Goal: Information Seeking & Learning: Learn about a topic

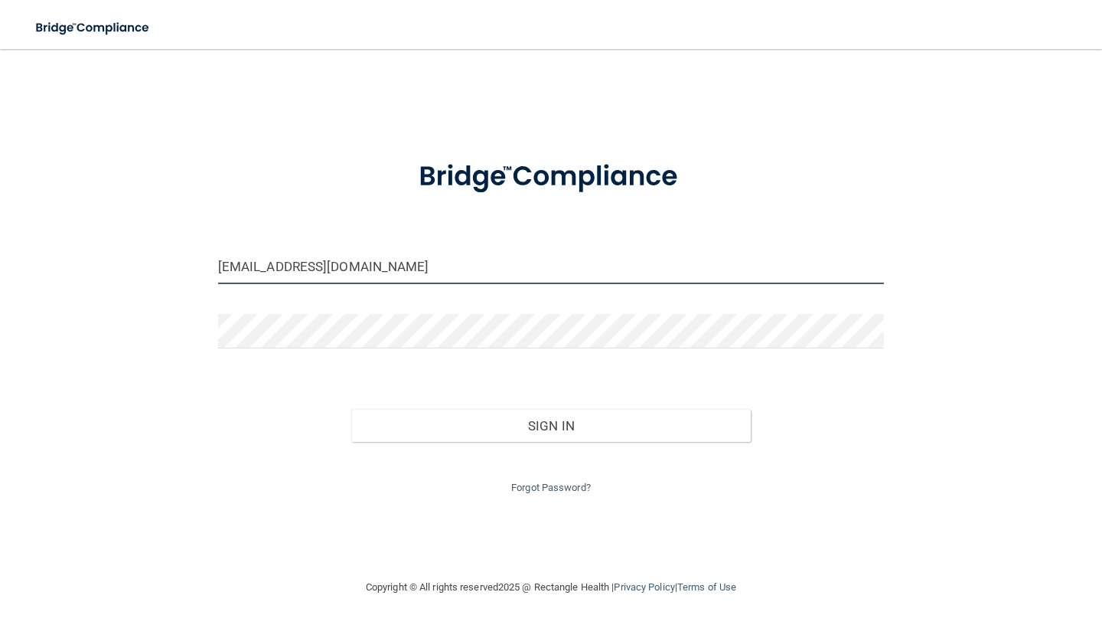
type input "[EMAIL_ADDRESS][DOMAIN_NAME]"
click at [535, 428] on button "Sign In" at bounding box center [550, 426] width 399 height 34
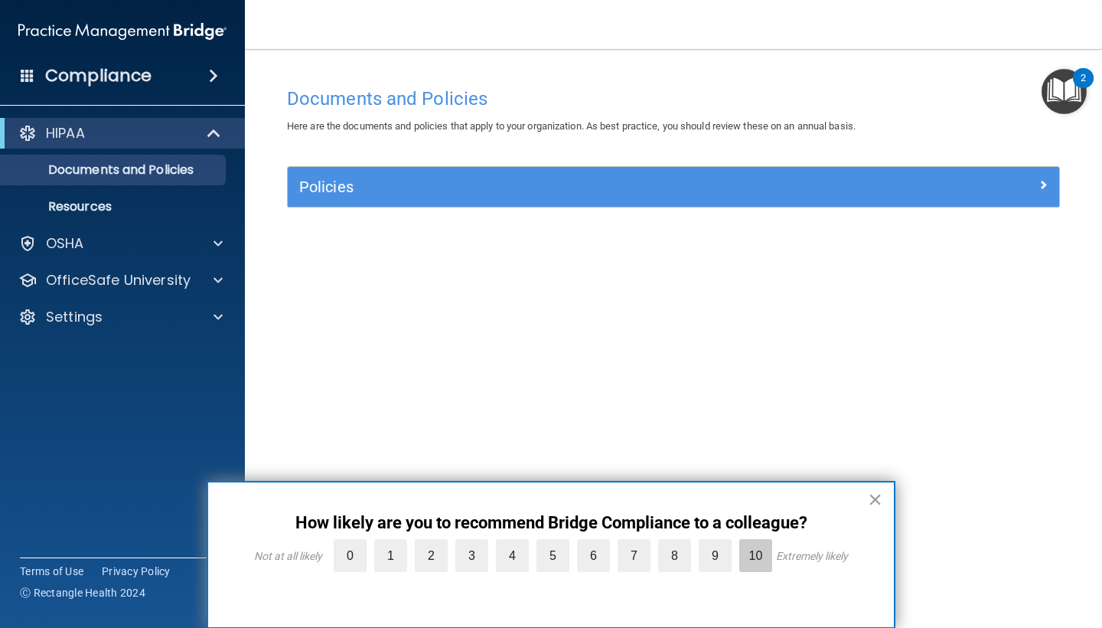
click at [758, 565] on label "10" at bounding box center [755, 555] width 33 height 33
click at [720, 543] on input "10" at bounding box center [720, 543] width 0 height 0
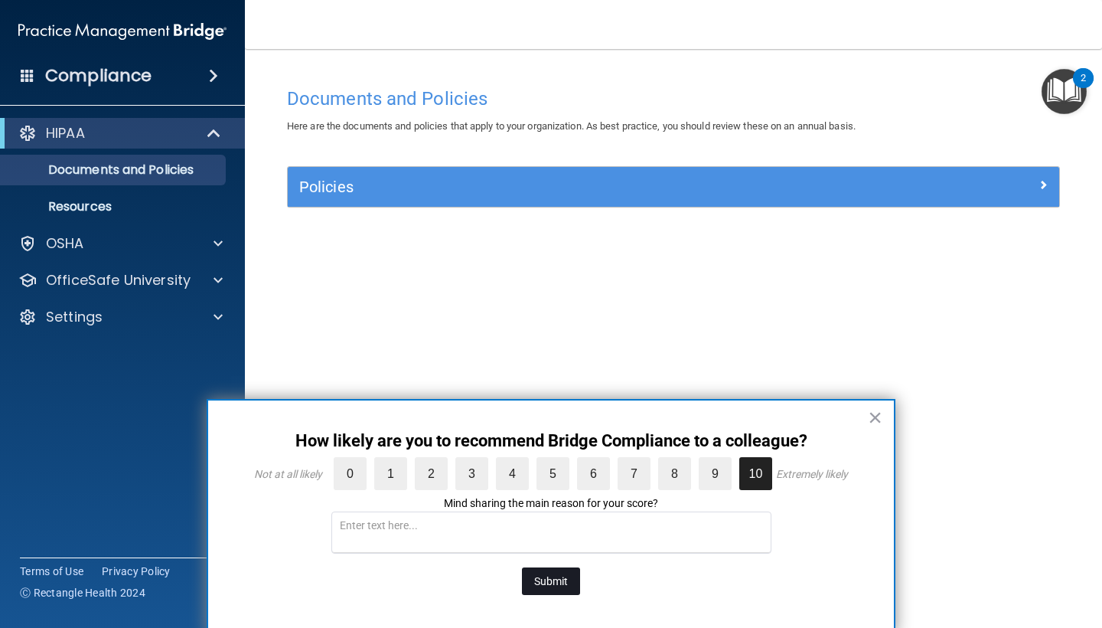
click at [556, 583] on button "Submit" at bounding box center [551, 581] width 58 height 28
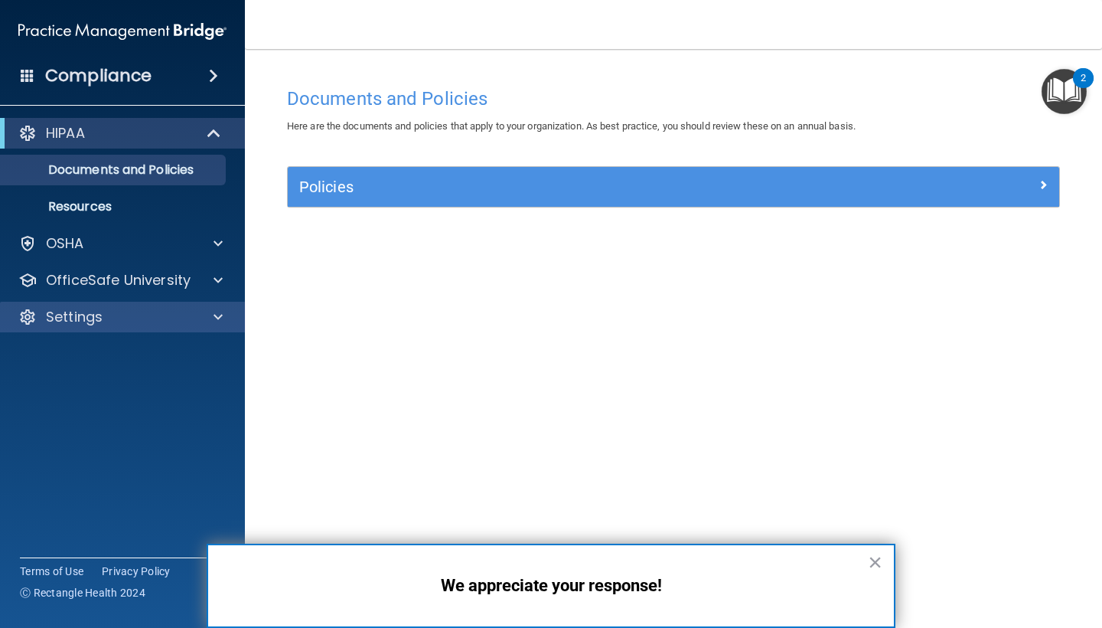
click at [112, 319] on div "Settings" at bounding box center [102, 317] width 190 height 18
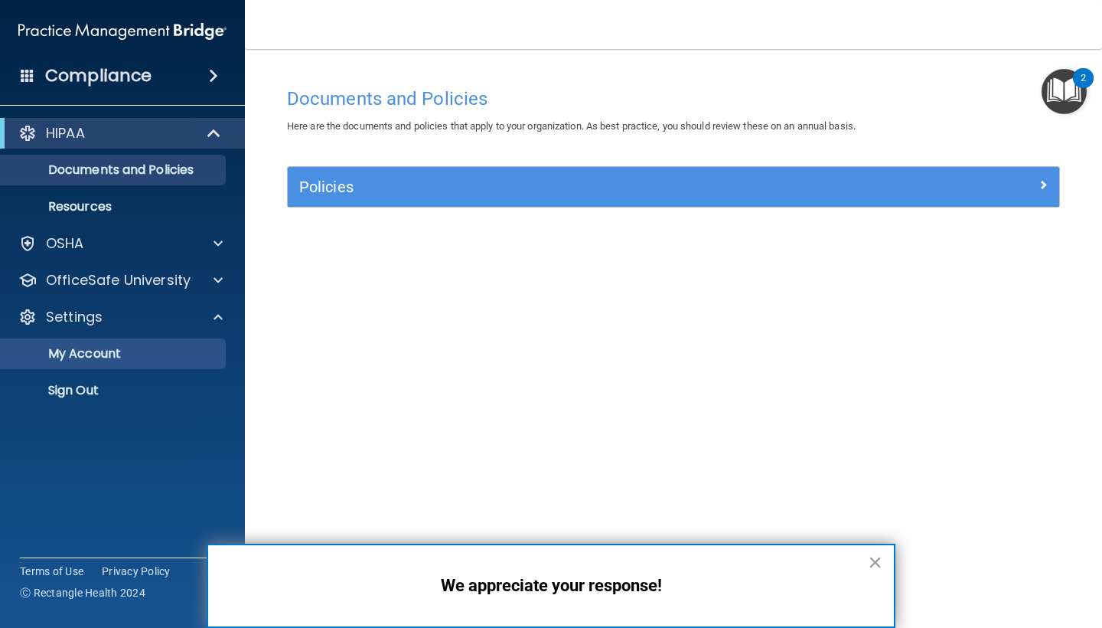
click at [141, 354] on p "My Account" at bounding box center [114, 353] width 209 height 15
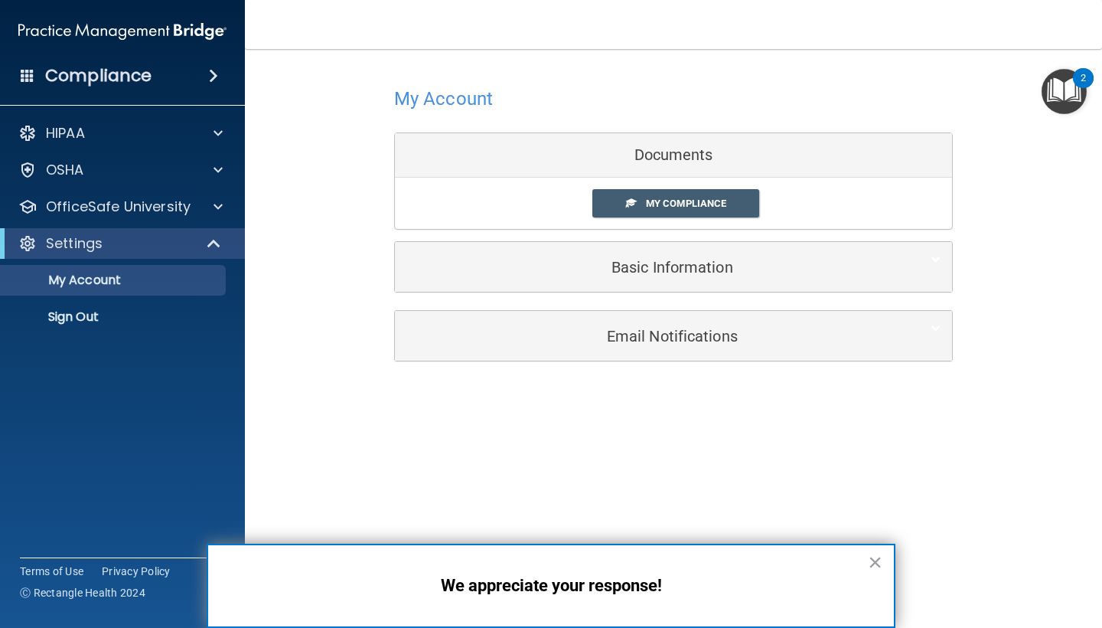
click at [668, 267] on h5 "Basic Information" at bounding box center [649, 267] width 487 height 17
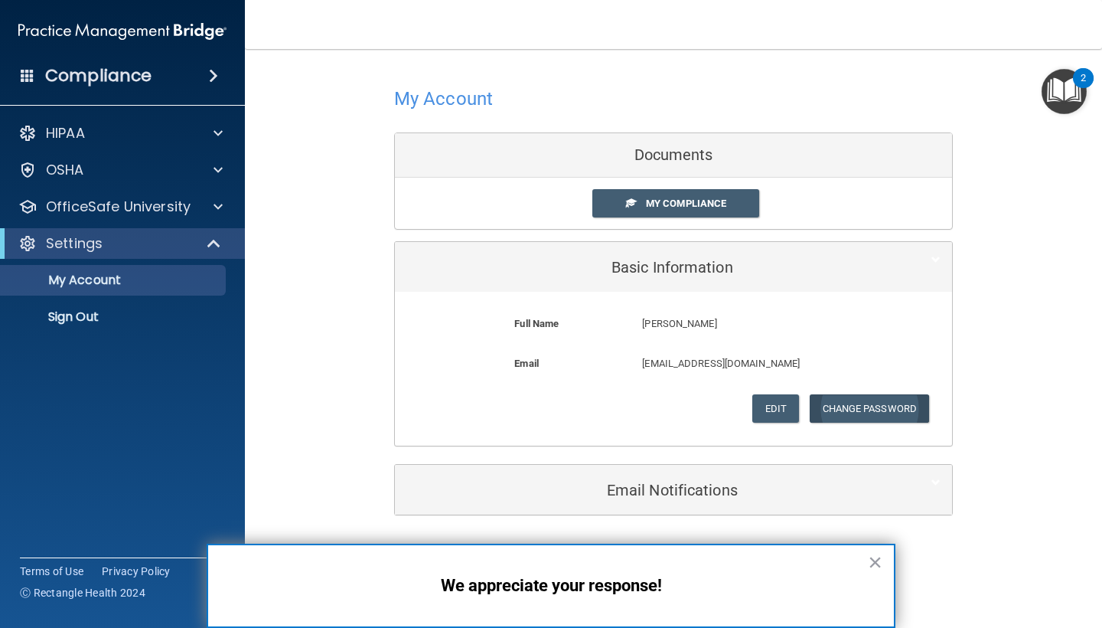
click at [868, 404] on button "Change Password" at bounding box center [870, 408] width 120 height 28
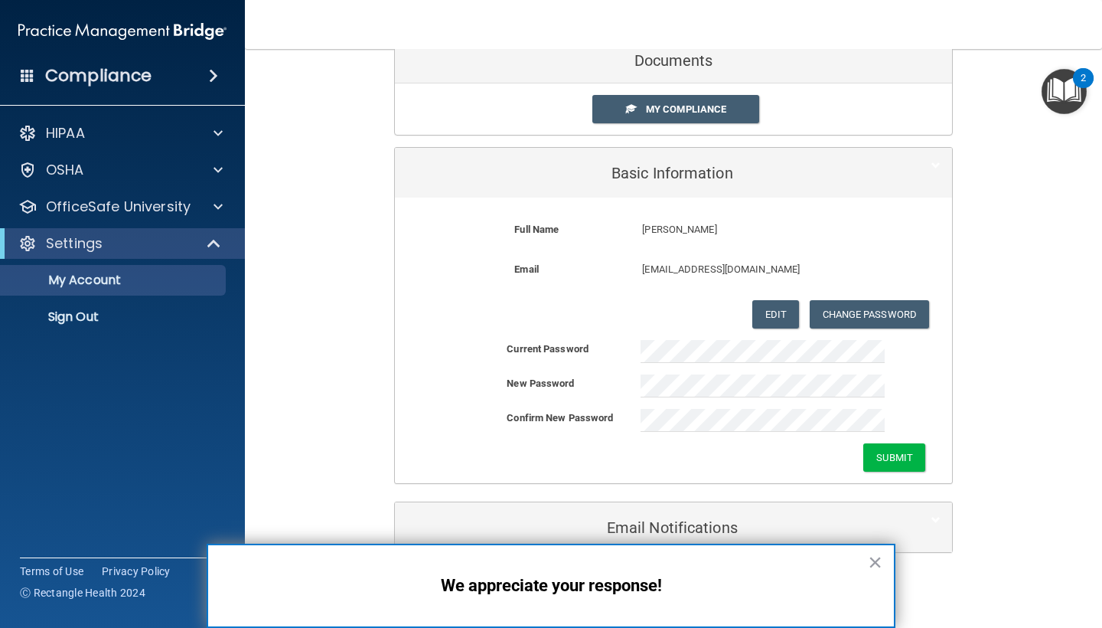
scroll to position [93, 0]
click at [895, 453] on button "Submit" at bounding box center [894, 458] width 62 height 28
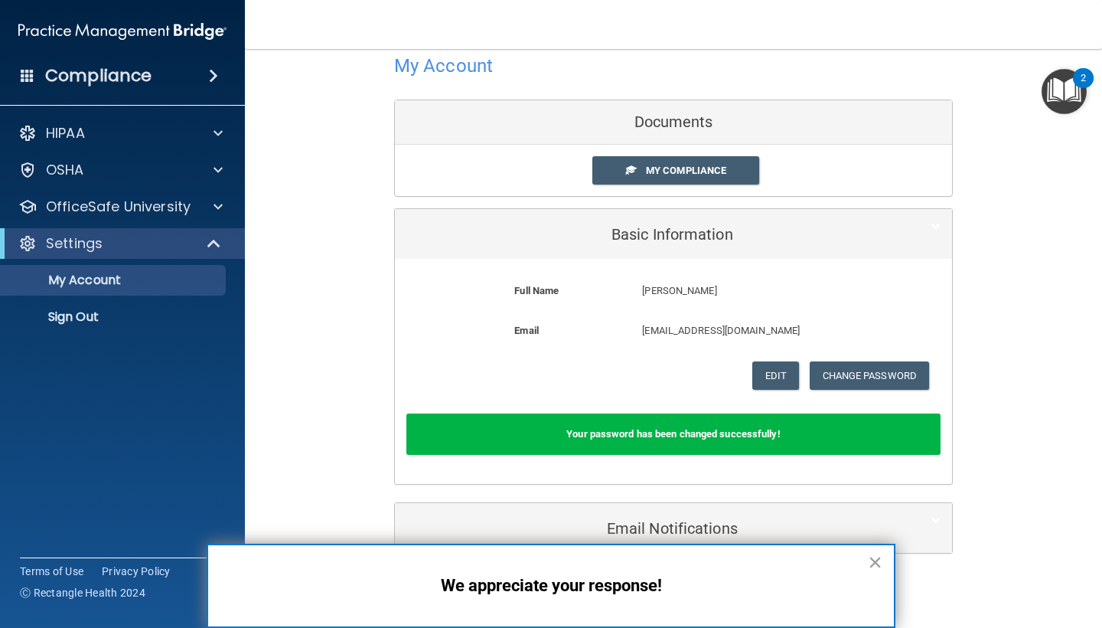
scroll to position [0, 0]
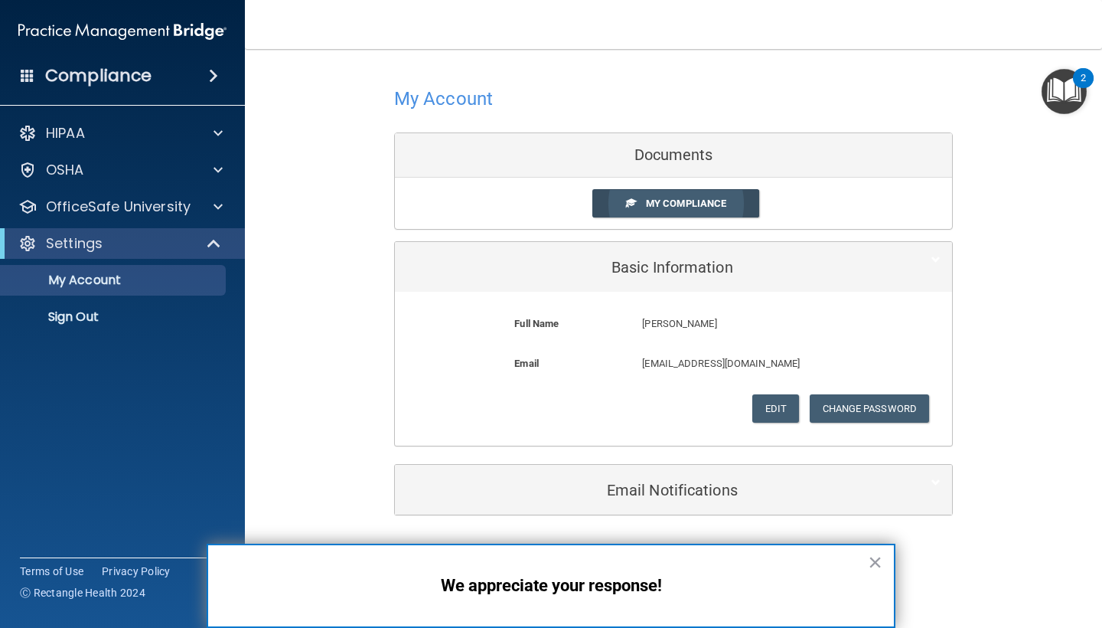
click at [703, 209] on link "My Compliance" at bounding box center [676, 203] width 168 height 28
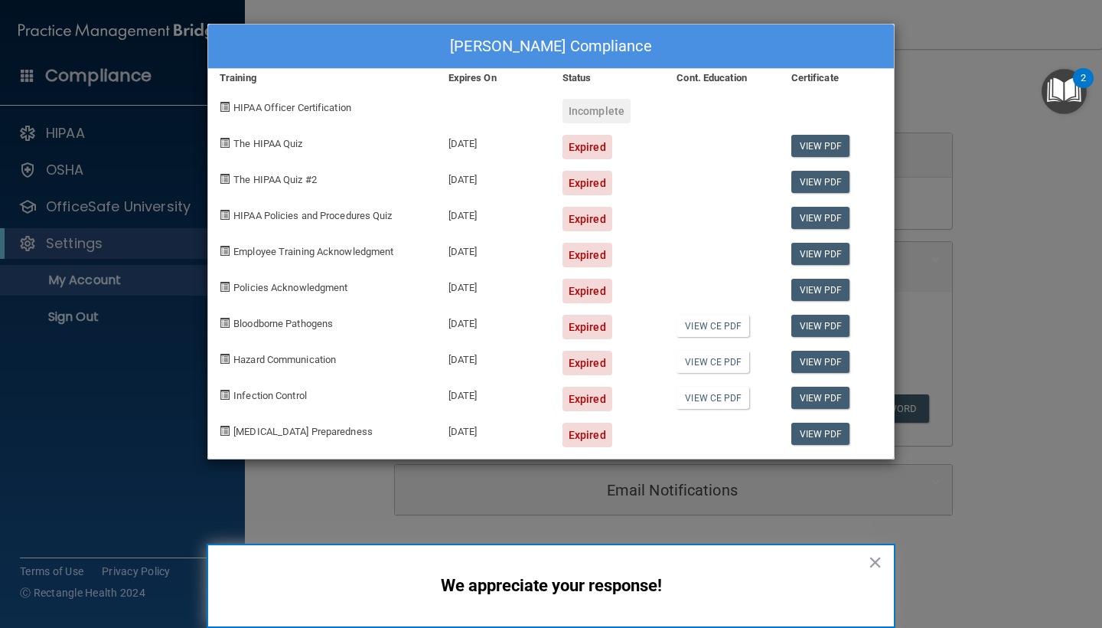
click at [959, 104] on div "Ivan Vigoa's Compliance Training Expires On Status Cont. Education Certificate …" at bounding box center [551, 314] width 1102 height 628
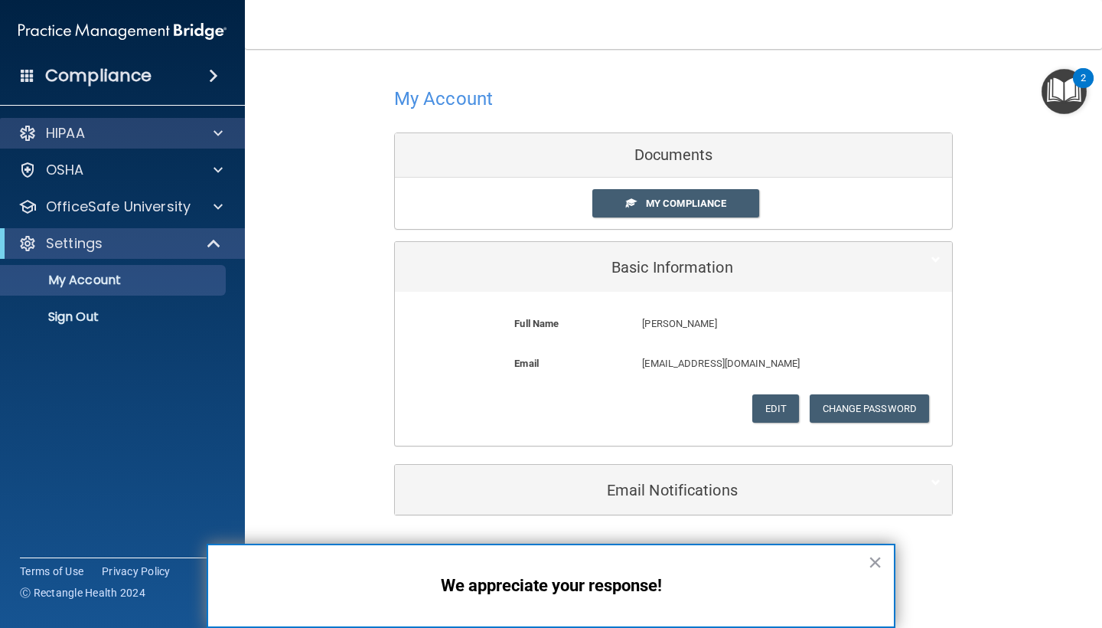
click at [103, 139] on div "HIPAA" at bounding box center [102, 133] width 190 height 18
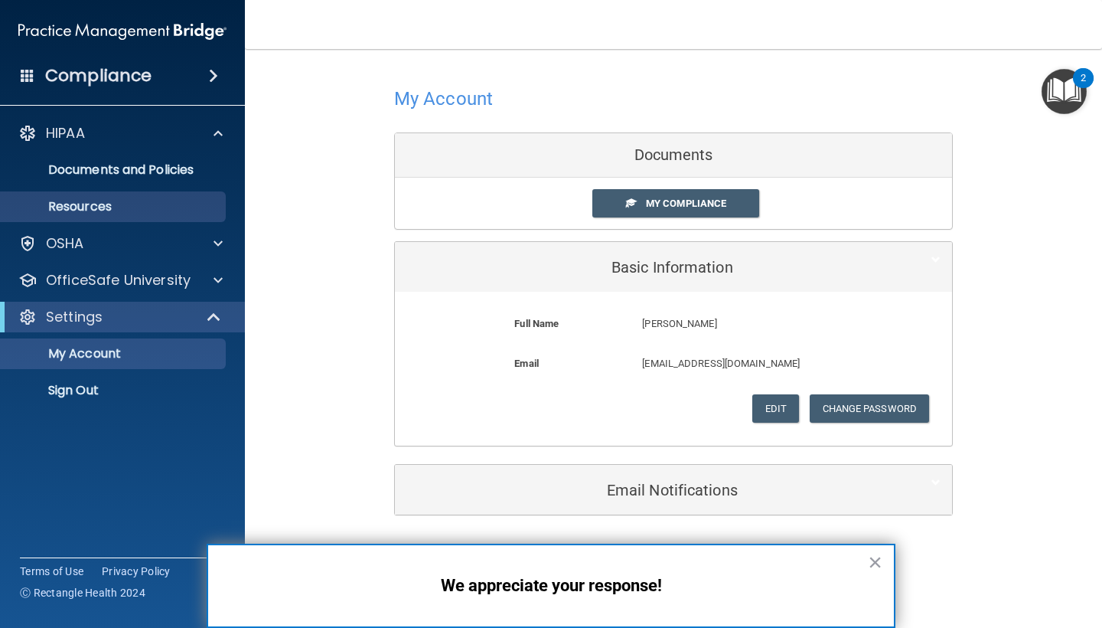
click at [111, 205] on p "Resources" at bounding box center [114, 206] width 209 height 15
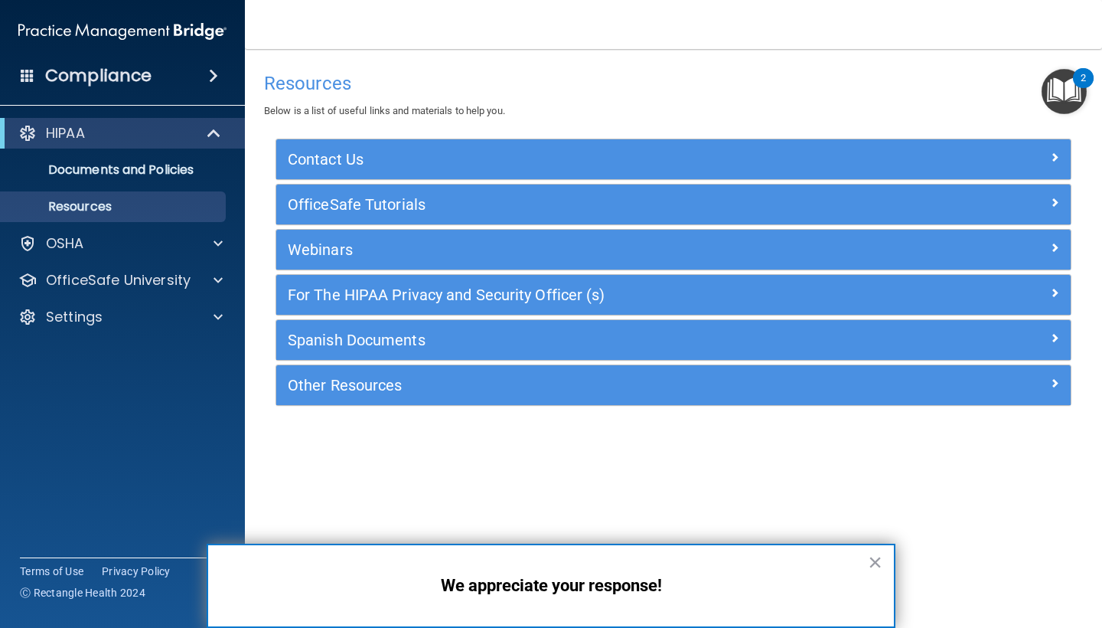
click at [118, 86] on h4 "Compliance" at bounding box center [98, 75] width 106 height 21
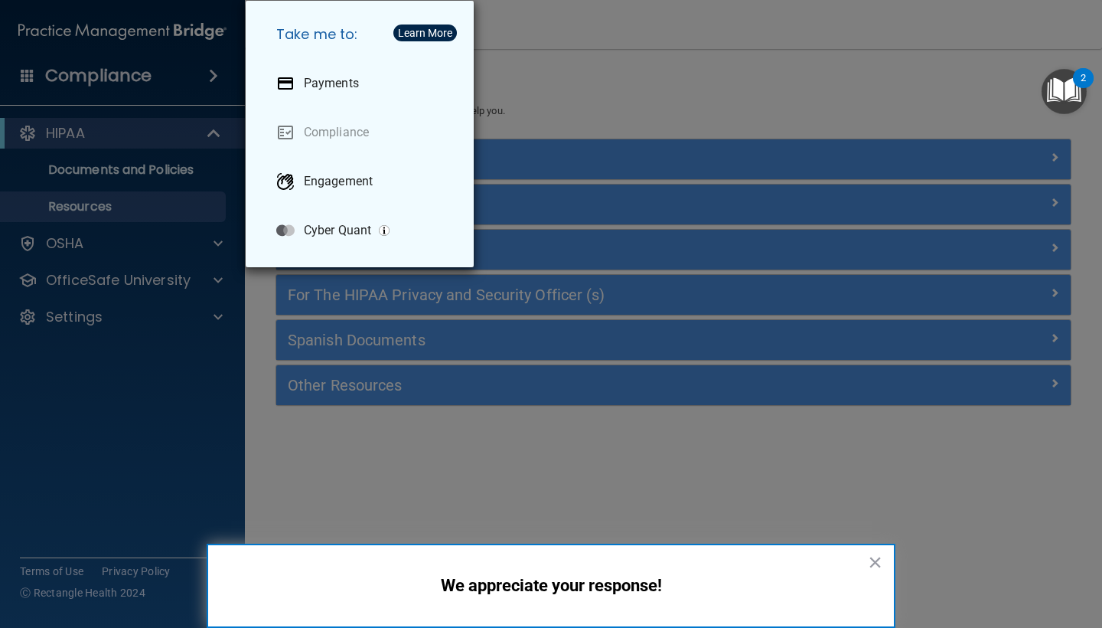
click at [650, 120] on div "Take me to: Payments Compliance Engagement Cyber Quant" at bounding box center [551, 314] width 1102 height 628
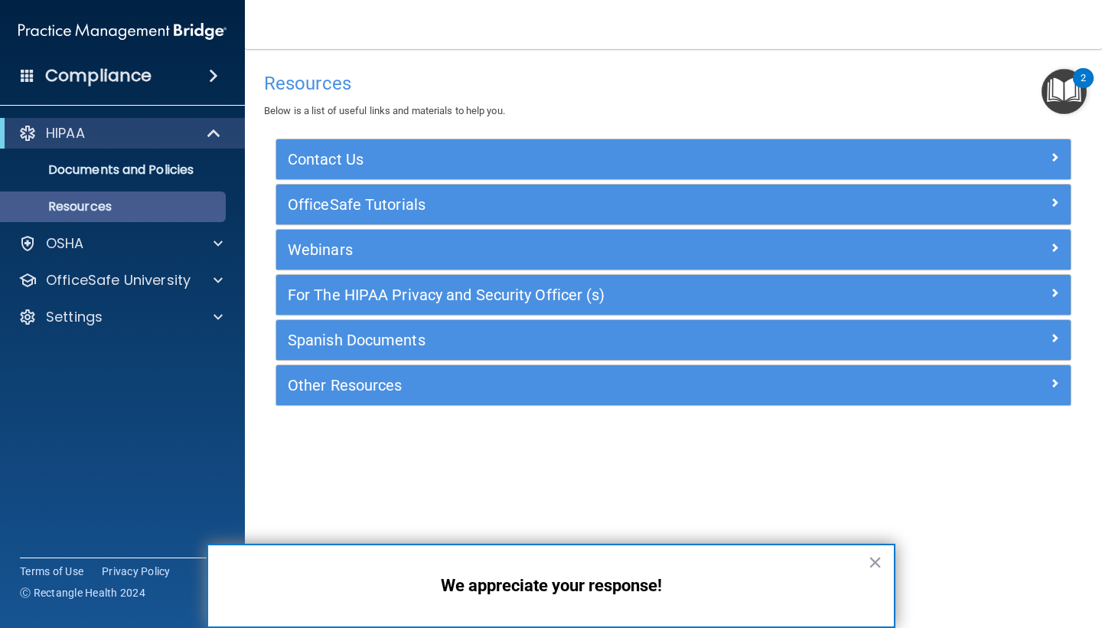
click at [119, 204] on p "Resources" at bounding box center [114, 206] width 209 height 15
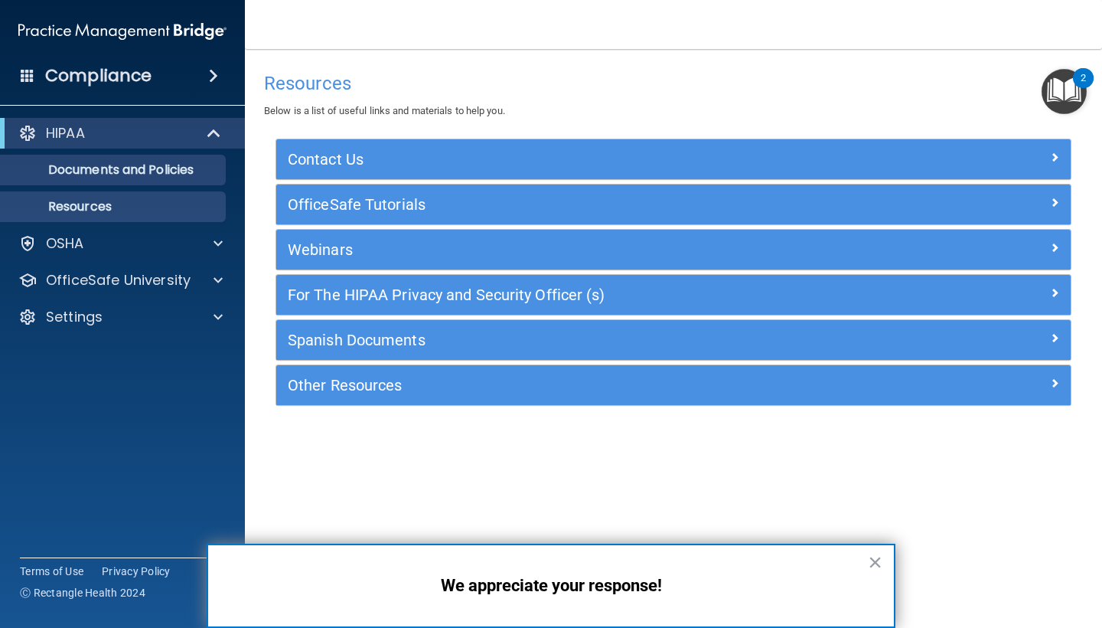
click at [142, 165] on p "Documents and Policies" at bounding box center [114, 169] width 209 height 15
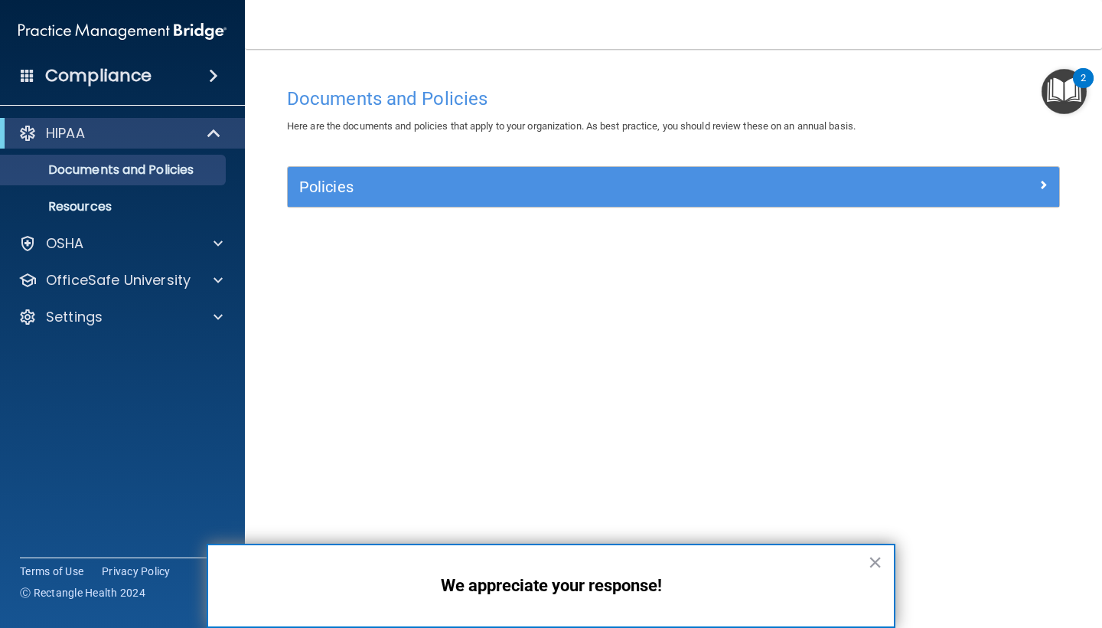
click at [769, 181] on h5 "Policies" at bounding box center [577, 186] width 556 height 17
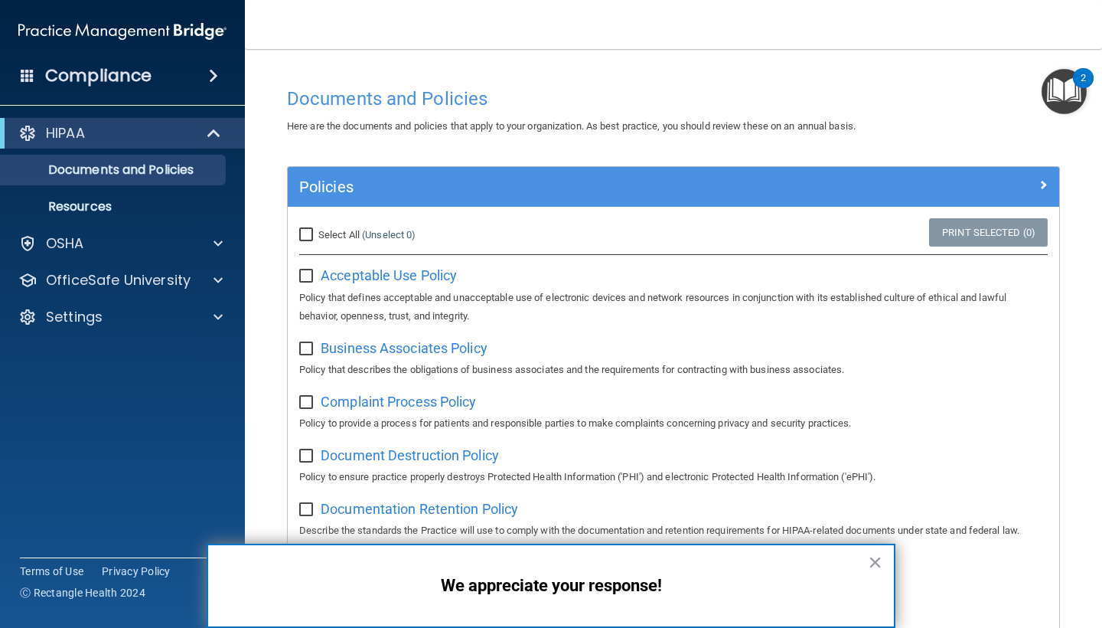
click at [317, 232] on label "Select All (Unselect 0) Unselect All" at bounding box center [357, 235] width 116 height 18
click at [317, 232] on input "Select All (Unselect 0) Unselect All" at bounding box center [308, 235] width 18 height 12
checkbox input "true"
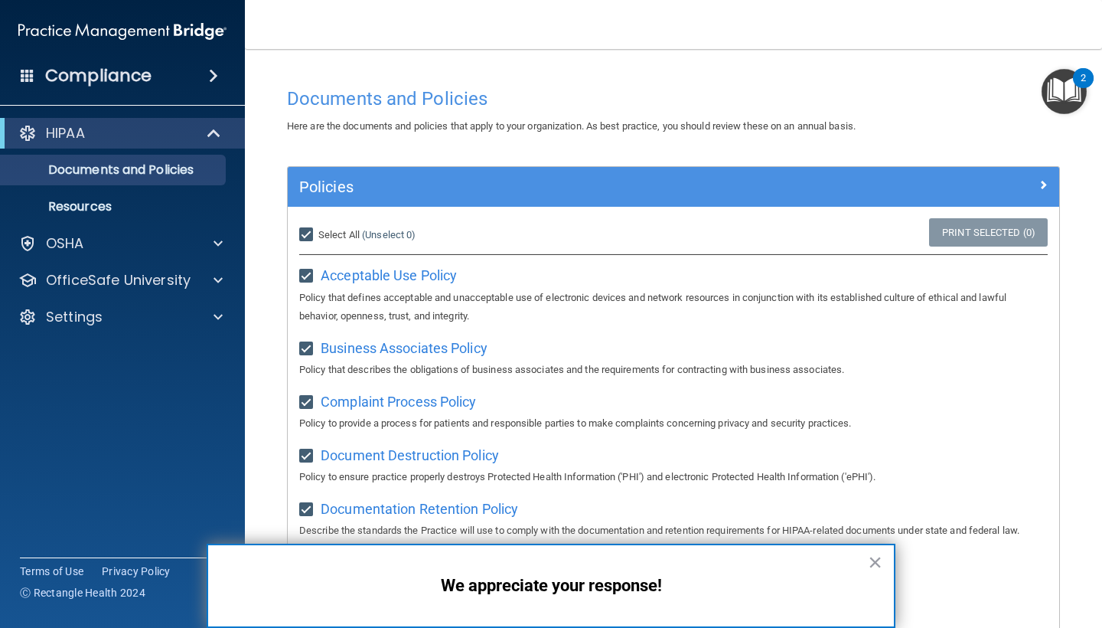
checkbox input "true"
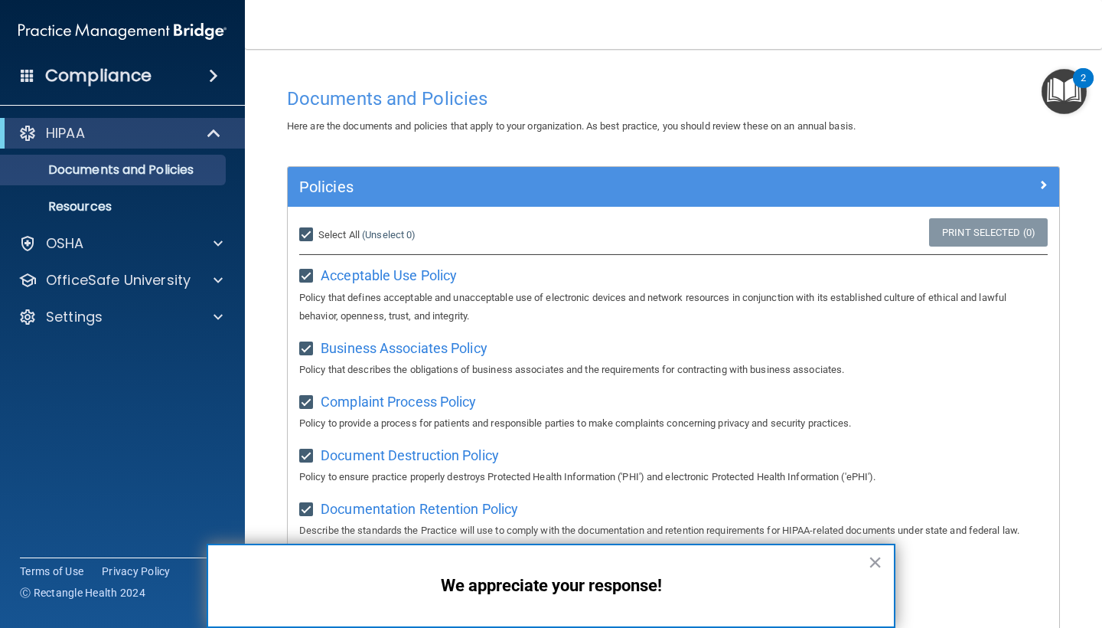
checkbox input "true"
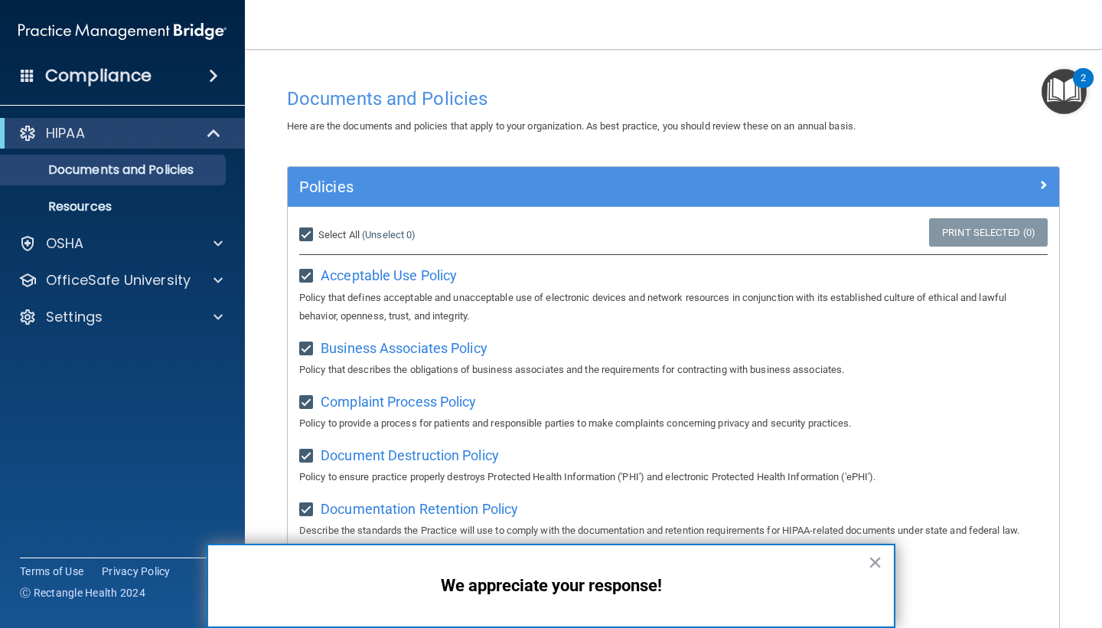
checkbox input "true"
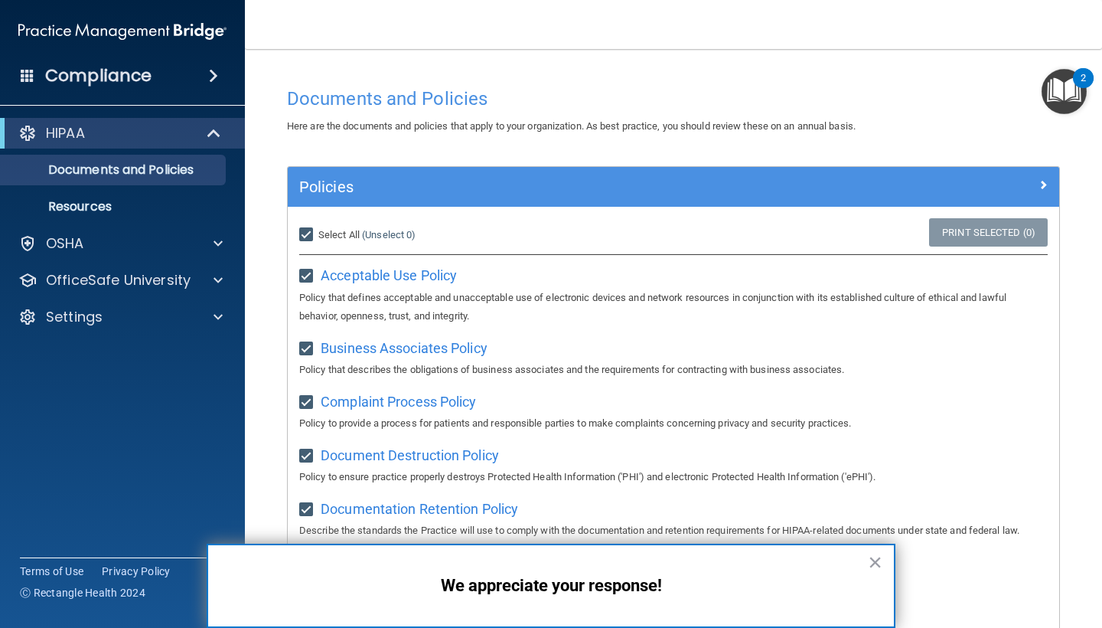
checkbox input "true"
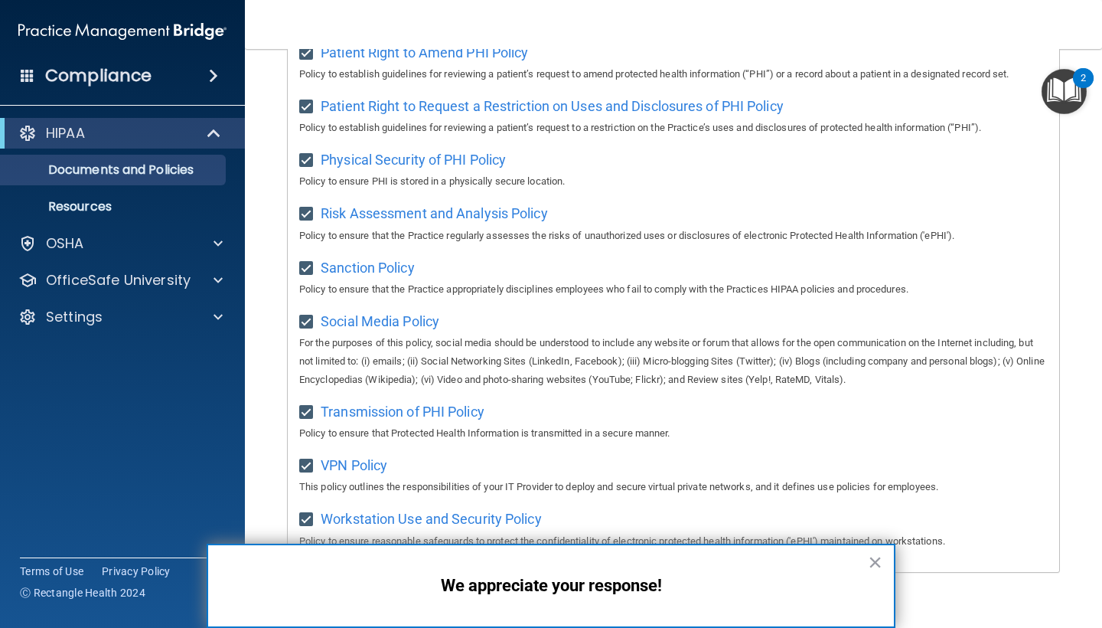
scroll to position [904, 0]
click at [877, 565] on button "×" at bounding box center [875, 561] width 15 height 24
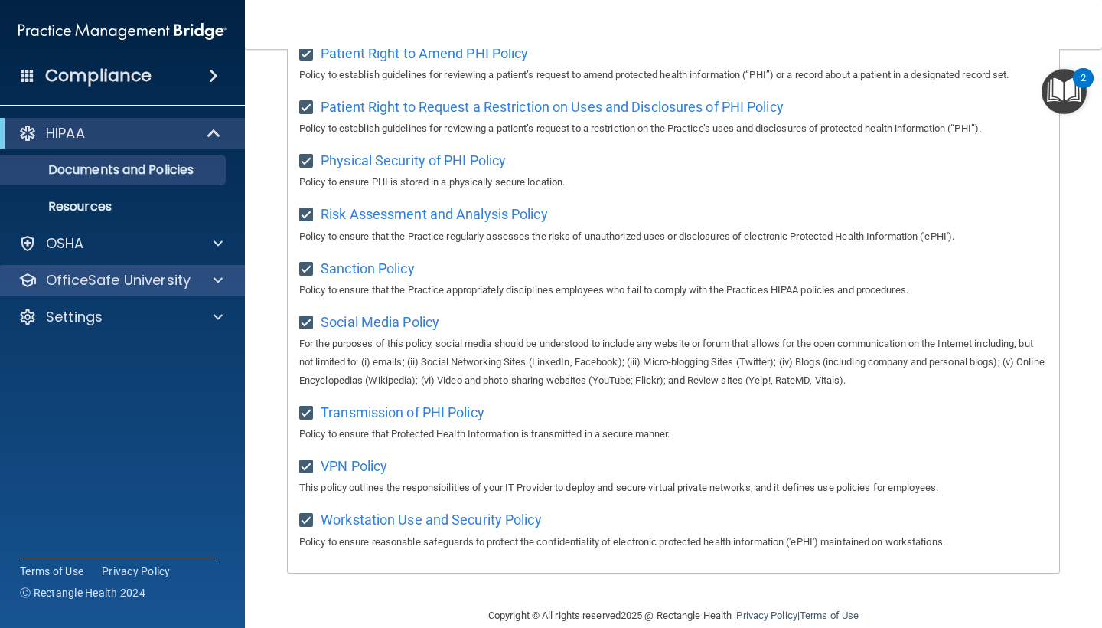
click at [155, 282] on p "OfficeSafe University" at bounding box center [118, 280] width 145 height 18
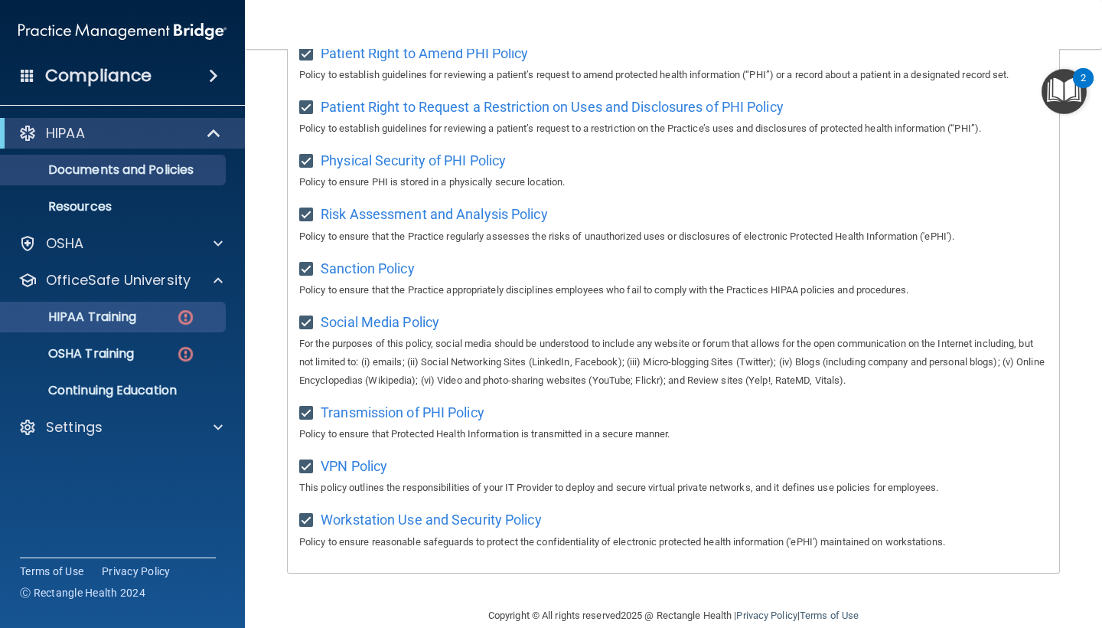
click at [136, 319] on p "HIPAA Training" at bounding box center [73, 316] width 126 height 15
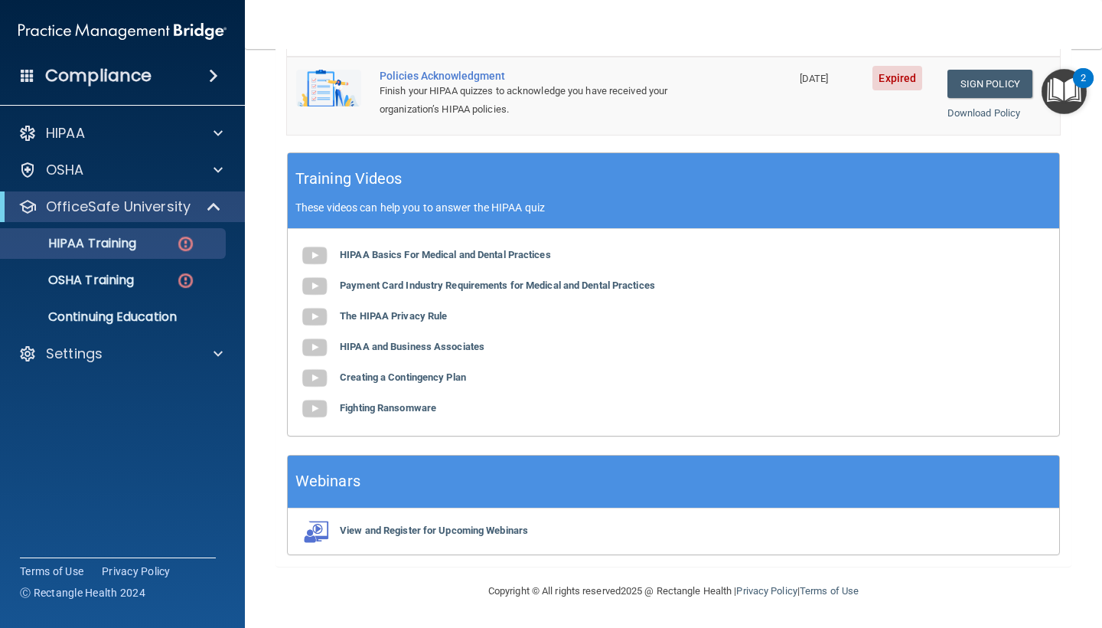
click at [523, 455] on div "Webinars" at bounding box center [673, 481] width 771 height 53
click at [426, 508] on div "View and Register for Upcoming Webinars" at bounding box center [673, 531] width 771 height 46
click at [440, 524] on b "View and Register for Upcoming Webinars" at bounding box center [434, 529] width 188 height 11
click at [141, 315] on p "Continuing Education" at bounding box center [114, 316] width 209 height 15
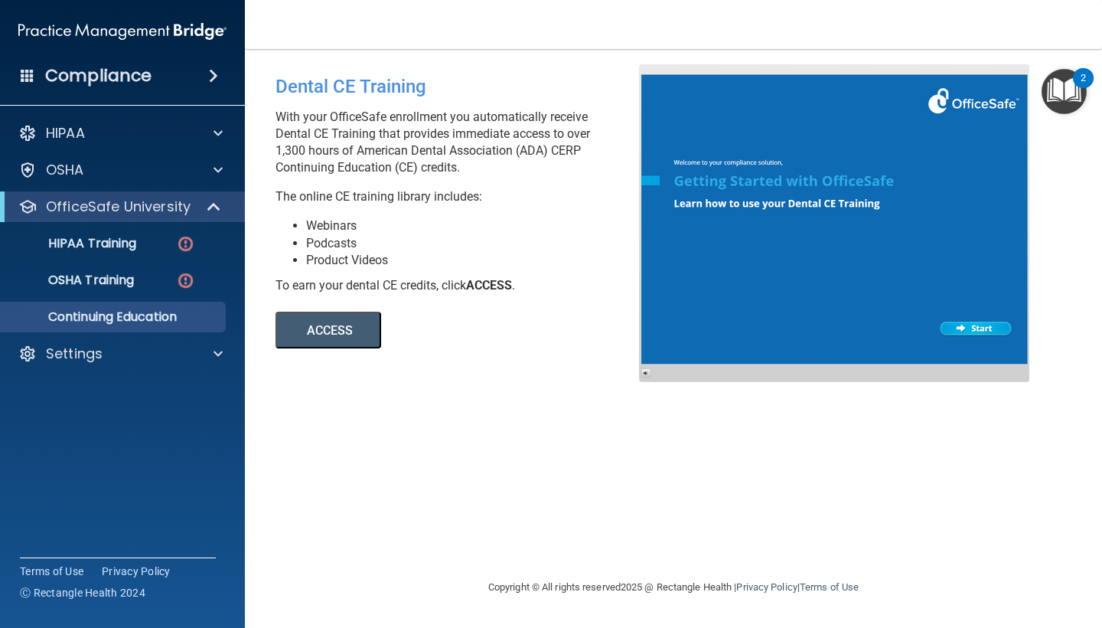
click at [91, 83] on h4 "Compliance" at bounding box center [98, 75] width 106 height 21
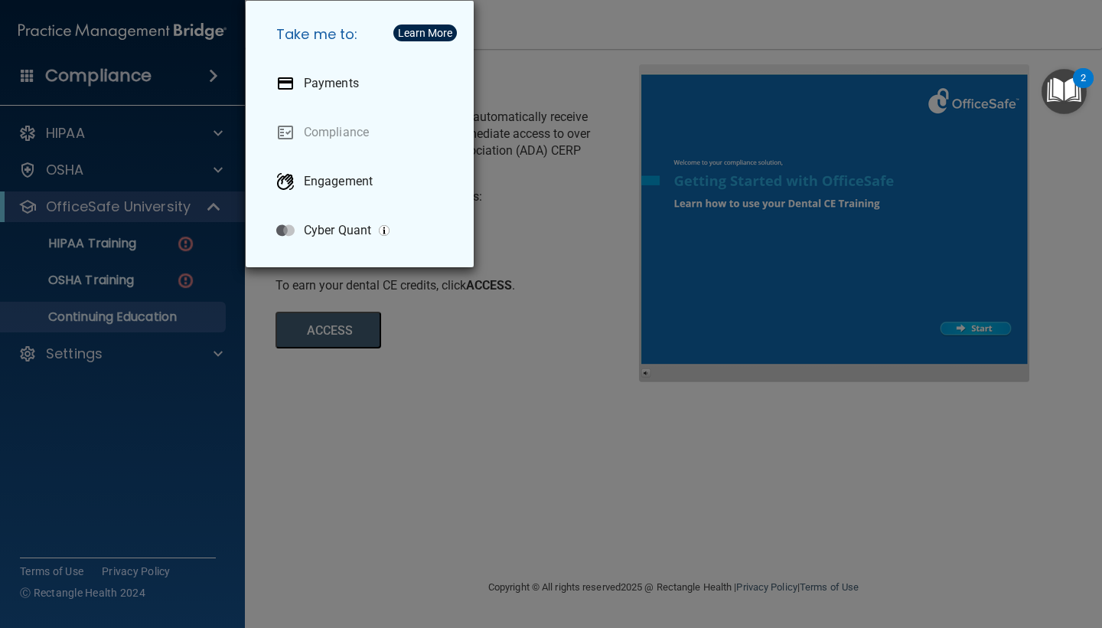
click at [416, 29] on div "Learn More" at bounding box center [425, 33] width 54 height 11
click at [334, 29] on h5 "Take me to:" at bounding box center [362, 34] width 197 height 43
click at [377, 478] on div "Take me to: Payments Compliance Engagement Cyber Quant" at bounding box center [551, 314] width 1102 height 628
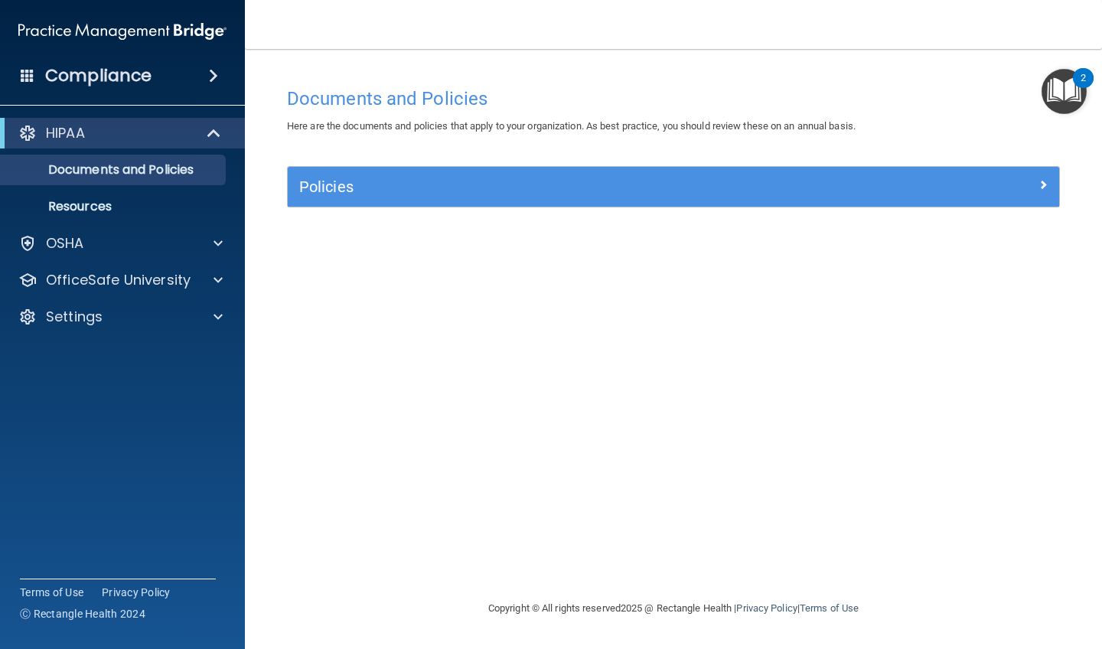
click at [508, 191] on h5 "Policies" at bounding box center [577, 186] width 556 height 17
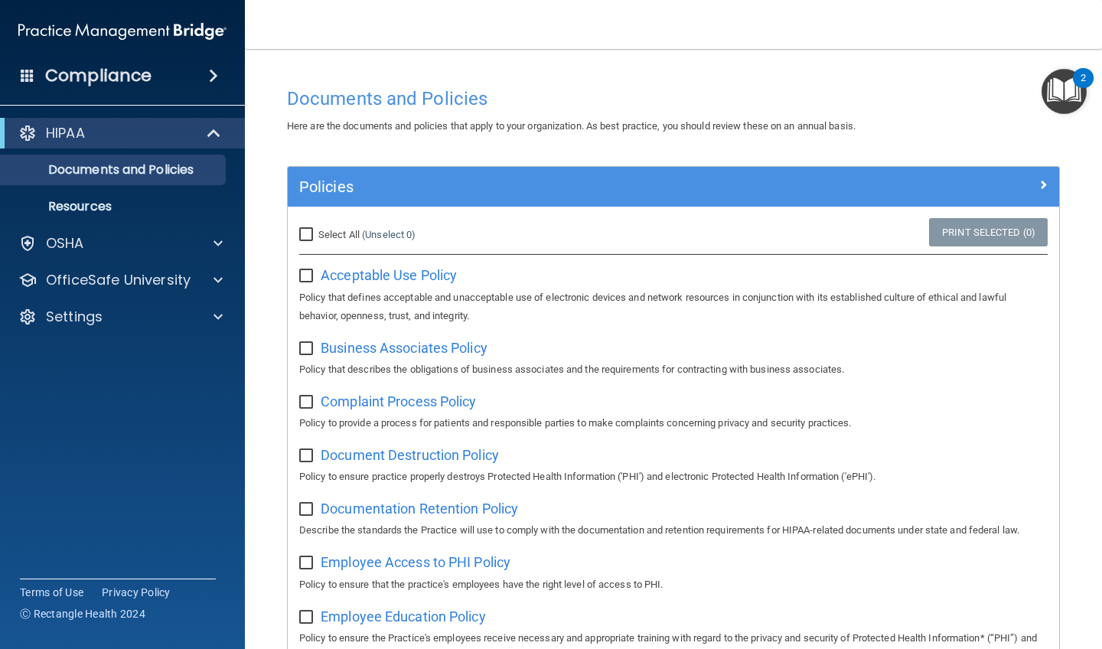
click at [311, 229] on input "Select All (Unselect 0) Unselect All" at bounding box center [308, 235] width 18 height 12
checkbox input "true"
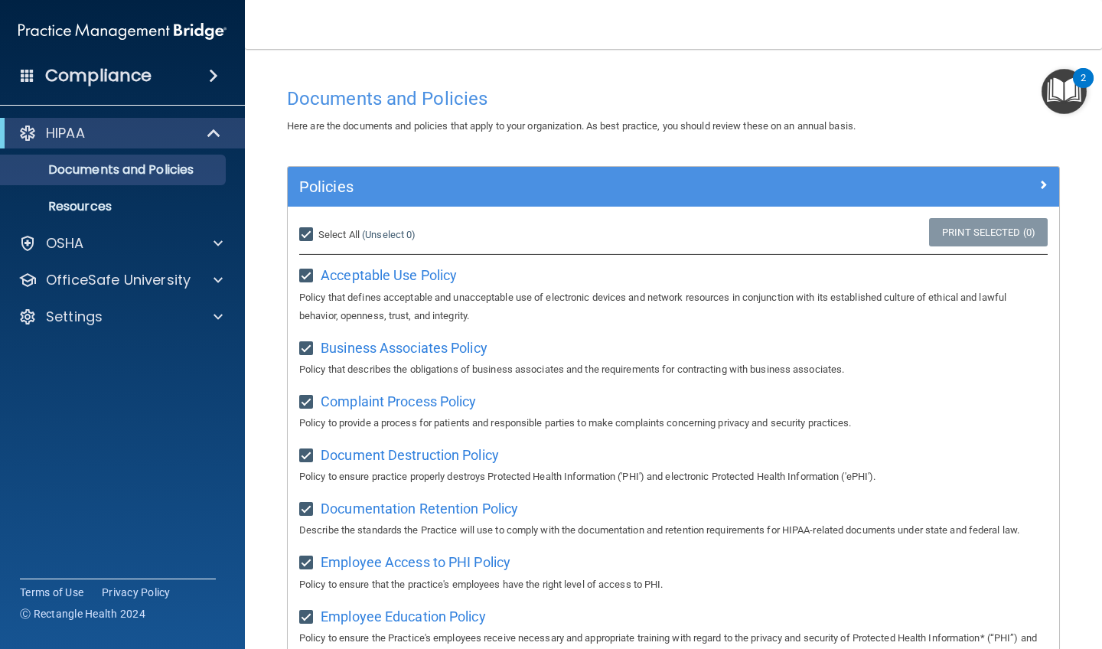
checkbox input "true"
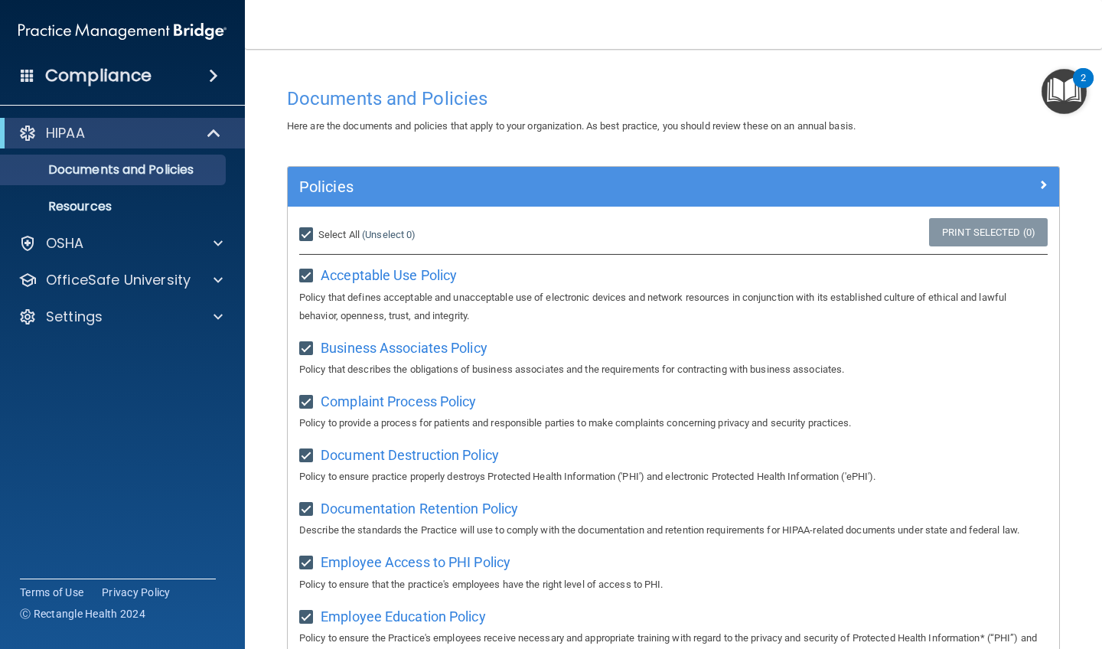
checkbox input "true"
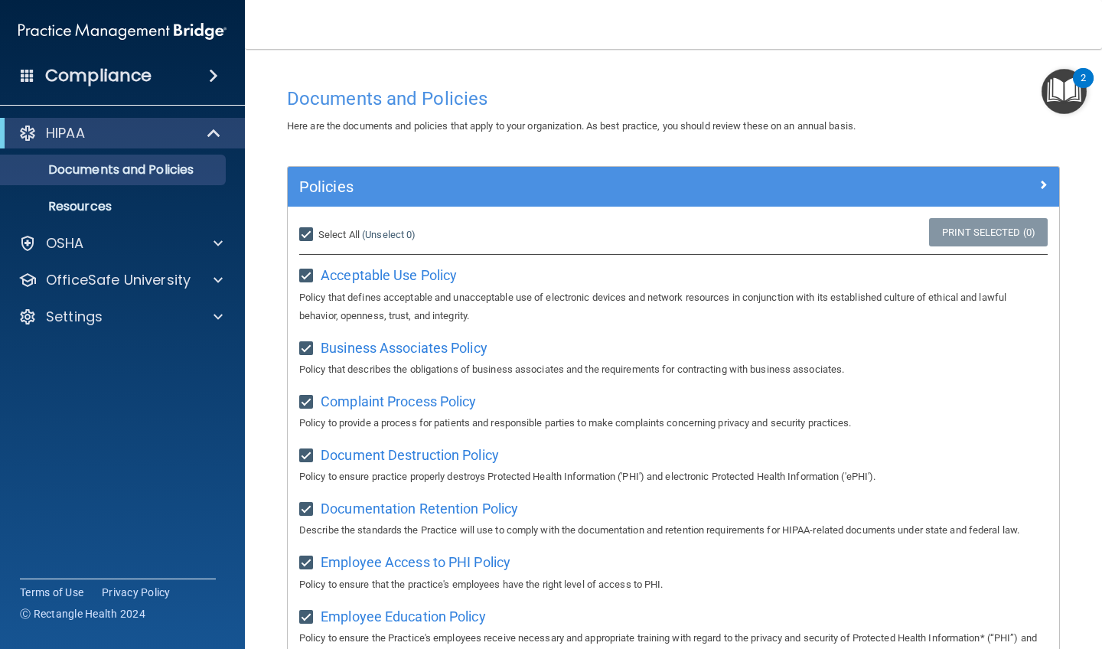
checkbox input "true"
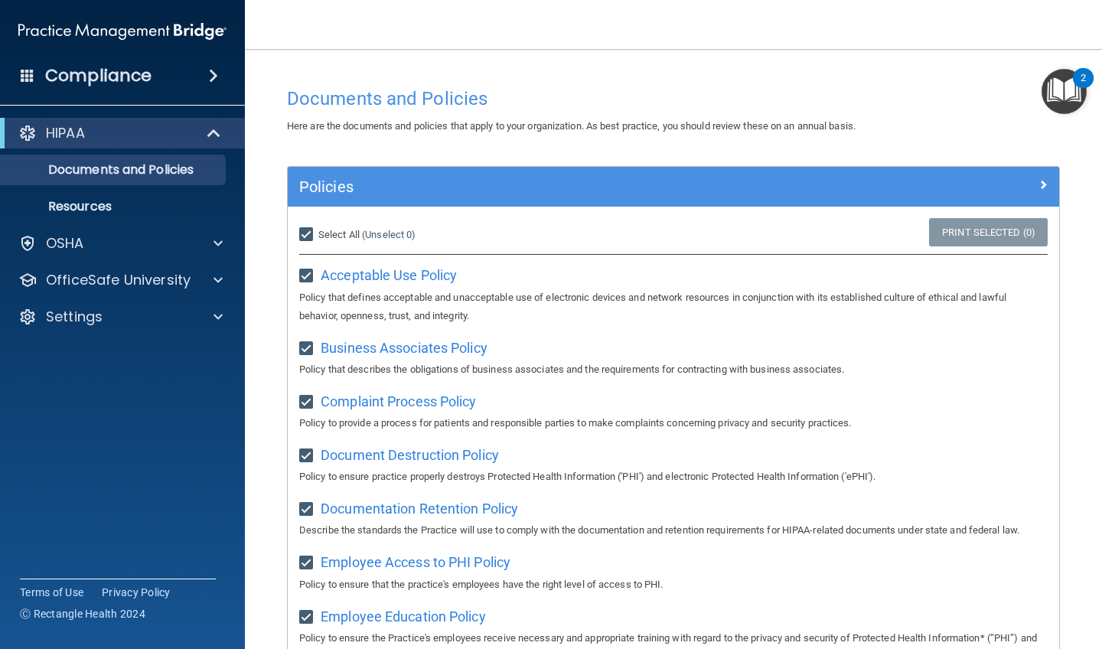
checkbox input "true"
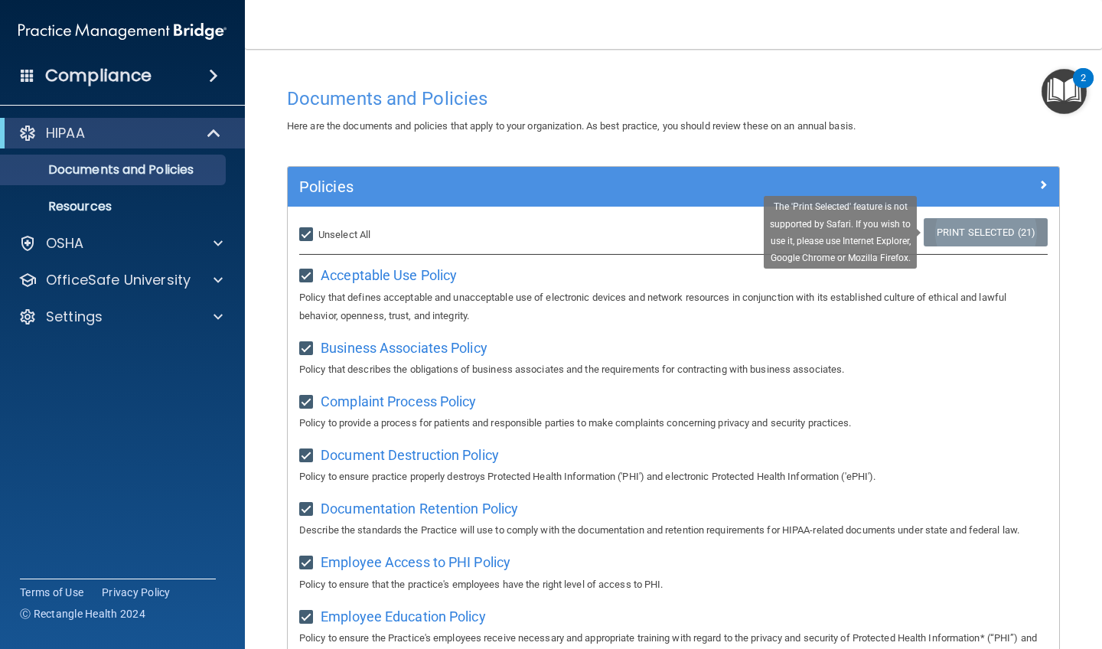
click at [611, 228] on link "Print Selected (21)" at bounding box center [986, 232] width 124 height 28
click at [611, 239] on link "Print Selected (21)" at bounding box center [986, 232] width 124 height 28
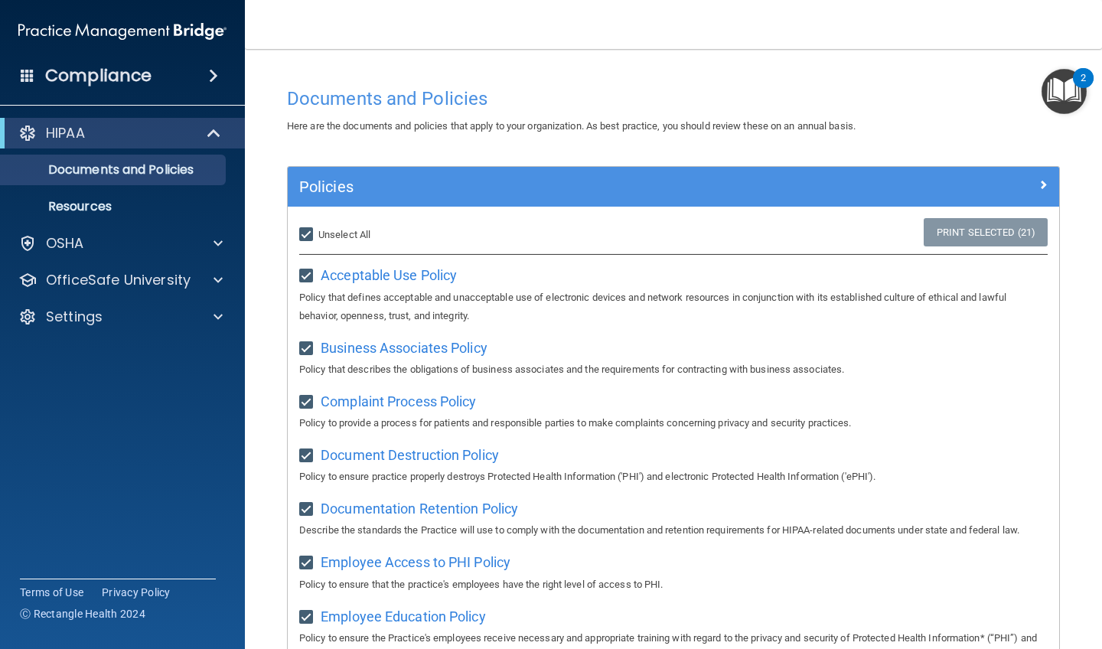
click at [302, 235] on input "Select All (Unselect 21) Unselect All" at bounding box center [308, 235] width 18 height 12
checkbox input "false"
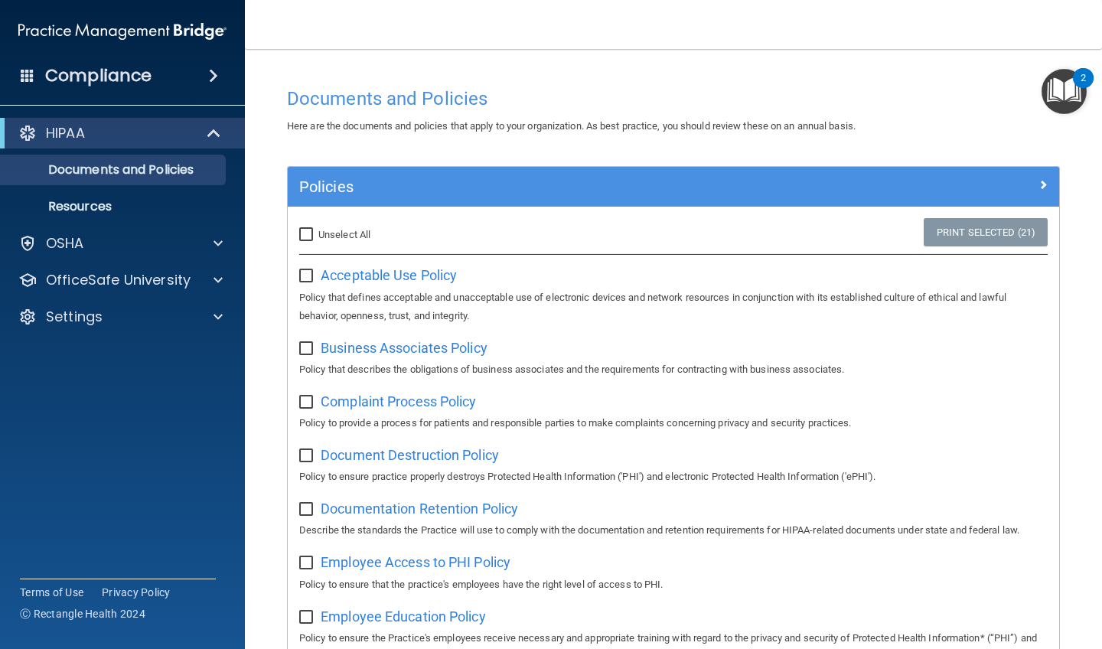
checkbox input "false"
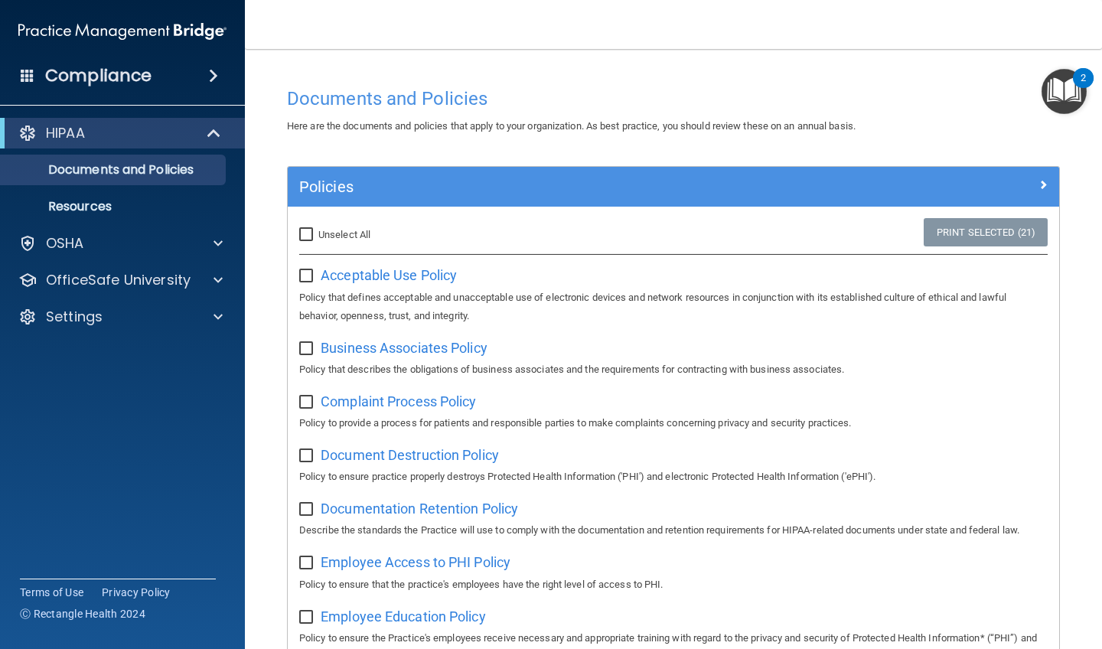
checkbox input "false"
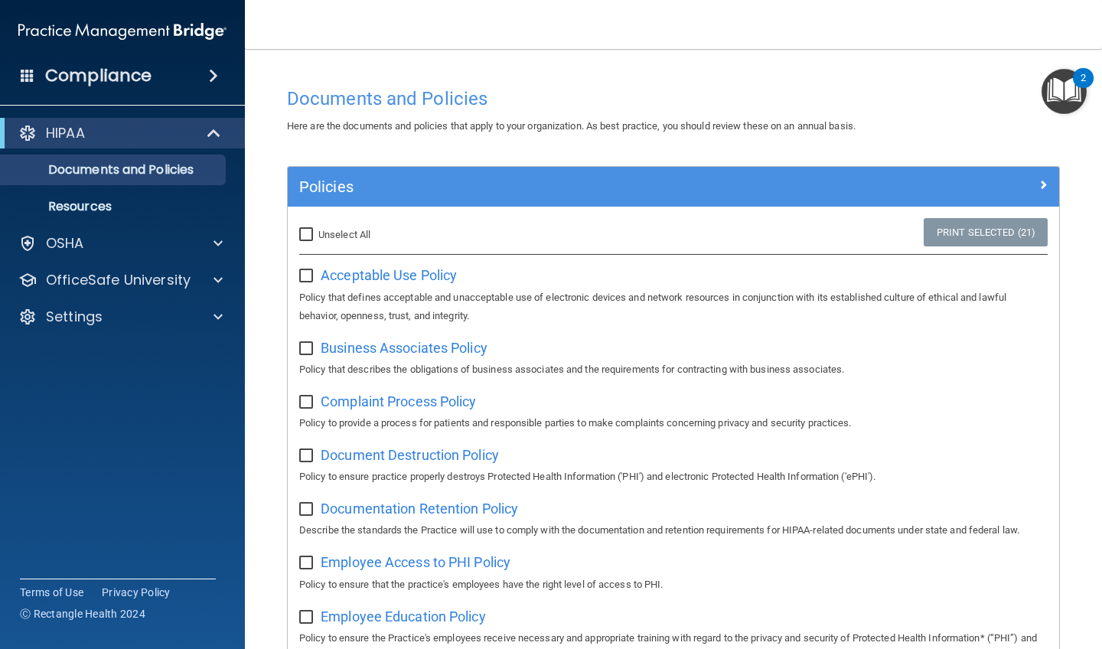
checkbox input "false"
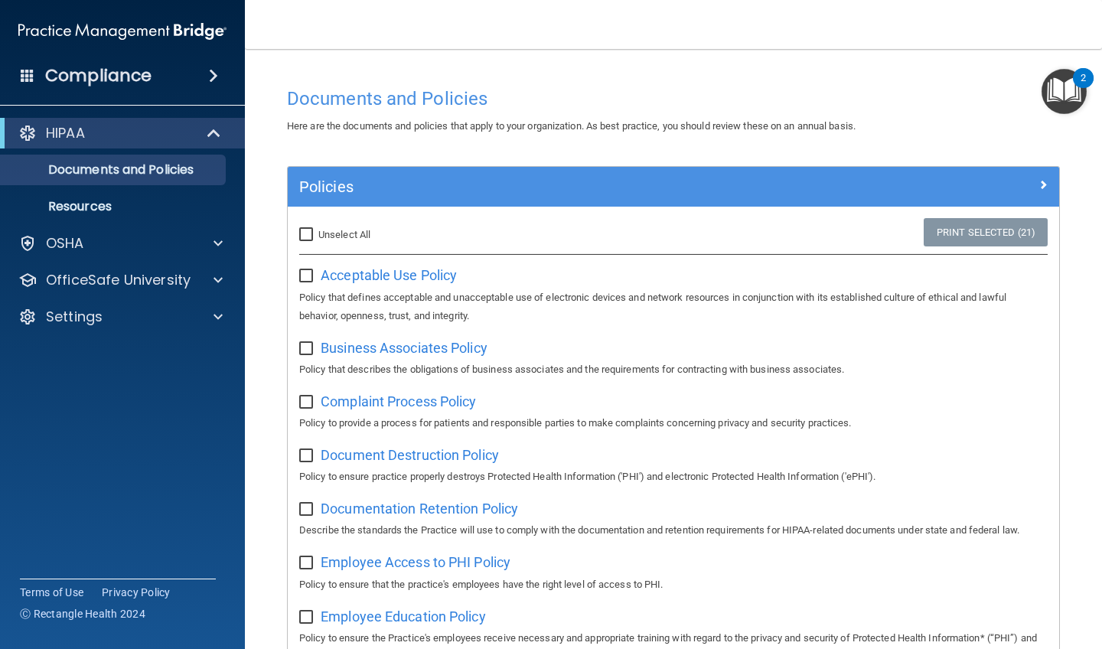
checkbox input "false"
click at [611, 85] on img "Open Resource Center, 2 new notifications" at bounding box center [1064, 91] width 45 height 45
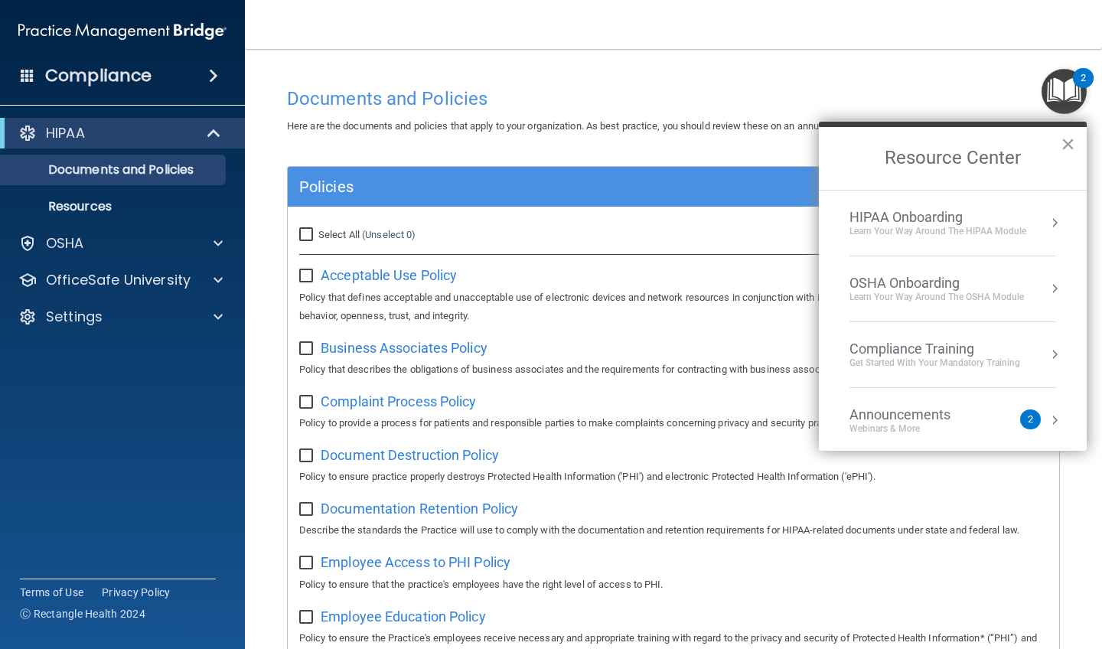
click at [611, 227] on div "Learn Your Way around the HIPAA module" at bounding box center [937, 231] width 177 height 13
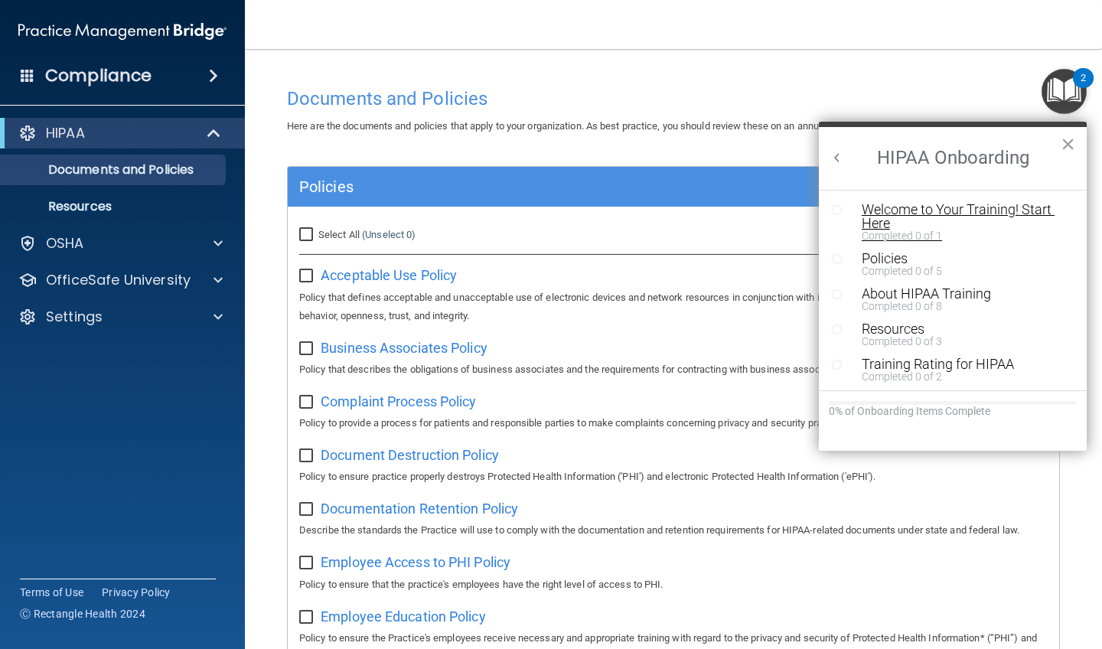
click at [611, 212] on div "Welcome to Your Training! Start Here" at bounding box center [964, 217] width 205 height 28
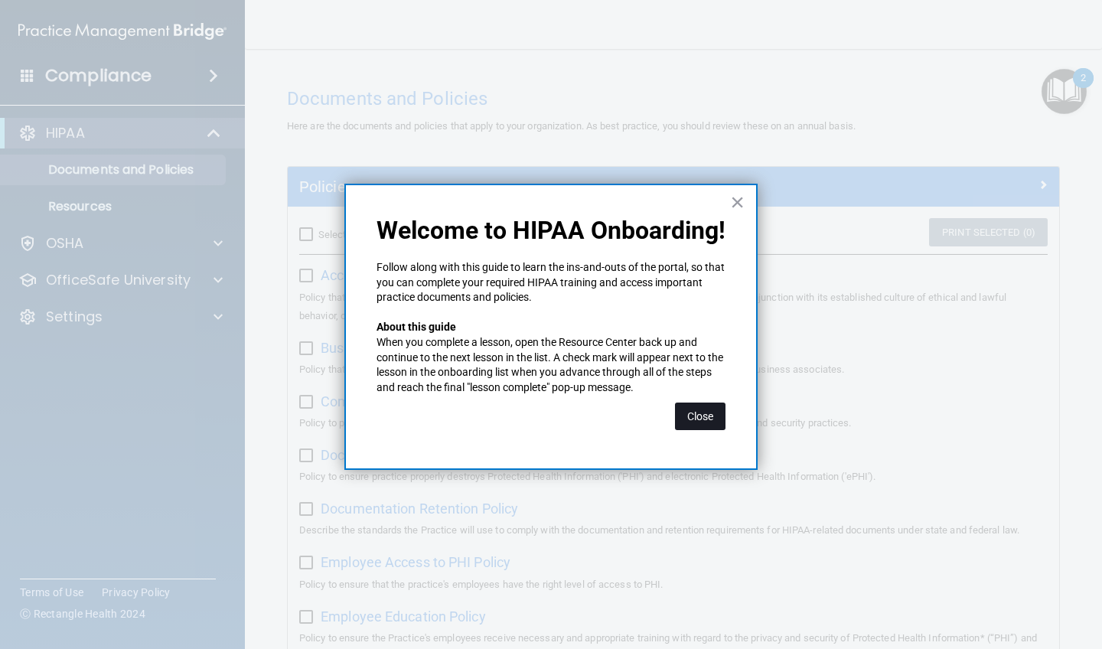
click at [611, 410] on button "Close" at bounding box center [700, 417] width 51 height 28
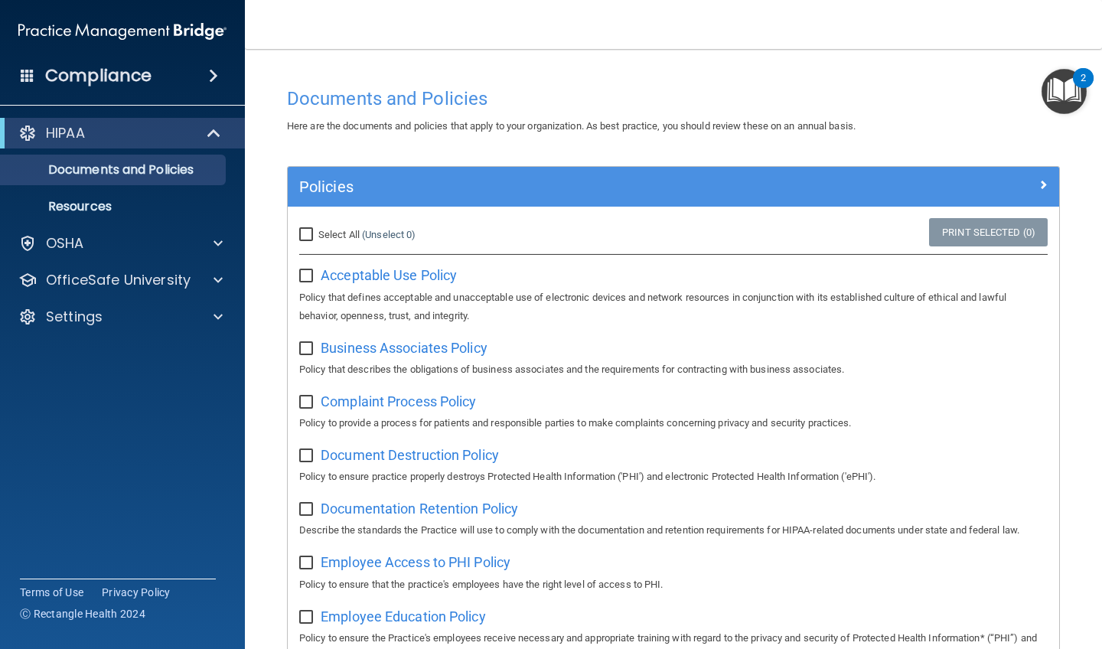
click at [611, 83] on div "2" at bounding box center [1083, 78] width 21 height 20
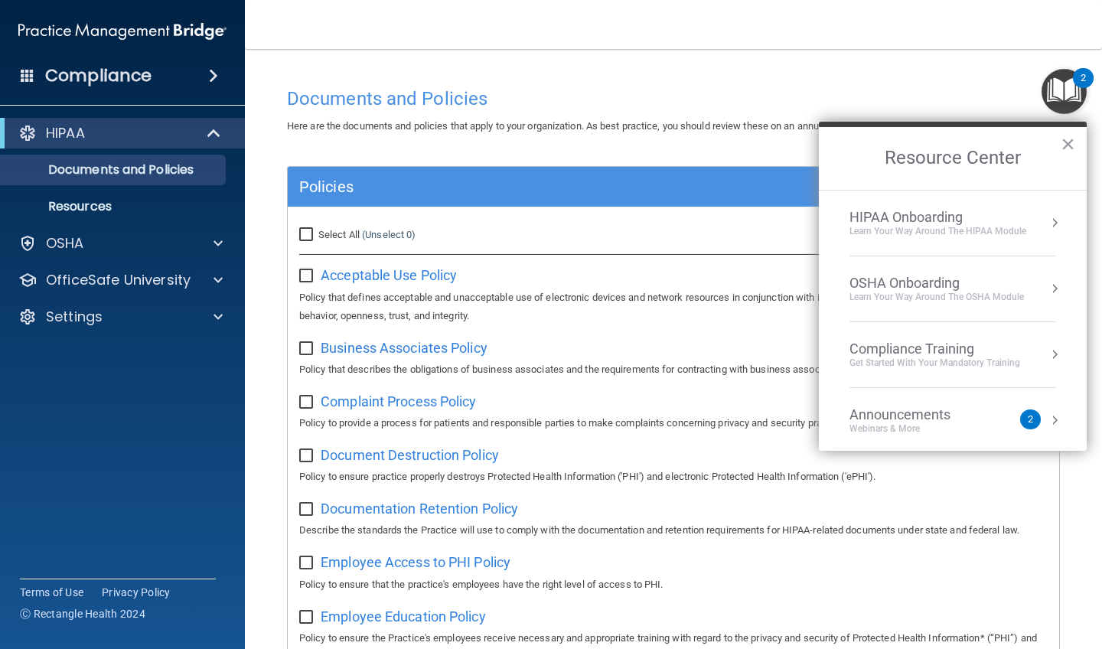
click at [611, 276] on div "OSHA Onboarding" at bounding box center [936, 283] width 174 height 17
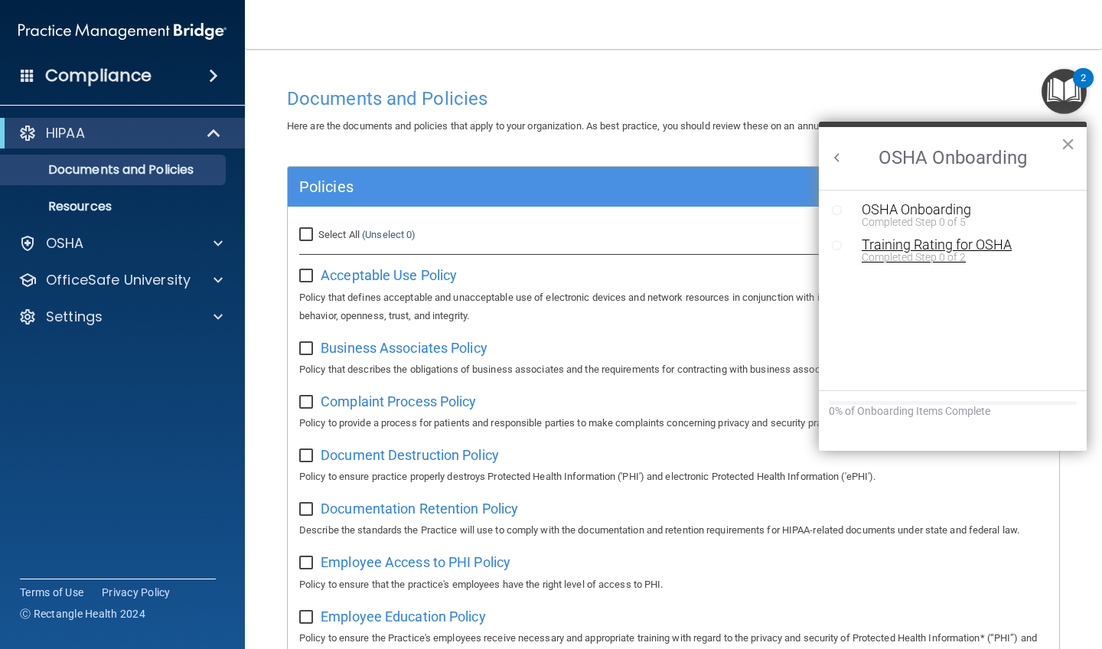
click at [611, 248] on div "Training Rating for OSHA" at bounding box center [964, 245] width 205 height 14
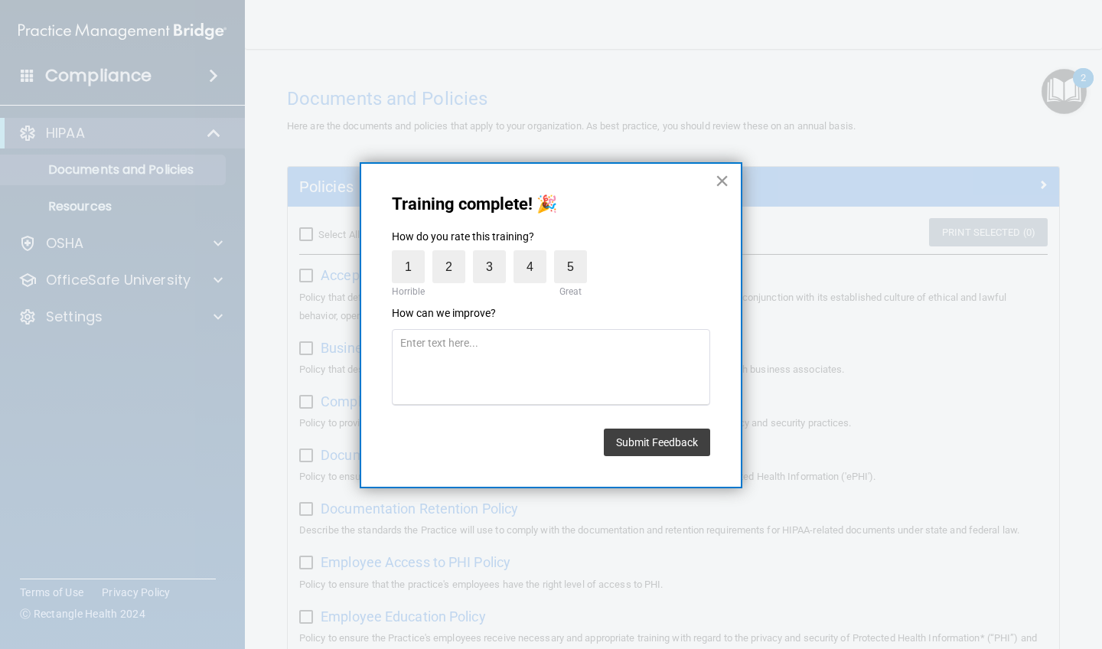
click at [611, 184] on button "×" at bounding box center [722, 180] width 15 height 24
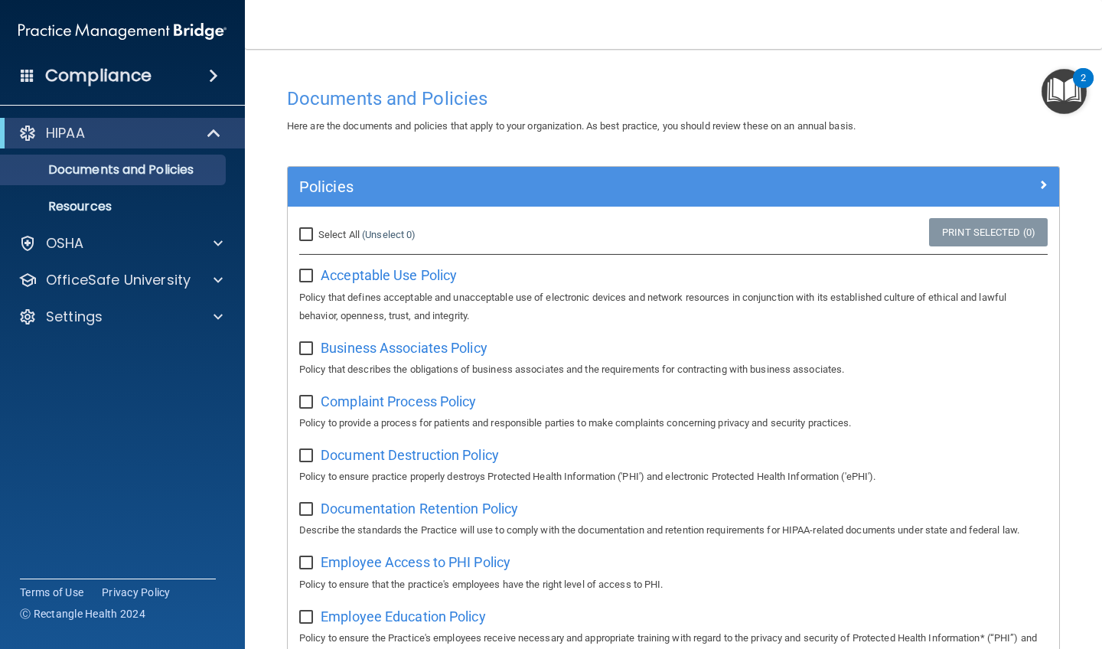
click at [611, 85] on img "Open Resource Center, 2 new notifications" at bounding box center [1064, 91] width 45 height 45
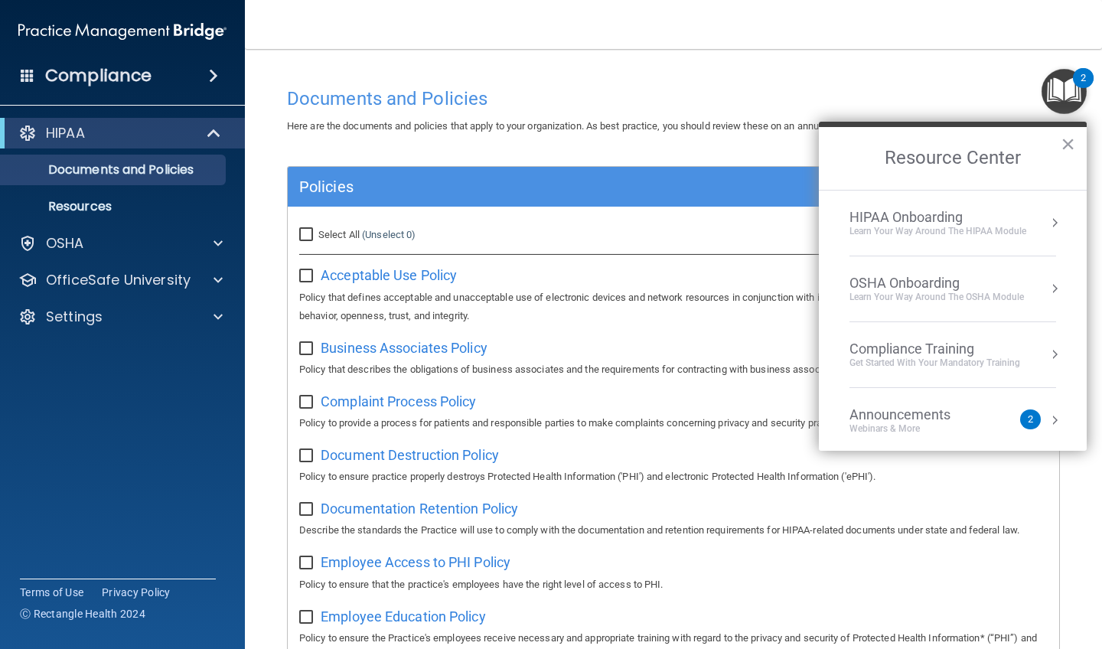
click at [611, 353] on div "Compliance Training" at bounding box center [934, 349] width 171 height 17
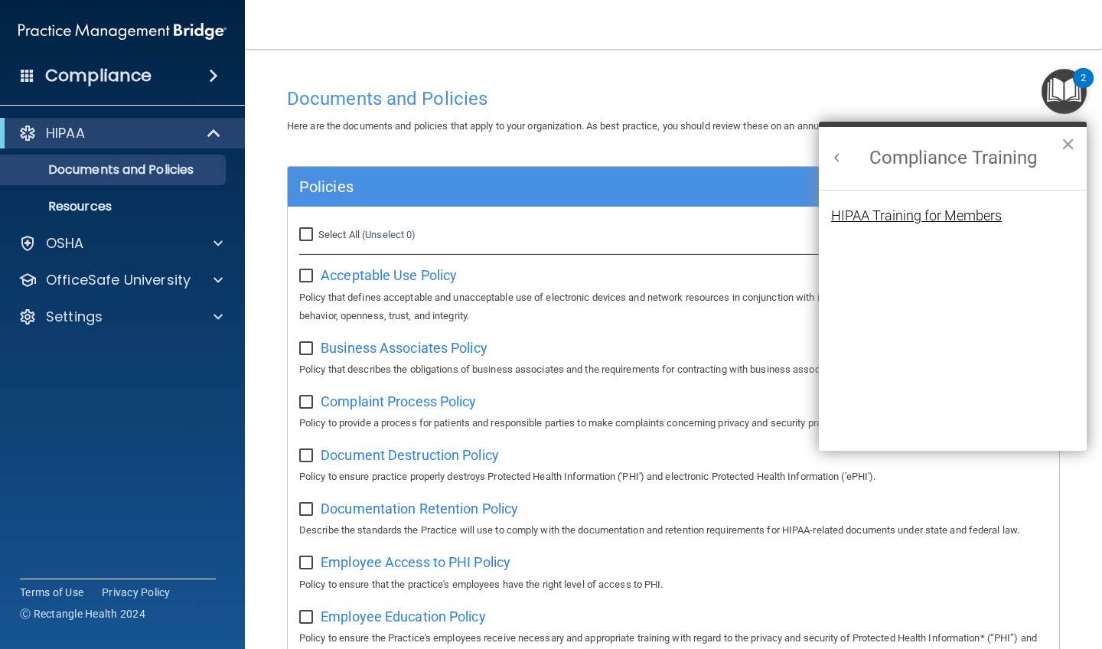
click at [611, 213] on div "HIPAA Training for Members" at bounding box center [916, 216] width 171 height 14
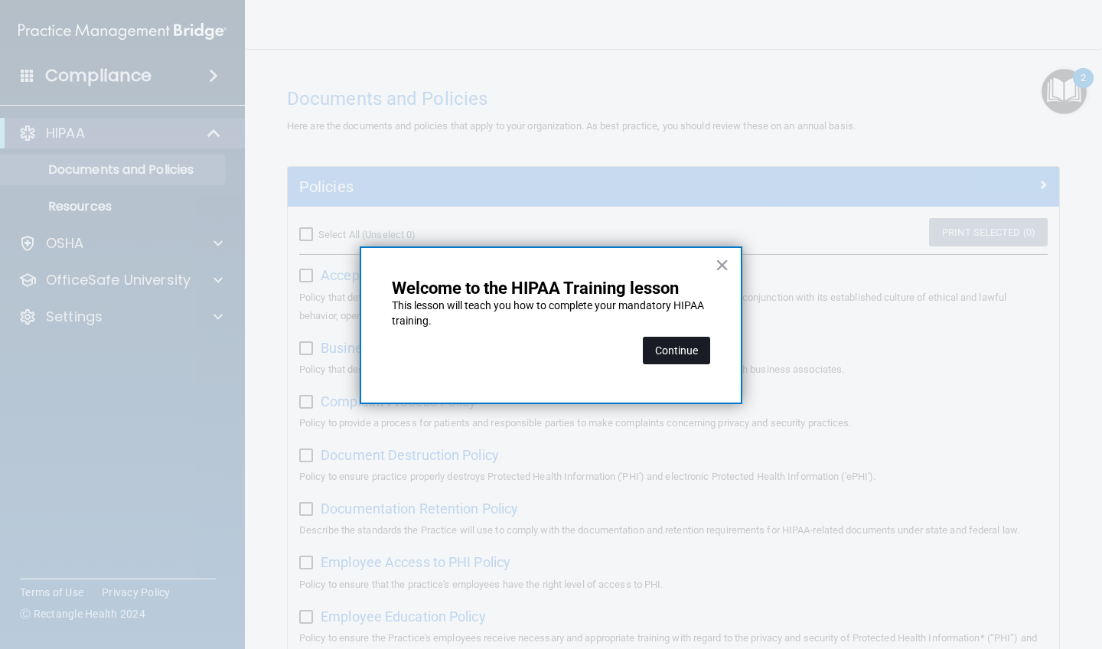
click at [611, 351] on button "Continue" at bounding box center [676, 351] width 67 height 28
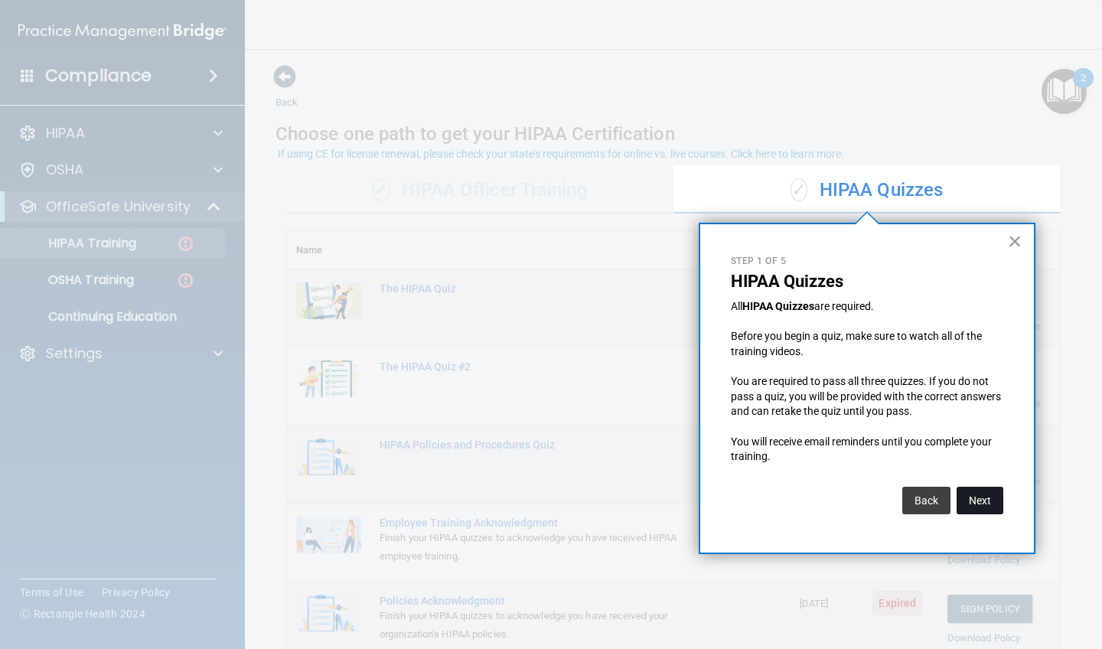
click at [611, 419] on button "Next" at bounding box center [980, 501] width 47 height 28
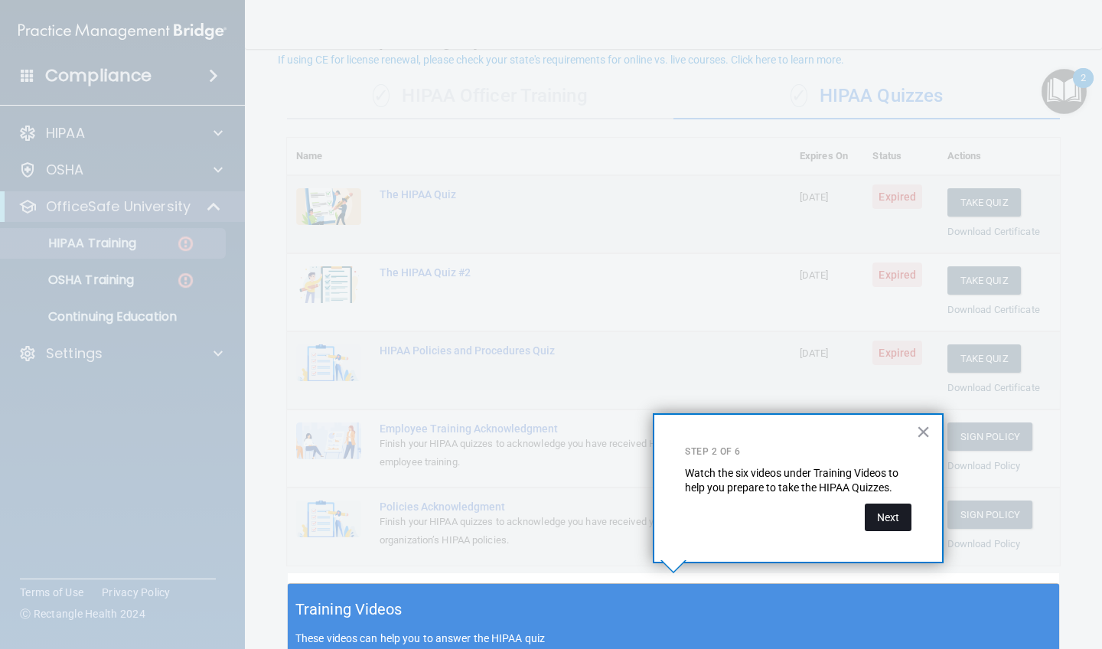
click at [611, 419] on button "Next" at bounding box center [888, 518] width 47 height 28
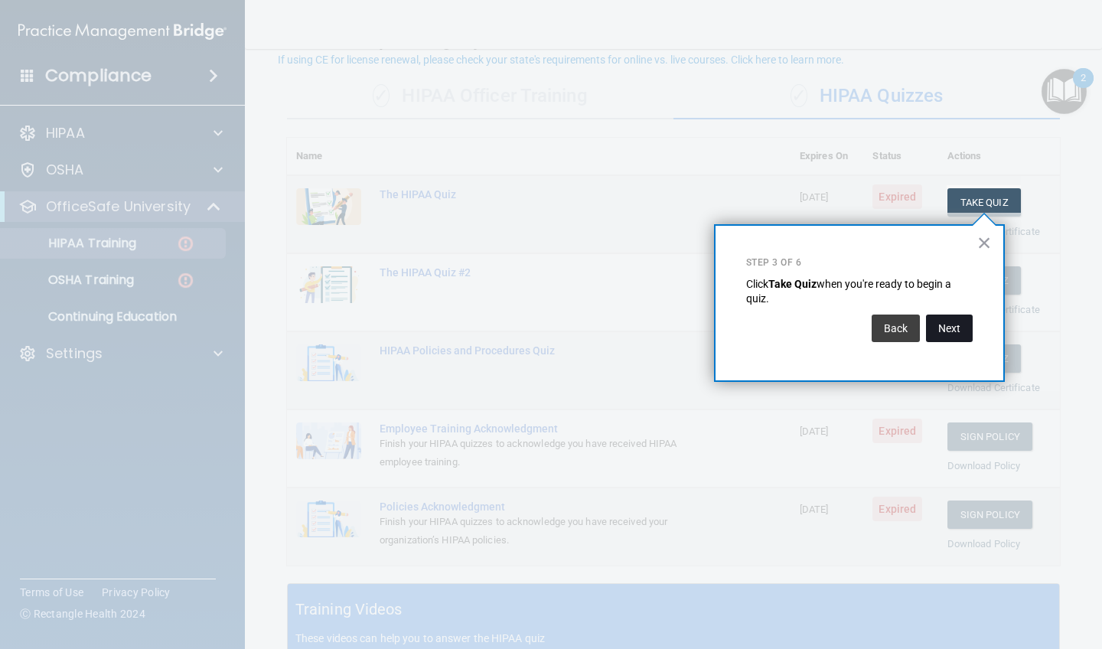
click at [611, 326] on button "Next" at bounding box center [949, 329] width 47 height 28
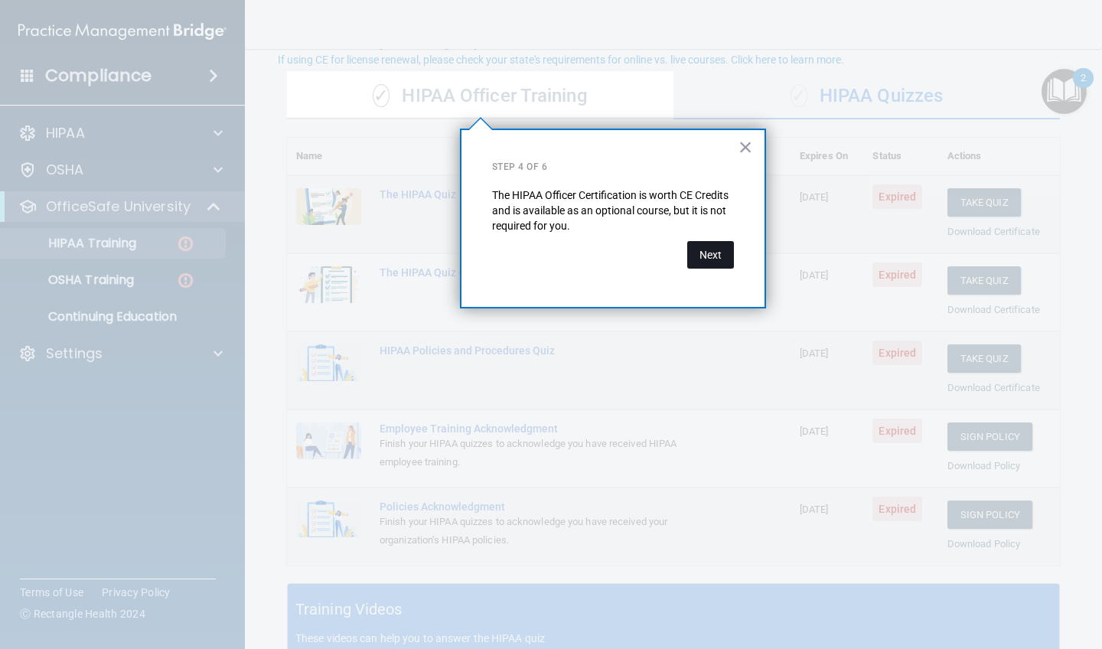
click at [611, 258] on button "Next" at bounding box center [710, 255] width 47 height 28
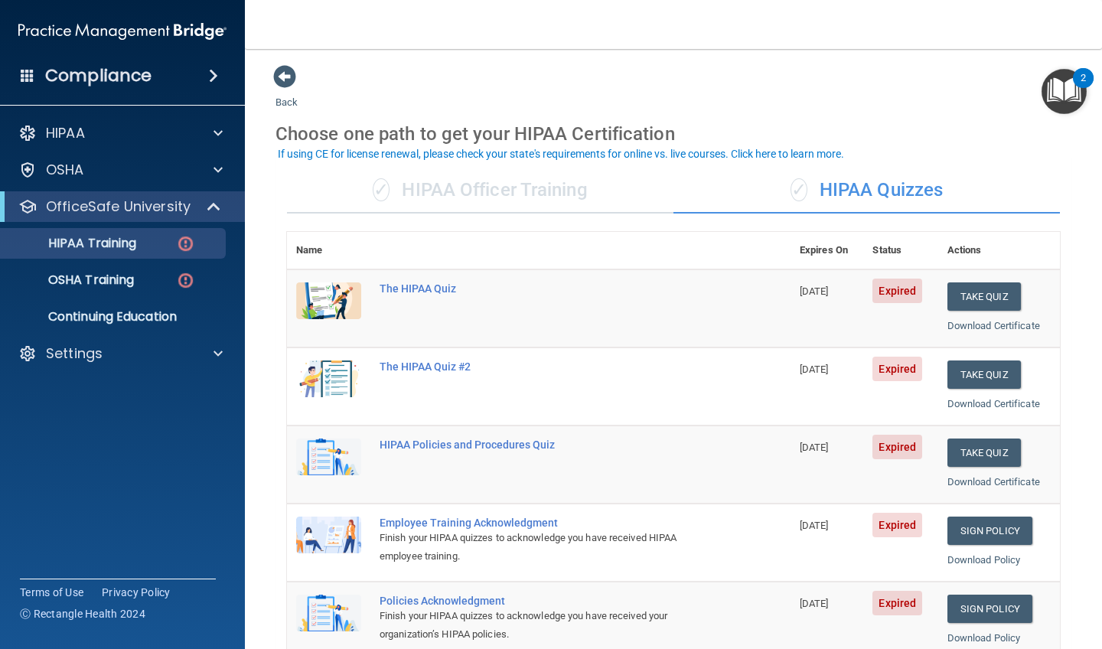
scroll to position [0, 0]
click at [611, 288] on button "Take Quiz" at bounding box center [983, 296] width 73 height 28
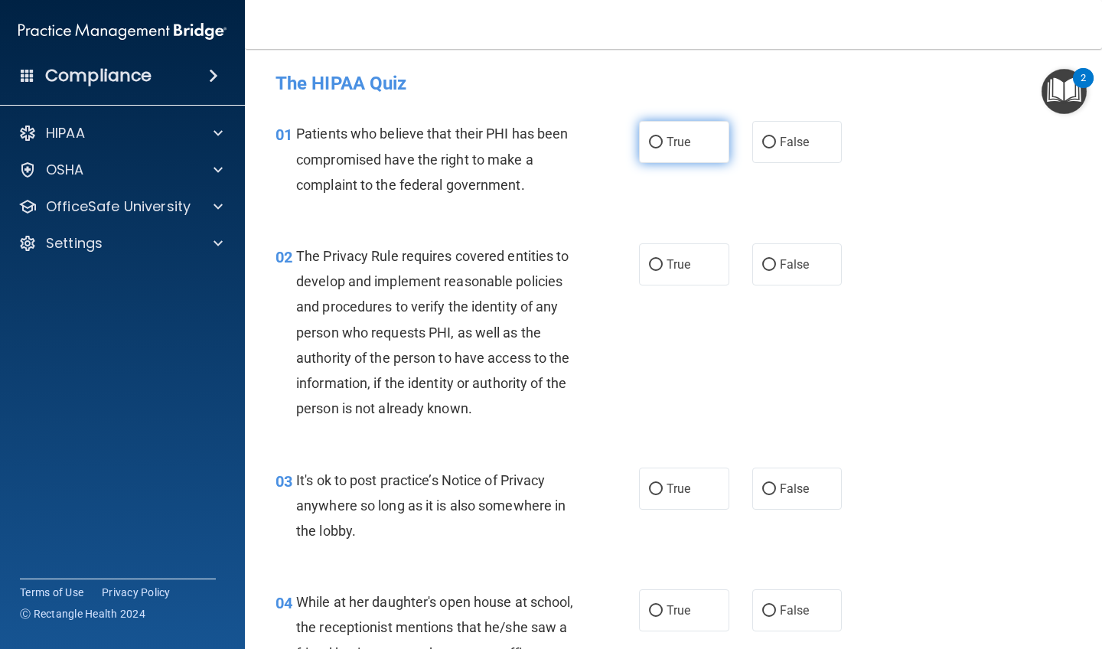
click at [611, 151] on label "True" at bounding box center [684, 142] width 90 height 42
click at [611, 148] on input "True" at bounding box center [656, 142] width 14 height 11
radio input "true"
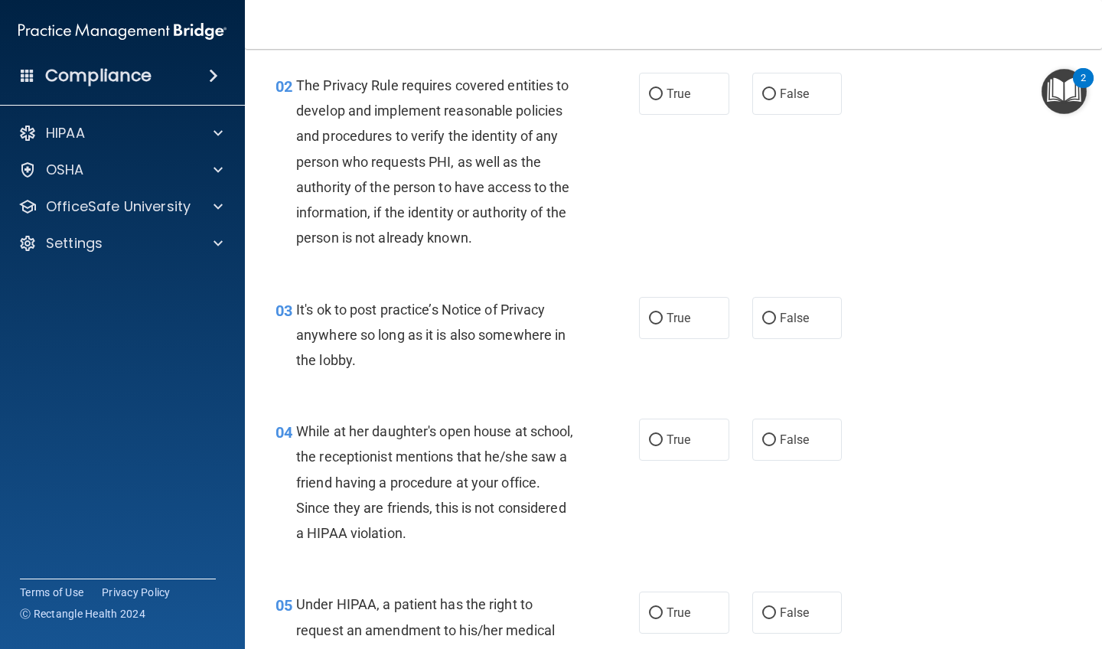
scroll to position [165, 0]
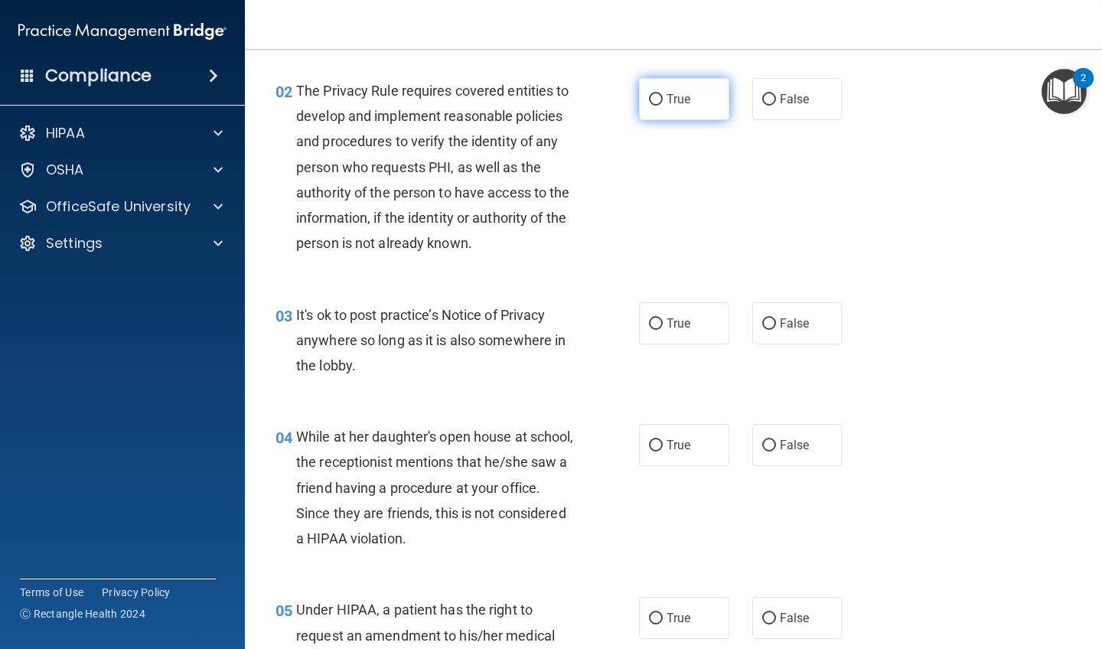
click at [611, 106] on label "True" at bounding box center [684, 99] width 90 height 42
click at [611, 106] on input "True" at bounding box center [656, 99] width 14 height 11
radio input "true"
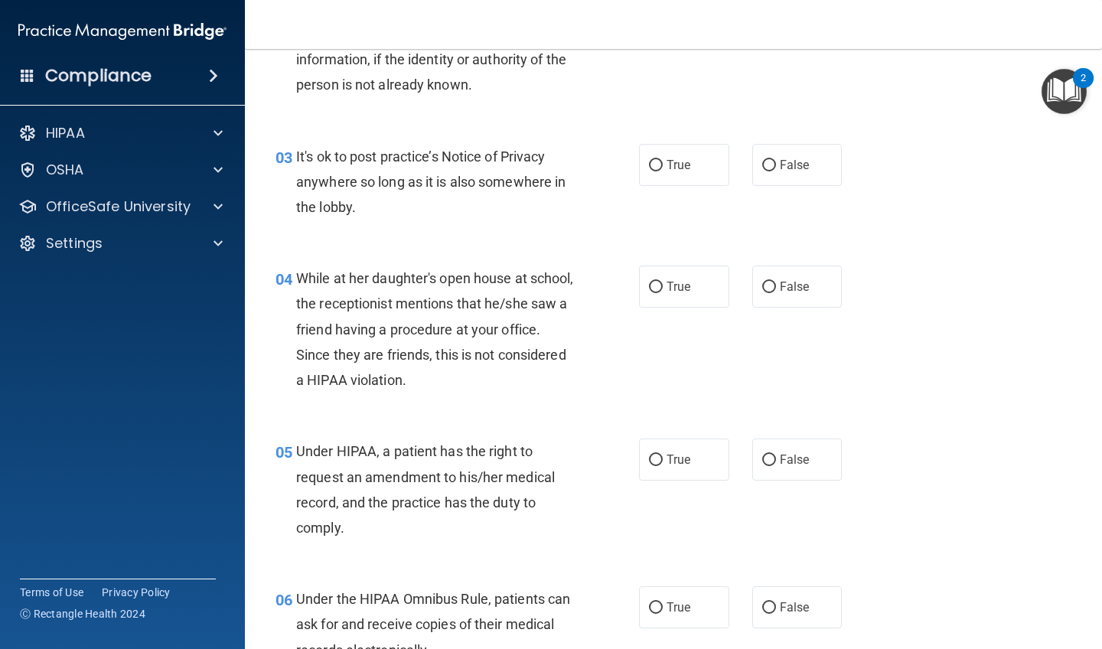
scroll to position [328, 0]
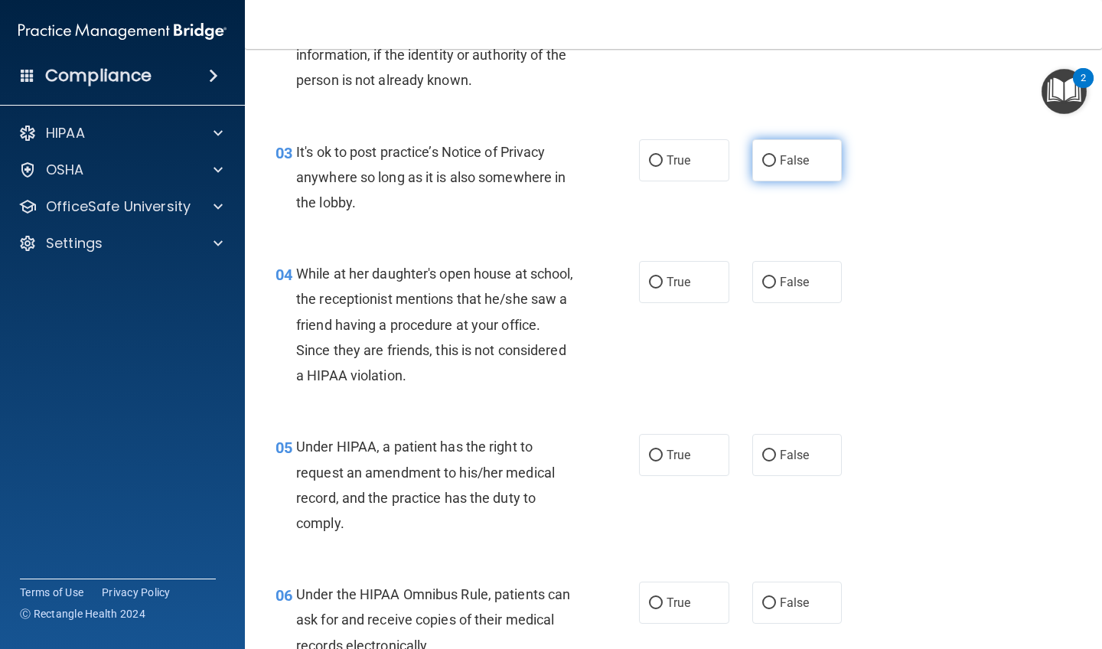
click at [611, 160] on span "False" at bounding box center [795, 160] width 30 height 15
click at [611, 160] on input "False" at bounding box center [769, 160] width 14 height 11
radio input "true"
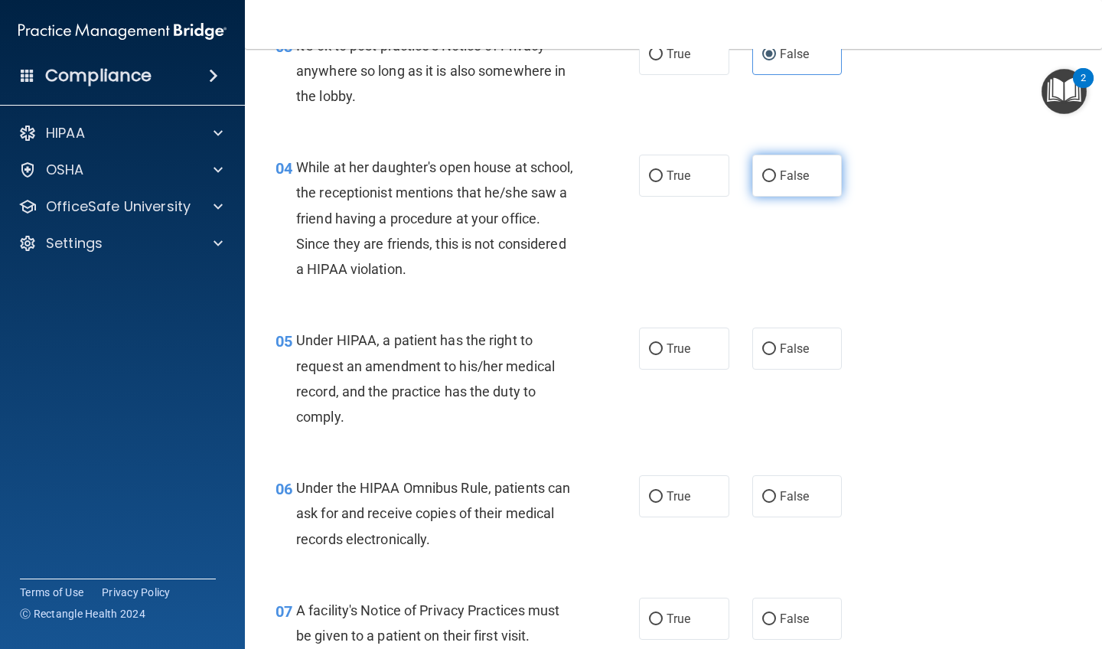
scroll to position [491, 0]
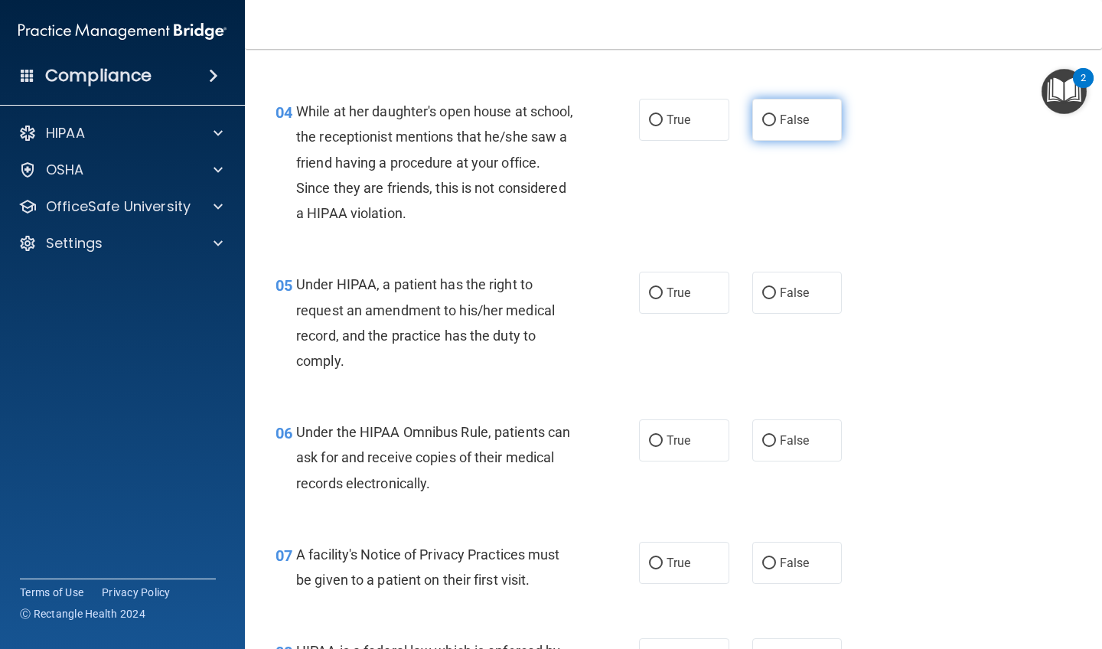
click at [611, 129] on label "False" at bounding box center [797, 120] width 90 height 42
click at [611, 126] on input "False" at bounding box center [769, 120] width 14 height 11
radio input "true"
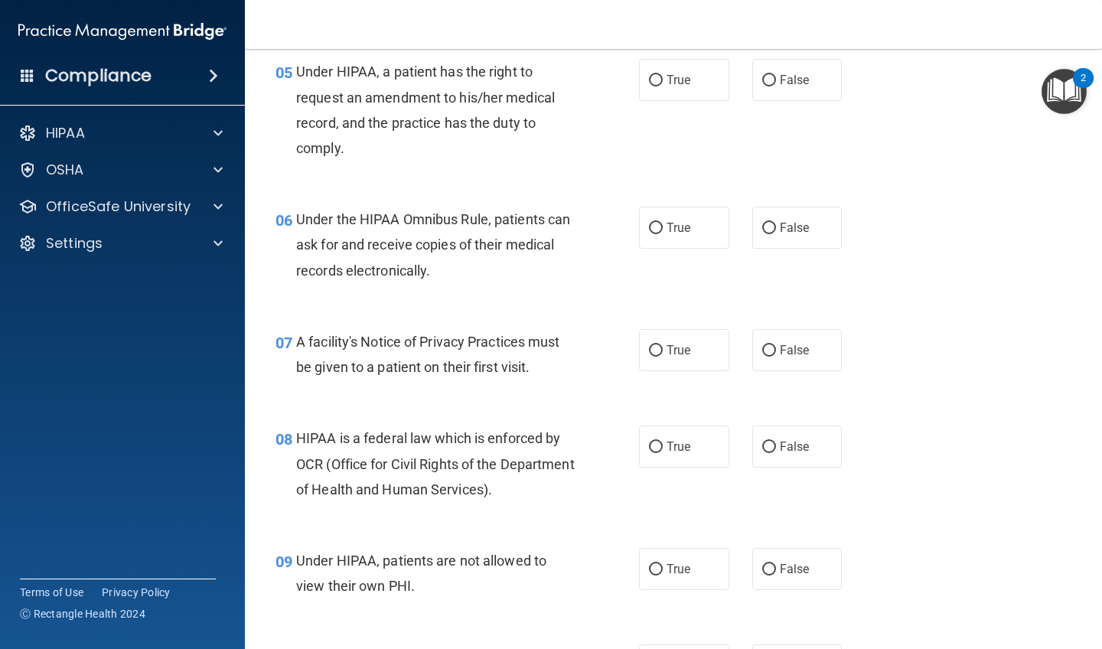
scroll to position [683, 0]
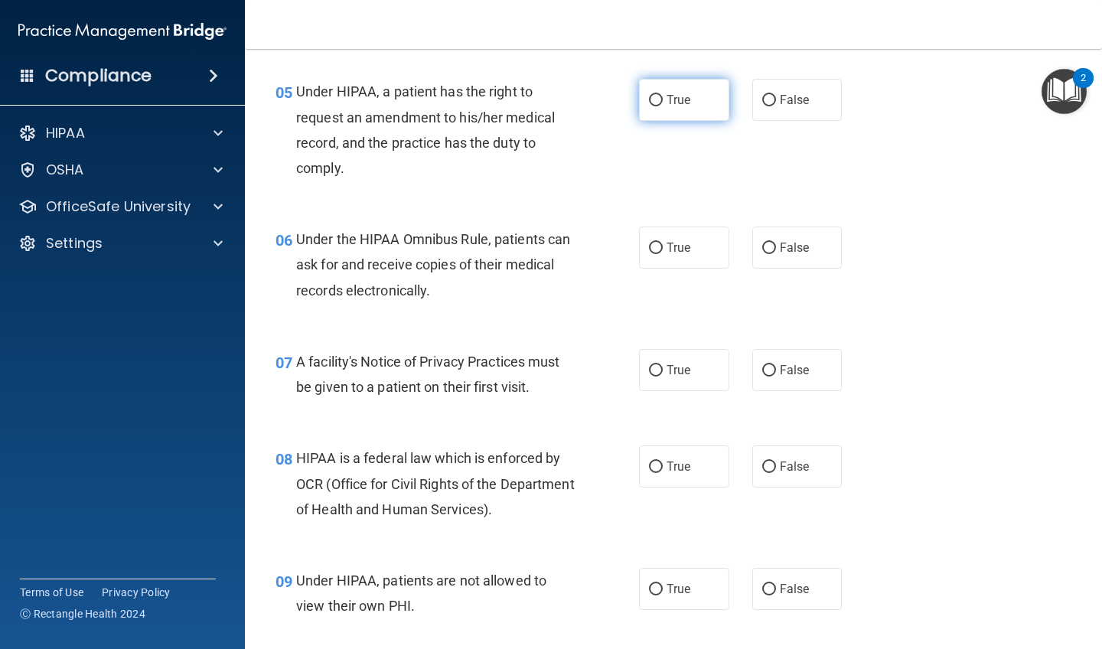
click at [611, 96] on span "True" at bounding box center [679, 100] width 24 height 15
click at [611, 96] on input "True" at bounding box center [656, 100] width 14 height 11
radio input "true"
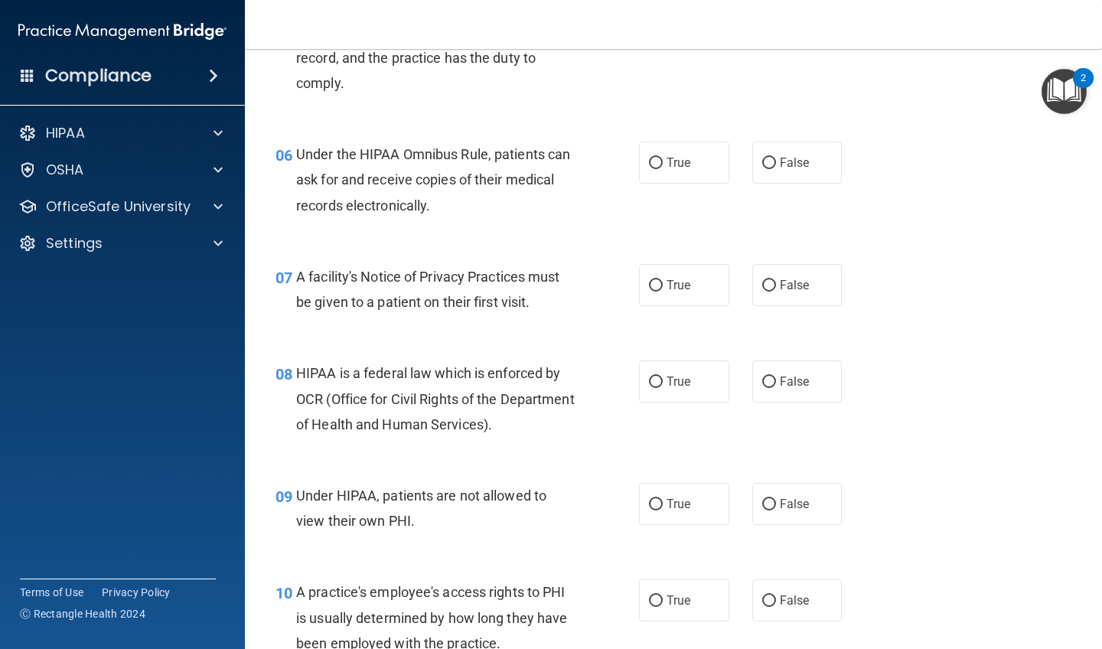
scroll to position [770, 0]
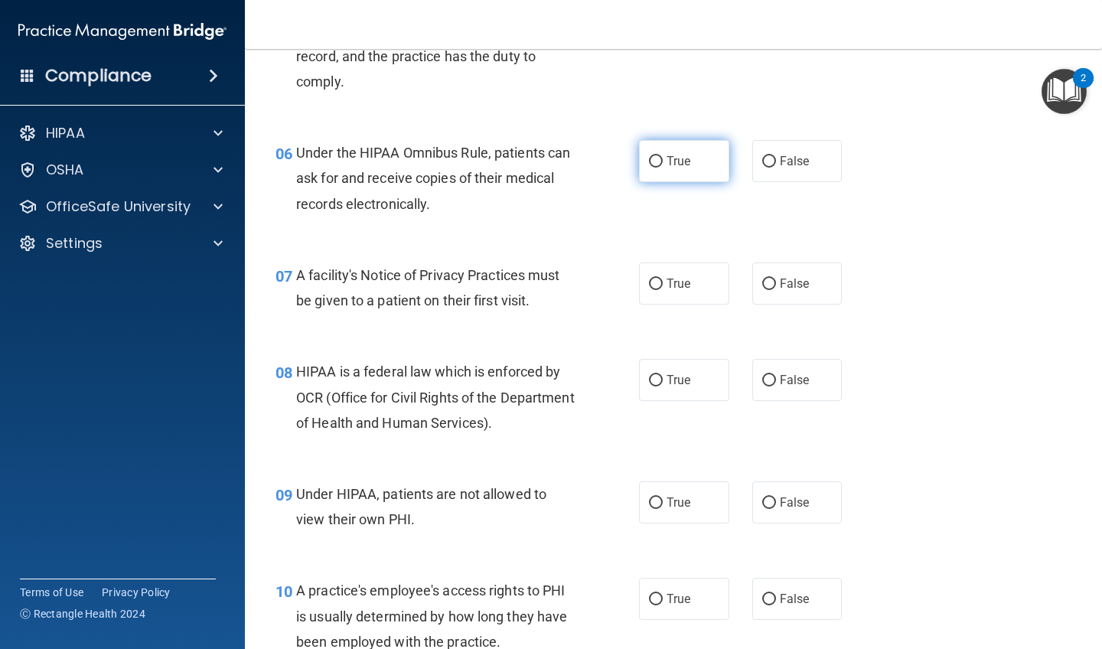
click at [611, 156] on input "True" at bounding box center [656, 161] width 14 height 11
radio input "true"
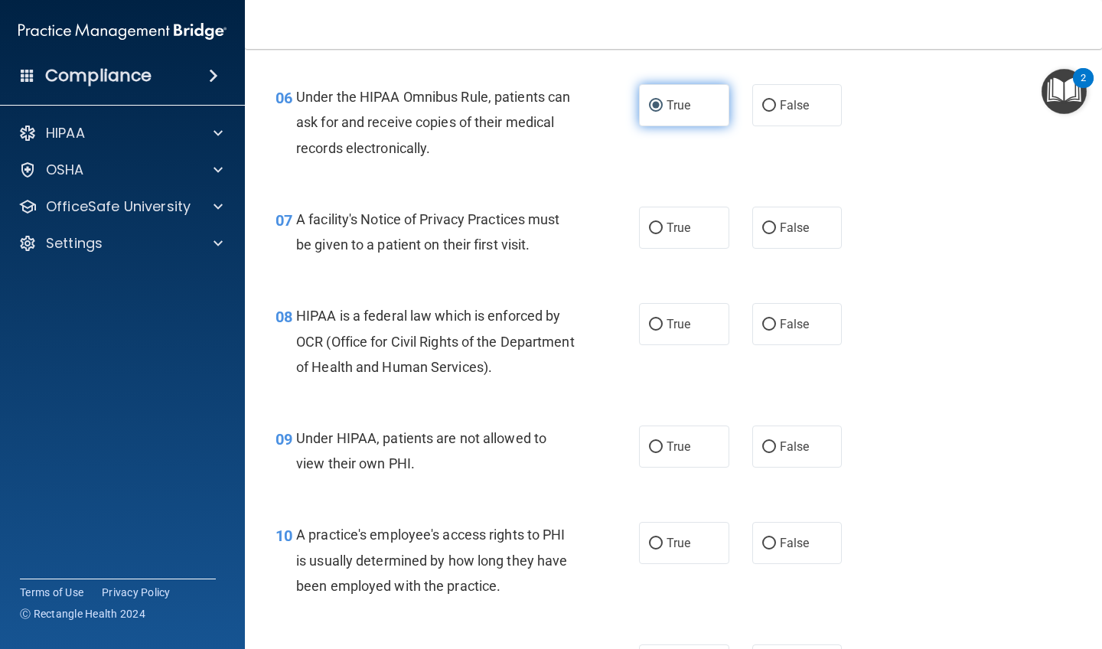
scroll to position [829, 0]
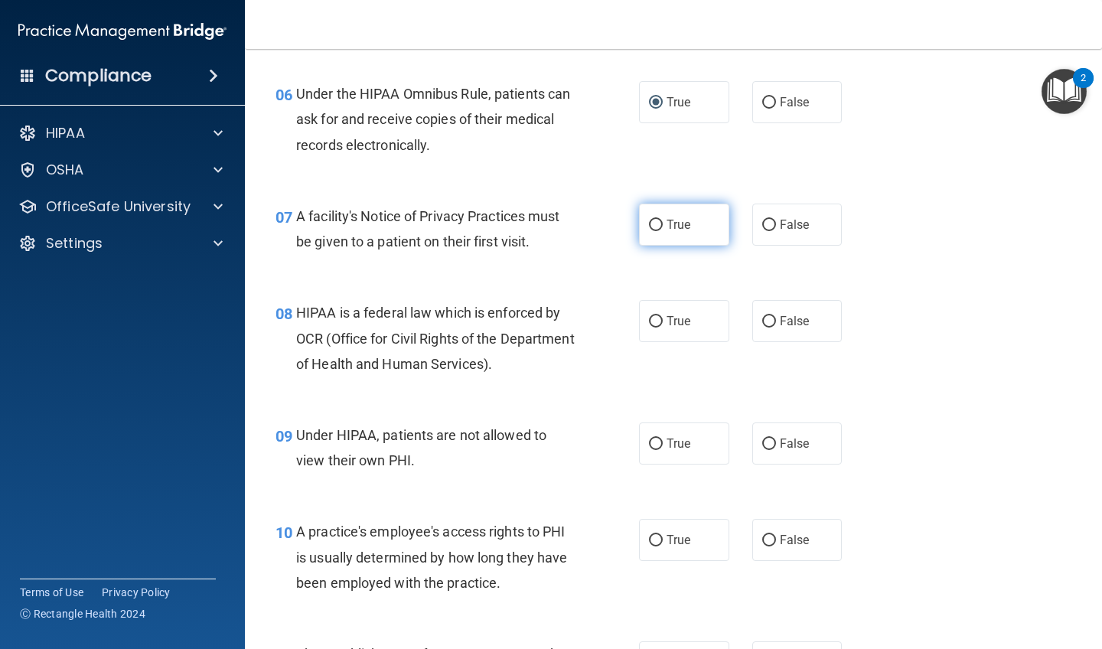
click at [611, 207] on label "True" at bounding box center [684, 225] width 90 height 42
click at [611, 220] on input "True" at bounding box center [656, 225] width 14 height 11
radio input "true"
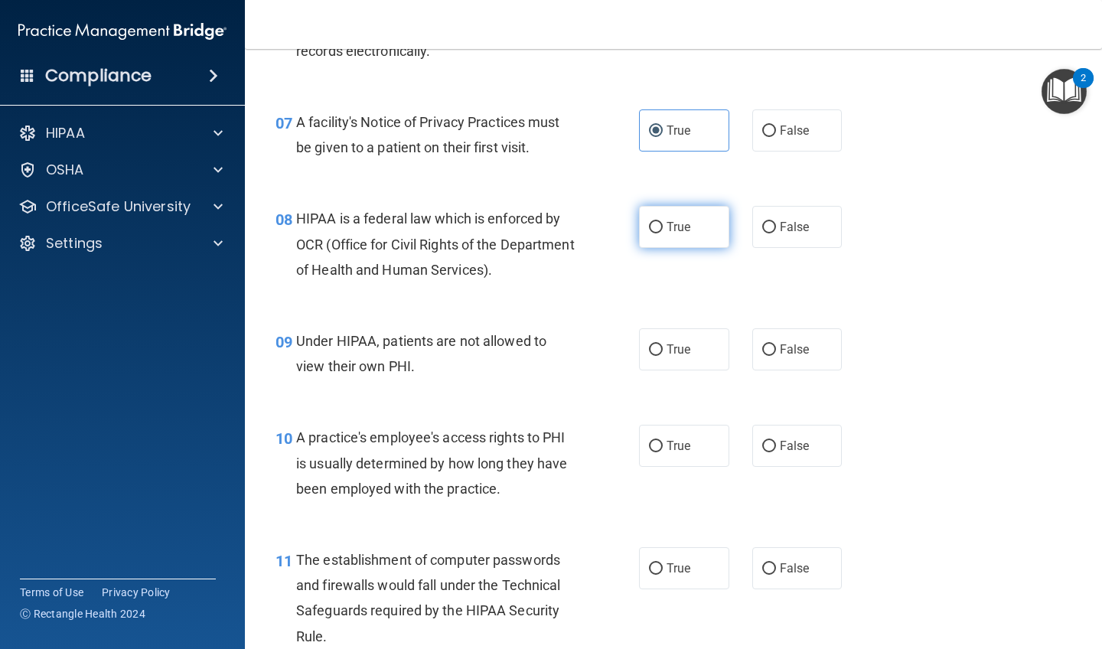
click at [611, 223] on label "True" at bounding box center [684, 227] width 90 height 42
click at [611, 223] on input "True" at bounding box center [656, 227] width 14 height 11
radio input "true"
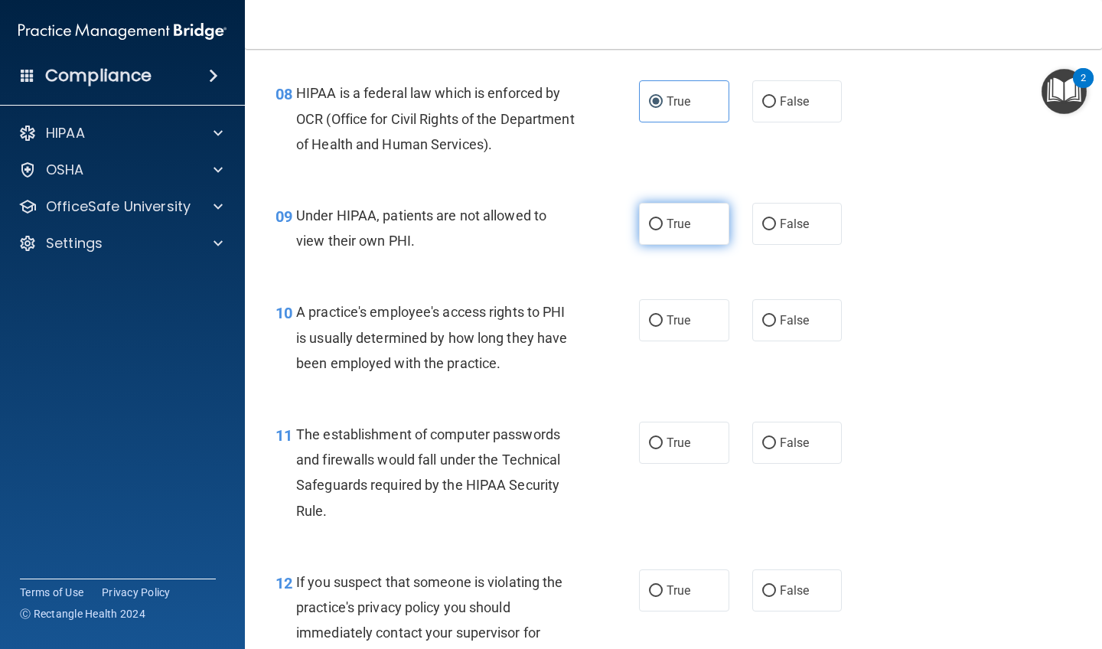
click at [611, 223] on label "True" at bounding box center [684, 224] width 90 height 42
click at [611, 223] on input "True" at bounding box center [656, 224] width 14 height 11
radio input "true"
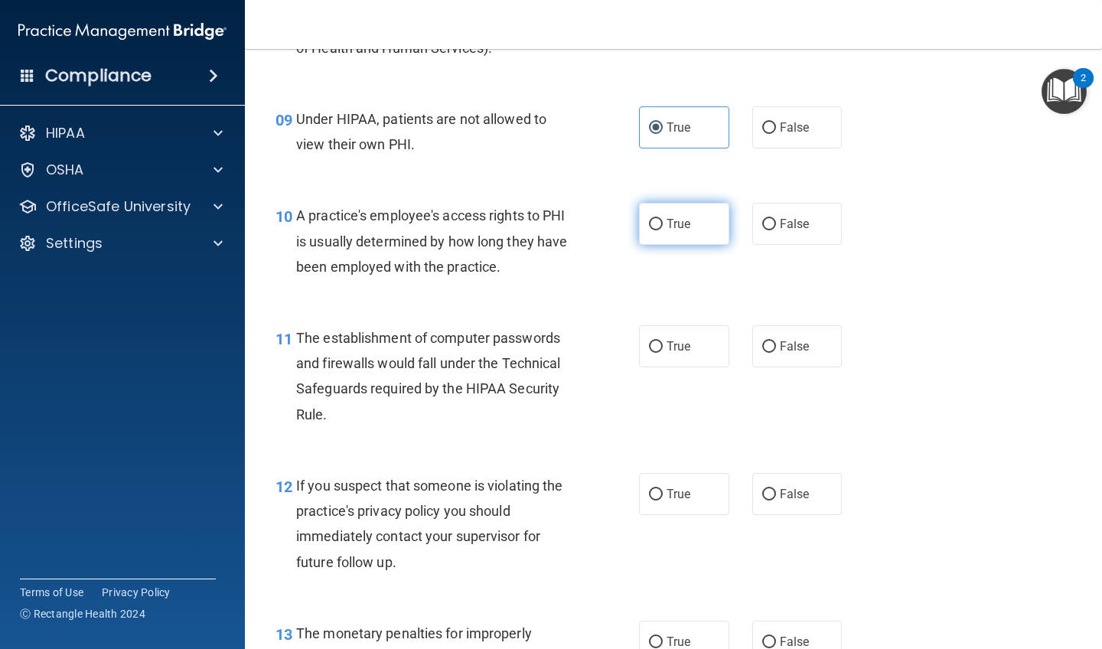
click at [611, 223] on label "True" at bounding box center [684, 224] width 90 height 42
click at [611, 223] on input "True" at bounding box center [656, 224] width 14 height 11
radio input "true"
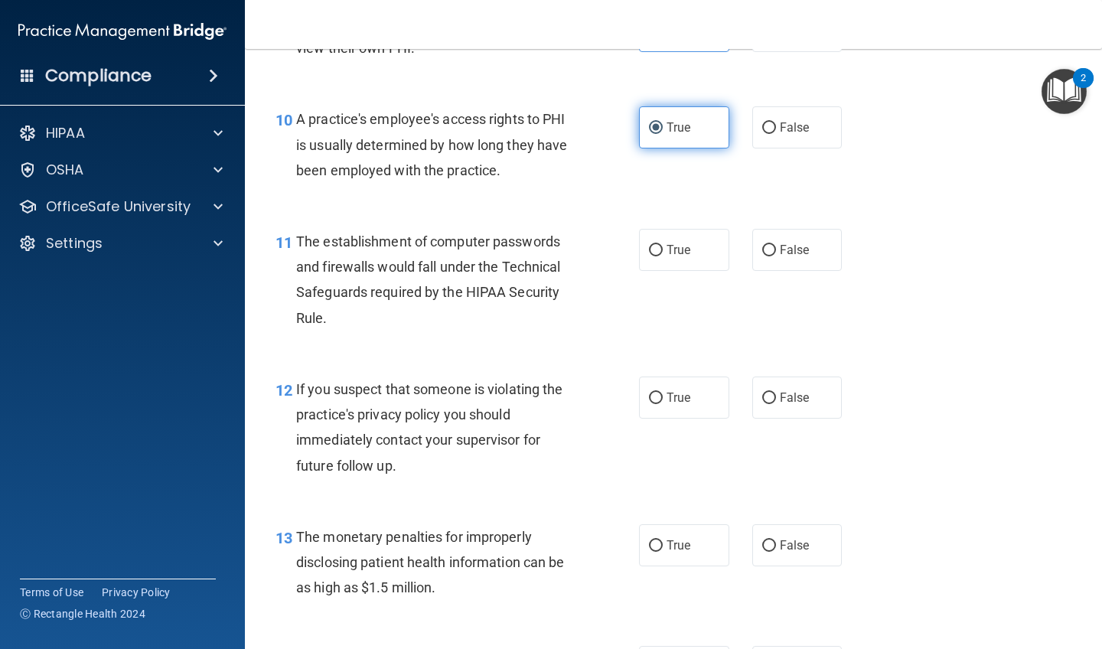
scroll to position [1245, 0]
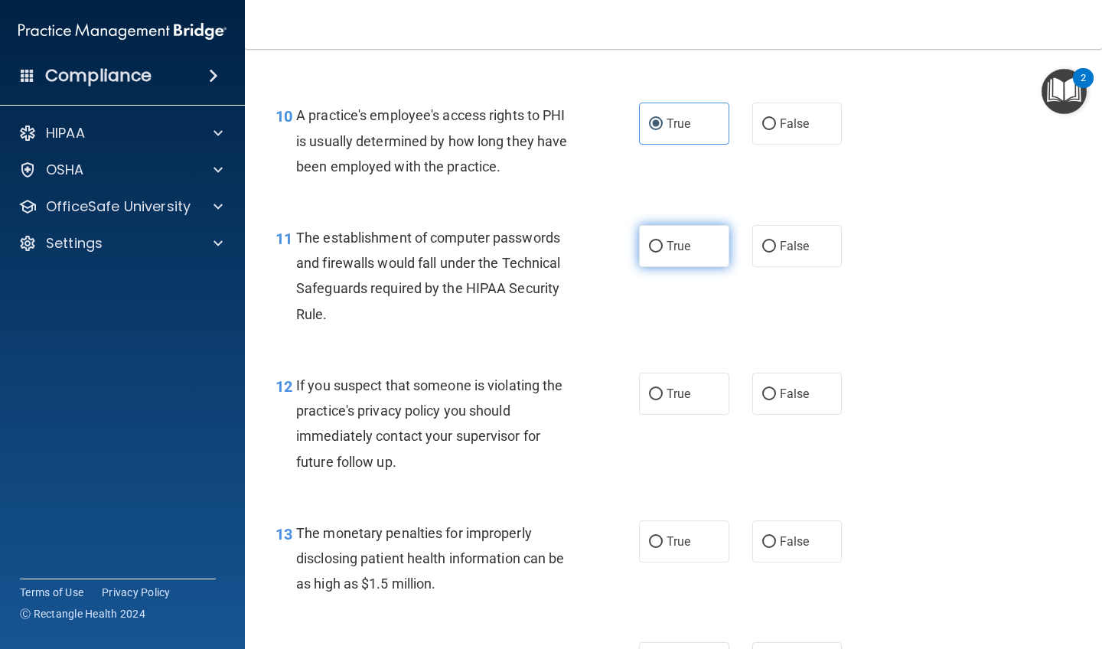
click at [611, 252] on label "True" at bounding box center [684, 246] width 90 height 42
click at [611, 252] on input "True" at bounding box center [656, 246] width 14 height 11
radio input "true"
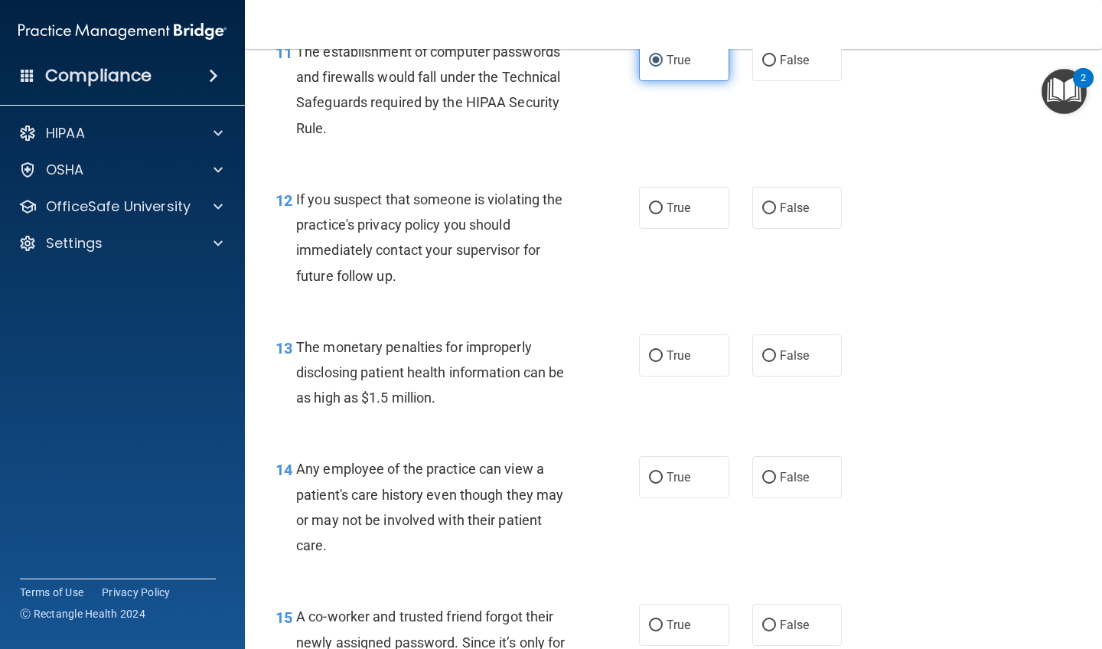
scroll to position [1434, 0]
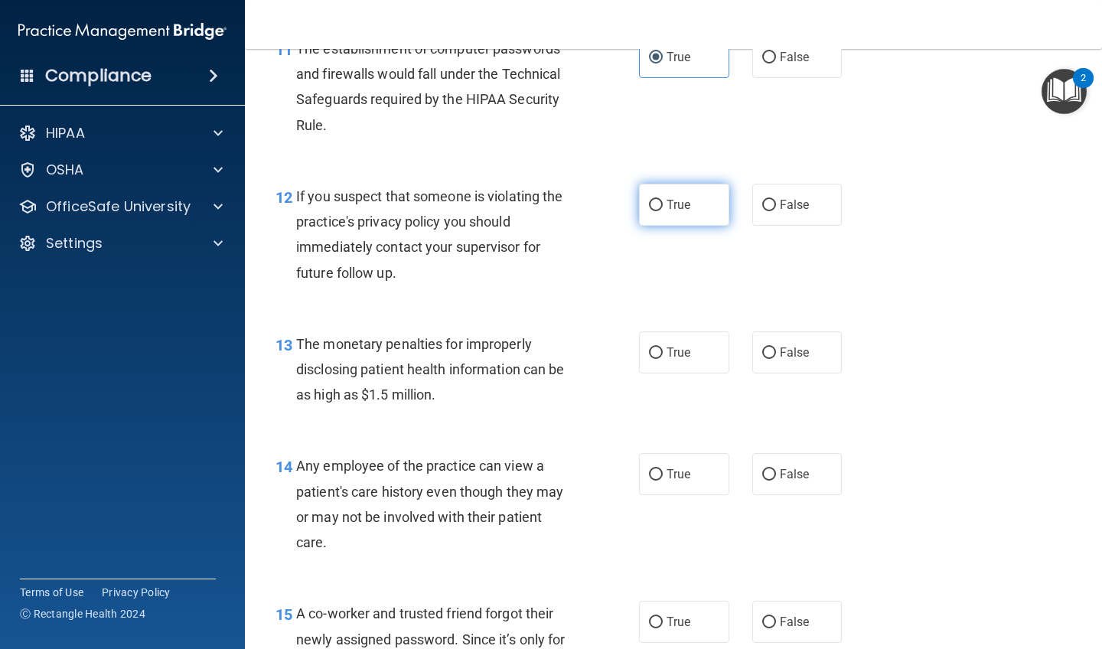
click at [611, 191] on label "True" at bounding box center [684, 205] width 90 height 42
click at [611, 200] on input "True" at bounding box center [656, 205] width 14 height 11
radio input "true"
click at [611, 347] on input "True" at bounding box center [656, 352] width 14 height 11
radio input "true"
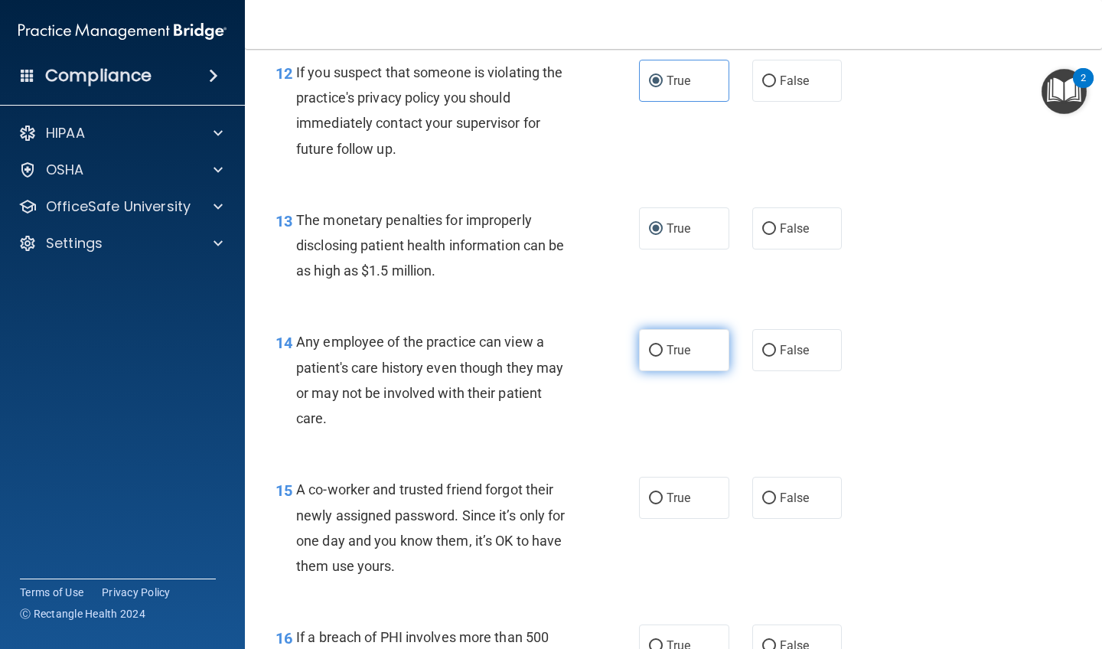
click at [611, 345] on input "True" at bounding box center [656, 350] width 14 height 11
radio input "true"
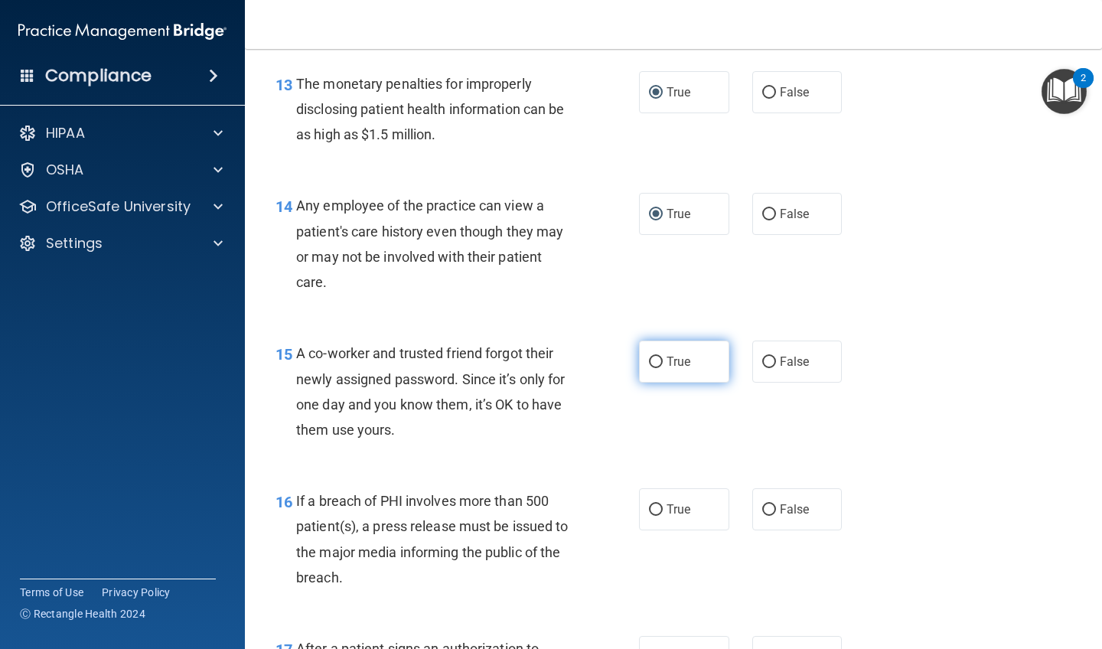
click at [611, 341] on label "True" at bounding box center [684, 362] width 90 height 42
click at [611, 357] on input "True" at bounding box center [656, 362] width 14 height 11
radio input "true"
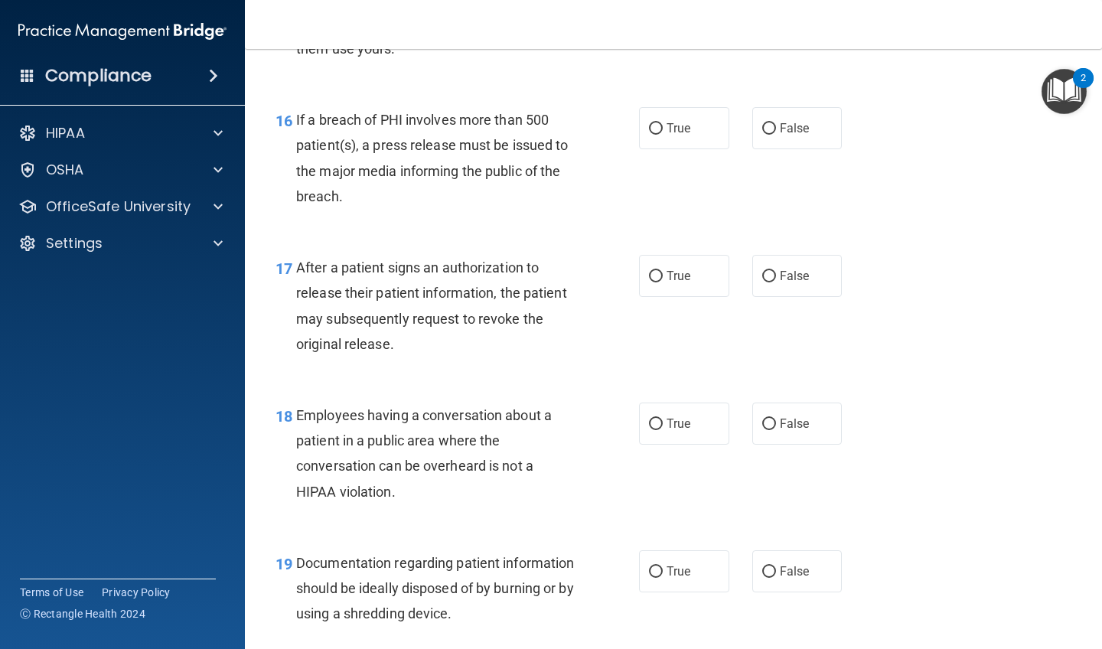
scroll to position [2064, 0]
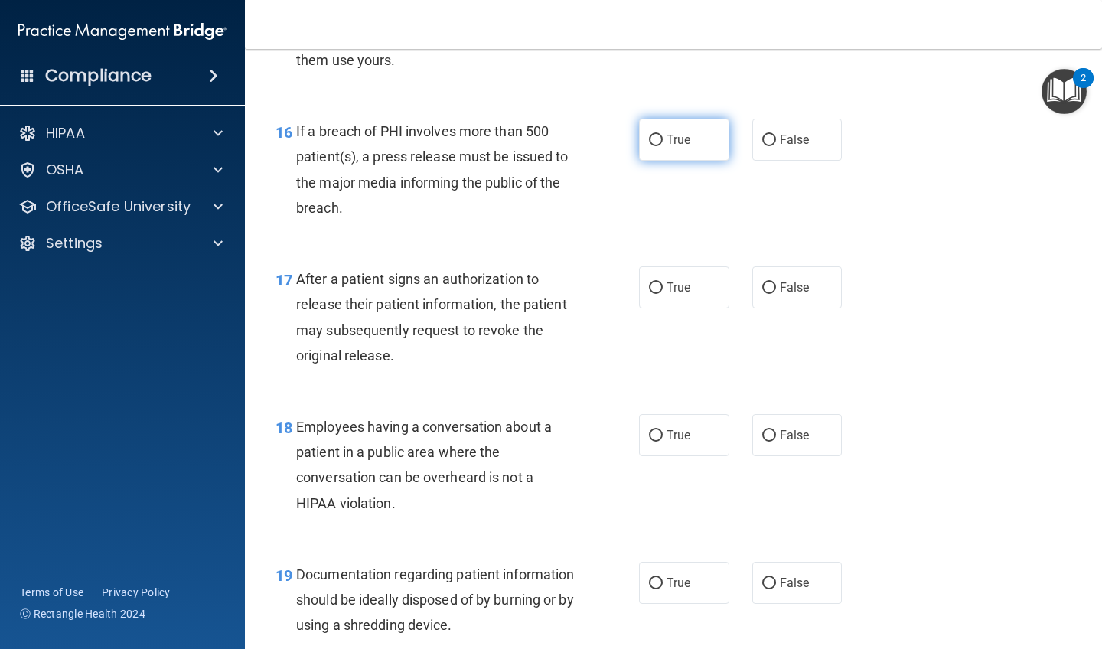
click at [611, 135] on input "True" at bounding box center [656, 140] width 14 height 11
radio input "true"
click at [611, 282] on input "True" at bounding box center [656, 287] width 14 height 11
radio input "true"
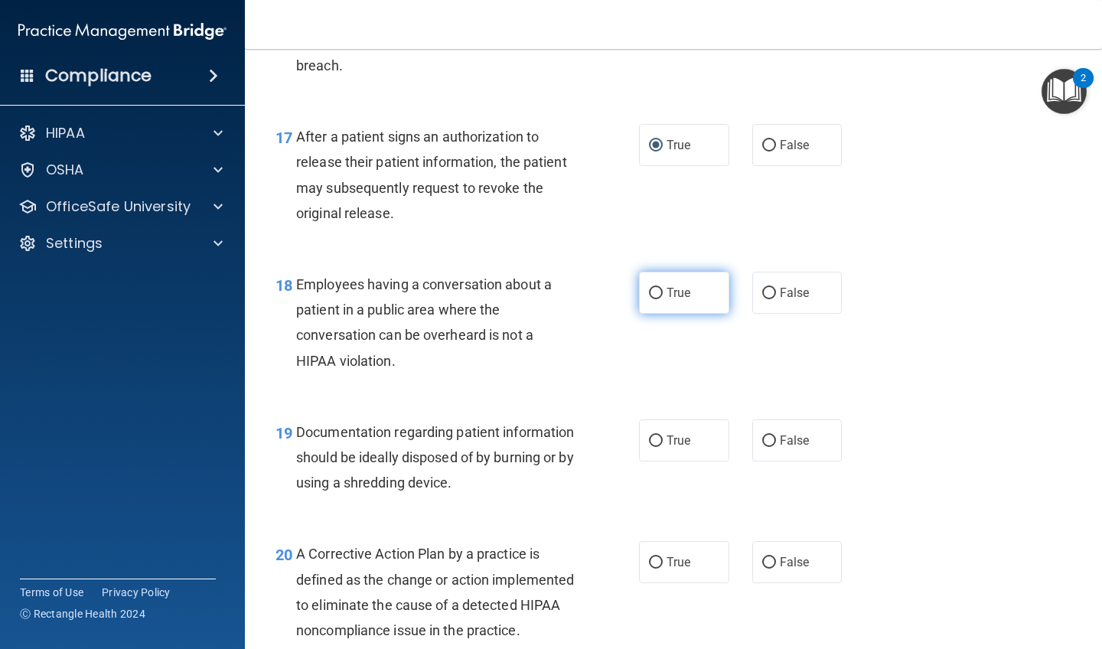
click at [611, 288] on input "True" at bounding box center [656, 293] width 14 height 11
radio input "true"
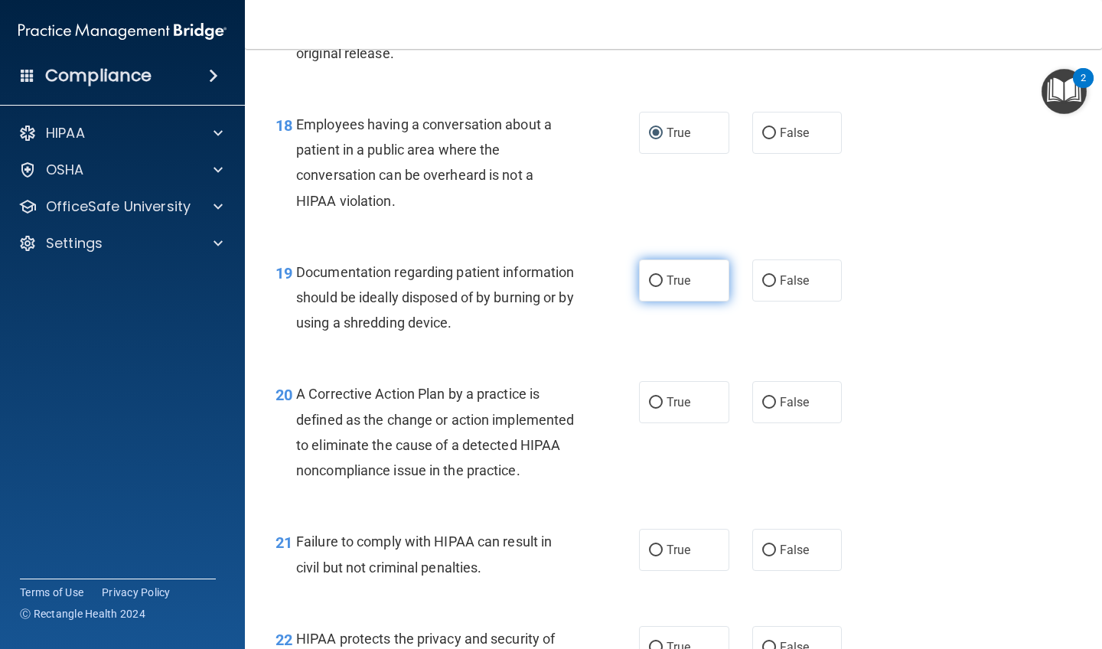
click at [611, 277] on label "True" at bounding box center [684, 280] width 90 height 42
click at [611, 277] on input "True" at bounding box center [656, 280] width 14 height 11
radio input "true"
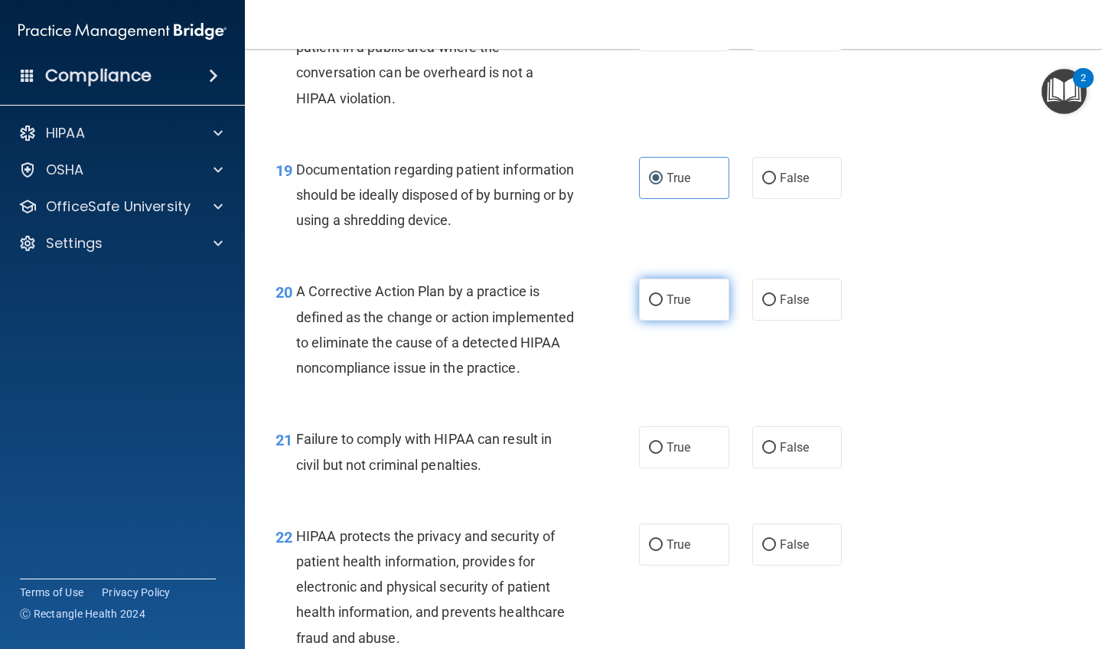
click at [611, 279] on label "True" at bounding box center [684, 300] width 90 height 42
click at [611, 295] on input "True" at bounding box center [656, 300] width 14 height 11
radio input "true"
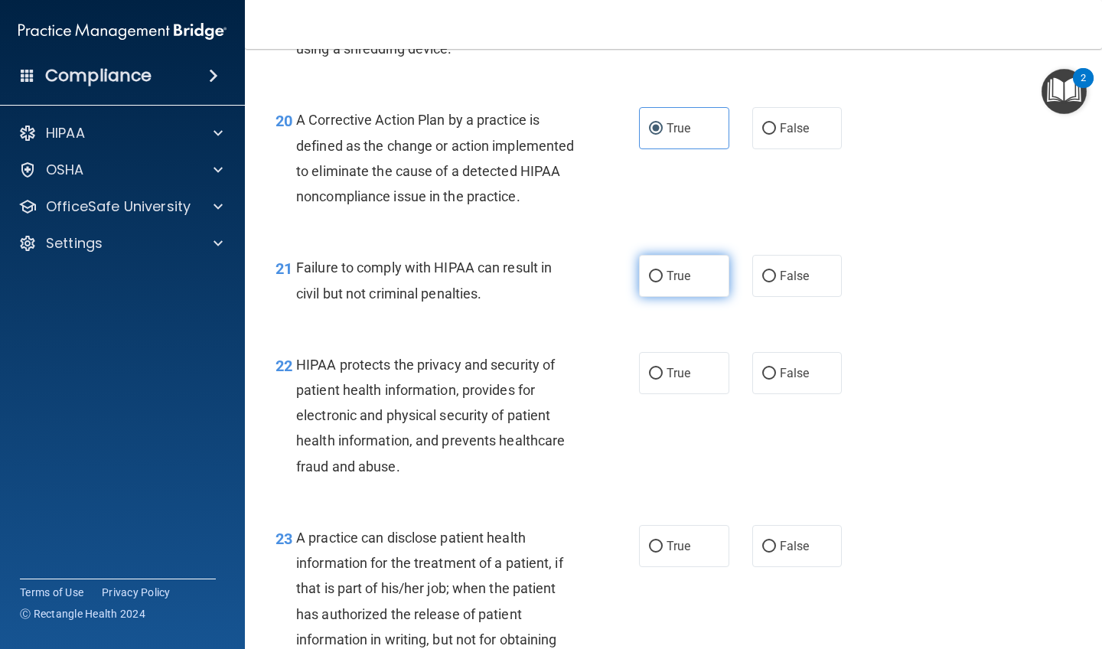
click at [611, 277] on label "True" at bounding box center [684, 276] width 90 height 42
click at [611, 277] on input "True" at bounding box center [656, 276] width 14 height 11
radio input "true"
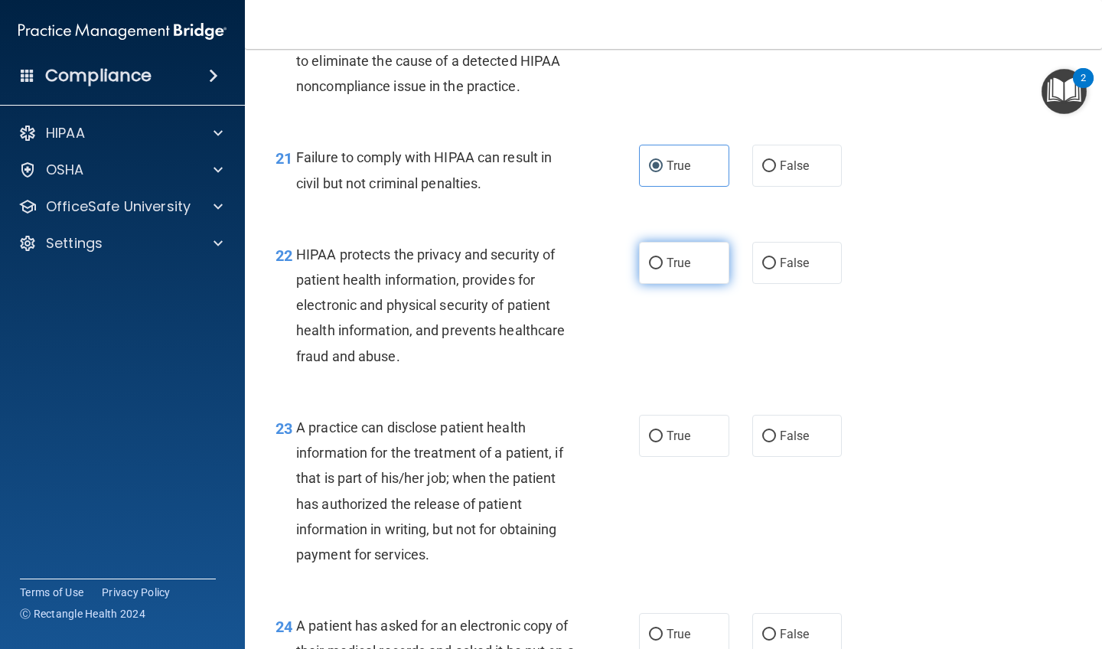
click at [611, 269] on input "True" at bounding box center [656, 263] width 14 height 11
radio input "true"
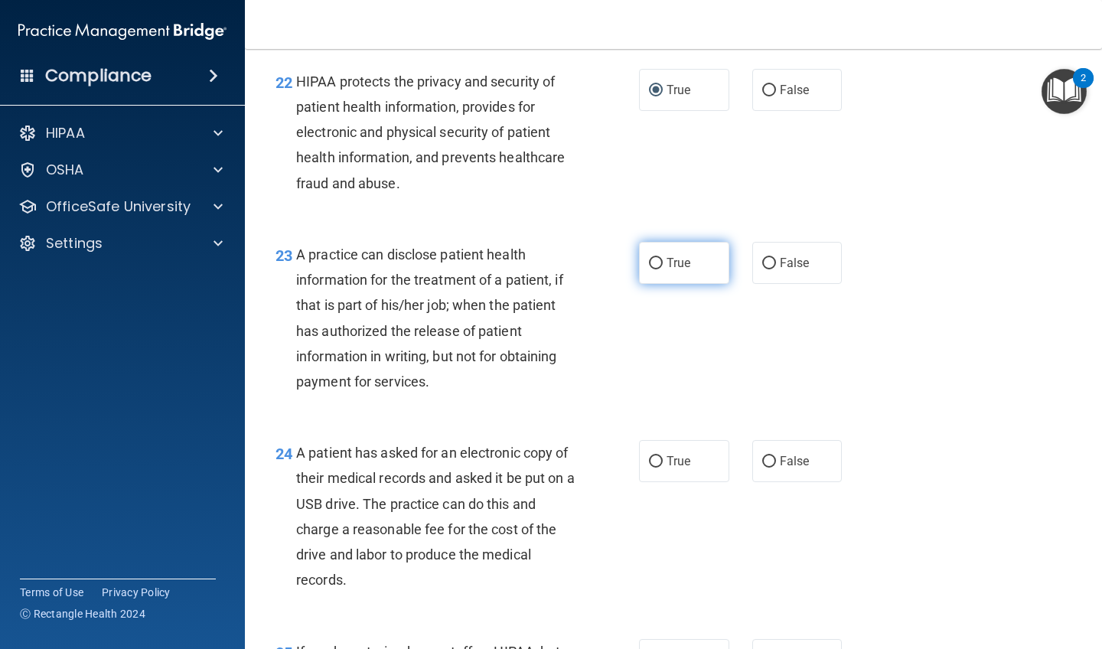
click at [611, 269] on input "True" at bounding box center [656, 263] width 14 height 11
radio input "true"
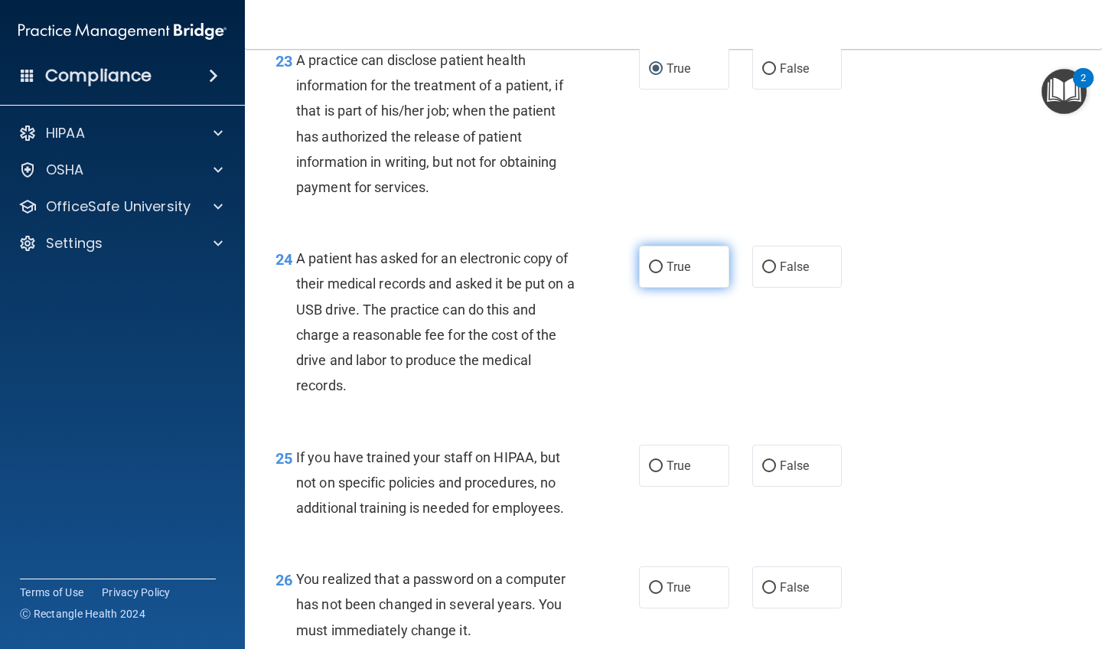
click at [611, 273] on input "True" at bounding box center [656, 267] width 14 height 11
radio input "true"
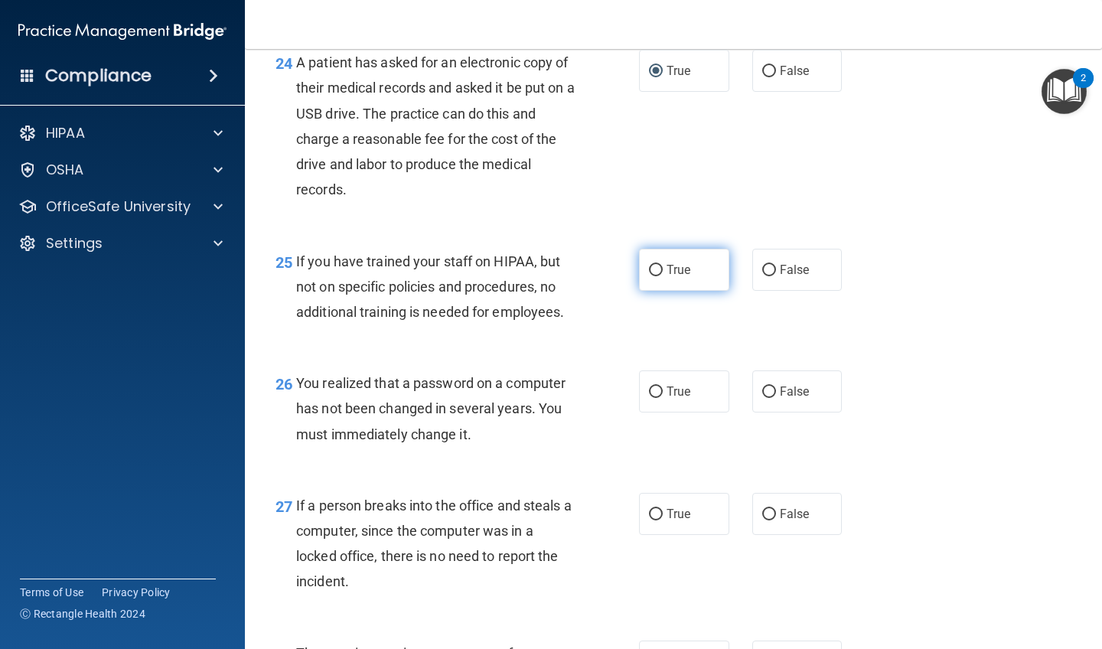
click at [611, 276] on input "True" at bounding box center [656, 270] width 14 height 11
radio input "true"
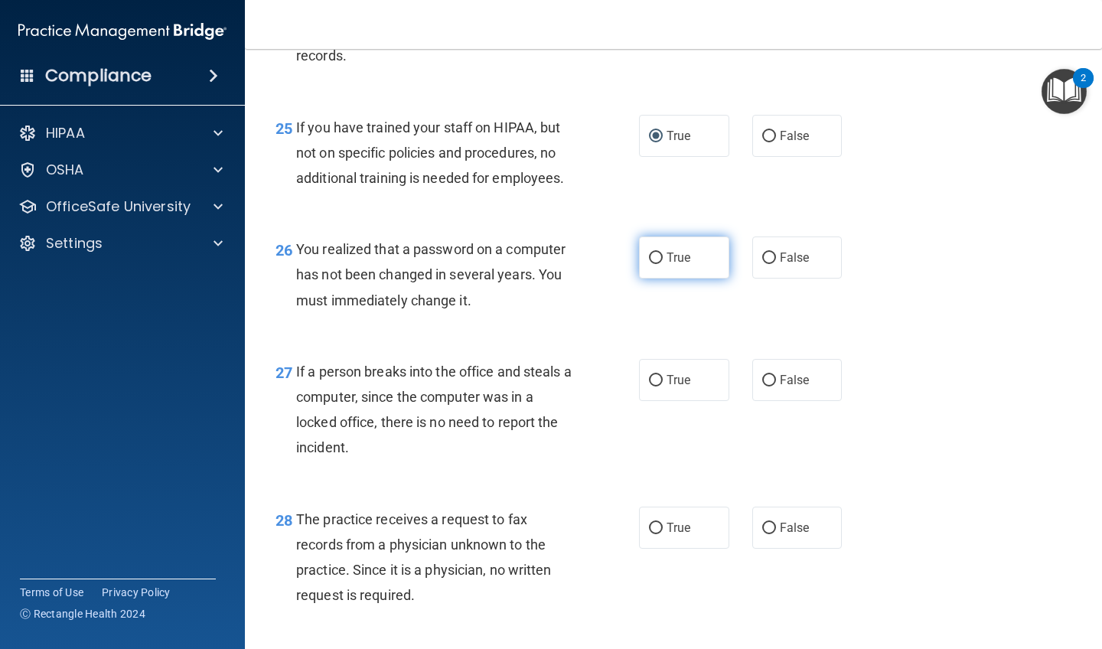
click at [611, 277] on label "True" at bounding box center [684, 257] width 90 height 42
click at [611, 264] on input "True" at bounding box center [656, 258] width 14 height 11
radio input "true"
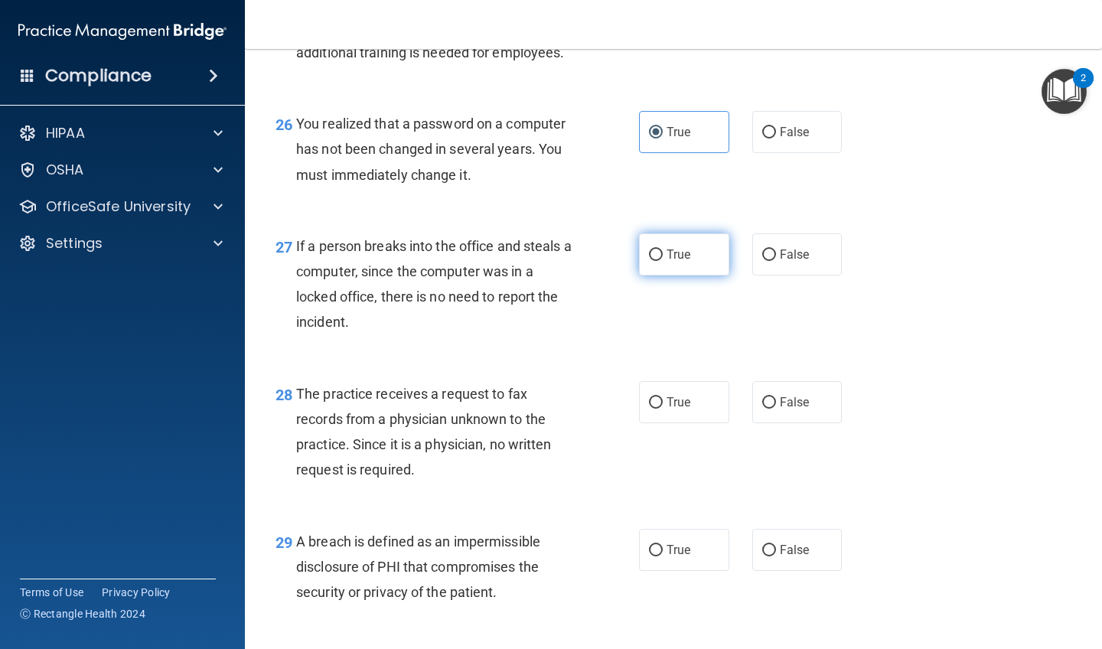
click at [611, 275] on label "True" at bounding box center [684, 254] width 90 height 42
click at [611, 261] on input "True" at bounding box center [656, 254] width 14 height 11
radio input "true"
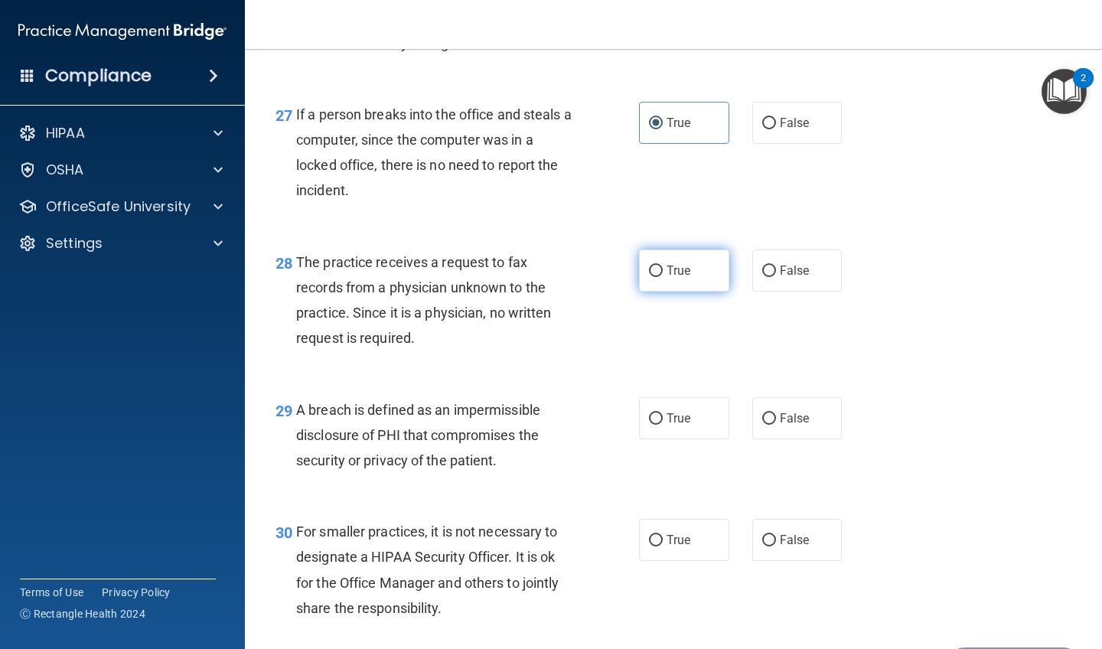
click at [611, 277] on input "True" at bounding box center [656, 271] width 14 height 11
radio input "true"
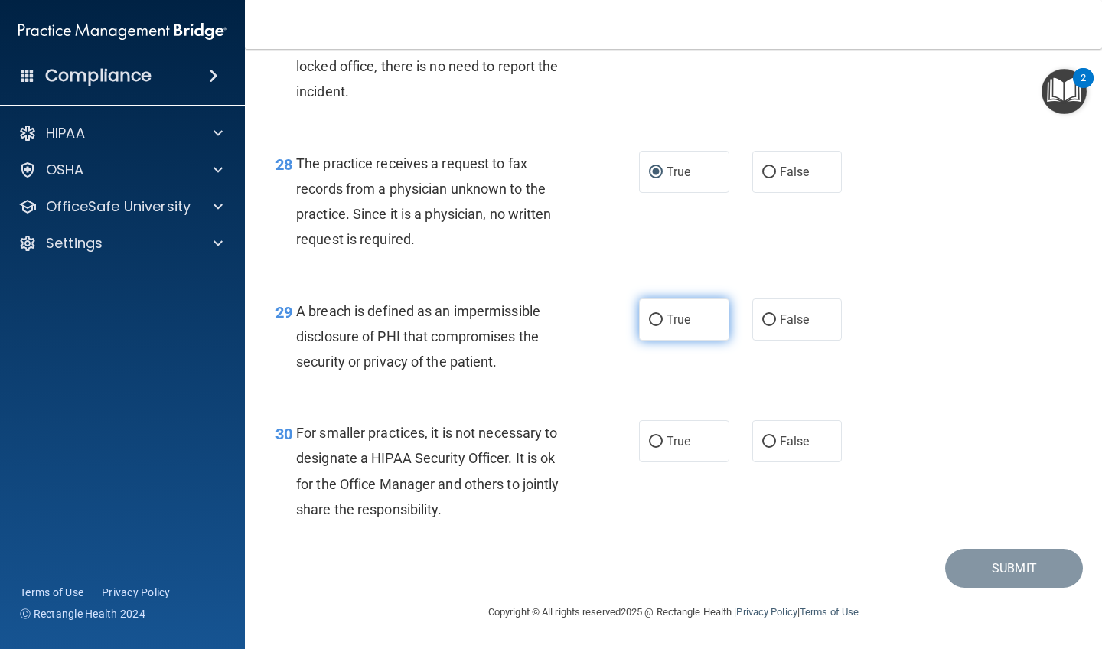
scroll to position [3809, 0]
click at [611, 317] on input "True" at bounding box center [656, 320] width 14 height 11
radio input "true"
click at [611, 419] on label "True" at bounding box center [684, 441] width 90 height 42
click at [611, 419] on input "True" at bounding box center [656, 441] width 14 height 11
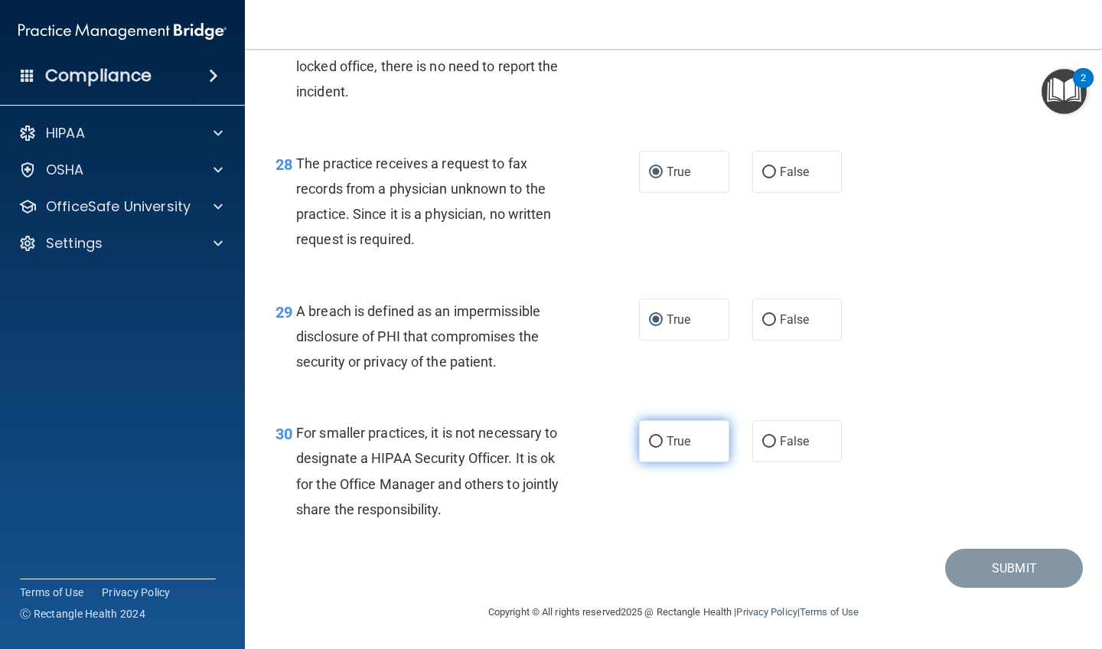
radio input "true"
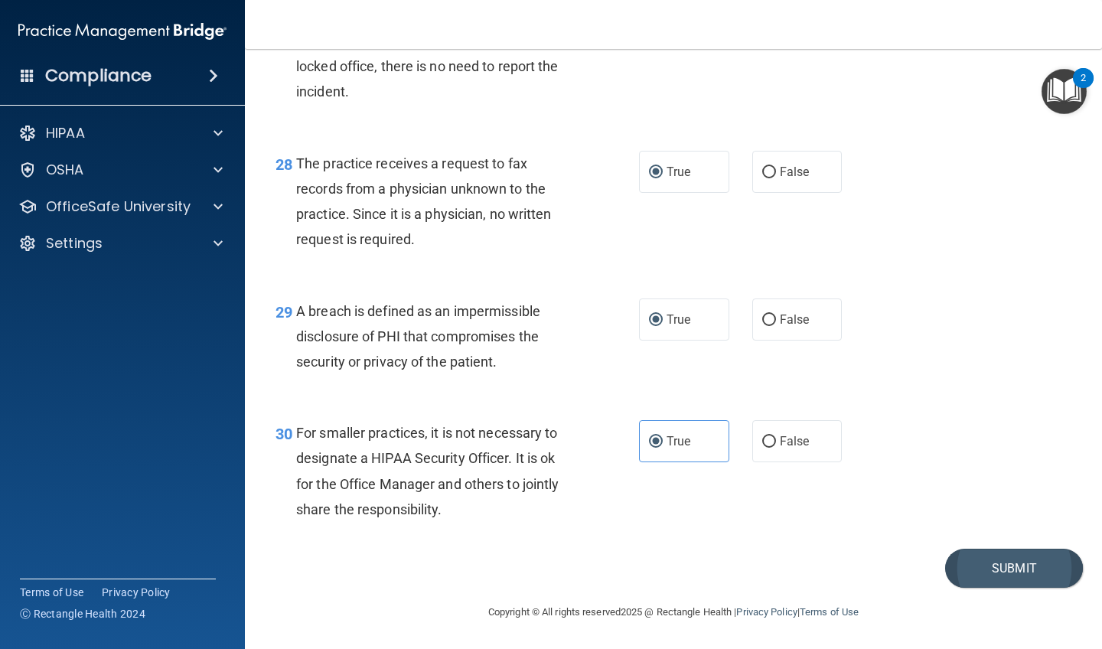
click at [611, 419] on button "Submit" at bounding box center [1014, 568] width 138 height 39
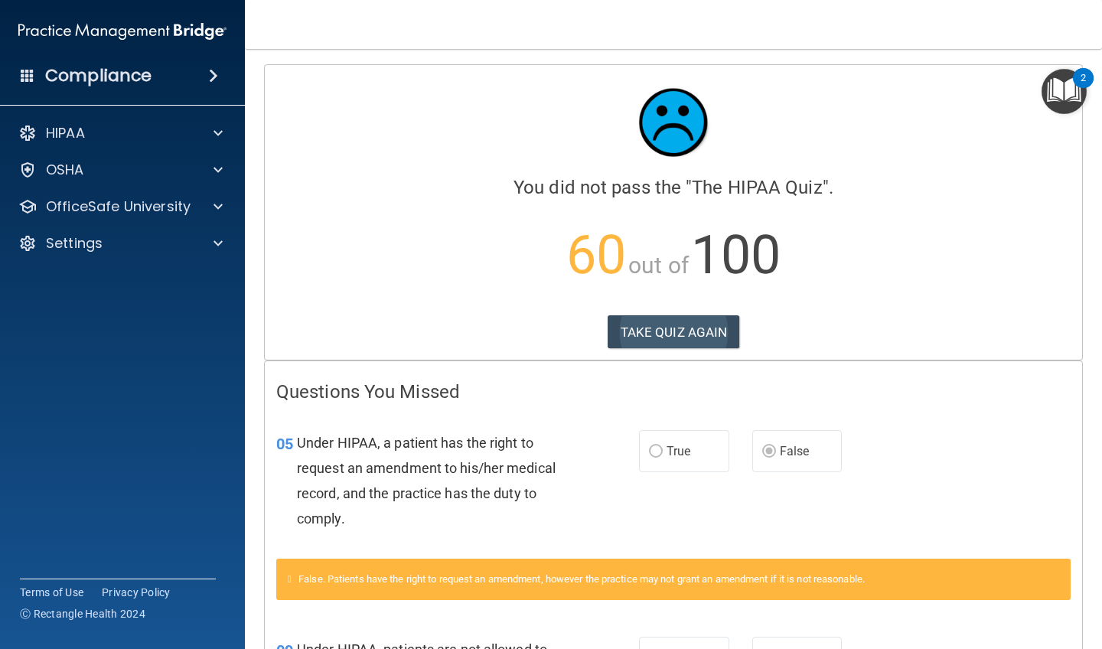
click at [611, 331] on button "TAKE QUIZ AGAIN" at bounding box center [674, 332] width 132 height 34
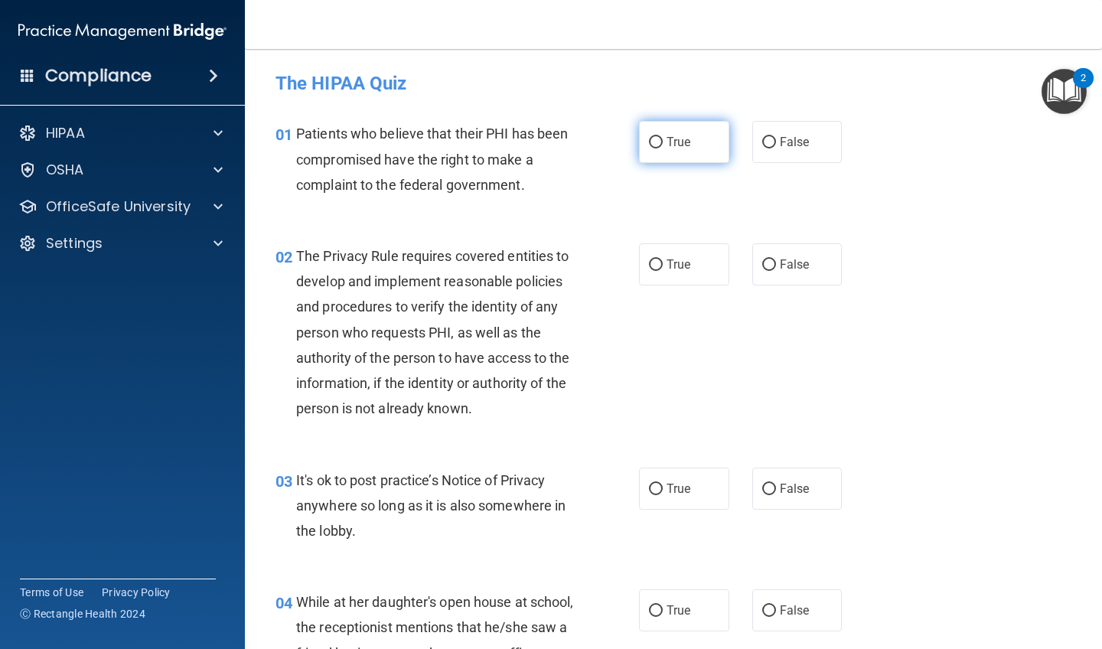
click at [611, 137] on span "True" at bounding box center [679, 142] width 24 height 15
click at [611, 137] on input "True" at bounding box center [656, 142] width 14 height 11
radio input "true"
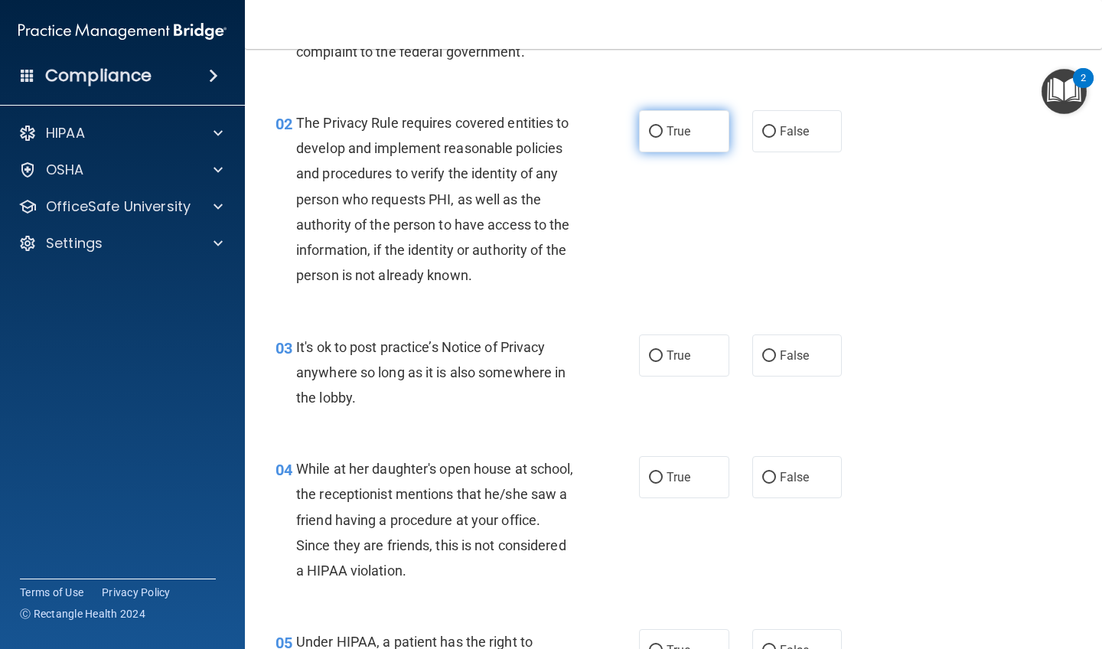
click at [611, 137] on span "True" at bounding box center [679, 131] width 24 height 15
click at [611, 137] on input "True" at bounding box center [656, 131] width 14 height 11
radio input "true"
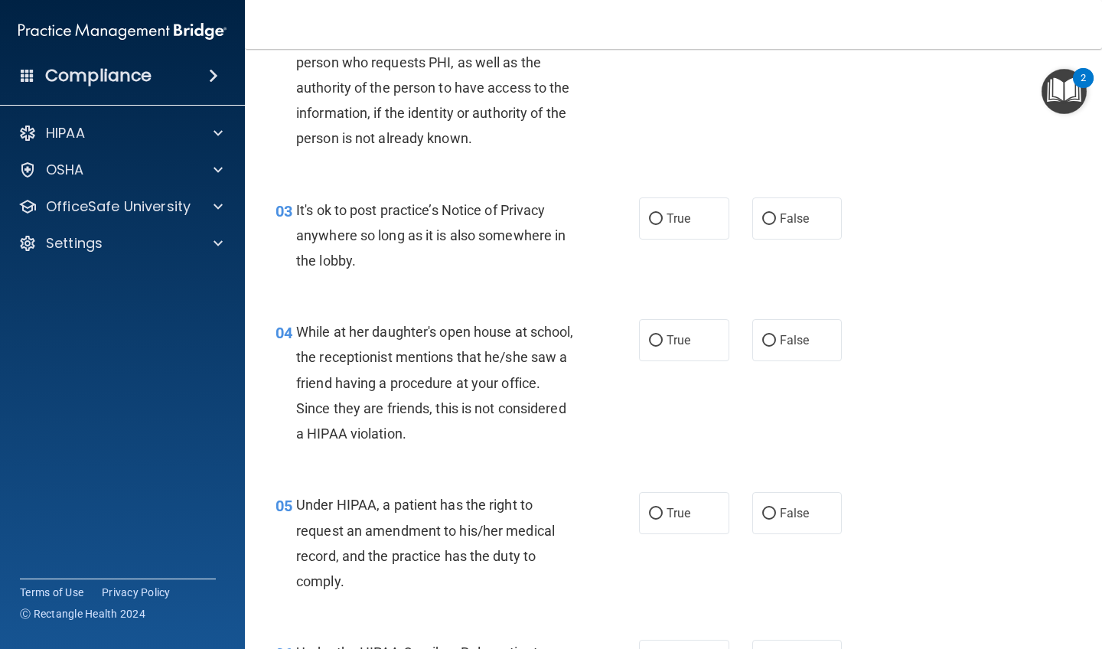
scroll to position [273, 0]
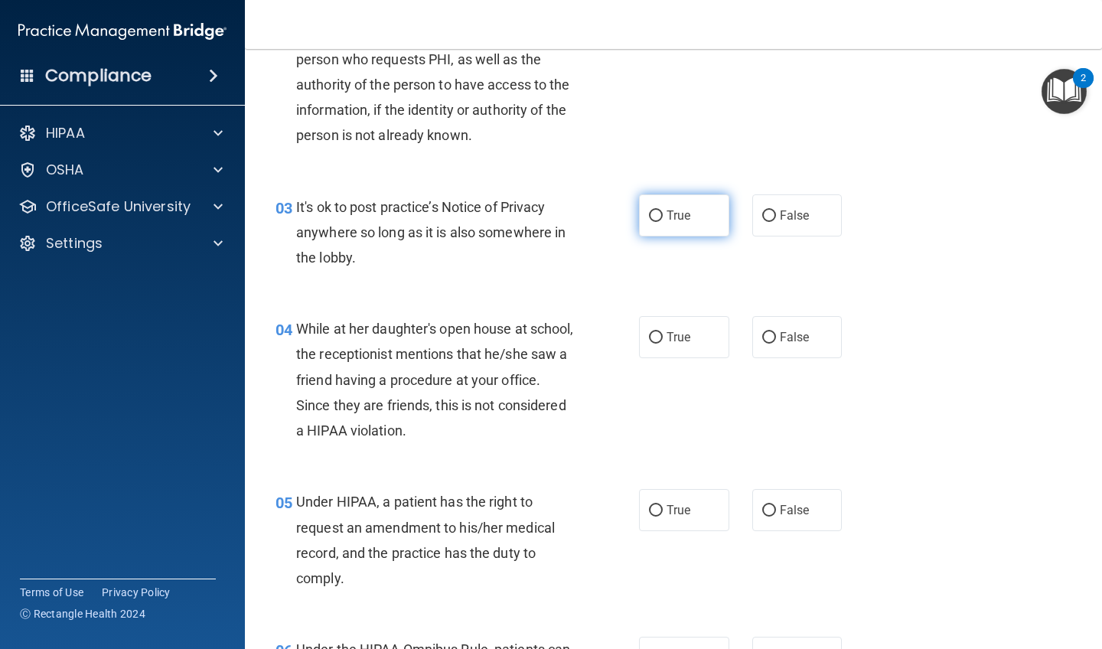
click at [611, 216] on input "True" at bounding box center [656, 215] width 14 height 11
radio input "true"
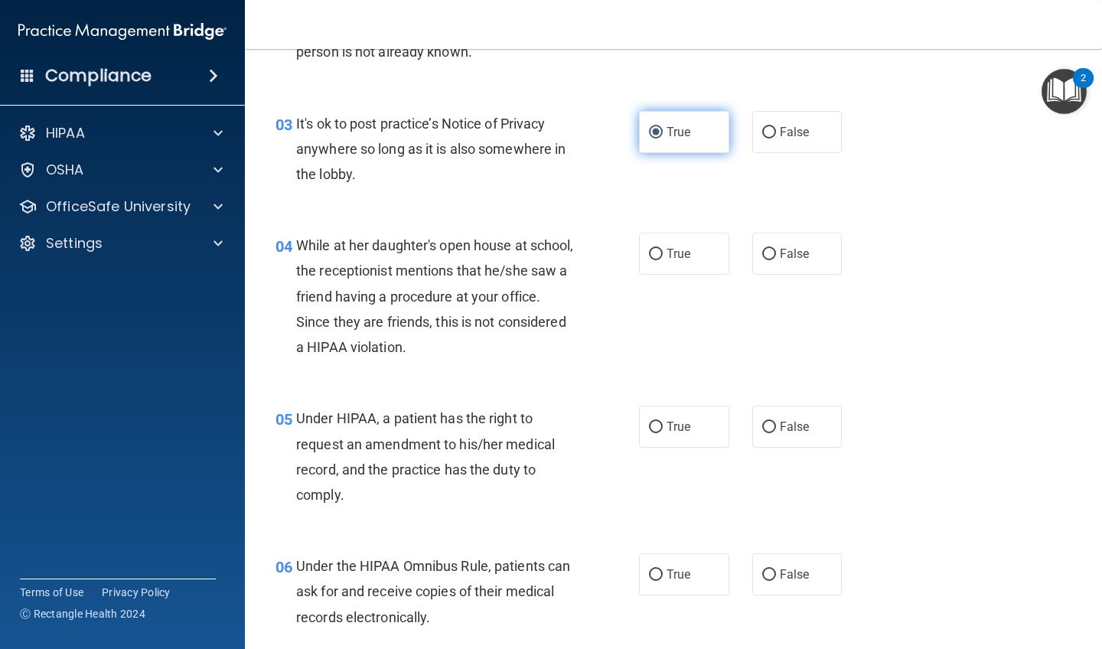
scroll to position [373, 0]
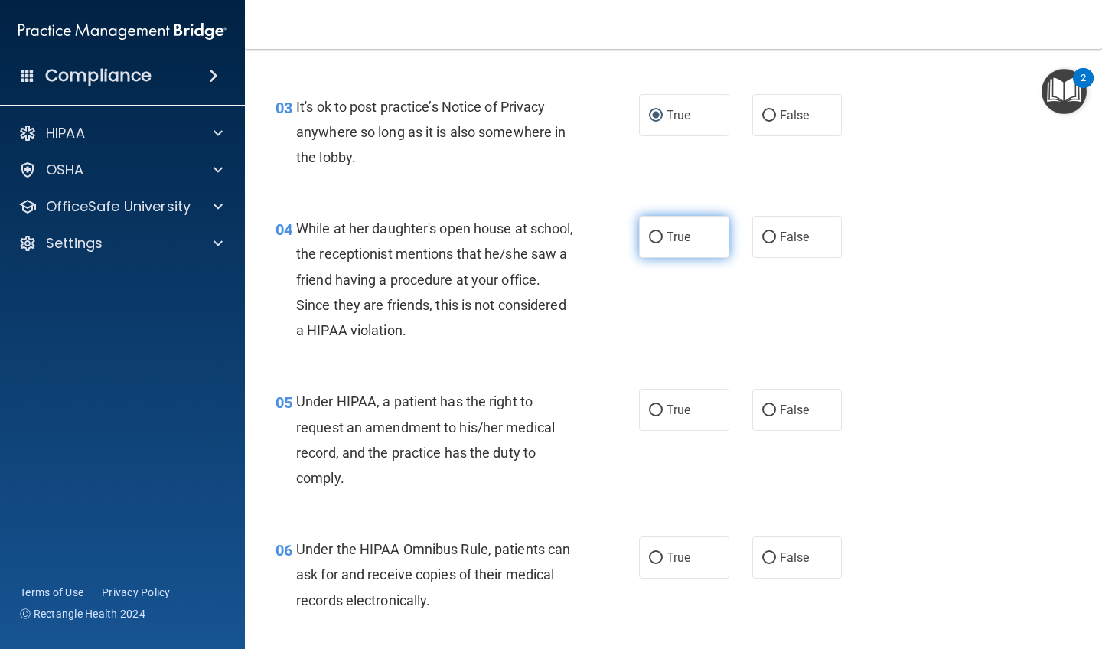
click at [611, 233] on input "True" at bounding box center [656, 237] width 14 height 11
radio input "true"
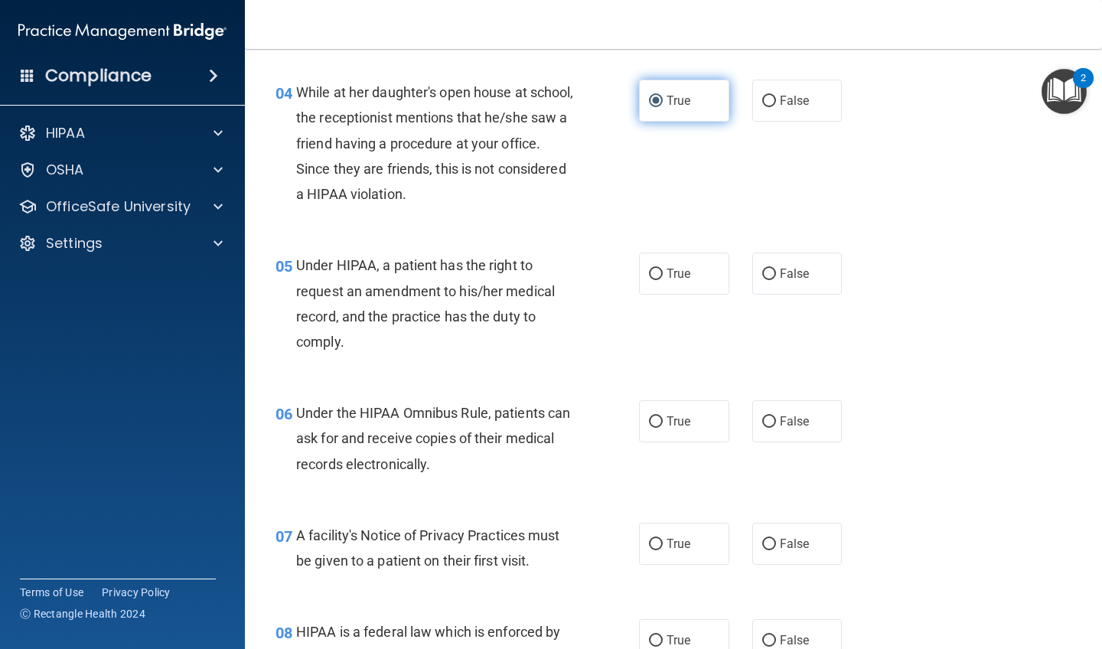
scroll to position [512, 0]
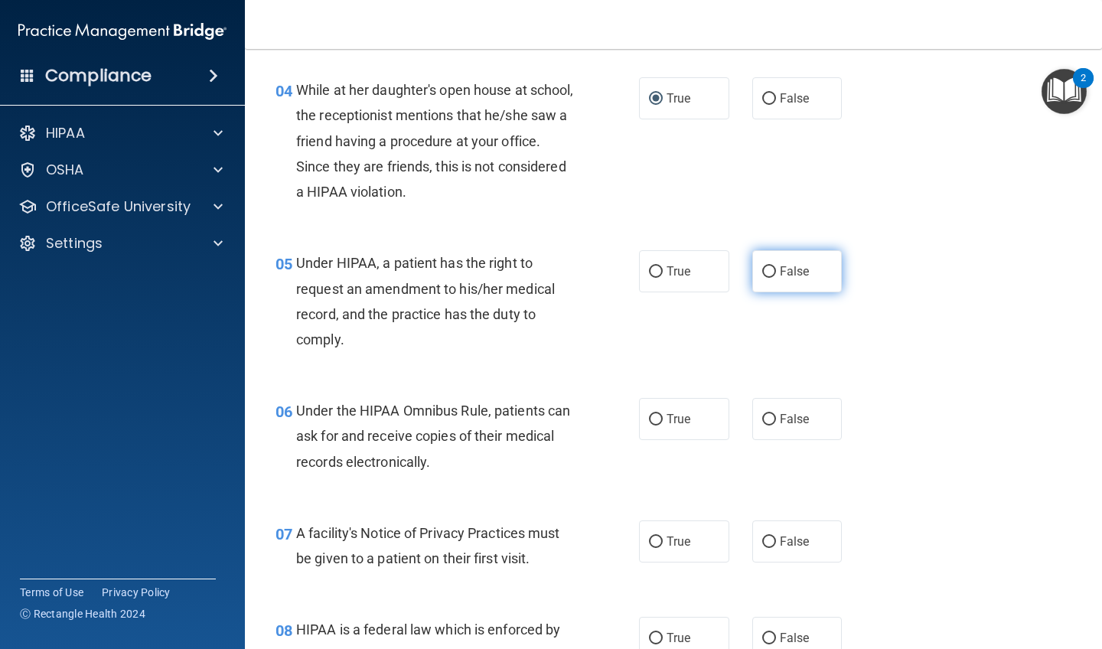
click at [611, 266] on input "False" at bounding box center [769, 271] width 14 height 11
radio input "true"
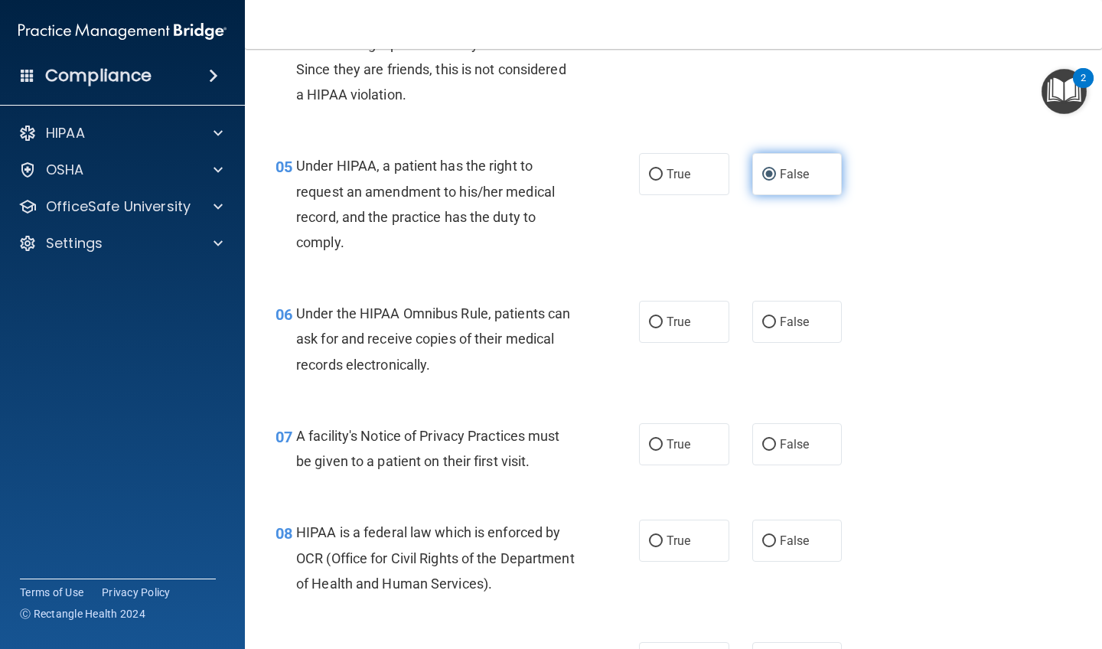
scroll to position [611, 0]
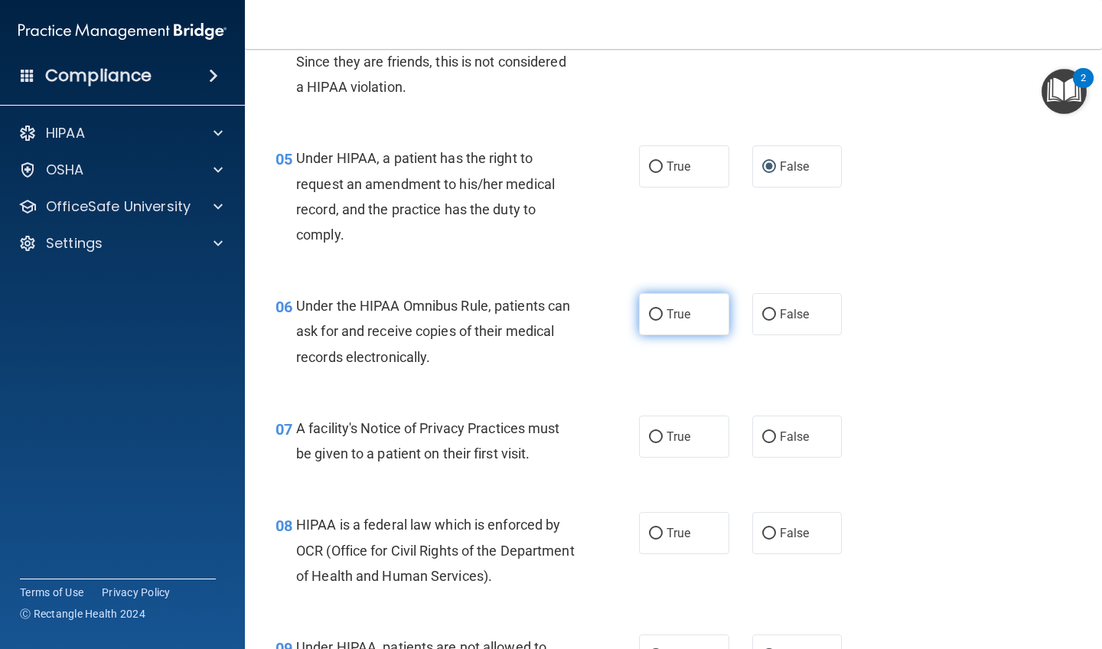
click at [611, 320] on label "True" at bounding box center [684, 314] width 90 height 42
click at [611, 320] on input "True" at bounding box center [656, 314] width 14 height 11
radio input "true"
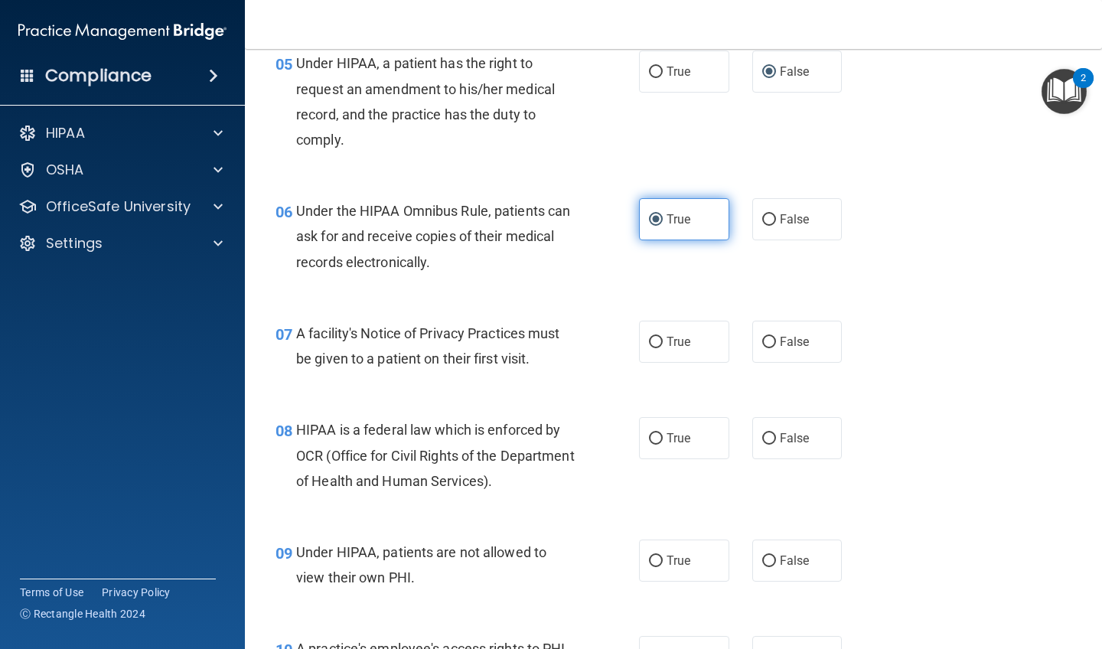
scroll to position [712, 0]
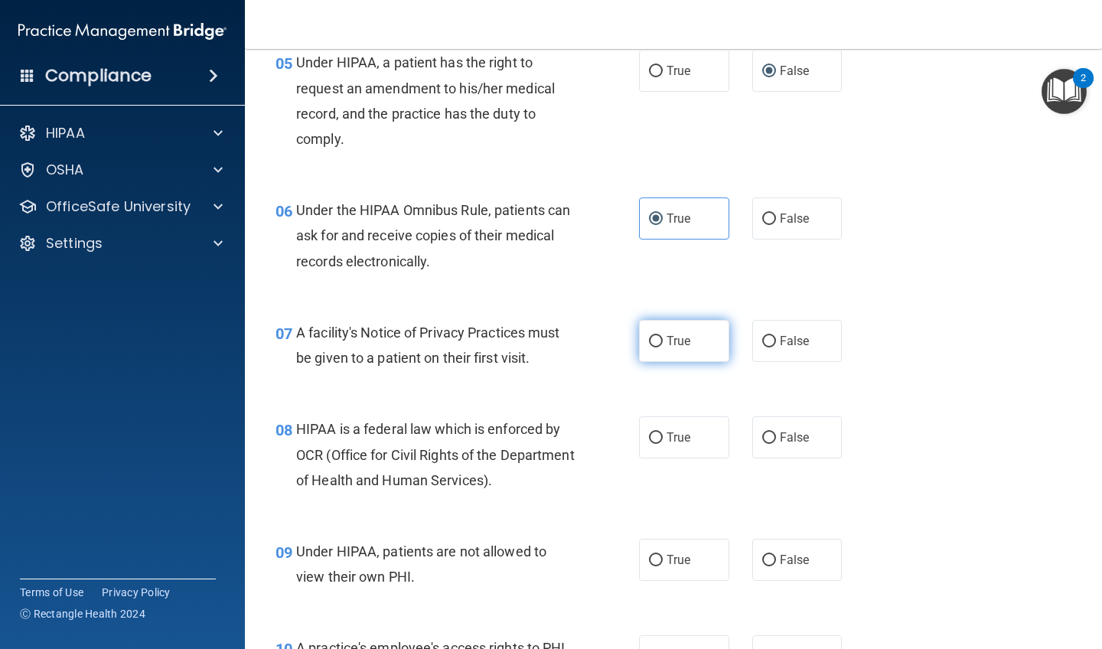
click at [611, 343] on span "True" at bounding box center [679, 341] width 24 height 15
click at [611, 343] on input "True" at bounding box center [656, 341] width 14 height 11
radio input "true"
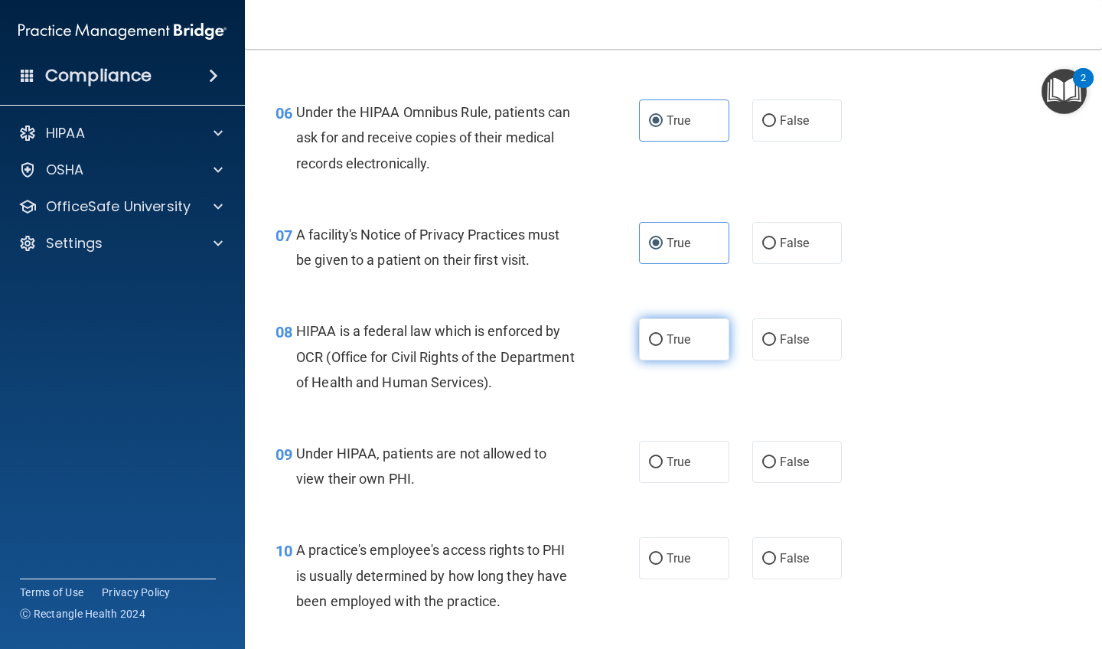
click at [611, 343] on label "True" at bounding box center [684, 339] width 90 height 42
click at [611, 343] on input "True" at bounding box center [656, 339] width 14 height 11
radio input "true"
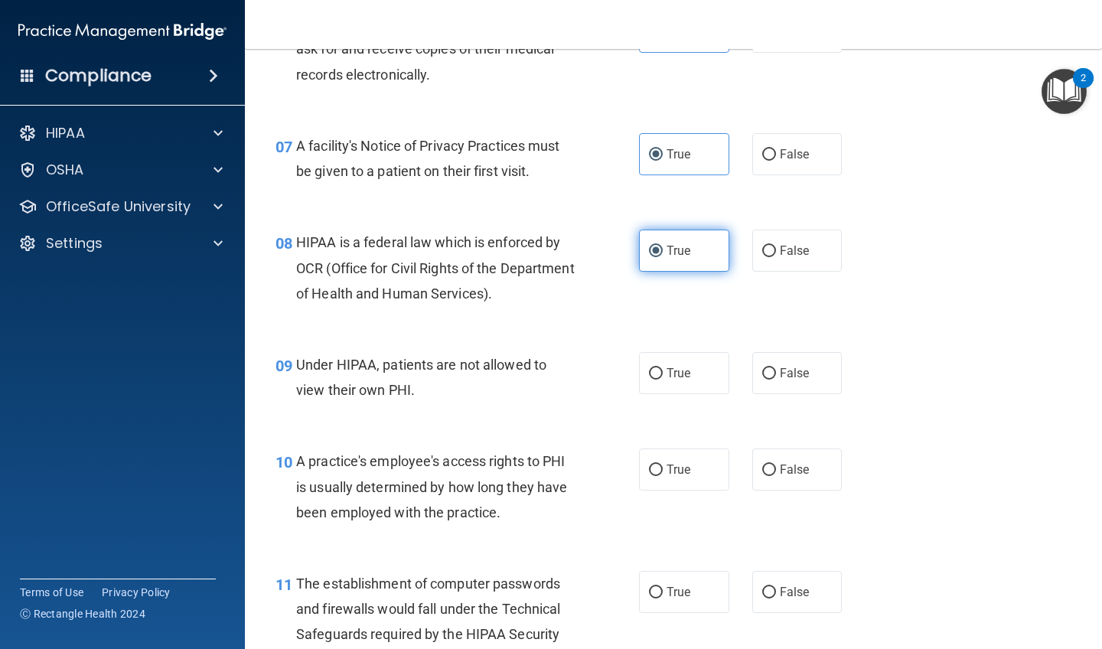
scroll to position [901, 0]
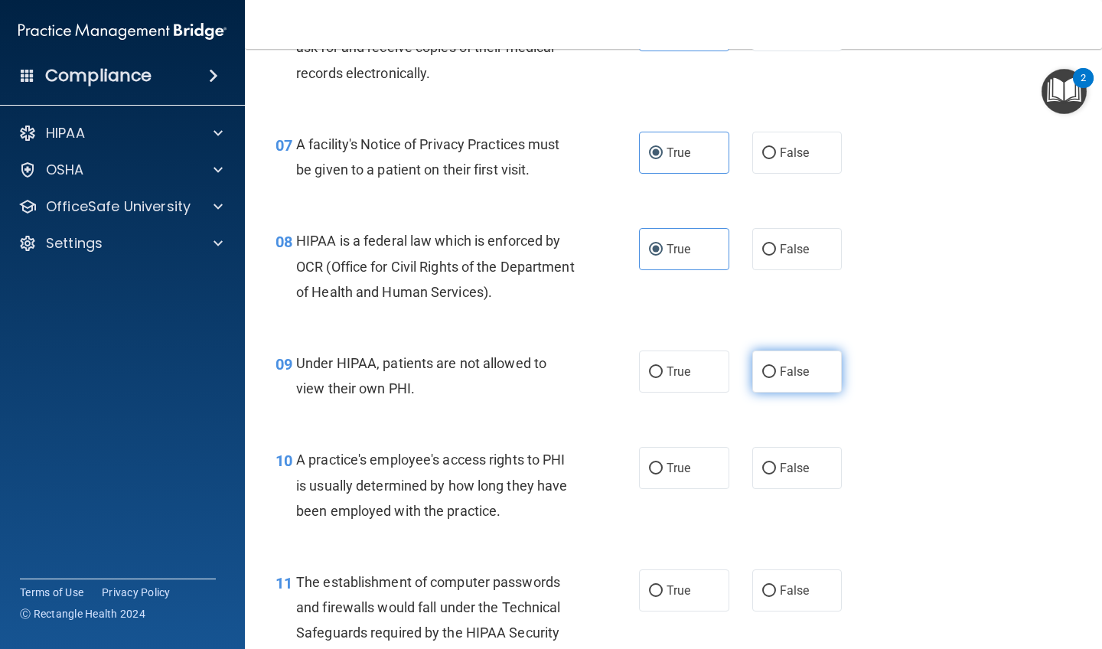
click at [611, 364] on span "False" at bounding box center [795, 371] width 30 height 15
click at [611, 367] on input "False" at bounding box center [769, 372] width 14 height 11
radio input "true"
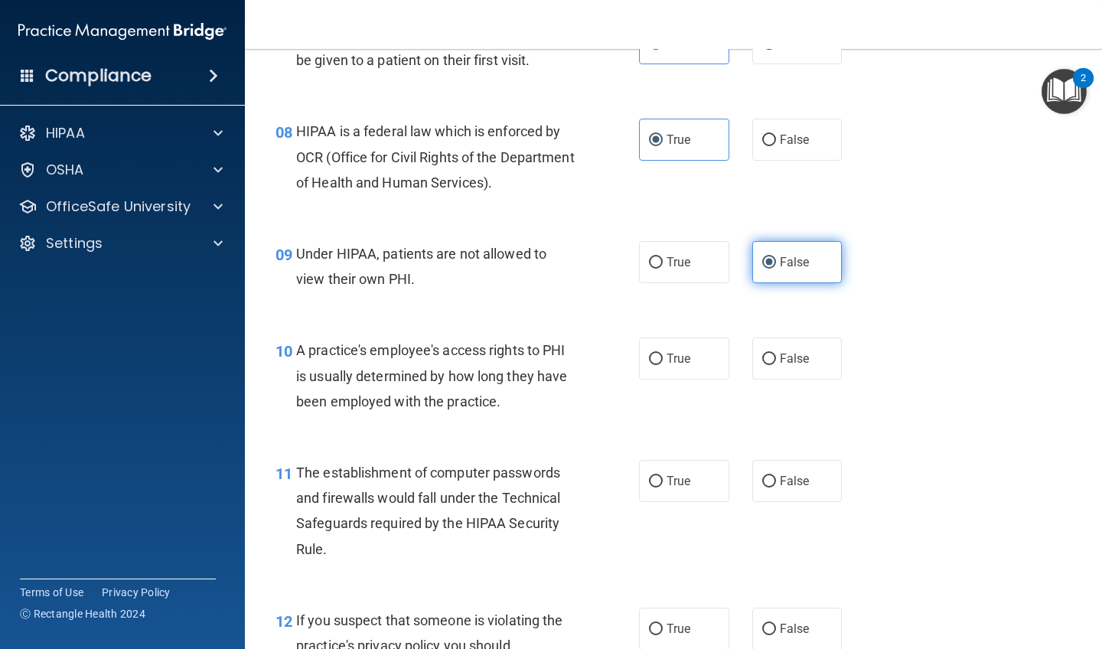
scroll to position [1021, 0]
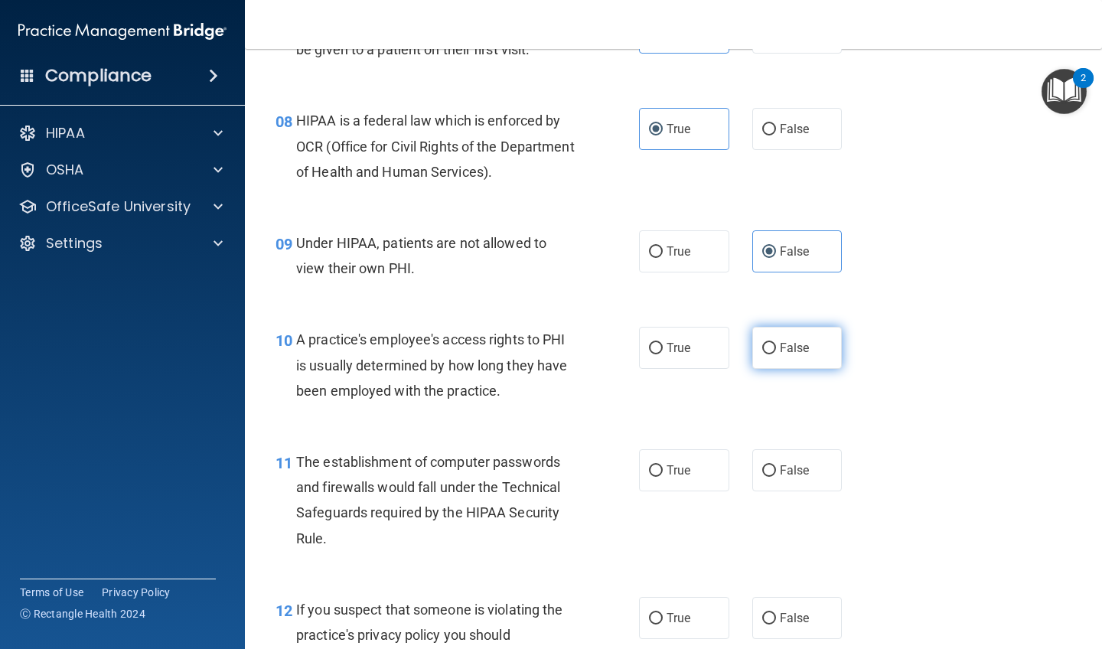
click at [611, 341] on span "False" at bounding box center [795, 348] width 30 height 15
click at [611, 343] on input "False" at bounding box center [769, 348] width 14 height 11
radio input "true"
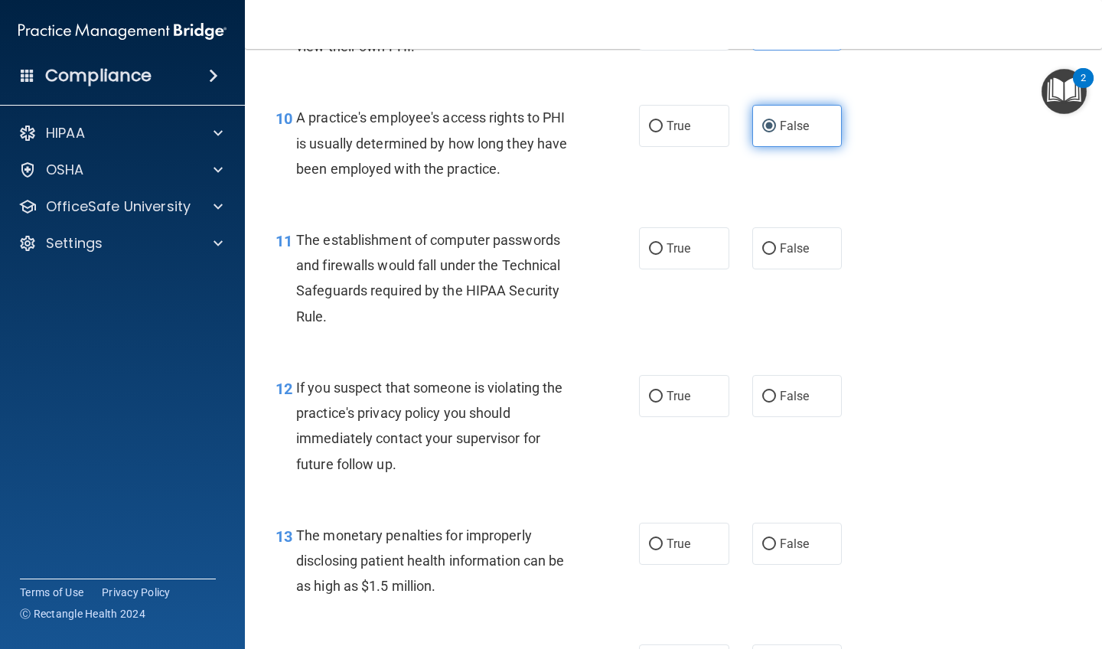
scroll to position [1247, 0]
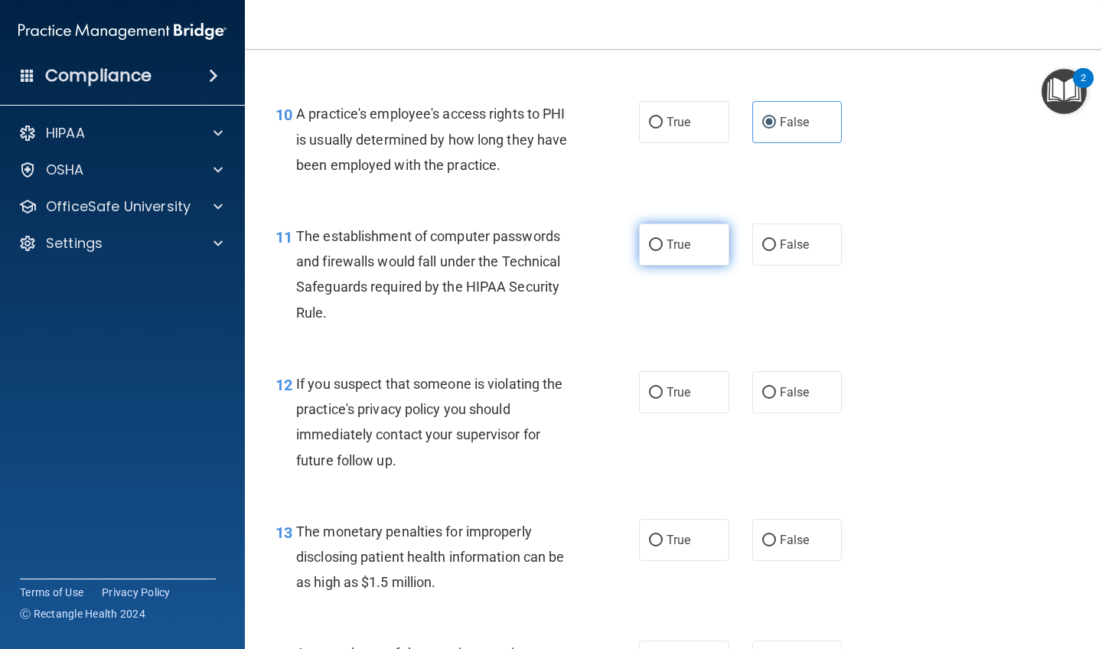
click at [611, 240] on input "True" at bounding box center [656, 245] width 14 height 11
radio input "true"
click at [611, 385] on span "True" at bounding box center [679, 392] width 24 height 15
click at [611, 387] on input "True" at bounding box center [656, 392] width 14 height 11
radio input "true"
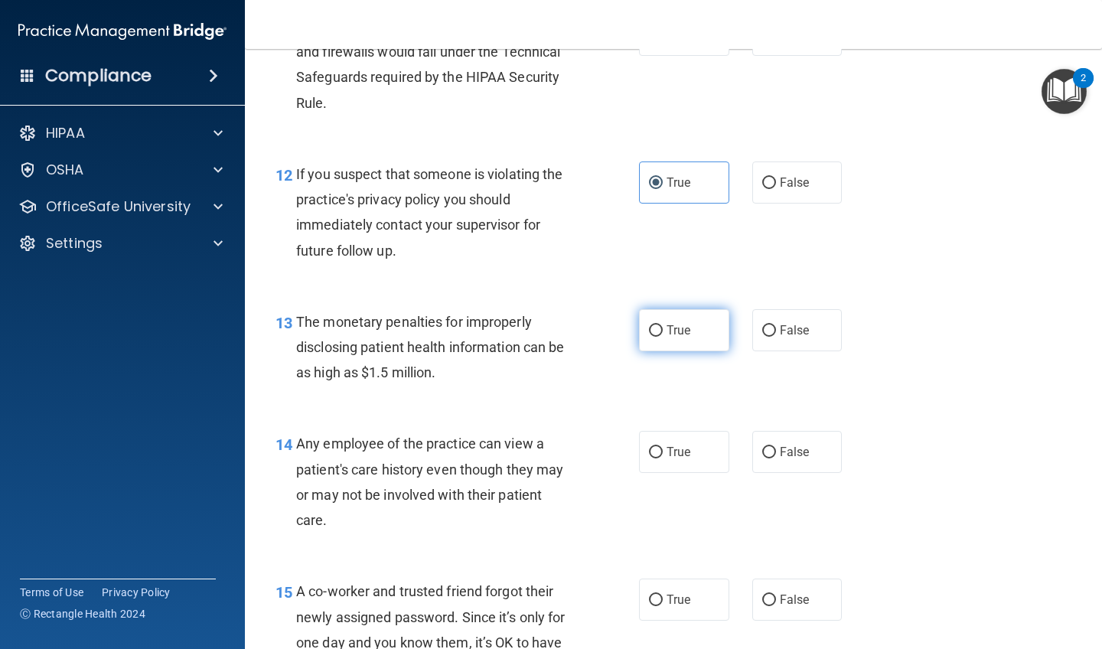
scroll to position [1469, 0]
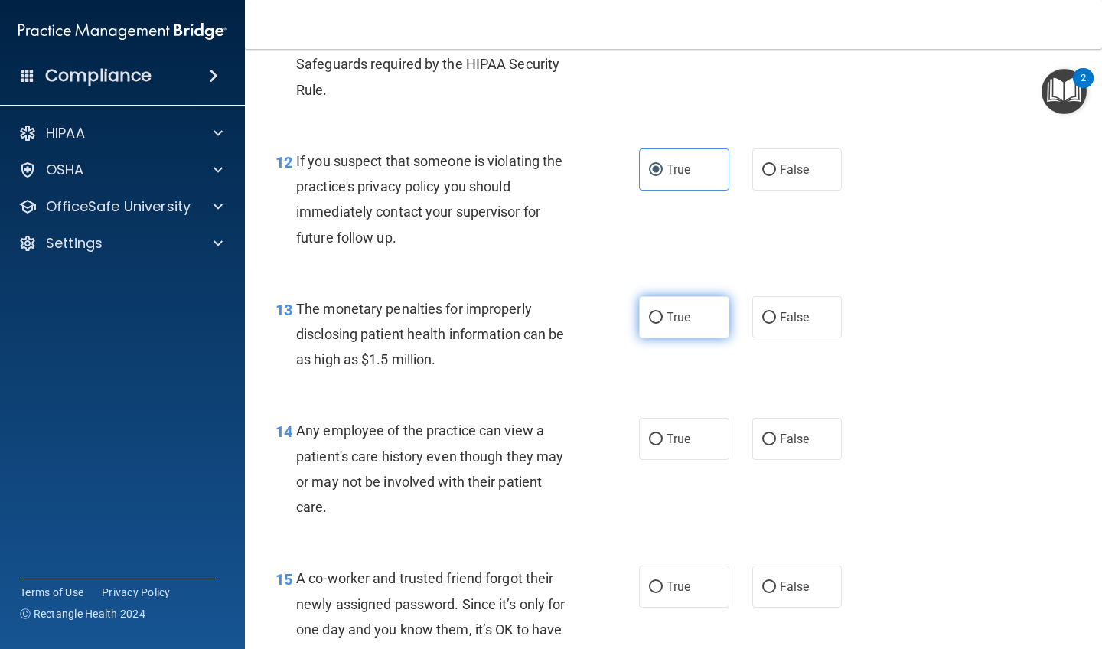
click at [611, 313] on input "True" at bounding box center [656, 317] width 14 height 11
radio input "true"
click at [611, 419] on span "False" at bounding box center [795, 439] width 30 height 15
click at [611, 419] on input "False" at bounding box center [769, 439] width 14 height 11
radio input "true"
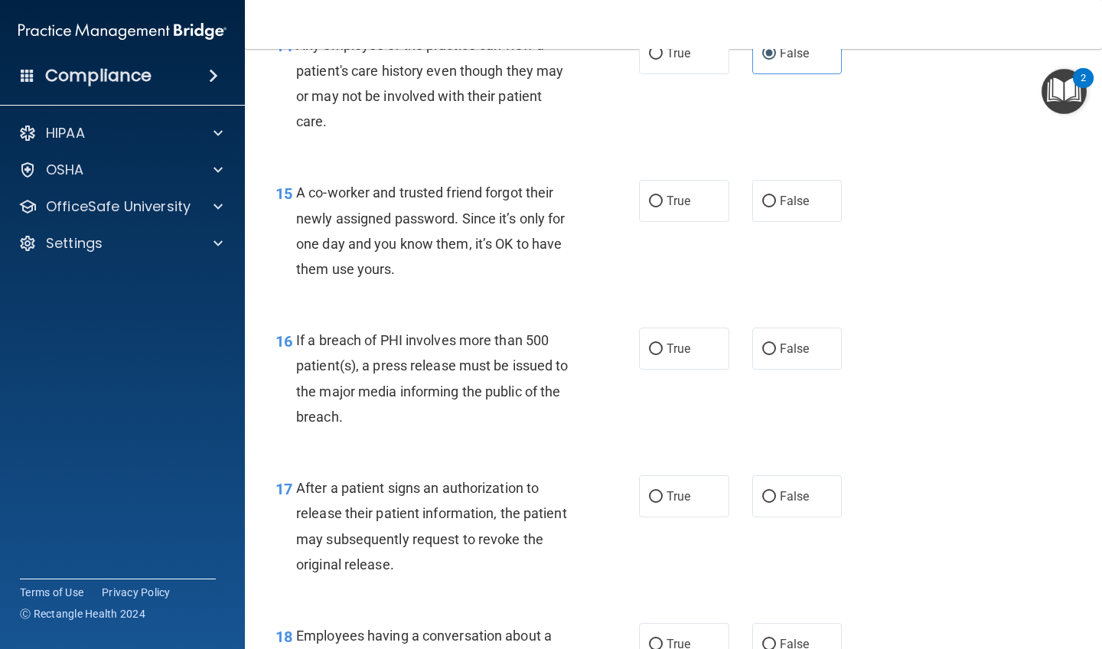
scroll to position [1856, 0]
click at [611, 198] on label "False" at bounding box center [797, 200] width 90 height 42
click at [611, 198] on input "False" at bounding box center [769, 200] width 14 height 11
radio input "true"
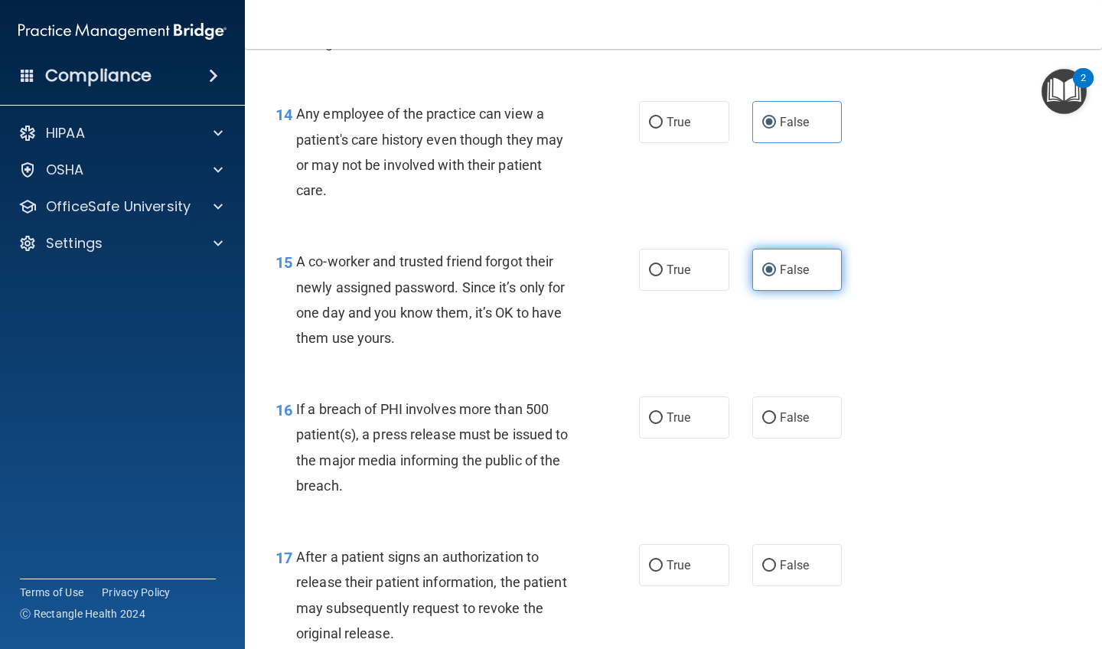
scroll to position [1788, 0]
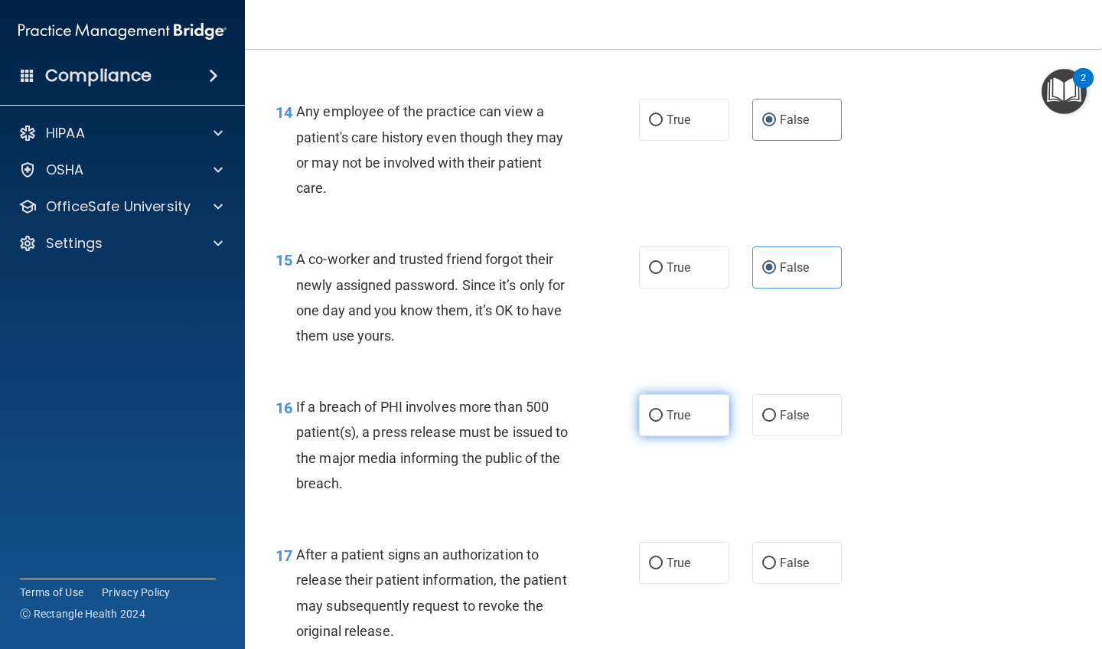
click at [611, 419] on label "True" at bounding box center [684, 415] width 90 height 42
click at [611, 419] on input "True" at bounding box center [656, 415] width 14 height 11
radio input "true"
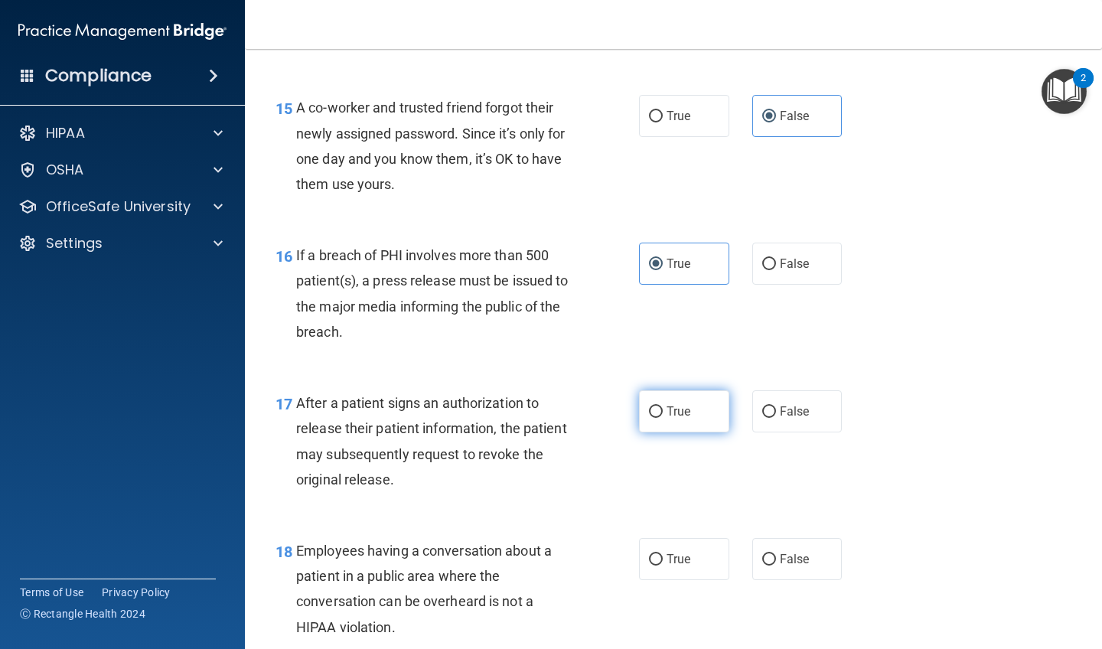
scroll to position [1961, 0]
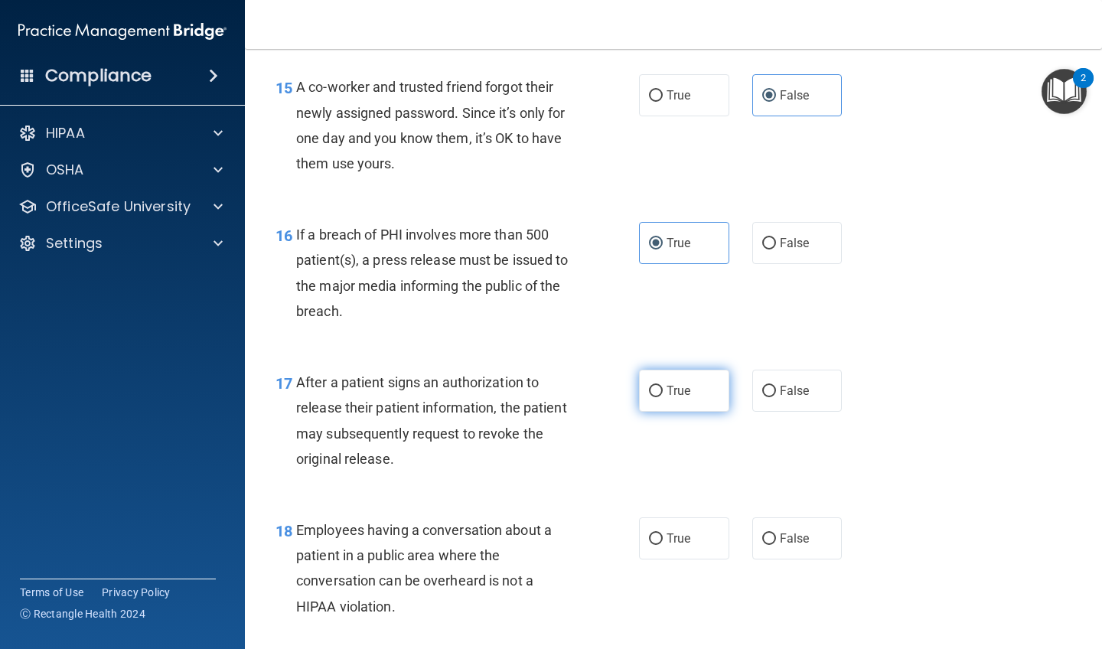
click at [611, 382] on label "True" at bounding box center [684, 391] width 90 height 42
click at [611, 386] on input "True" at bounding box center [656, 391] width 14 height 11
radio input "true"
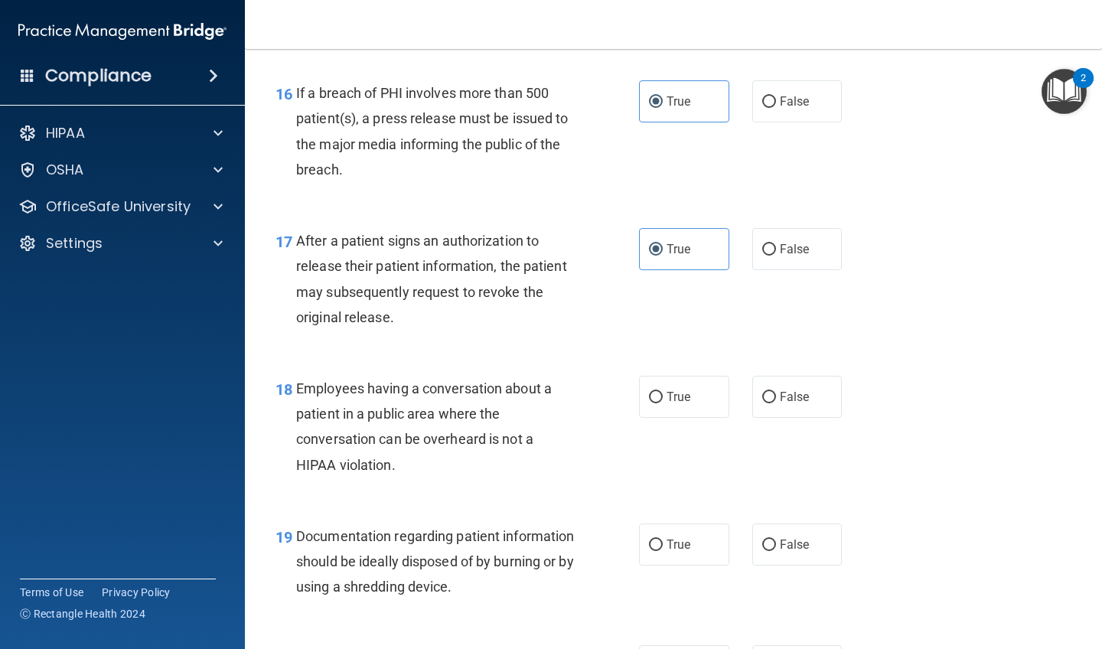
scroll to position [2108, 0]
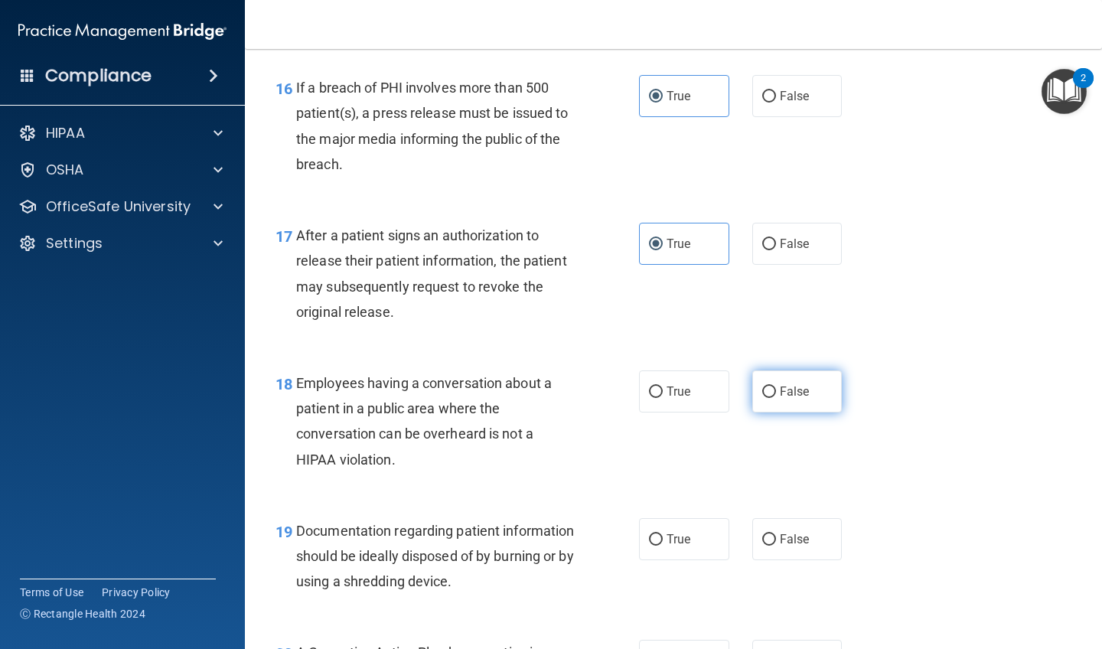
click at [611, 392] on label "False" at bounding box center [797, 391] width 90 height 42
click at [611, 392] on input "False" at bounding box center [769, 391] width 14 height 11
radio input "true"
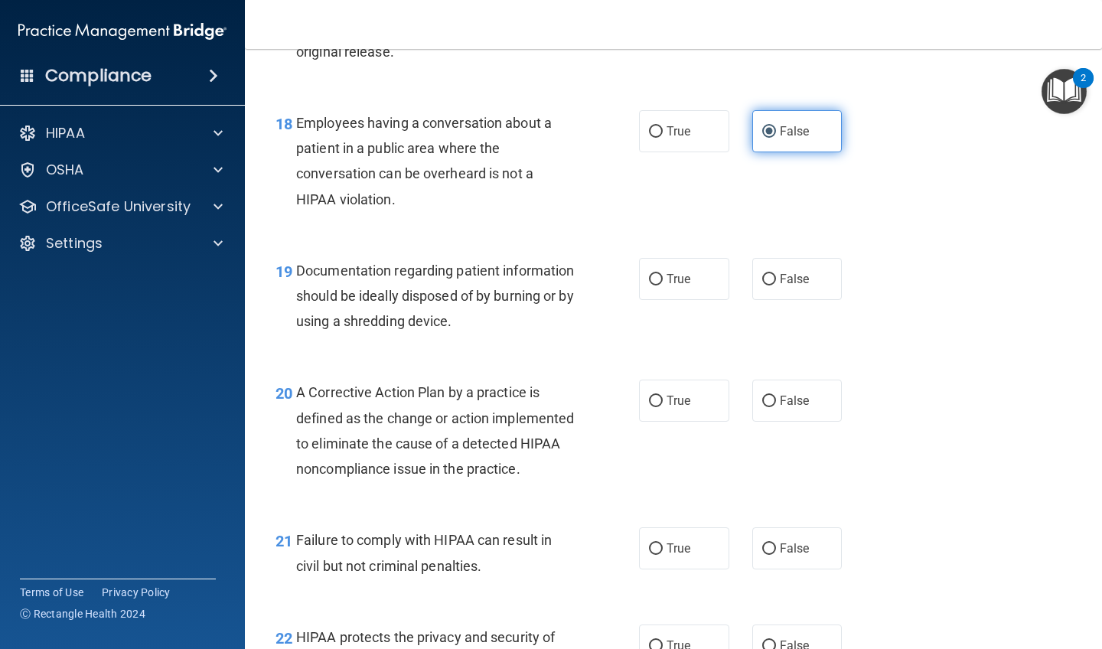
scroll to position [2370, 0]
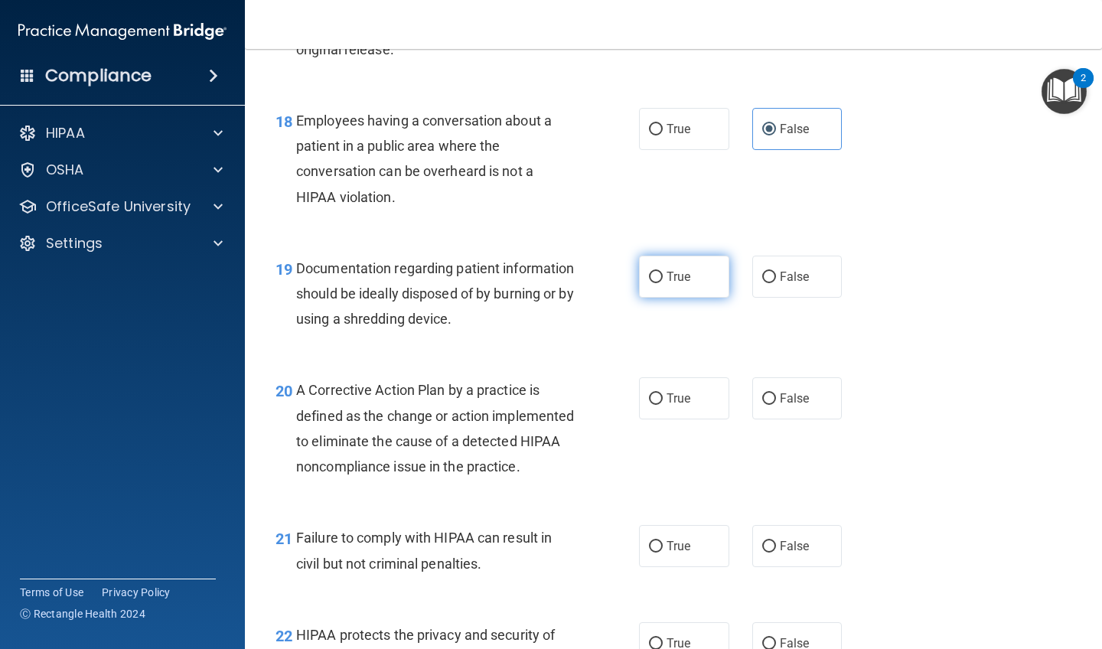
click at [611, 267] on label "True" at bounding box center [684, 277] width 90 height 42
click at [611, 272] on input "True" at bounding box center [656, 277] width 14 height 11
radio input "true"
click at [611, 391] on span "True" at bounding box center [679, 398] width 24 height 15
click at [611, 393] on input "True" at bounding box center [656, 398] width 14 height 11
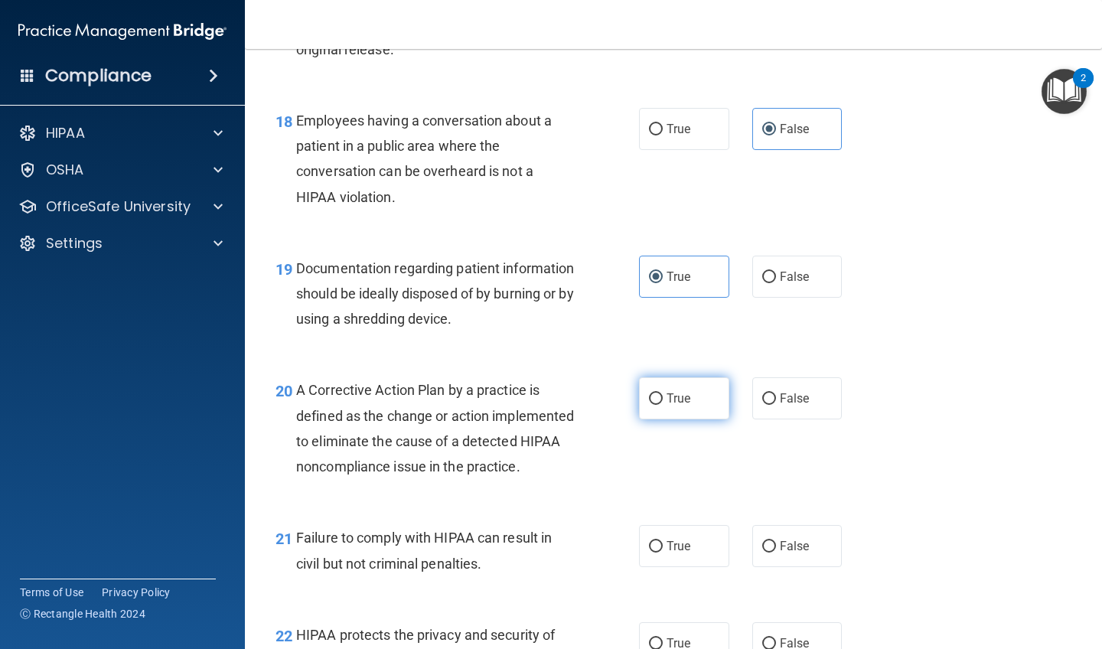
radio input "true"
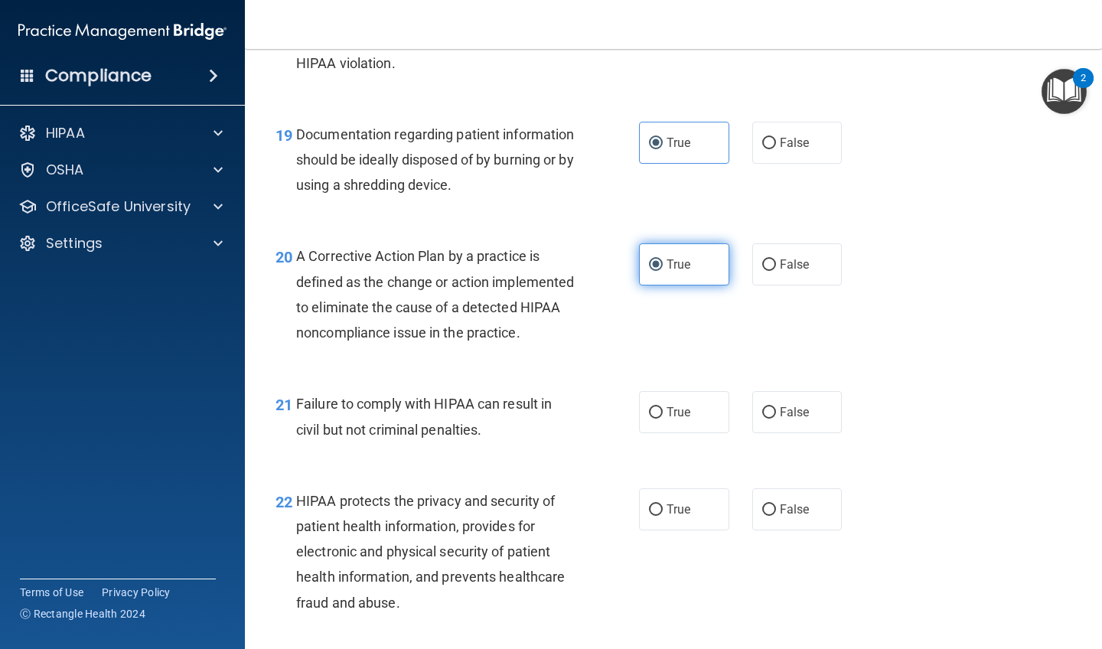
scroll to position [2505, 0]
click at [611, 419] on label "False" at bounding box center [797, 411] width 90 height 42
click at [611, 418] on input "False" at bounding box center [769, 411] width 14 height 11
radio input "true"
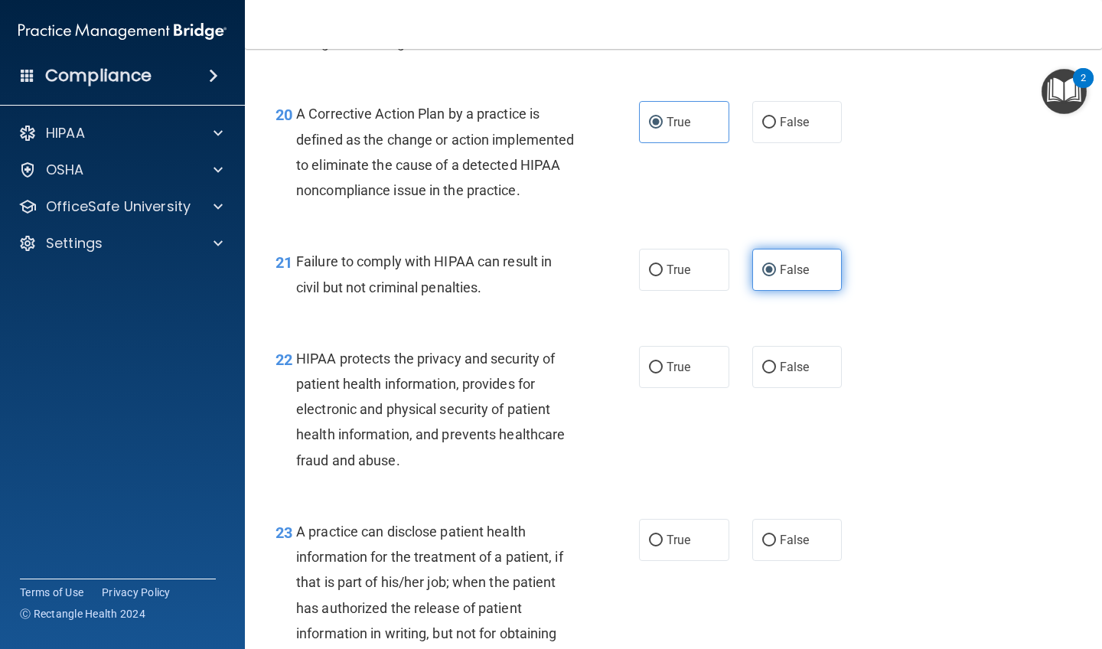
scroll to position [2654, 0]
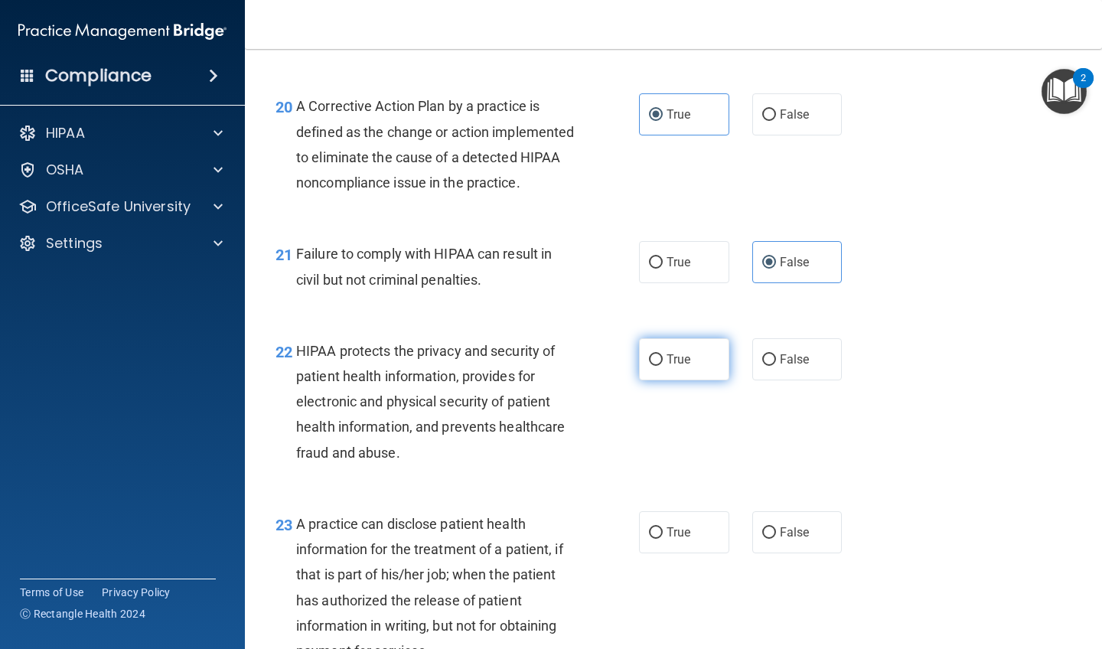
click at [611, 366] on input "True" at bounding box center [656, 359] width 14 height 11
radio input "true"
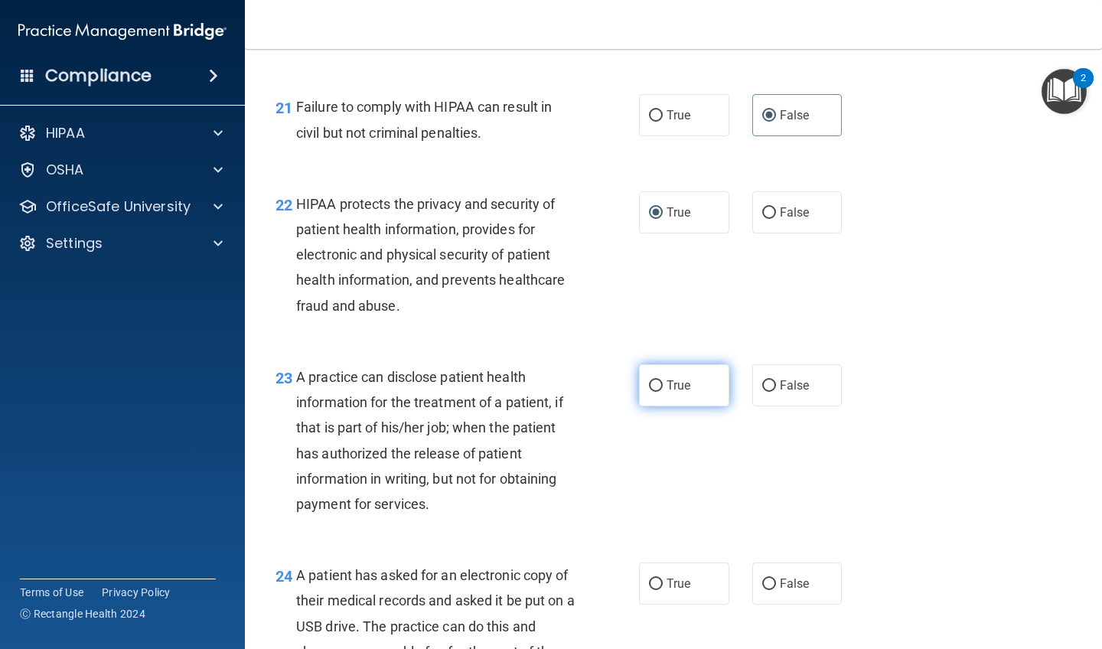
scroll to position [2810, 0]
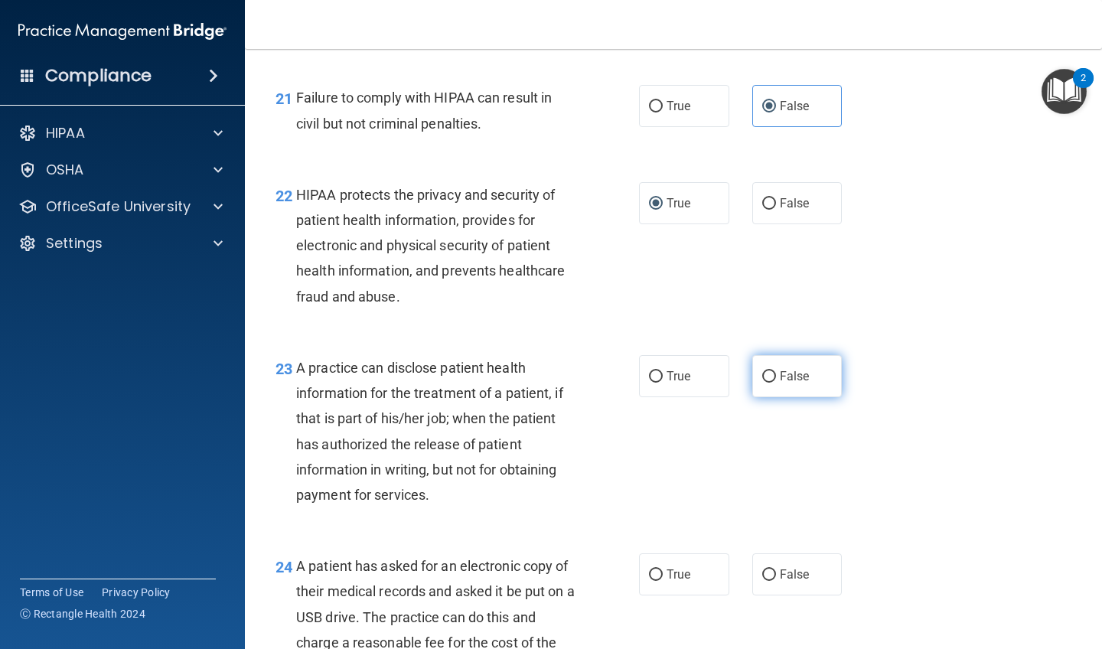
click at [611, 383] on span "False" at bounding box center [795, 376] width 30 height 15
click at [611, 383] on input "False" at bounding box center [769, 376] width 14 height 11
radio input "true"
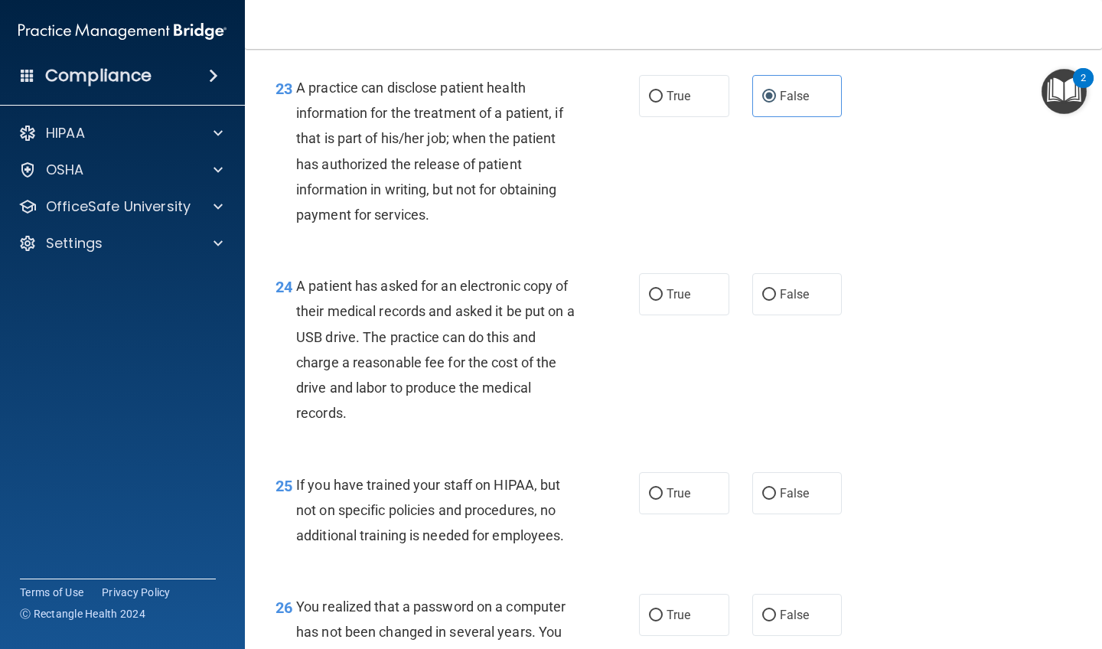
scroll to position [3091, 0]
click at [611, 314] on label "True" at bounding box center [684, 293] width 90 height 42
click at [611, 300] on input "True" at bounding box center [656, 294] width 14 height 11
radio input "true"
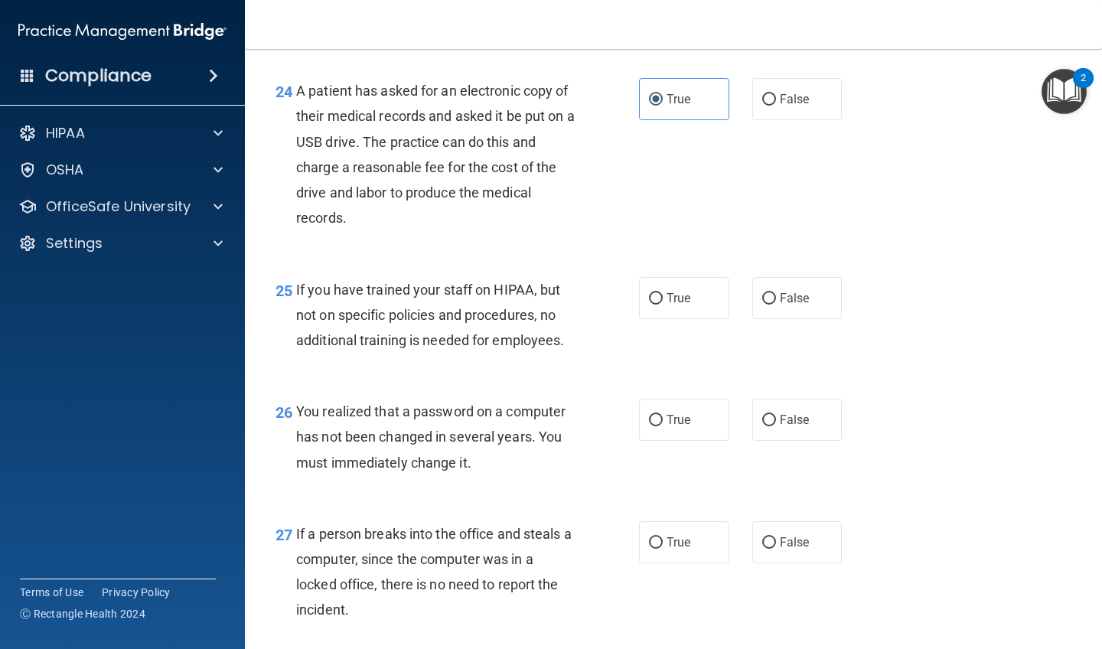
scroll to position [3286, 0]
click at [611, 298] on label "False" at bounding box center [797, 297] width 90 height 42
click at [611, 298] on input "False" at bounding box center [769, 297] width 14 height 11
radio input "true"
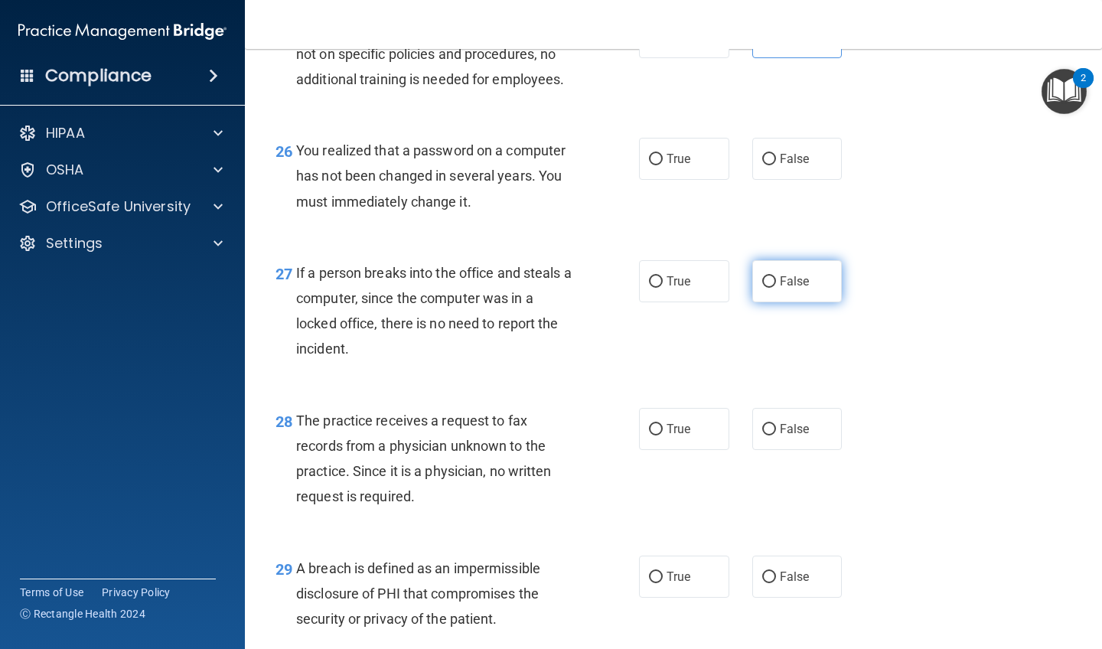
scroll to position [3549, 0]
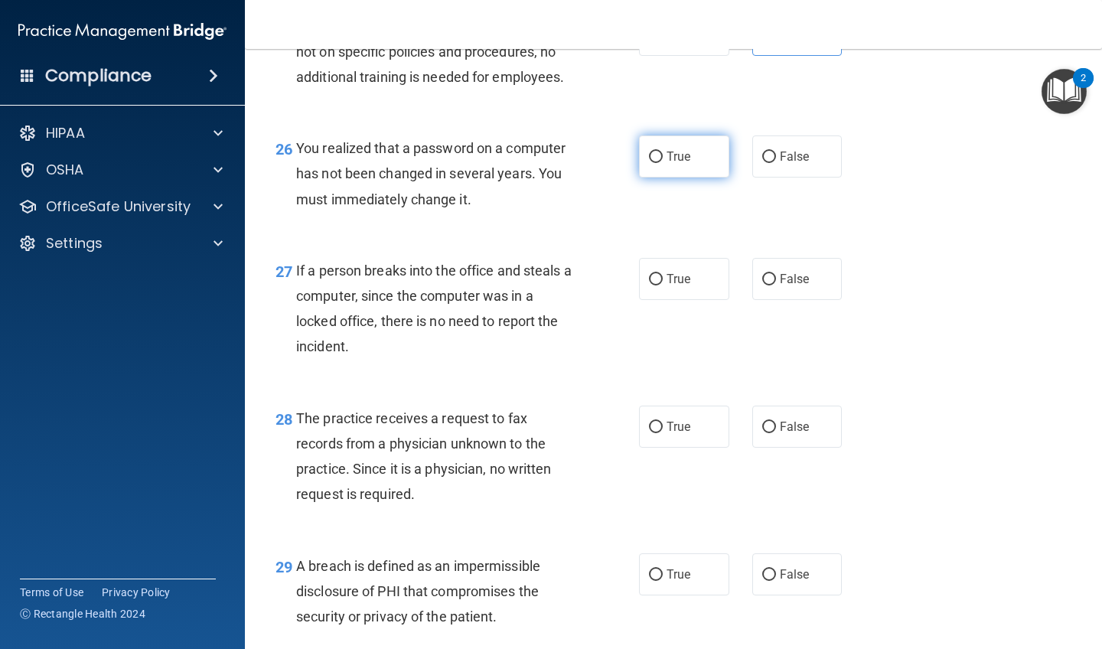
click at [611, 174] on label "True" at bounding box center [684, 156] width 90 height 42
click at [611, 163] on input "True" at bounding box center [656, 157] width 14 height 11
radio input "true"
click at [611, 282] on span "False" at bounding box center [795, 279] width 30 height 15
click at [611, 282] on input "False" at bounding box center [769, 279] width 14 height 11
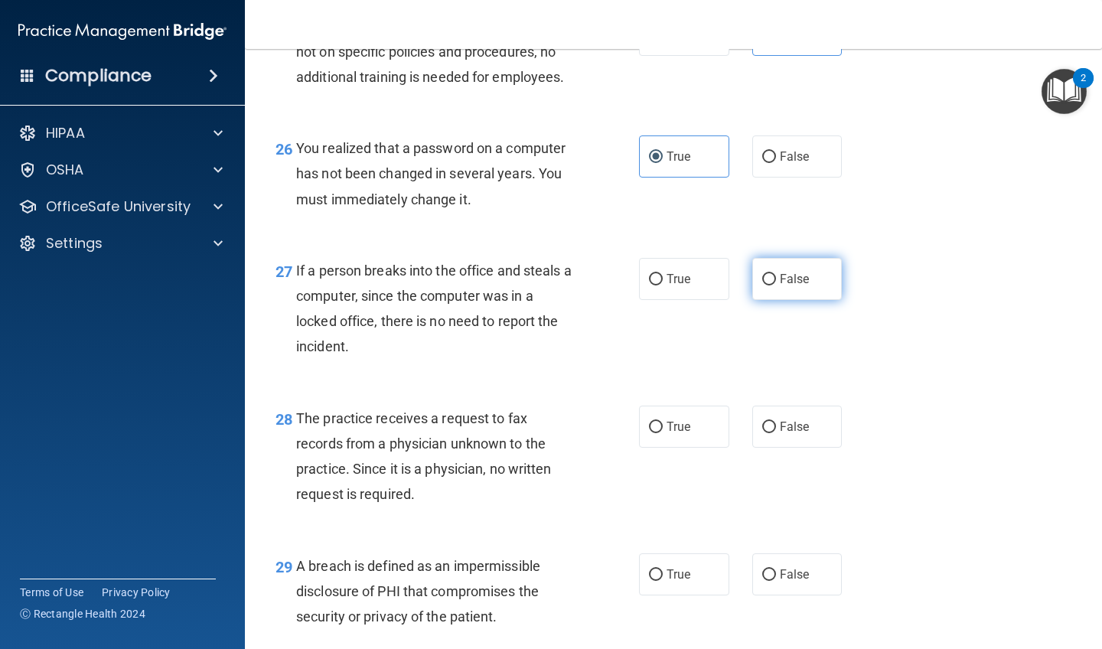
radio input "true"
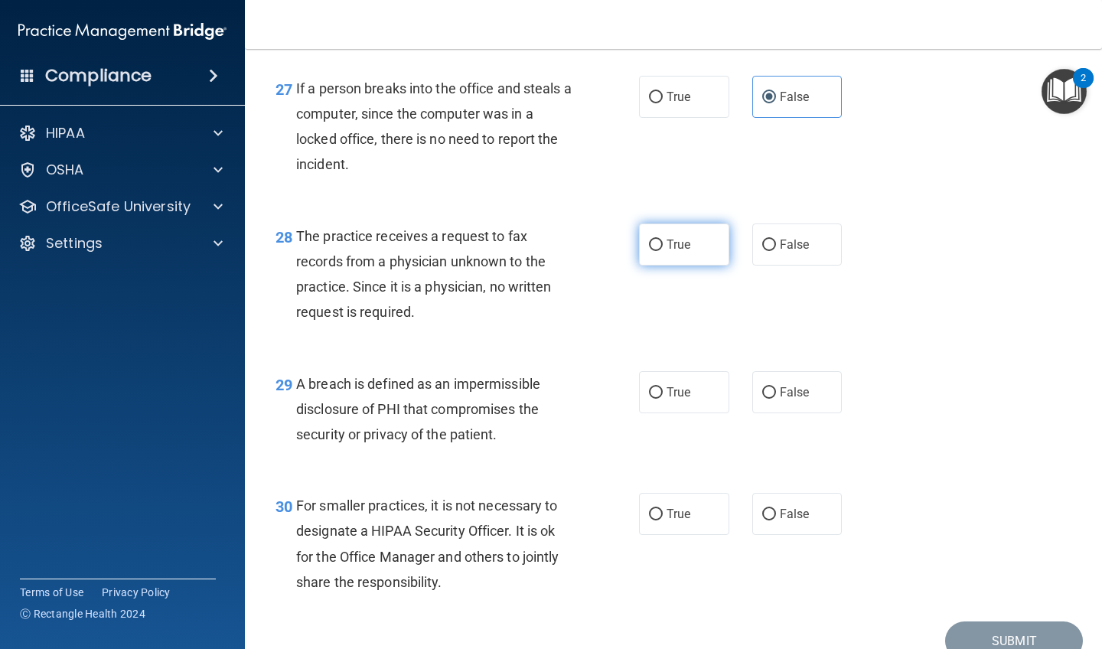
scroll to position [3730, 0]
click at [611, 244] on label "False" at bounding box center [797, 245] width 90 height 42
click at [611, 244] on input "False" at bounding box center [769, 245] width 14 height 11
radio input "true"
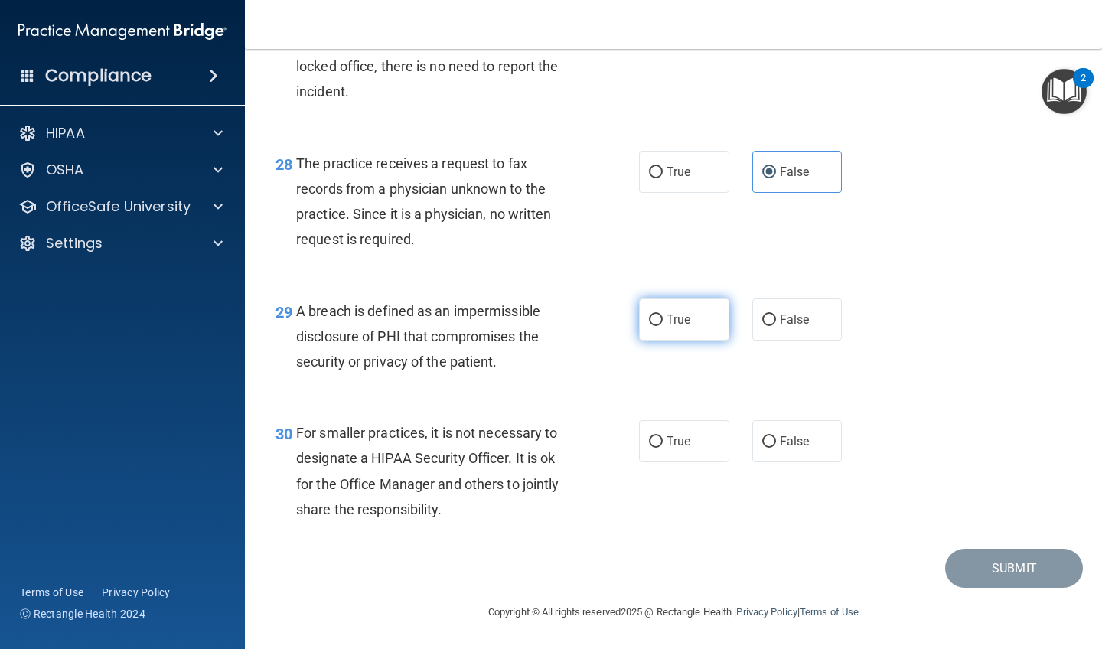
scroll to position [3809, 0]
click at [611, 311] on label "True" at bounding box center [684, 319] width 90 height 42
click at [611, 315] on input "True" at bounding box center [656, 320] width 14 height 11
radio input "true"
click at [611, 419] on label "False" at bounding box center [797, 441] width 90 height 42
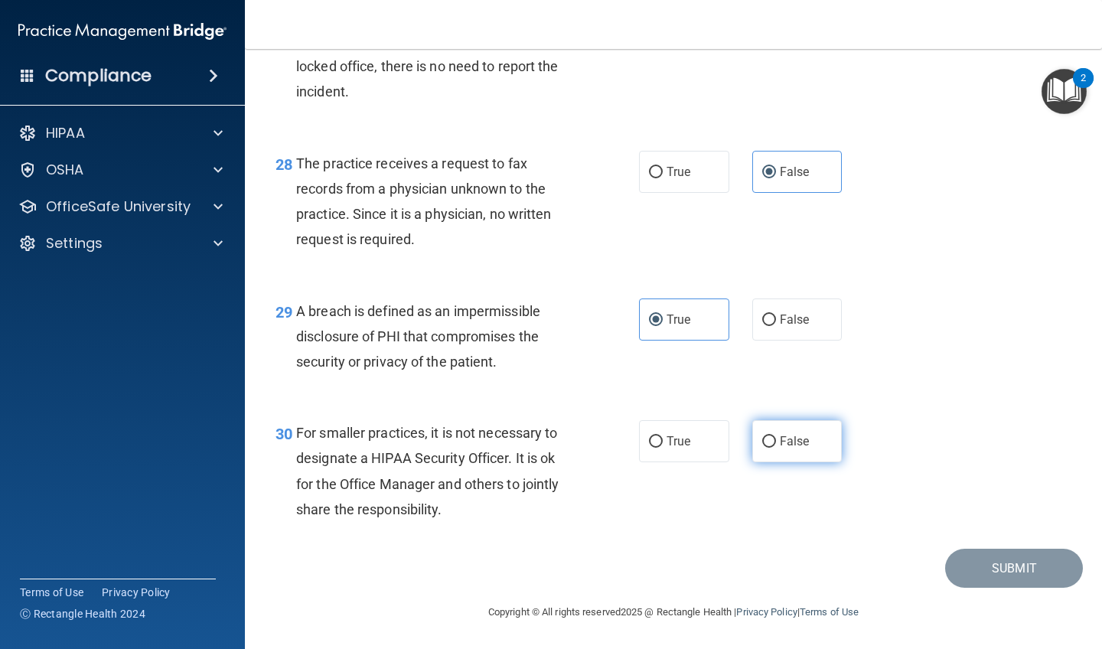
click at [611, 419] on input "False" at bounding box center [769, 441] width 14 height 11
radio input "true"
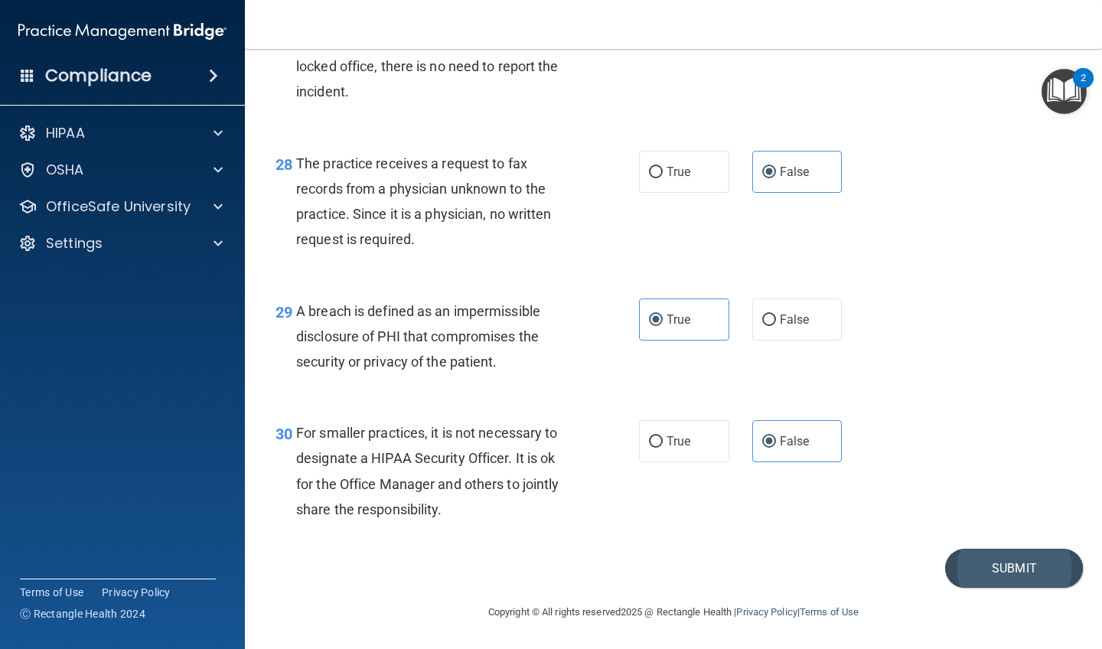
click at [611, 419] on button "Submit" at bounding box center [1014, 568] width 138 height 39
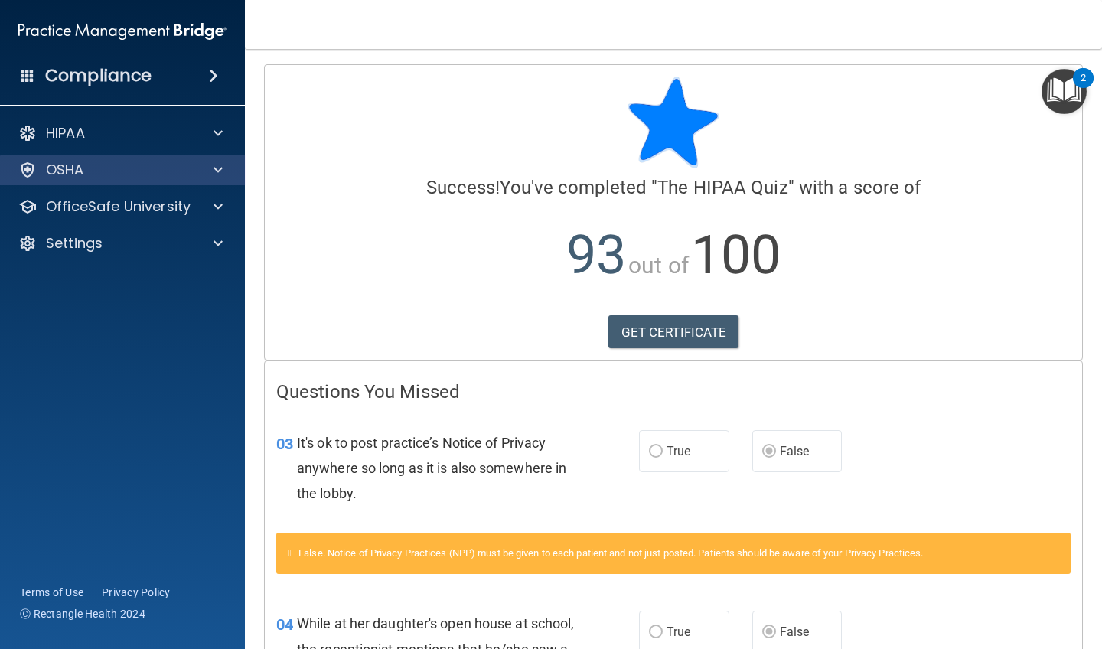
click at [158, 176] on div "OSHA" at bounding box center [102, 170] width 190 height 18
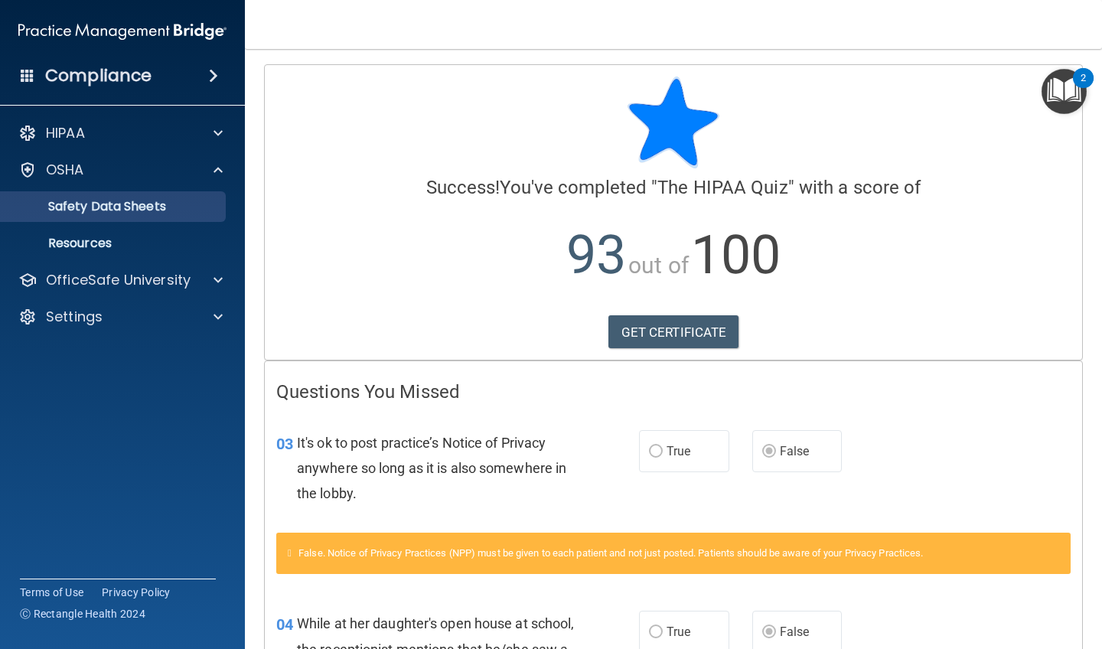
click at [158, 206] on p "Safety Data Sheets" at bounding box center [114, 206] width 209 height 15
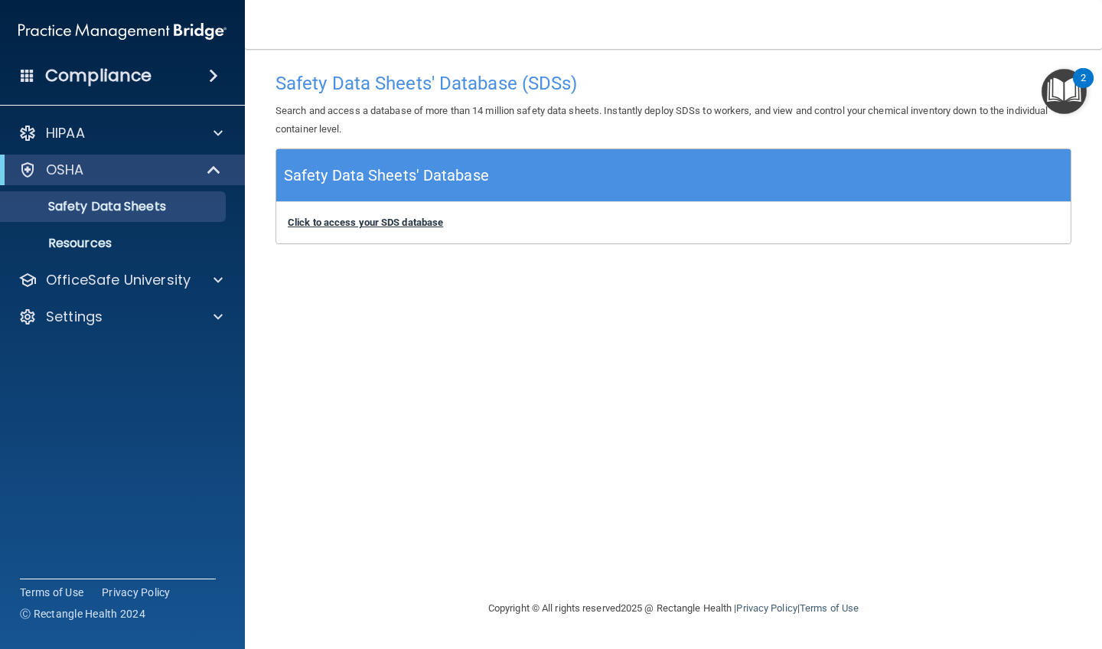
click at [407, 224] on b "Click to access your SDS database" at bounding box center [365, 222] width 155 height 11
click at [611, 96] on img "Open Resource Center, 2 new notifications" at bounding box center [1064, 91] width 45 height 45
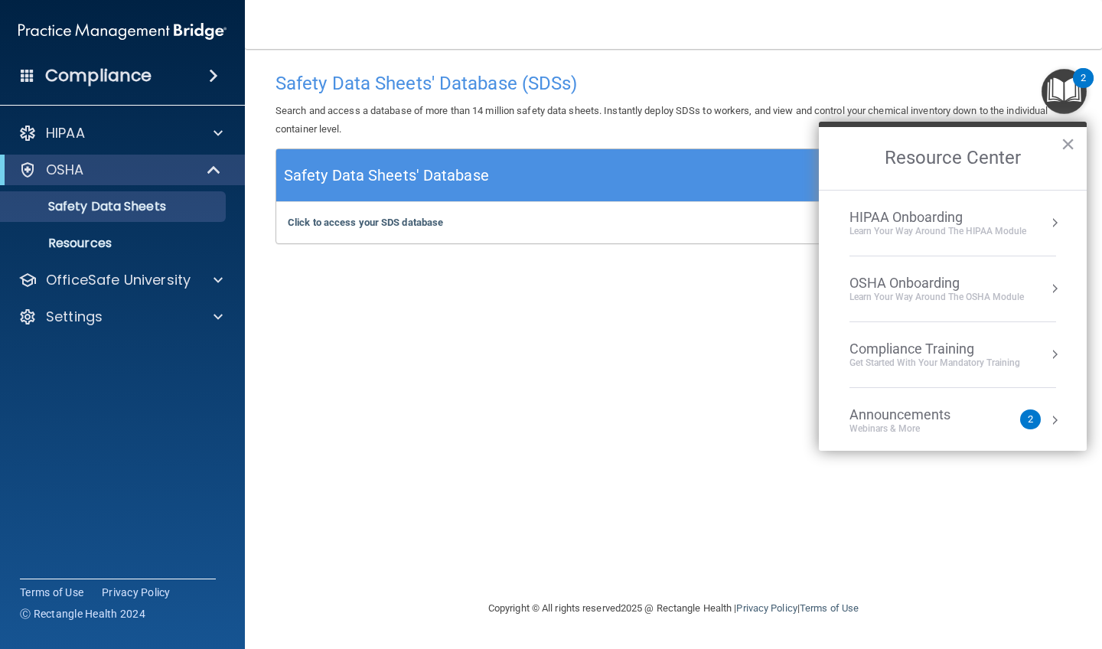
click at [611, 292] on div "Learn your way around the OSHA module" at bounding box center [936, 297] width 174 height 13
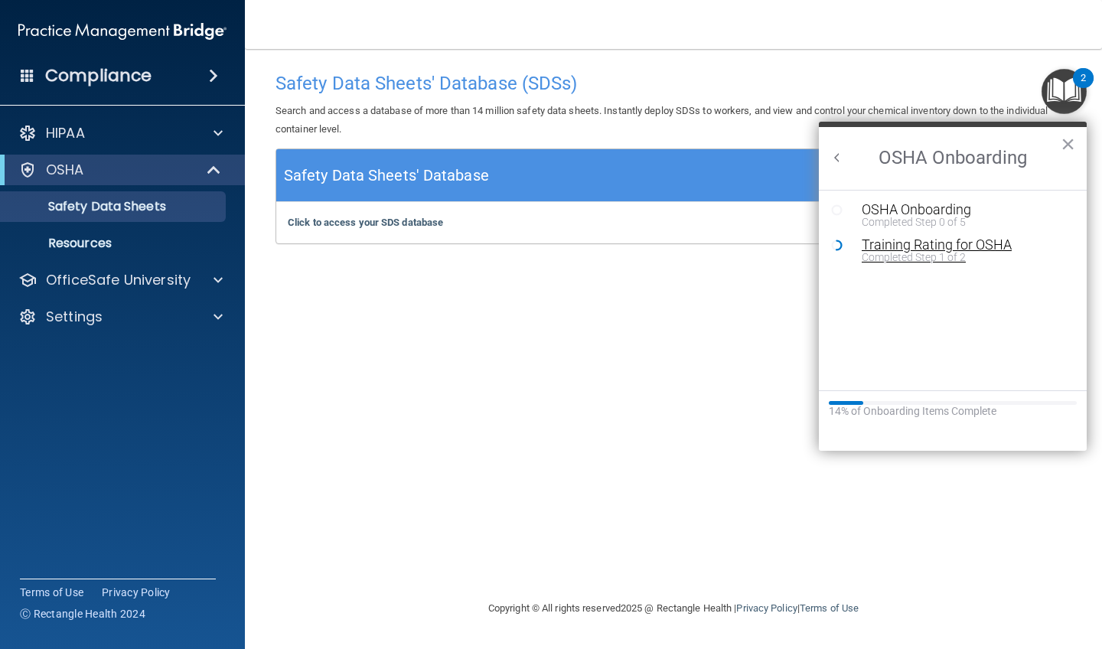
click at [611, 248] on div "Training Rating for OSHA" at bounding box center [964, 245] width 205 height 14
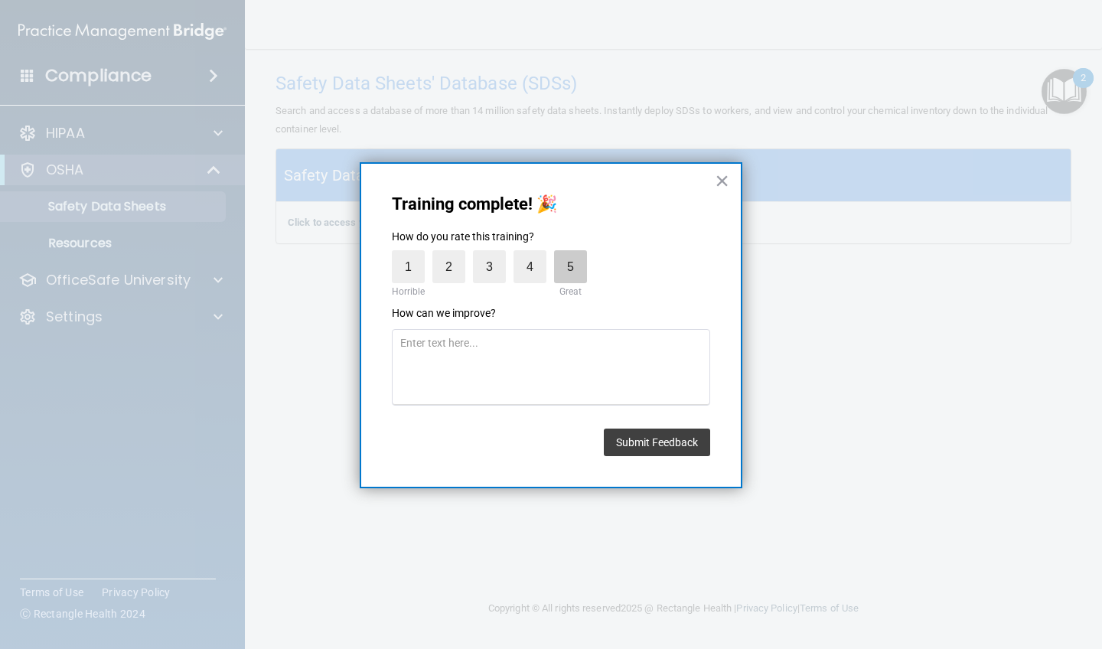
click at [564, 267] on label "5" at bounding box center [570, 266] width 33 height 33
click at [535, 254] on input "5" at bounding box center [535, 254] width 0 height 0
click at [611, 419] on button "Submit Feedback" at bounding box center [657, 443] width 106 height 28
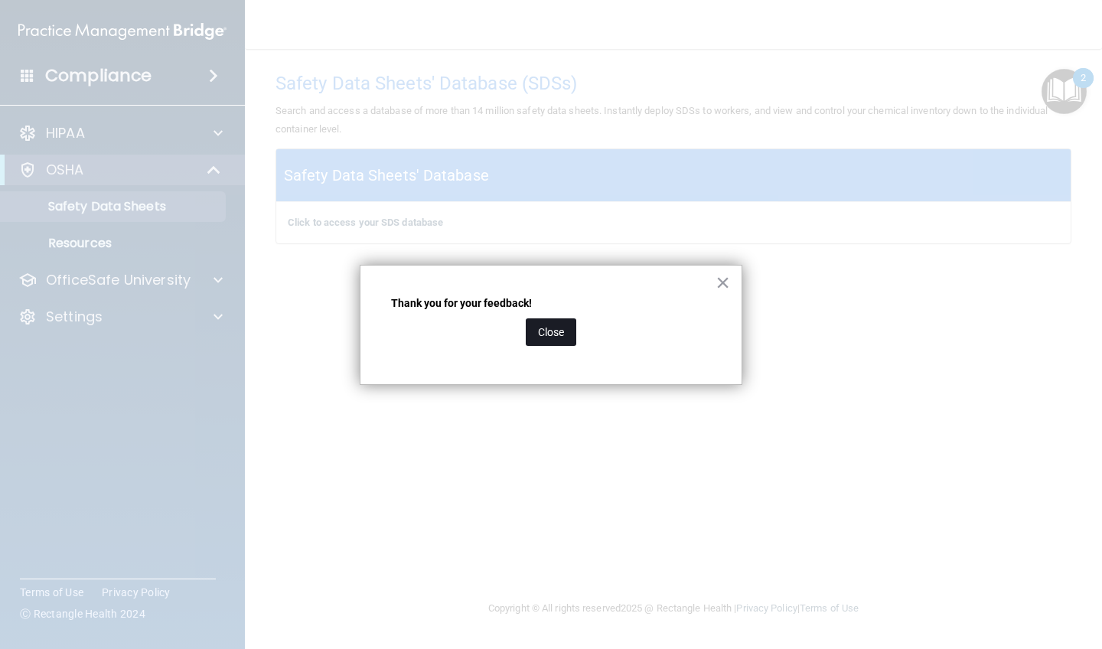
click at [554, 335] on button "Close" at bounding box center [551, 332] width 51 height 28
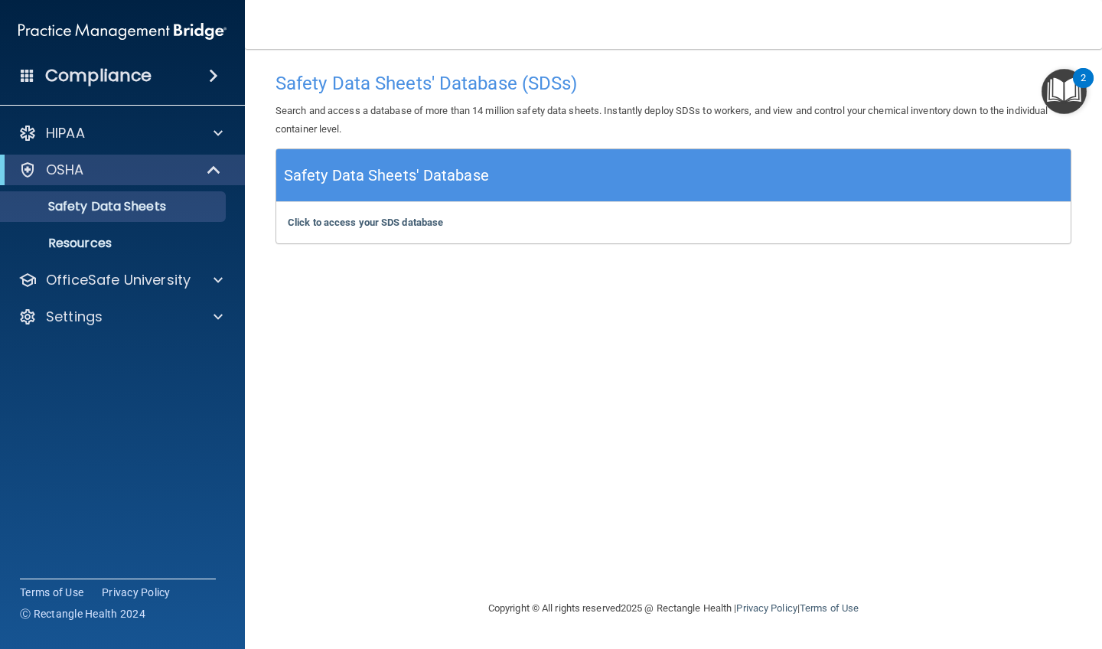
click at [611, 93] on img "Open Resource Center, 2 new notifications" at bounding box center [1064, 91] width 45 height 45
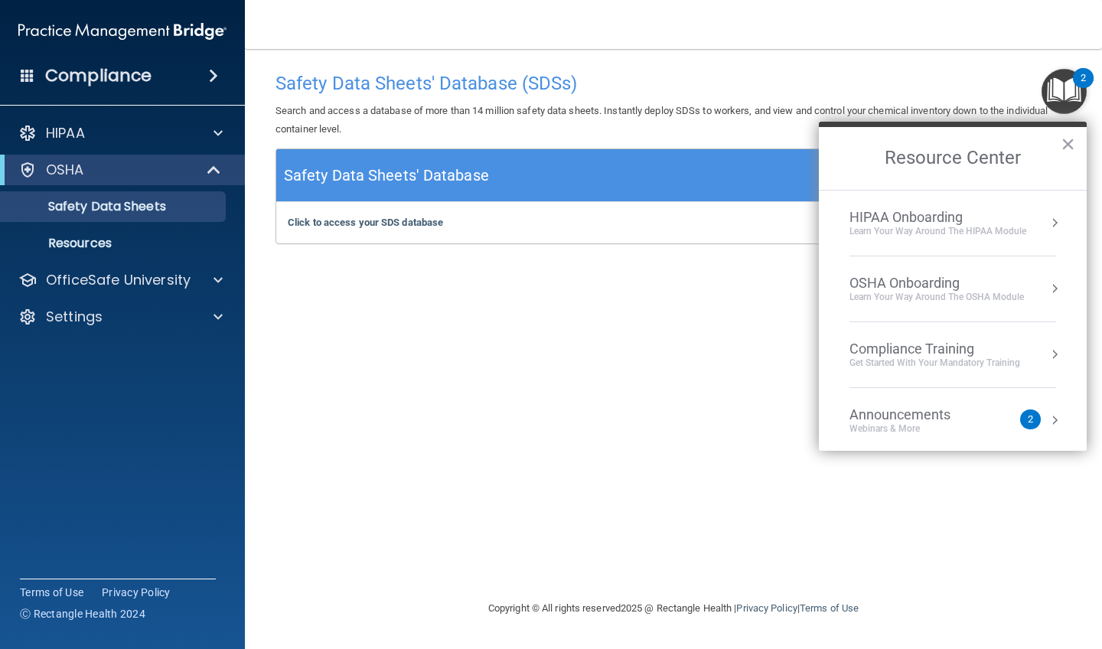
click at [611, 292] on div "Learn your way around the OSHA module" at bounding box center [936, 297] width 174 height 13
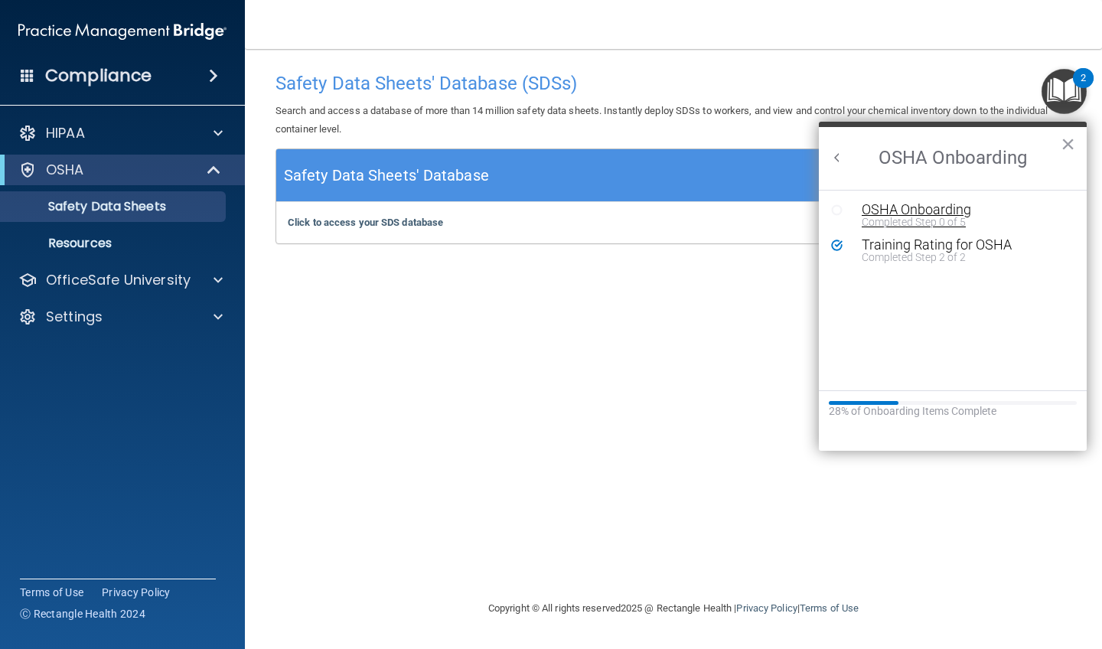
click at [611, 213] on div "OSHA Onboarding" at bounding box center [964, 210] width 205 height 14
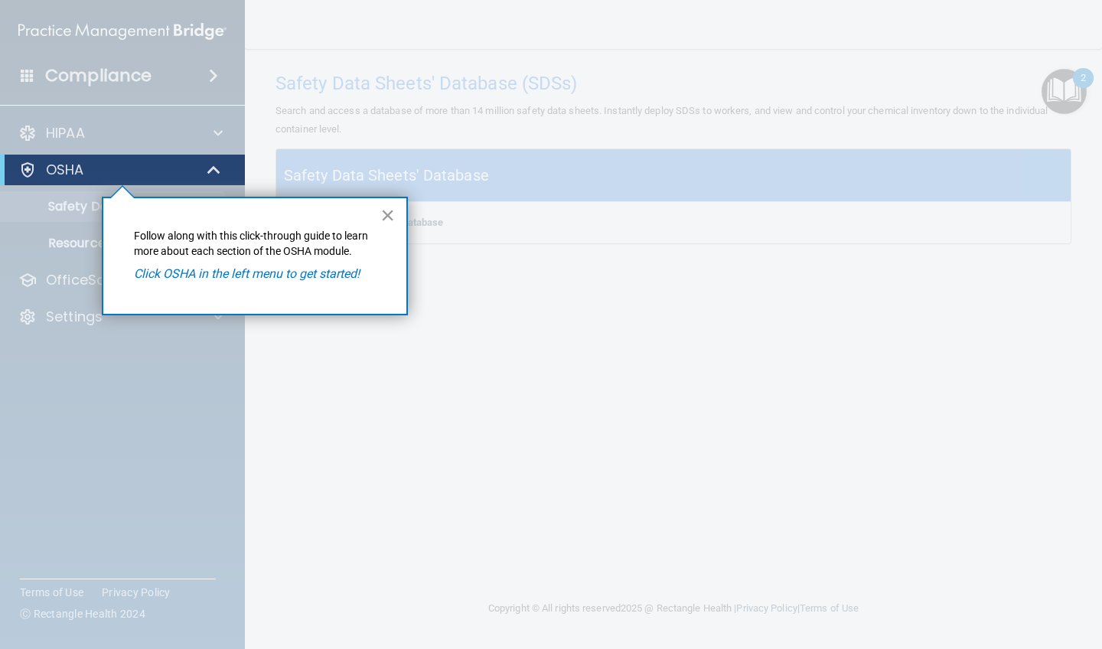
click at [390, 219] on button "×" at bounding box center [387, 215] width 15 height 24
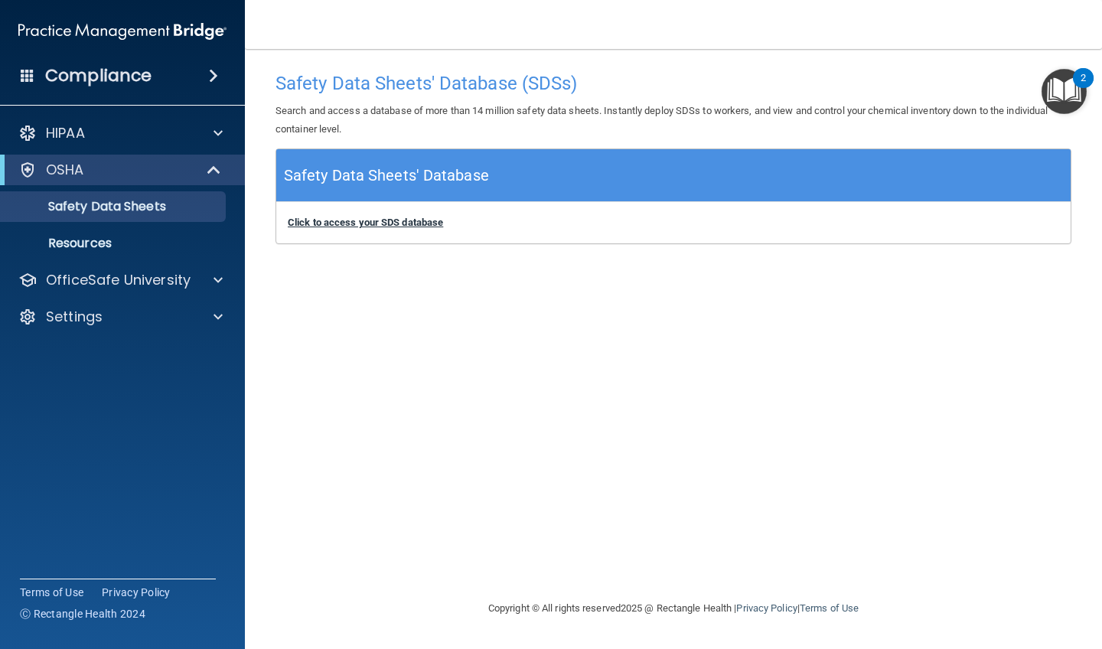
click at [408, 223] on b "Click to access your SDS database" at bounding box center [365, 222] width 155 height 11
click at [611, 96] on img "Open Resource Center, 2 new notifications" at bounding box center [1064, 91] width 45 height 45
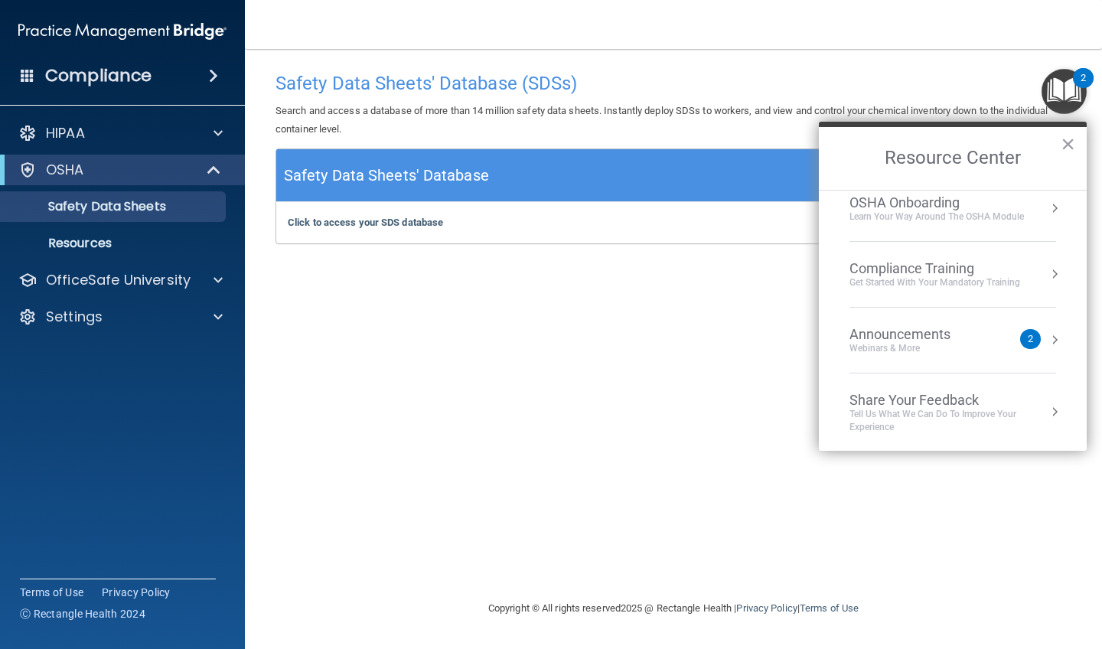
scroll to position [80, 0]
click at [556, 419] on div "Safety Data Sheets' Database (SDSs) Search and access a database of more than 1…" at bounding box center [673, 324] width 796 height 520
click at [108, 139] on div "HIPAA" at bounding box center [102, 133] width 190 height 18
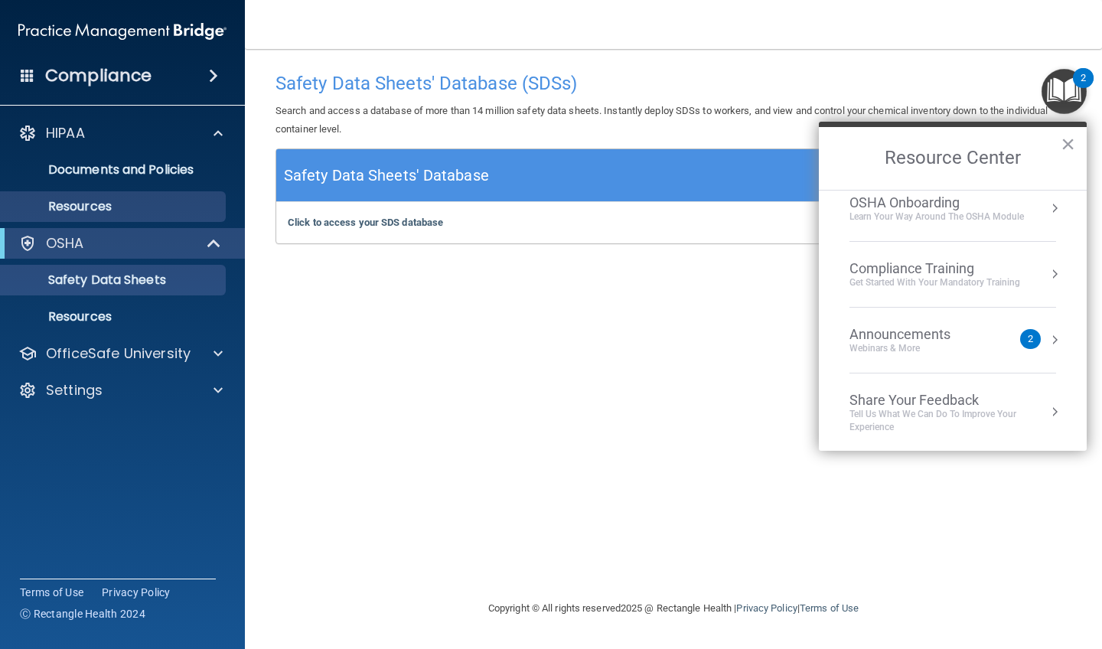
click at [113, 206] on p "Resources" at bounding box center [114, 206] width 209 height 15
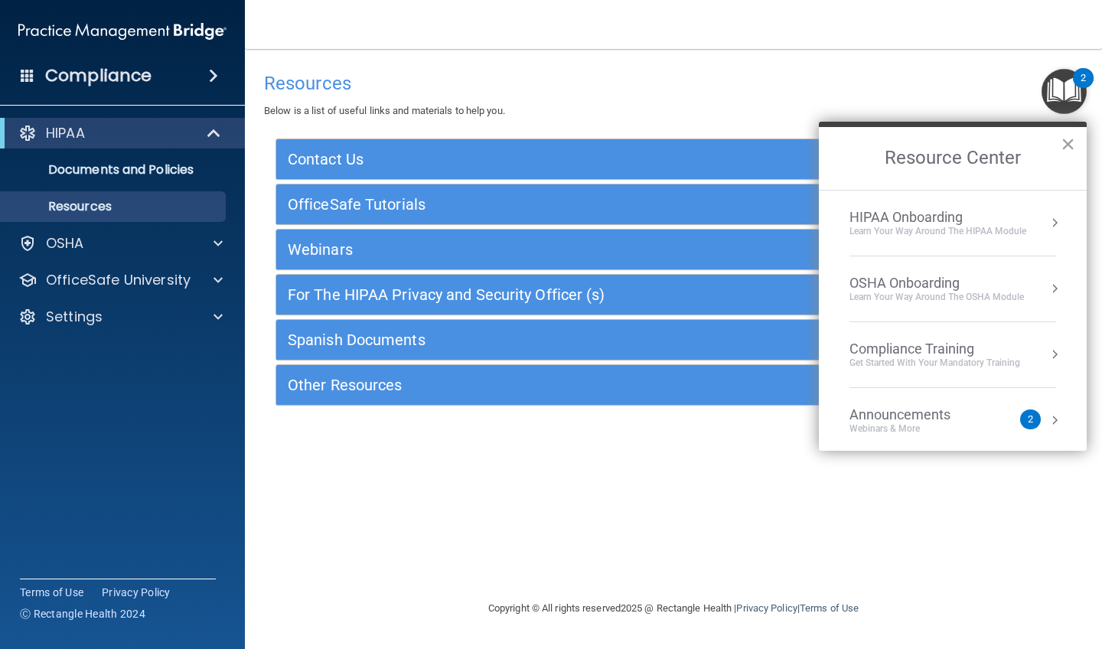
click at [109, 136] on div "HIPAA" at bounding box center [101, 133] width 189 height 18
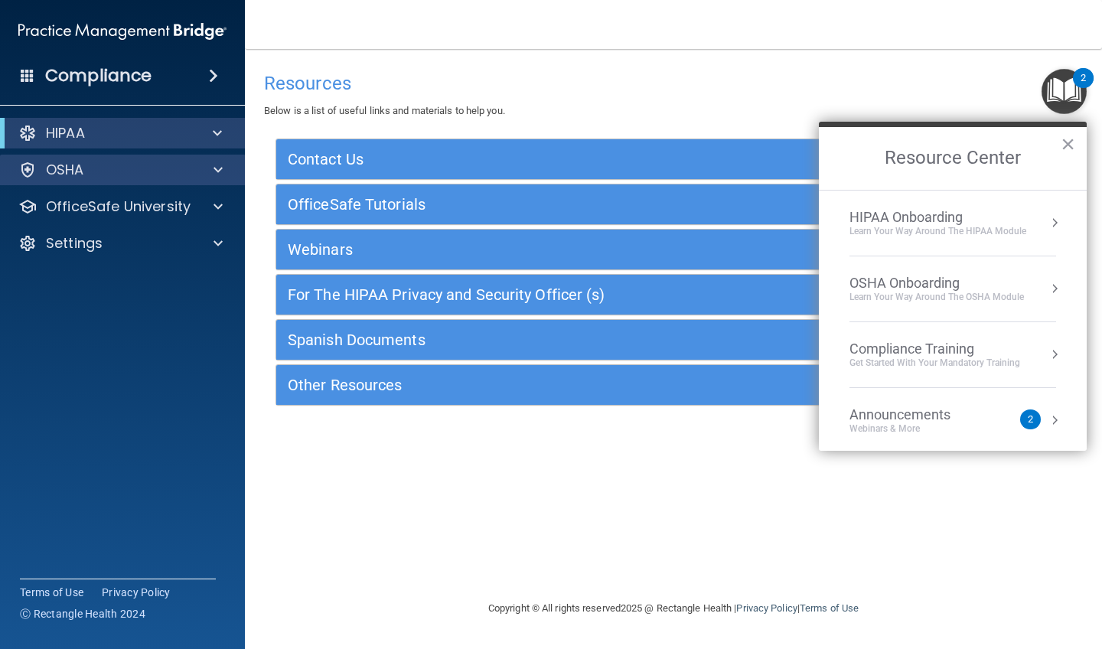
click at [144, 167] on div "OSHA" at bounding box center [102, 170] width 190 height 18
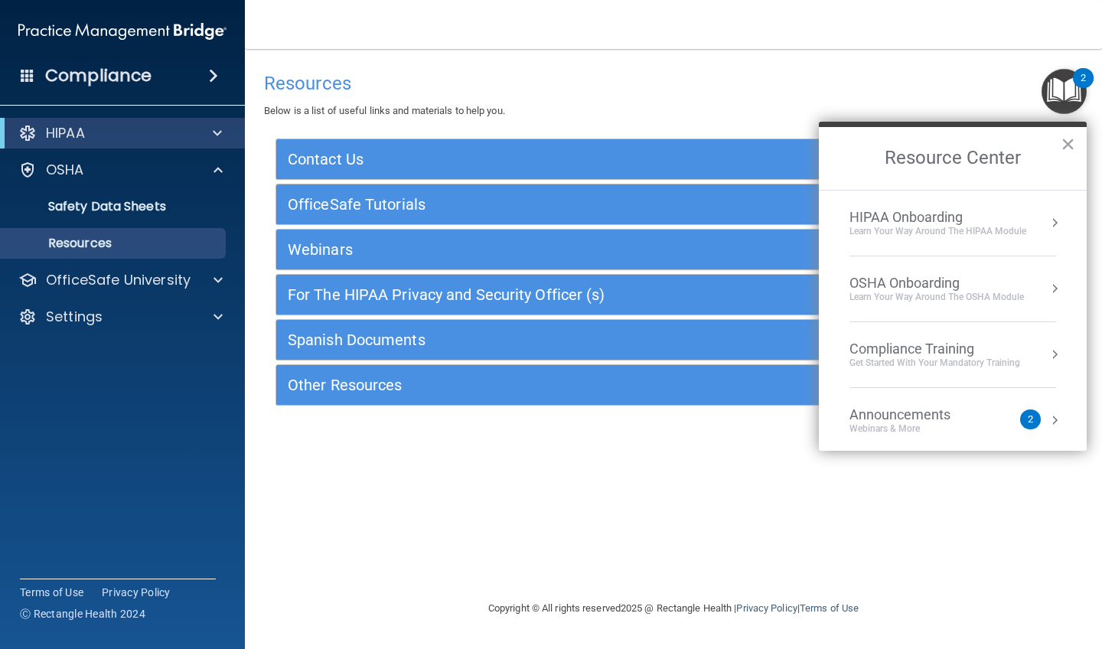
click at [122, 243] on p "Resources" at bounding box center [114, 243] width 209 height 15
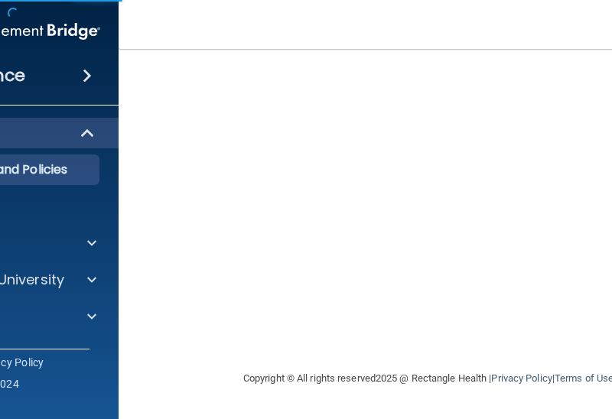
click at [158, 2] on nav "Toggle navigation Manage My Enterprise Manage My Location" at bounding box center [429, 24] width 620 height 49
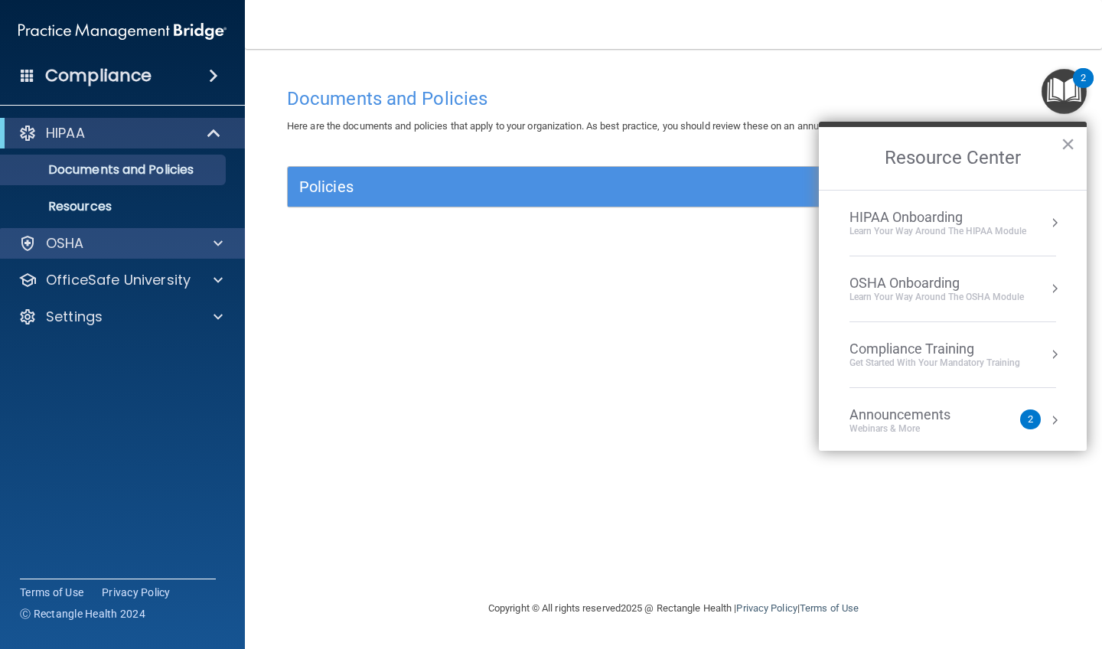
click at [111, 252] on div "OSHA" at bounding box center [102, 243] width 190 height 18
click at [110, 240] on div "OSHA" at bounding box center [102, 243] width 190 height 18
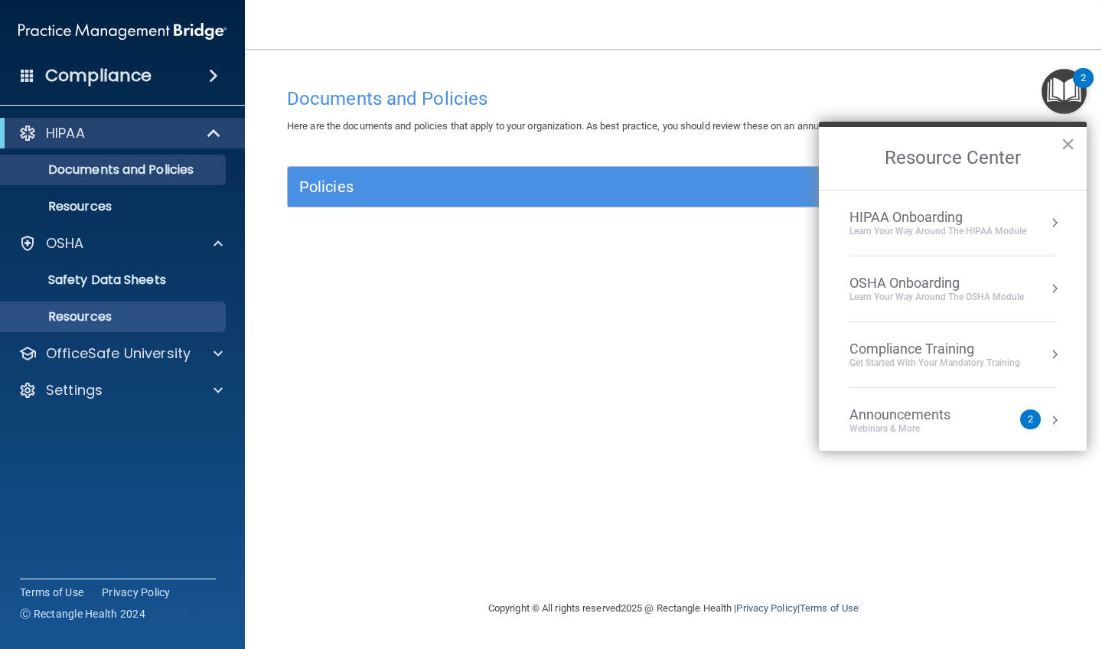
click at [118, 315] on p "Resources" at bounding box center [114, 316] width 209 height 15
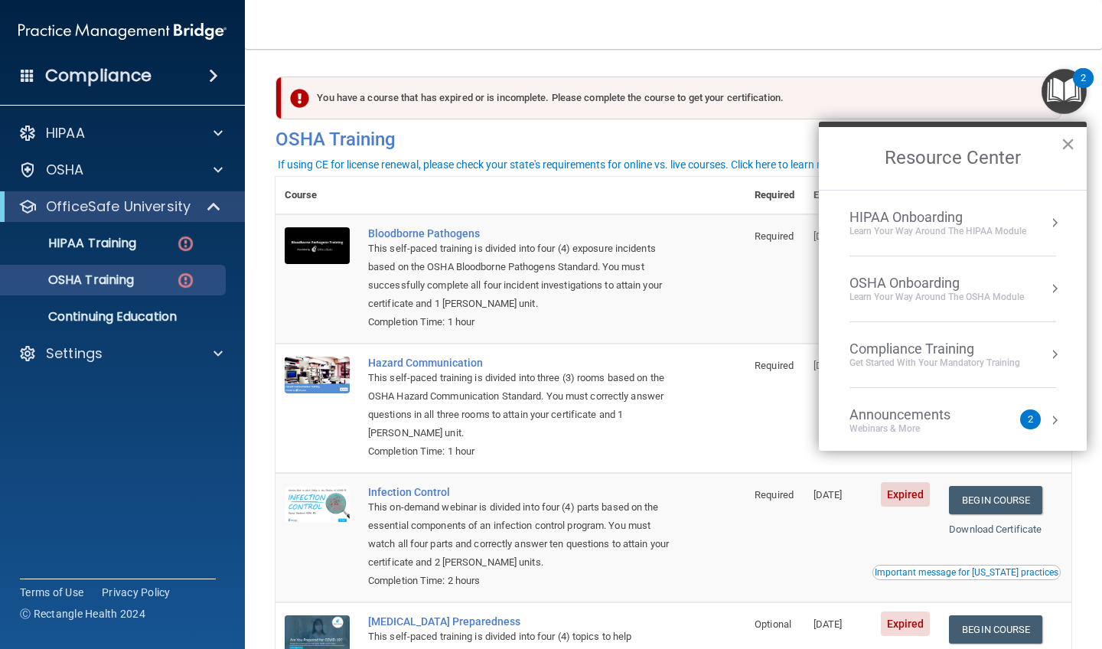
click at [1068, 146] on button "×" at bounding box center [1068, 144] width 15 height 24
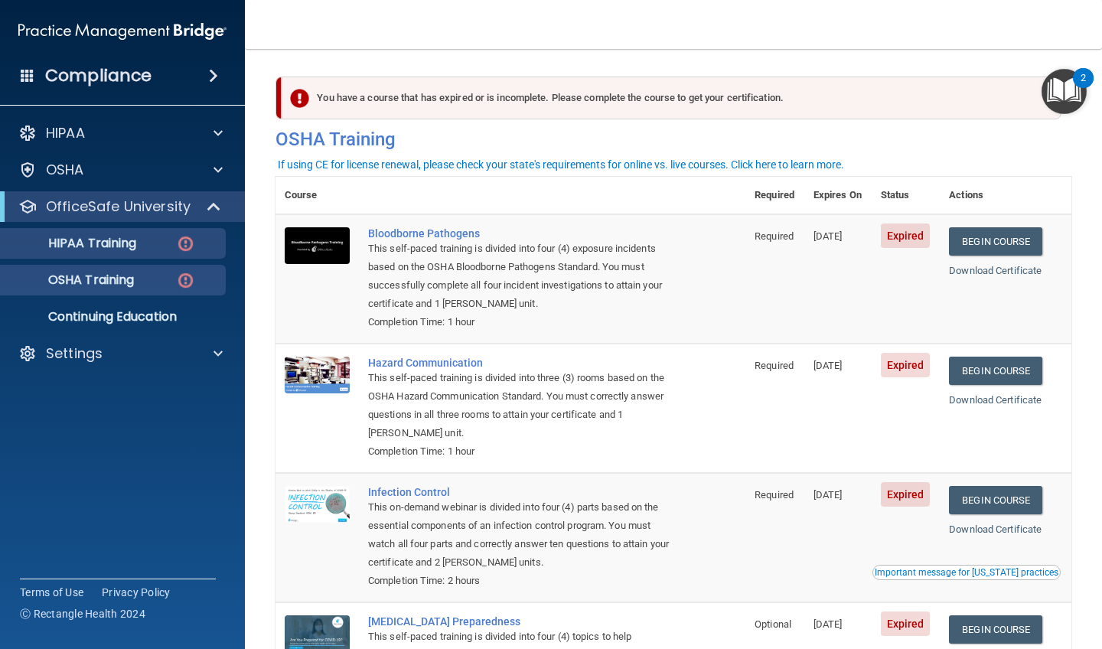
click at [132, 250] on p "HIPAA Training" at bounding box center [73, 243] width 126 height 15
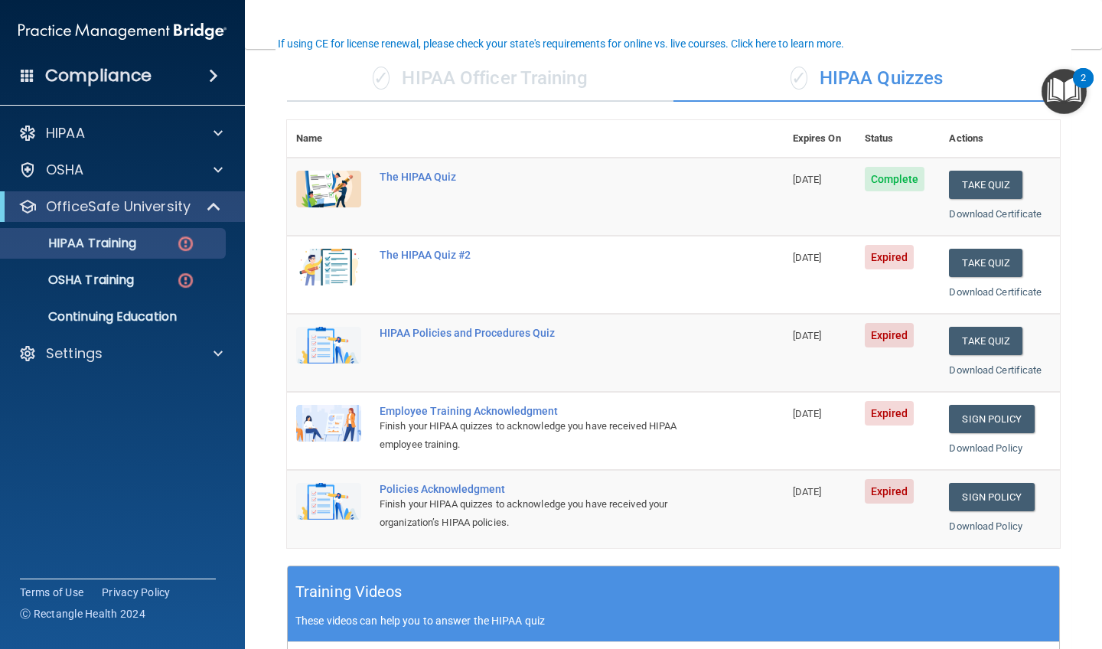
scroll to position [109, 0]
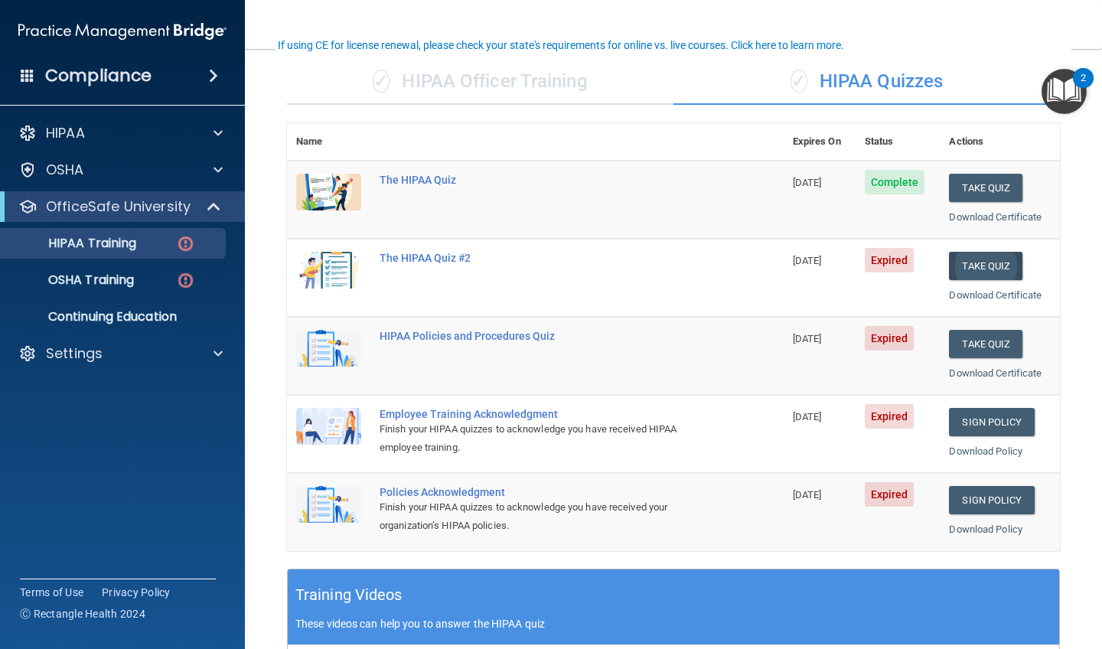
click at [980, 264] on button "Take Quiz" at bounding box center [985, 266] width 73 height 28
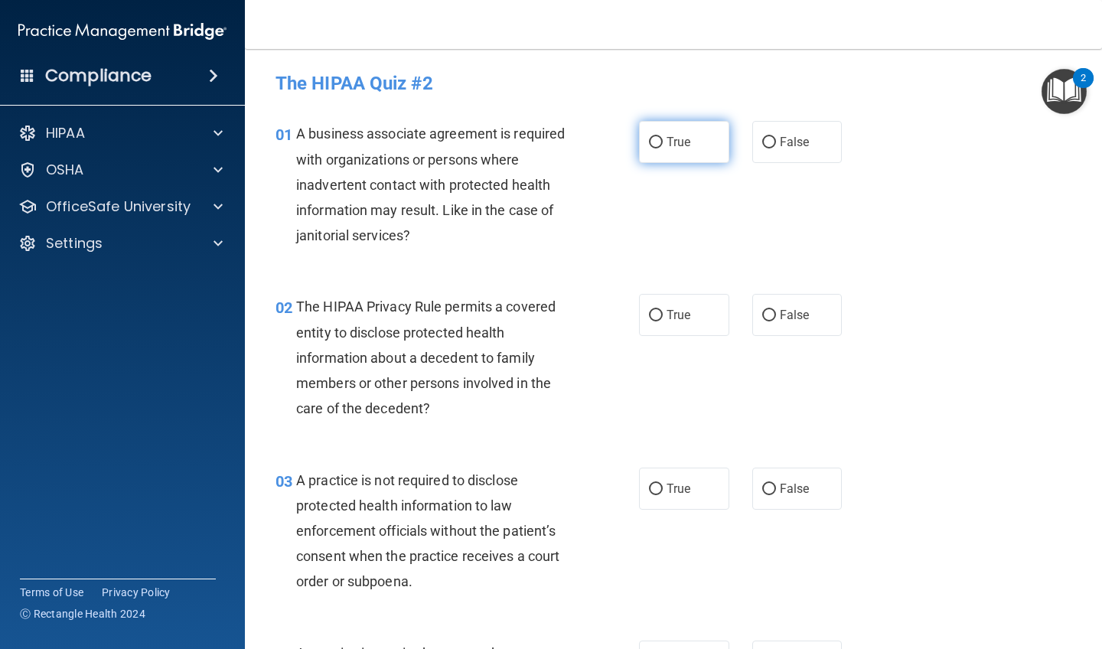
click at [656, 151] on label "True" at bounding box center [684, 142] width 90 height 42
click at [656, 148] on input "True" at bounding box center [656, 142] width 14 height 11
radio input "true"
click at [665, 318] on label "True" at bounding box center [684, 315] width 90 height 42
click at [663, 318] on input "True" at bounding box center [656, 315] width 14 height 11
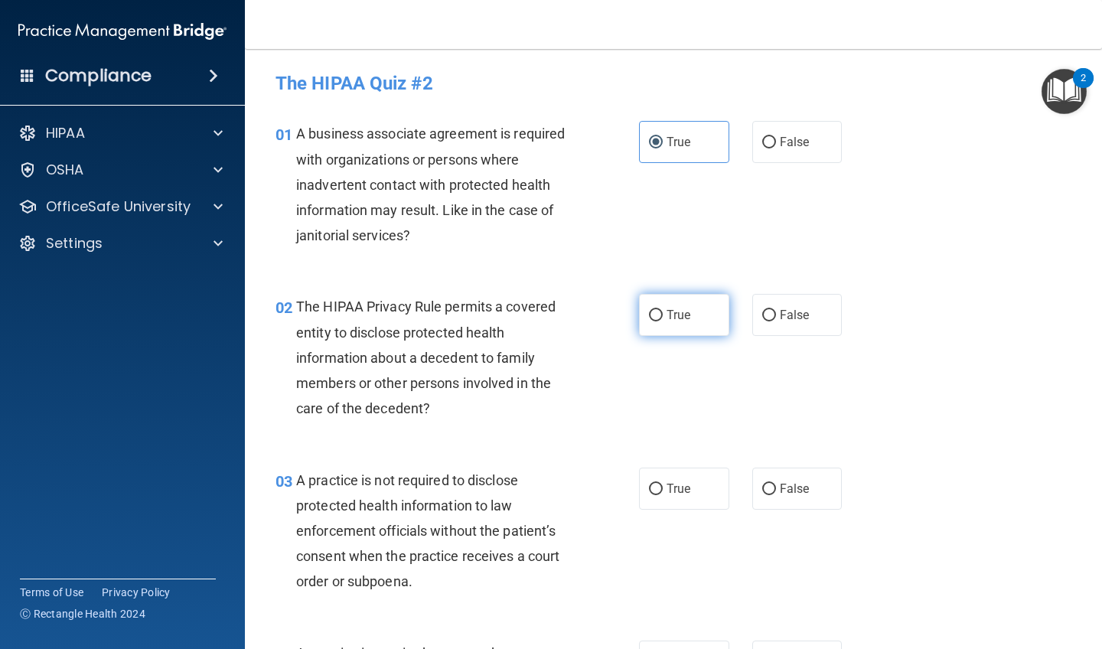
radio input "true"
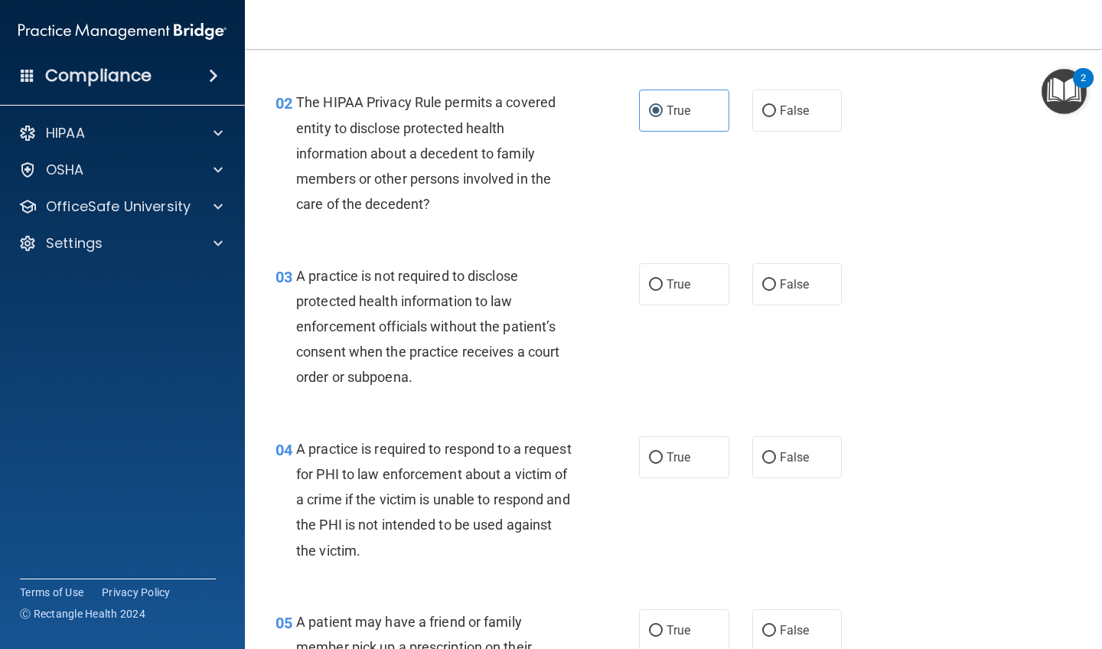
scroll to position [211, 0]
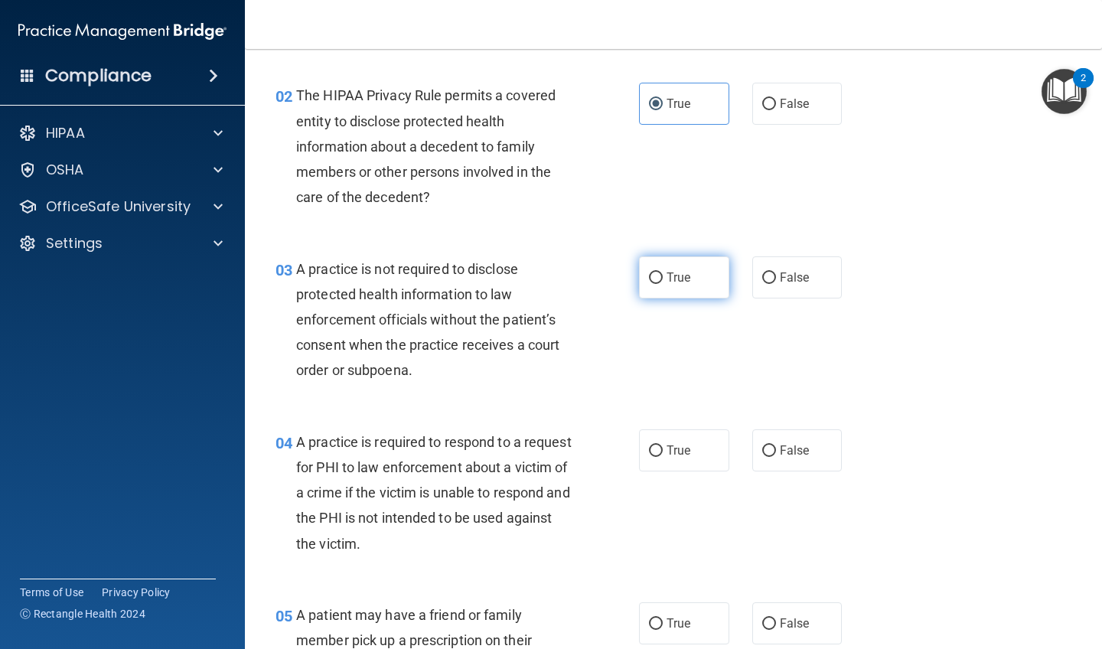
click at [659, 277] on input "True" at bounding box center [656, 277] width 14 height 11
radio input "true"
click at [663, 461] on label "True" at bounding box center [684, 450] width 90 height 42
click at [663, 457] on input "True" at bounding box center [656, 450] width 14 height 11
radio input "true"
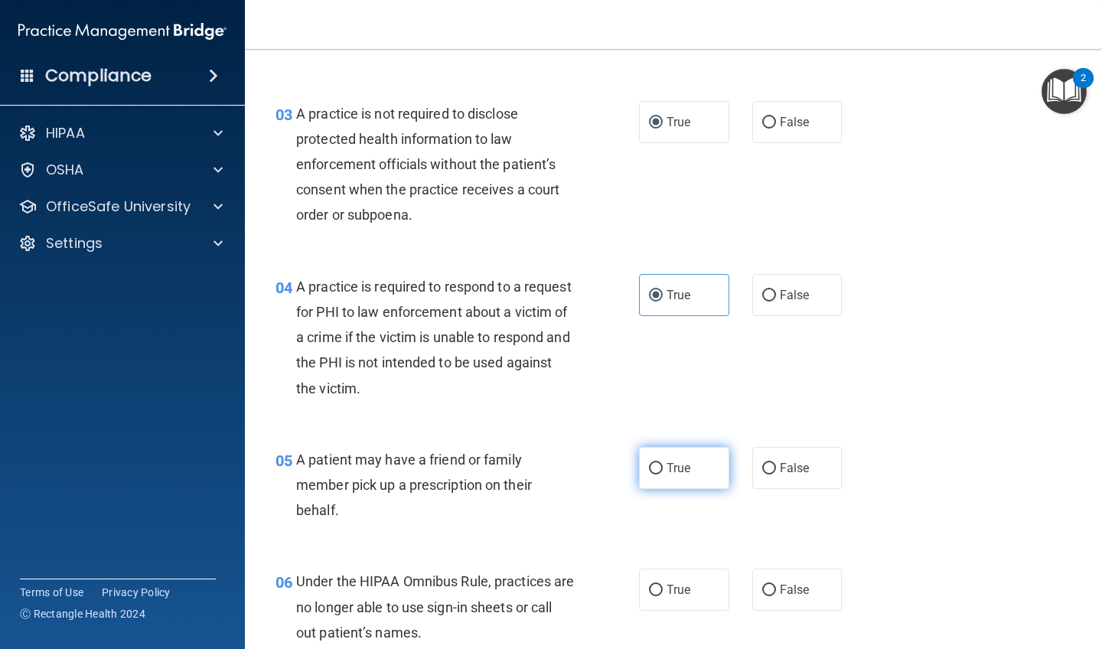
click at [663, 461] on label "True" at bounding box center [684, 468] width 90 height 42
click at [663, 463] on input "True" at bounding box center [656, 468] width 14 height 11
radio input "true"
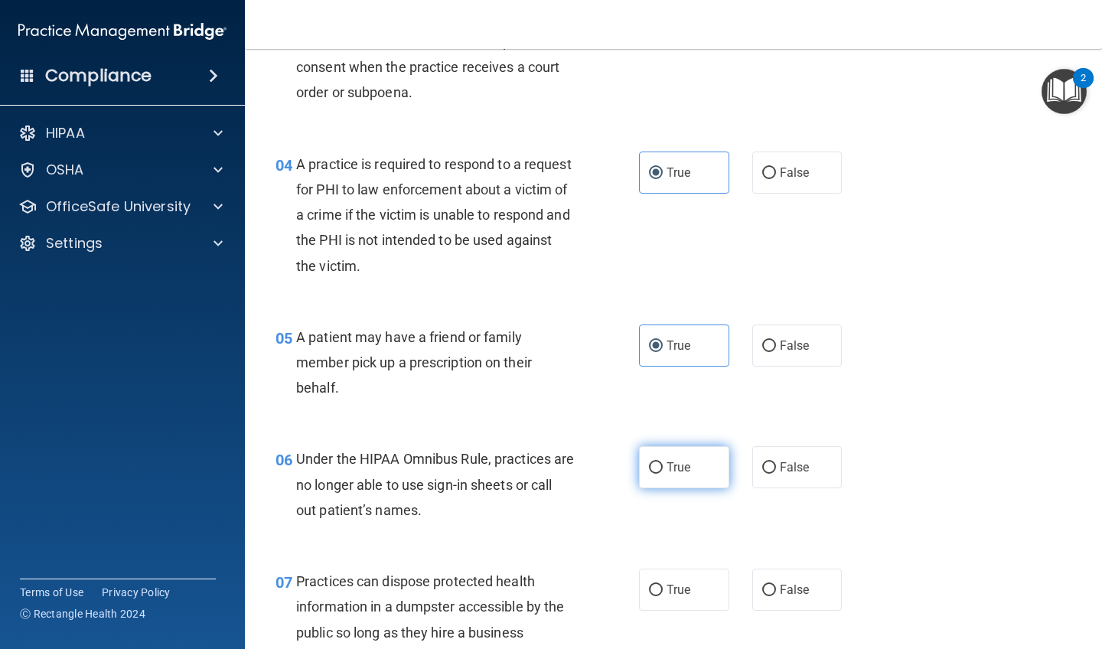
click at [663, 461] on label "True" at bounding box center [684, 467] width 90 height 42
click at [663, 462] on input "True" at bounding box center [656, 467] width 14 height 11
radio input "true"
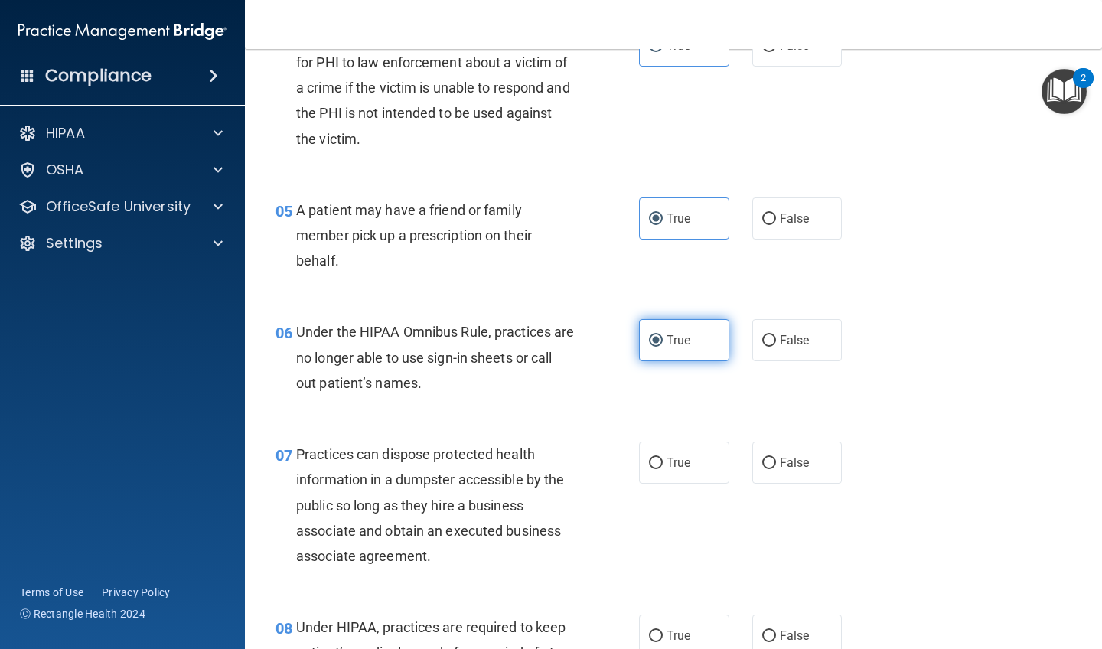
scroll to position [634, 0]
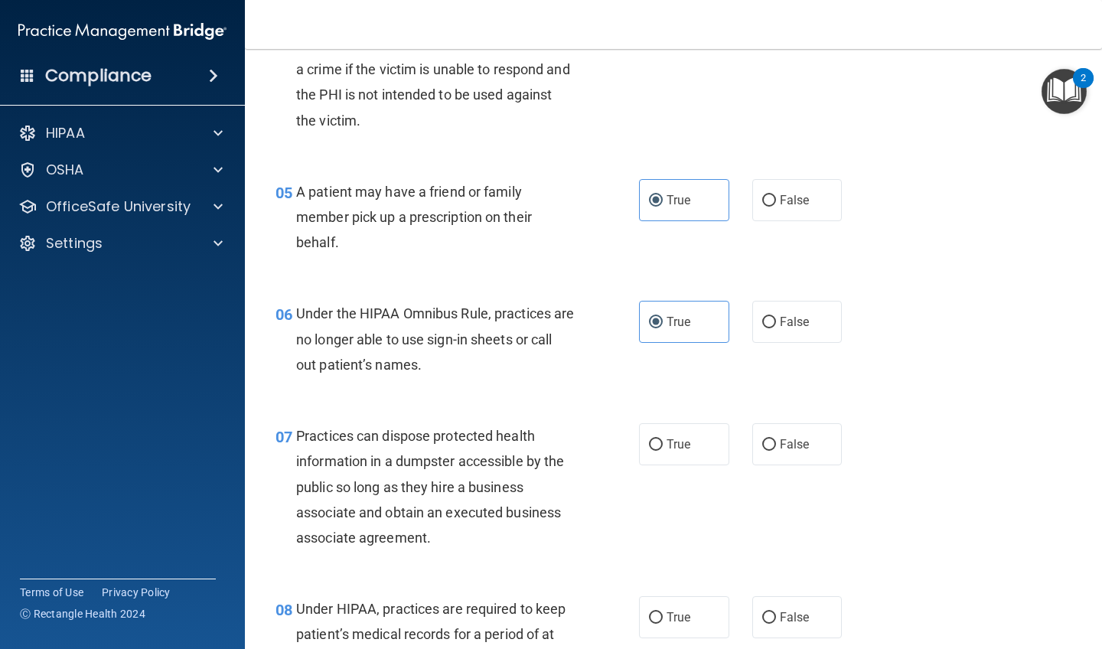
click at [663, 461] on div "07 Practices can dispose protected health information in a dumpster accessible …" at bounding box center [673, 490] width 819 height 173
click at [663, 436] on label "True" at bounding box center [684, 444] width 90 height 42
click at [663, 439] on input "True" at bounding box center [656, 444] width 14 height 11
radio input "true"
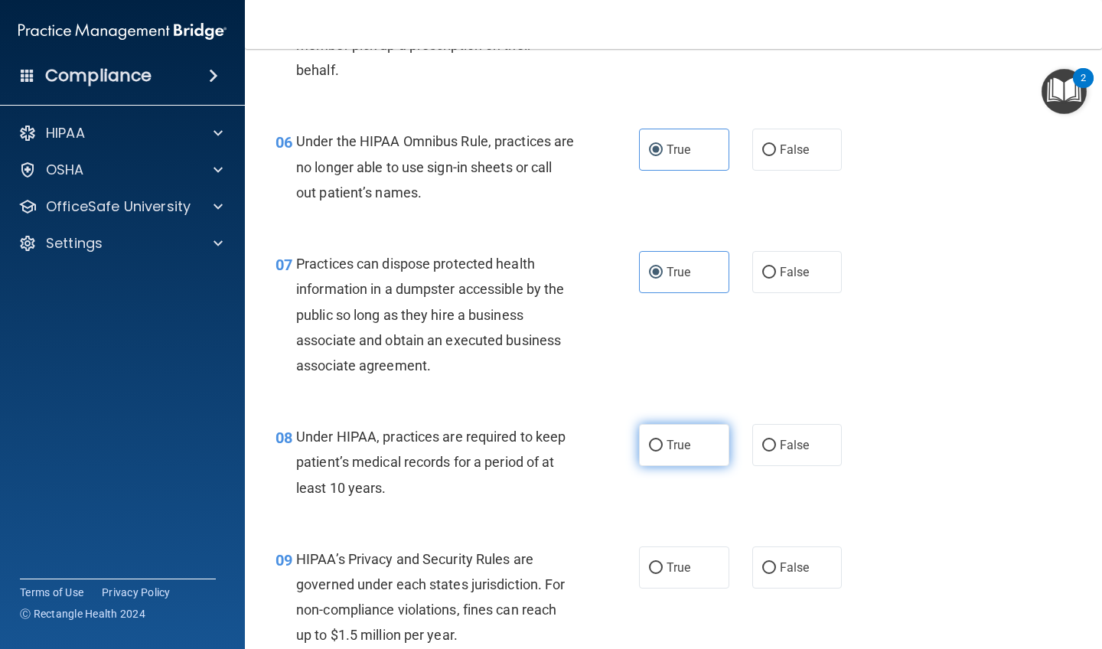
click at [663, 436] on label "True" at bounding box center [684, 445] width 90 height 42
click at [663, 440] on input "True" at bounding box center [656, 445] width 14 height 11
radio input "true"
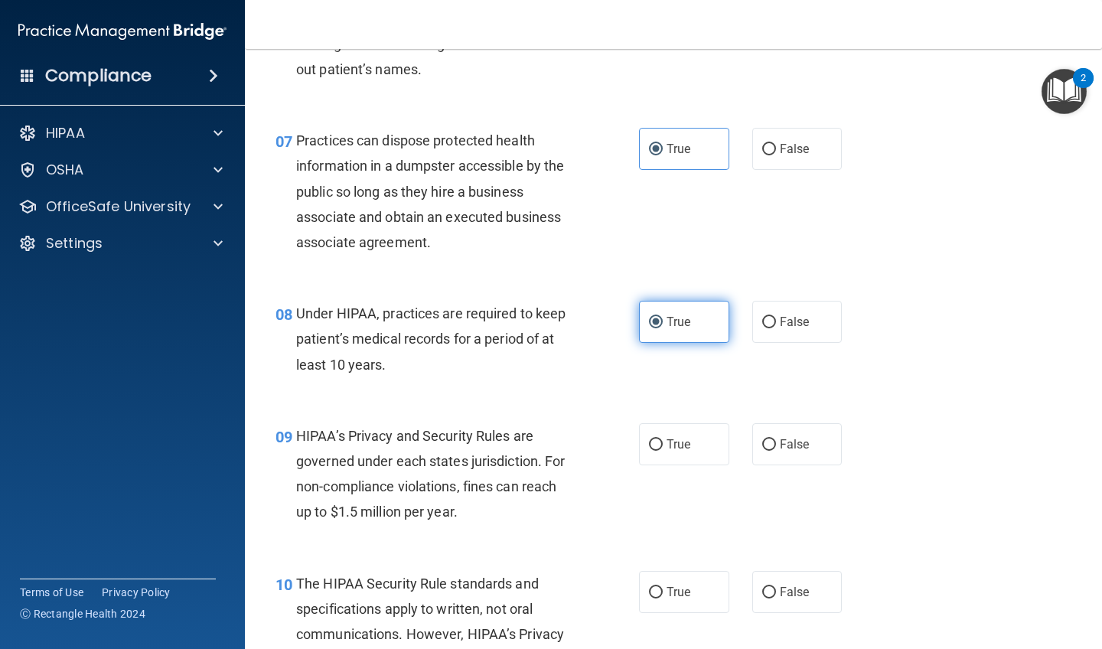
scroll to position [954, 0]
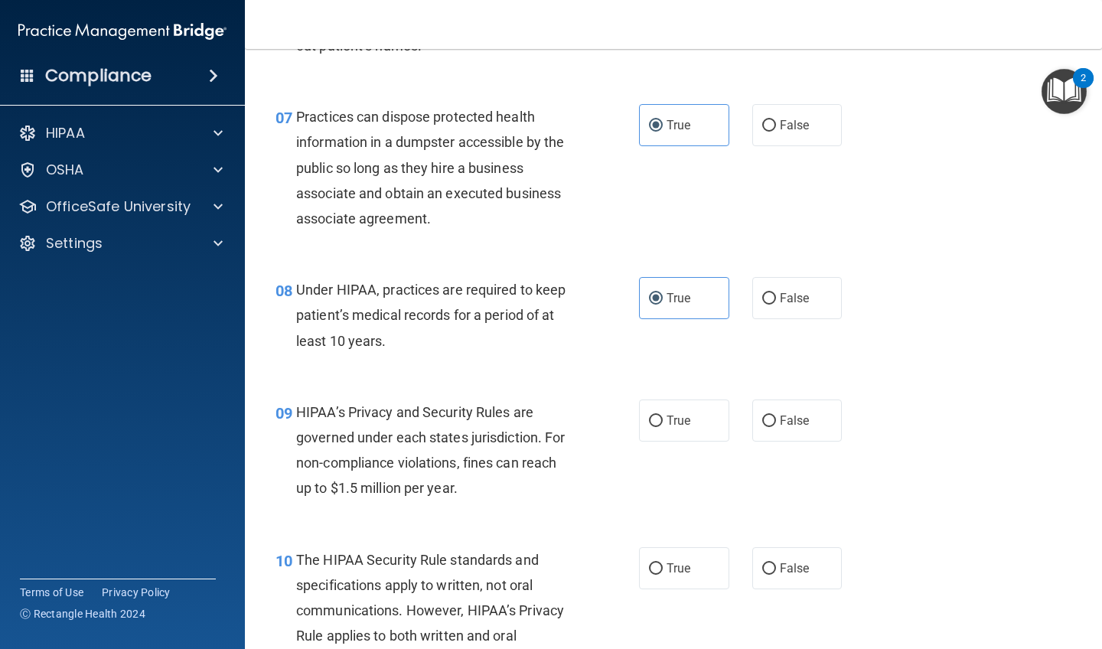
click at [663, 436] on div "09 HIPAA’s Privacy and Security Rules are governed under each states jurisdicti…" at bounding box center [673, 454] width 819 height 148
click at [653, 389] on div "09 HIPAA’s Privacy and Security Rules are governed under each states jurisdicti…" at bounding box center [673, 454] width 819 height 148
click at [654, 416] on input "True" at bounding box center [656, 421] width 14 height 11
radio input "true"
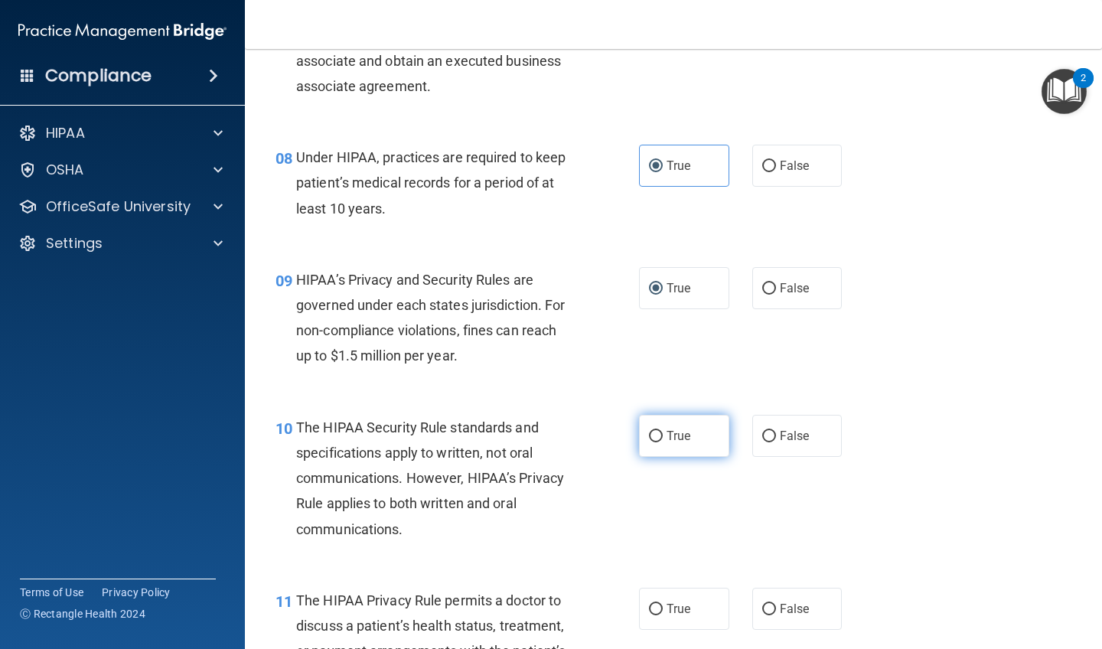
click at [661, 435] on input "True" at bounding box center [656, 436] width 14 height 11
radio input "true"
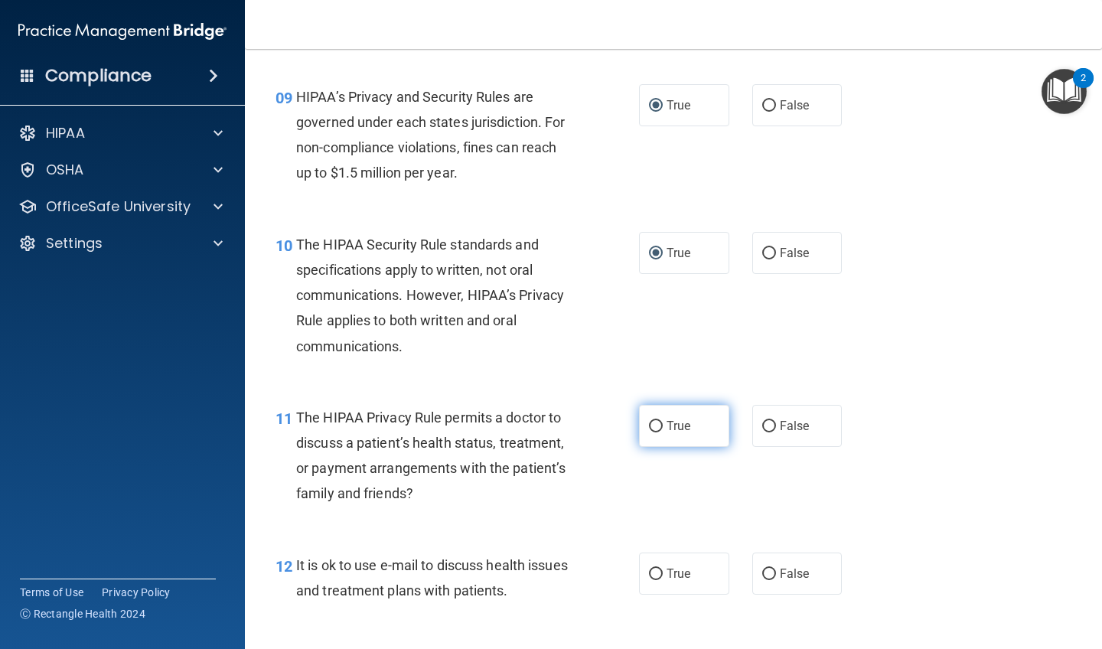
click at [661, 435] on label "True" at bounding box center [684, 426] width 90 height 42
click at [661, 432] on input "True" at bounding box center [656, 426] width 14 height 11
radio input "true"
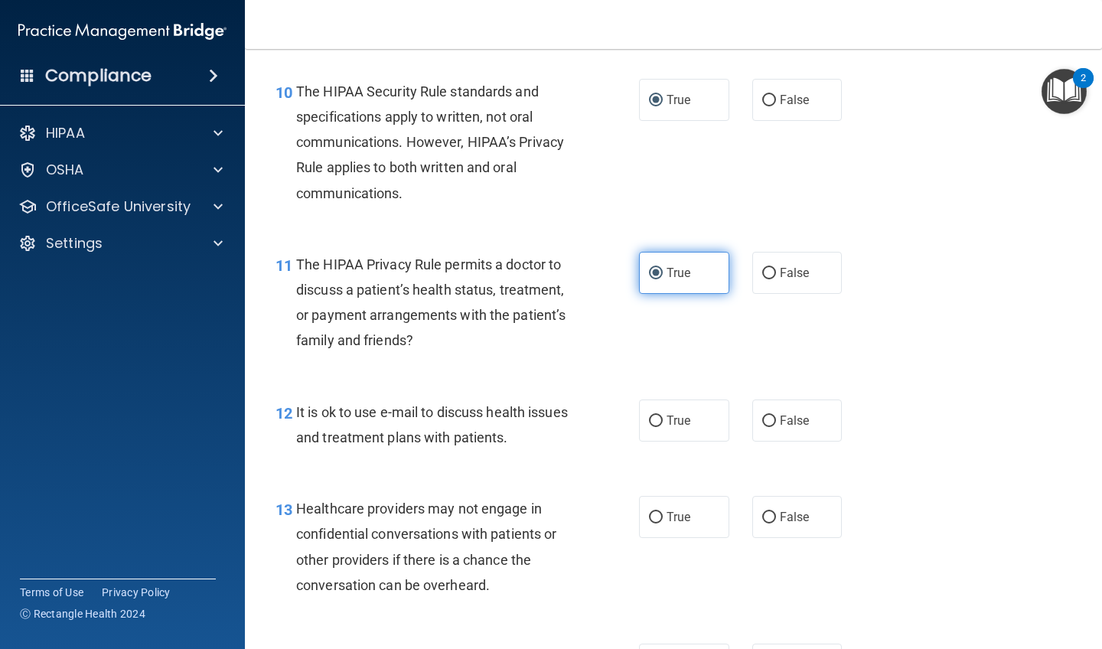
scroll to position [1433, 0]
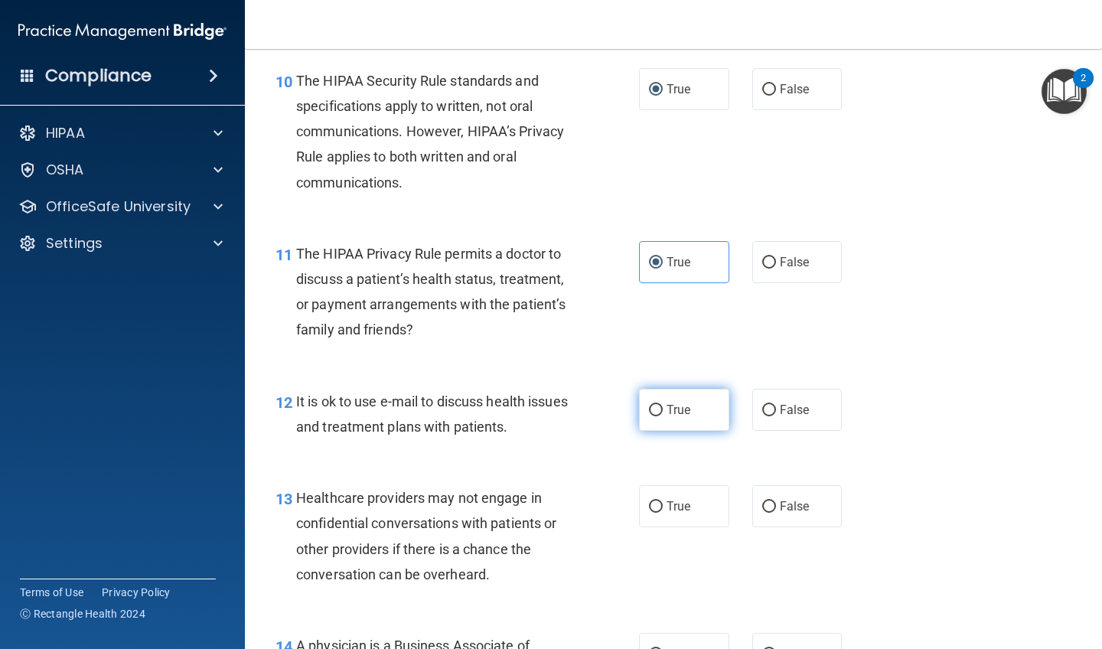
click at [661, 414] on label "True" at bounding box center [684, 410] width 90 height 42
click at [661, 414] on input "True" at bounding box center [656, 410] width 14 height 11
radio input "true"
click at [679, 510] on label "True" at bounding box center [684, 506] width 90 height 42
click at [663, 510] on input "True" at bounding box center [656, 506] width 14 height 11
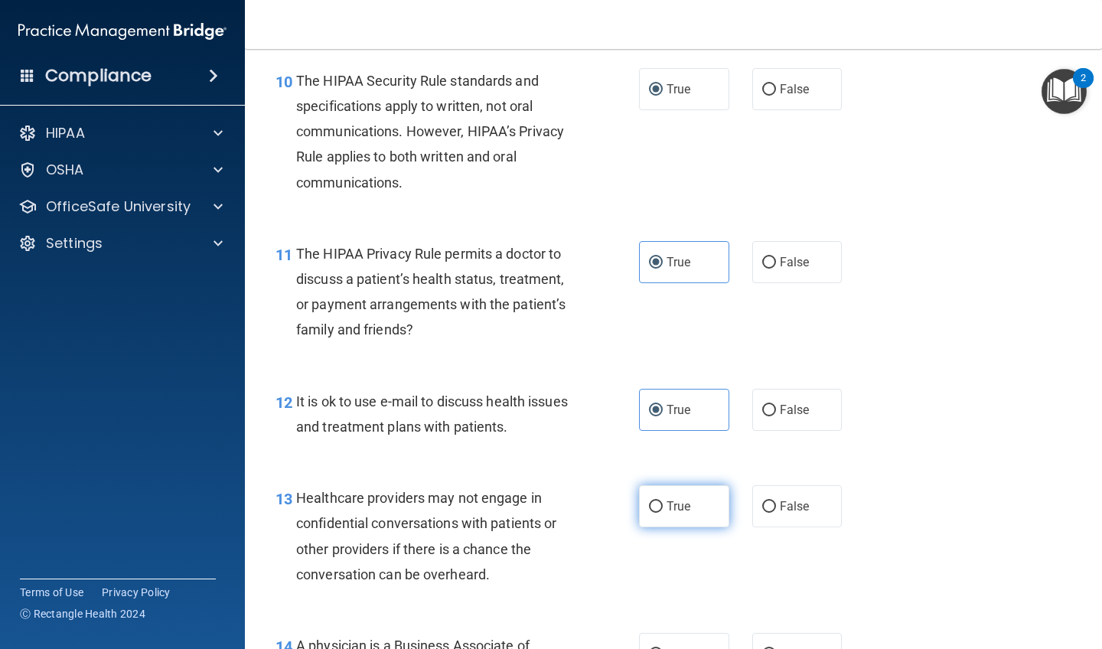
radio input "true"
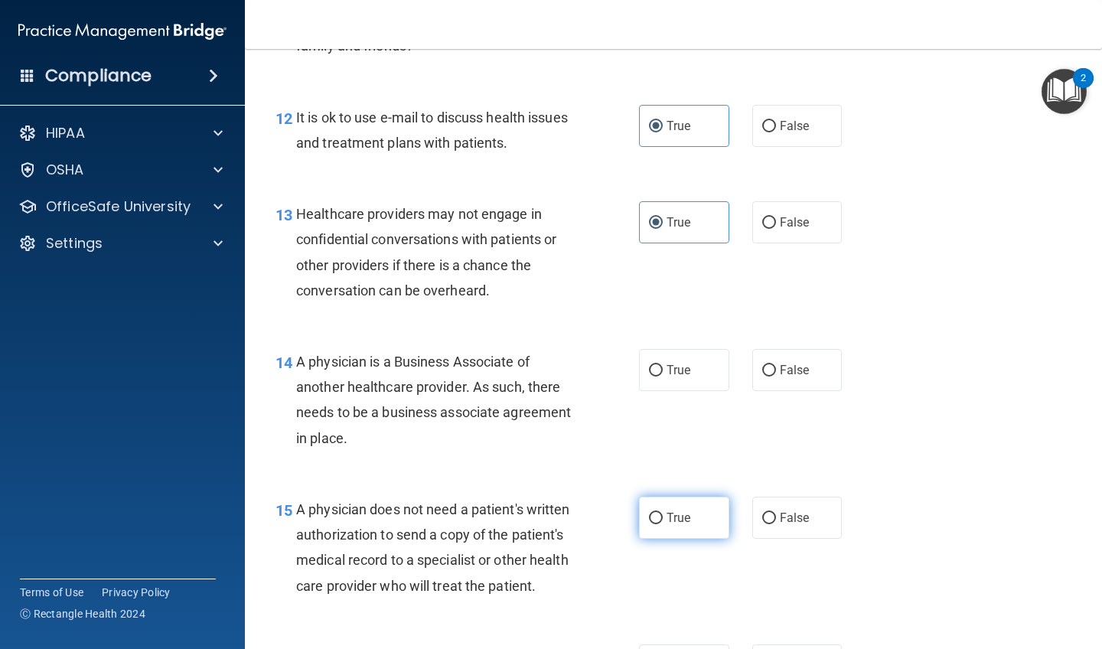
scroll to position [1720, 0]
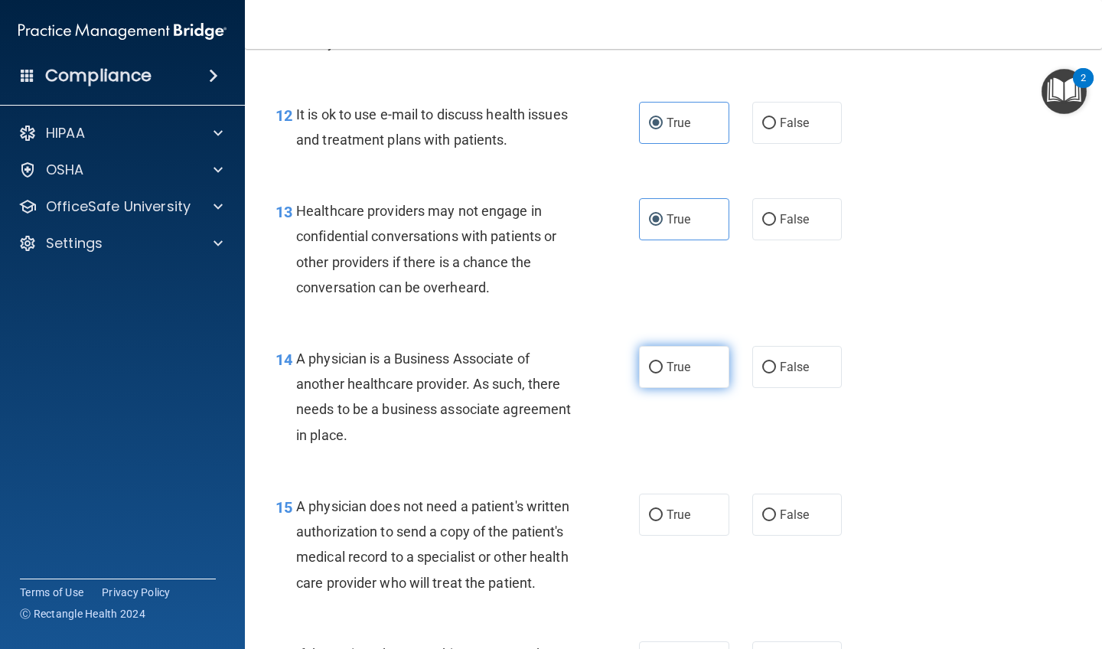
click at [657, 369] on label "True" at bounding box center [684, 367] width 90 height 42
click at [657, 369] on input "True" at bounding box center [656, 367] width 14 height 11
radio input "true"
click at [674, 510] on span "True" at bounding box center [679, 514] width 24 height 15
click at [663, 510] on input "True" at bounding box center [656, 515] width 14 height 11
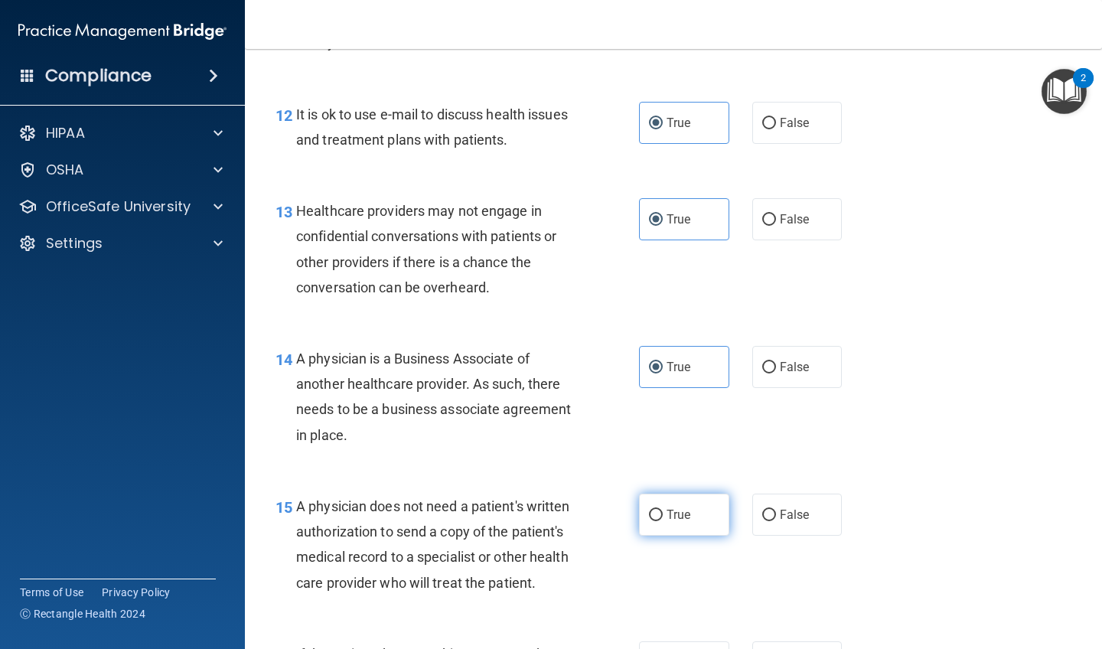
radio input "true"
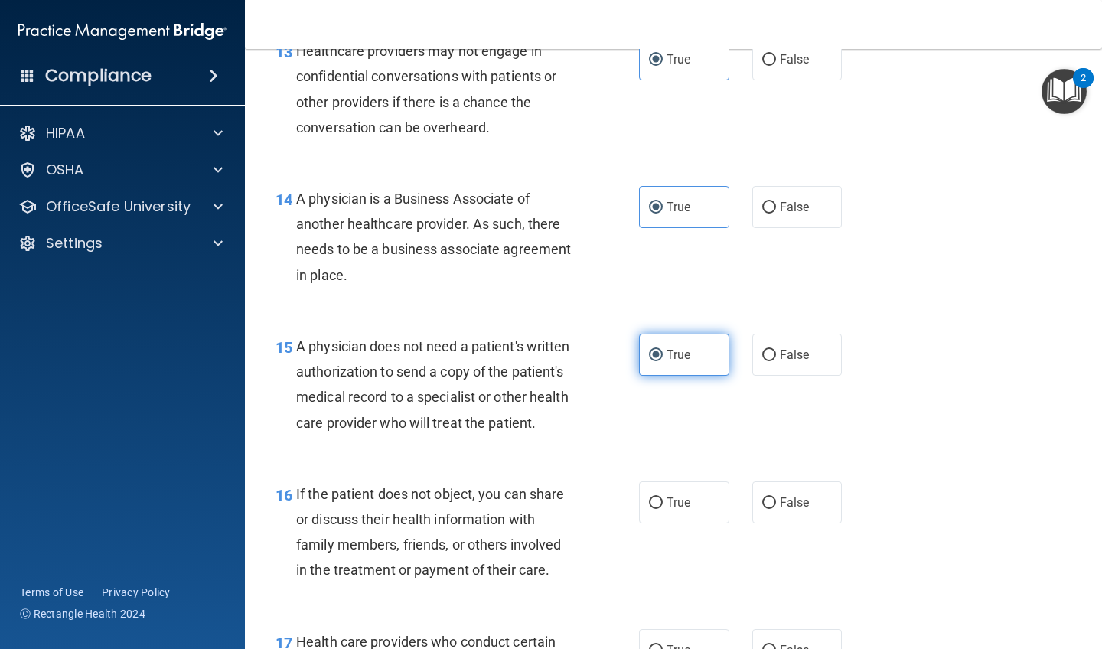
scroll to position [1893, 0]
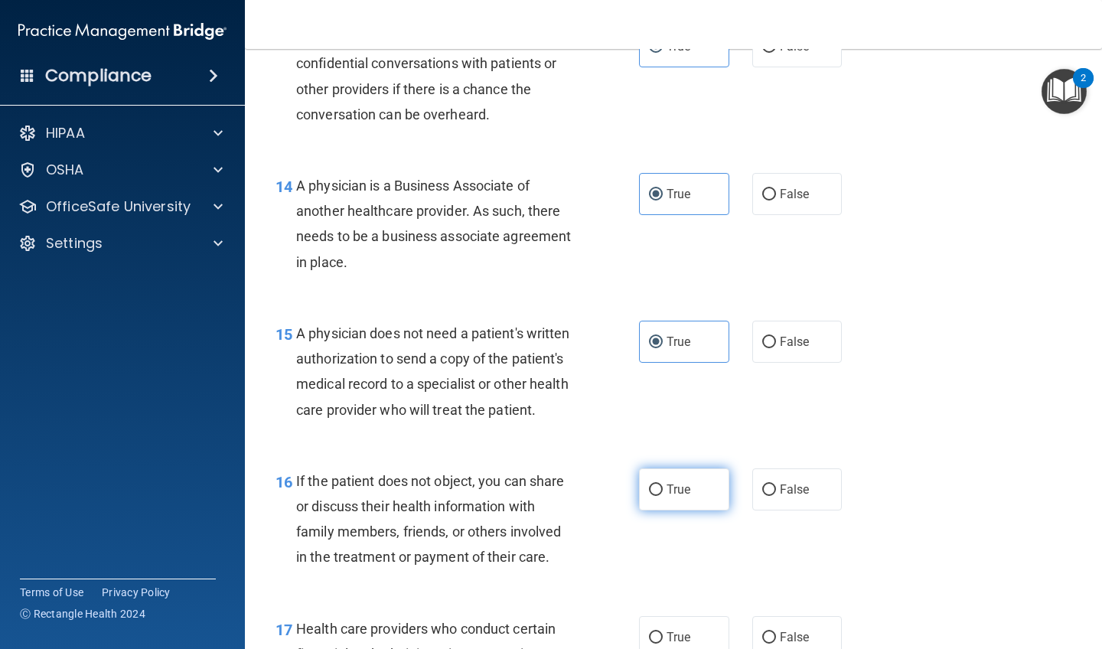
click at [662, 468] on label "True" at bounding box center [684, 489] width 90 height 42
click at [662, 484] on input "True" at bounding box center [656, 489] width 14 height 11
radio input "true"
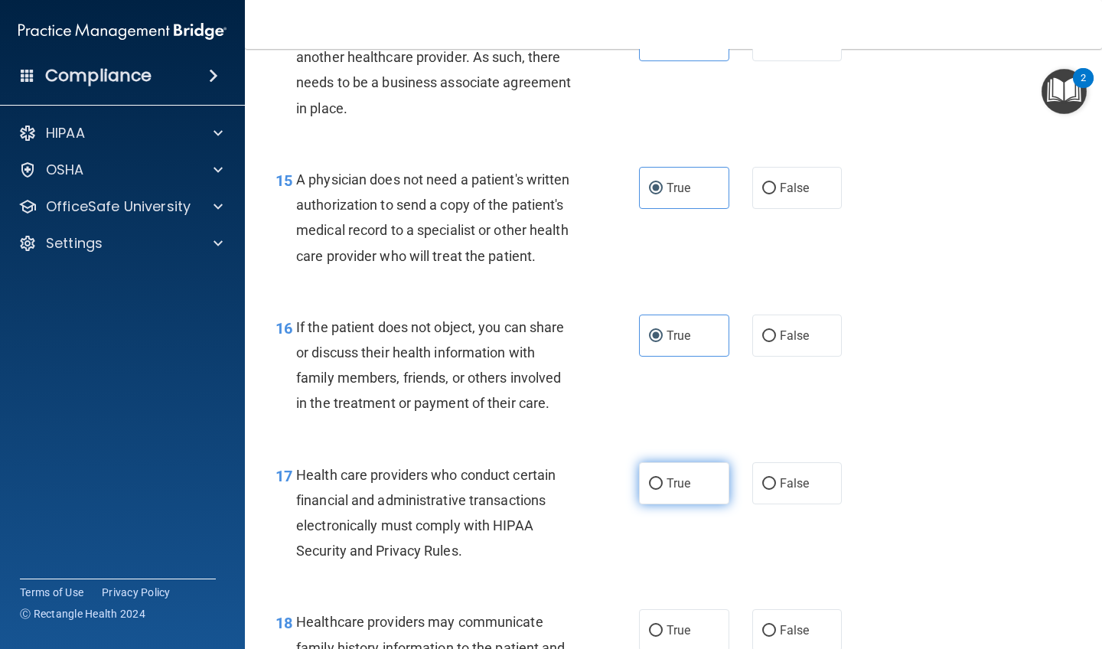
click at [662, 478] on input "True" at bounding box center [656, 483] width 14 height 11
radio input "true"
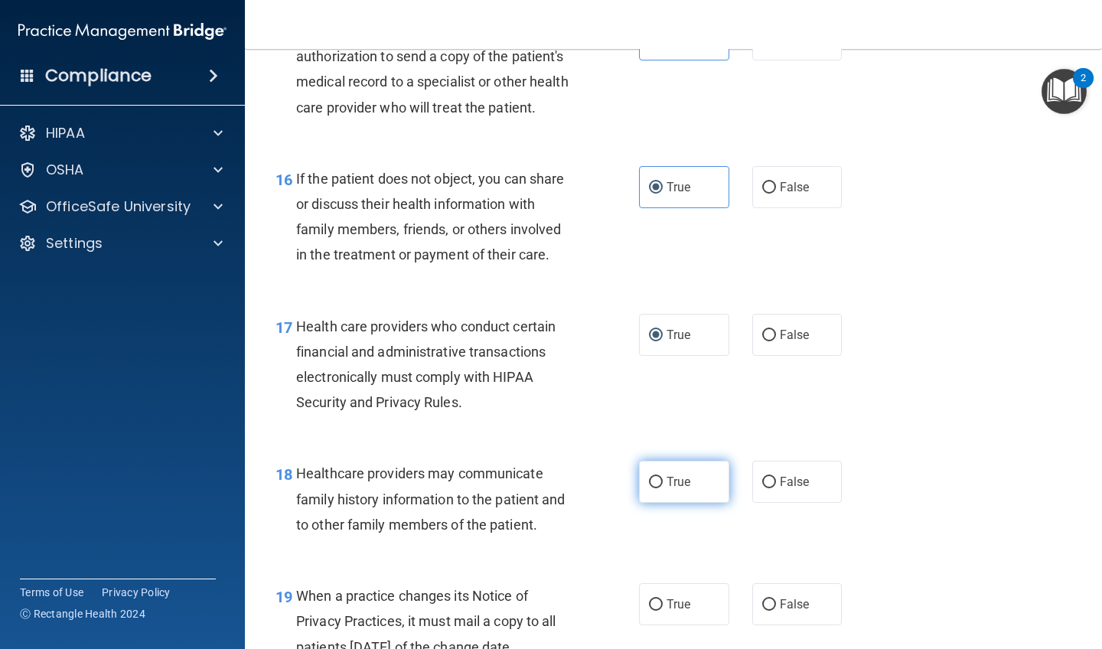
click at [662, 477] on input "True" at bounding box center [656, 482] width 14 height 11
radio input "true"
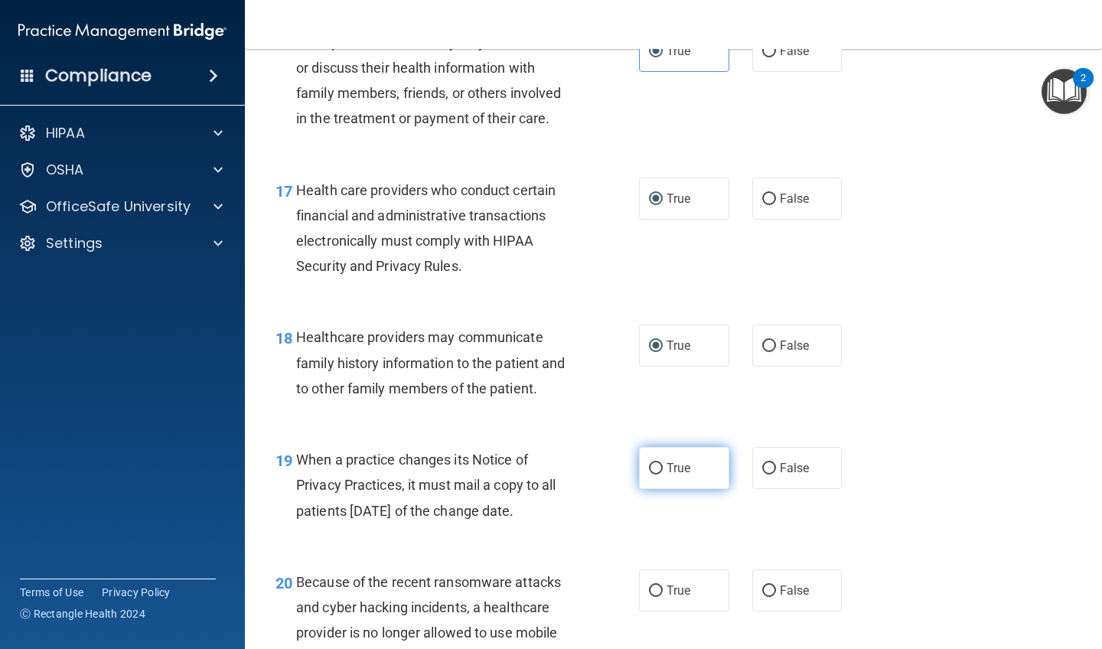
click at [662, 468] on label "True" at bounding box center [684, 468] width 90 height 42
click at [662, 468] on input "True" at bounding box center [656, 468] width 14 height 11
radio input "true"
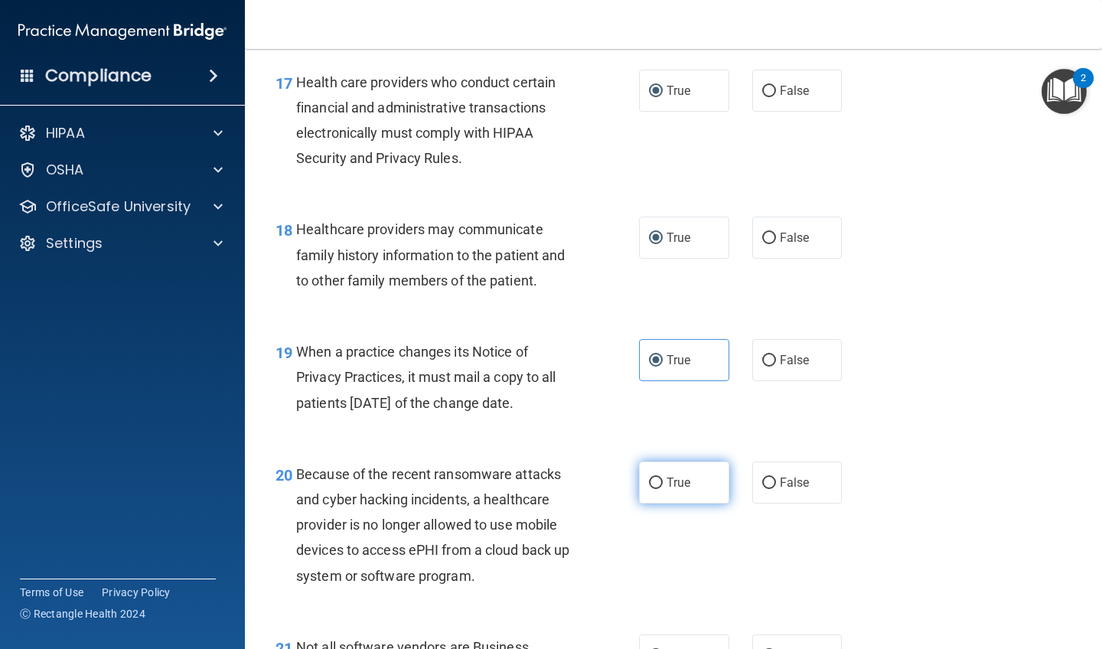
click at [662, 478] on input "True" at bounding box center [656, 483] width 14 height 11
radio input "true"
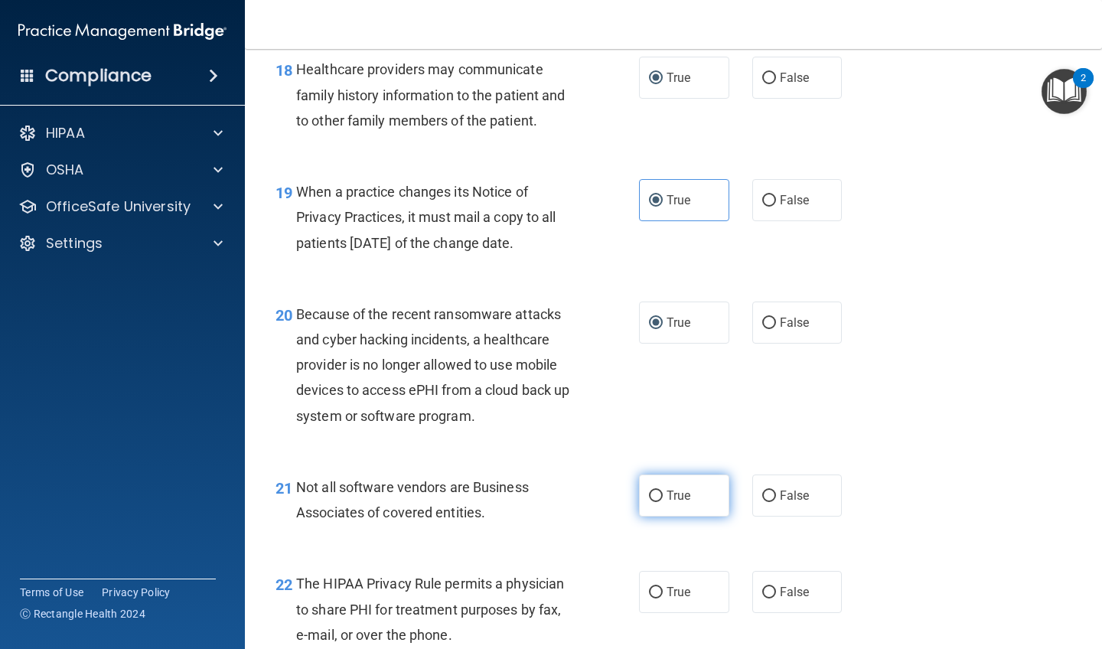
click at [662, 474] on label "True" at bounding box center [684, 495] width 90 height 42
click at [662, 491] on input "True" at bounding box center [656, 496] width 14 height 11
radio input "true"
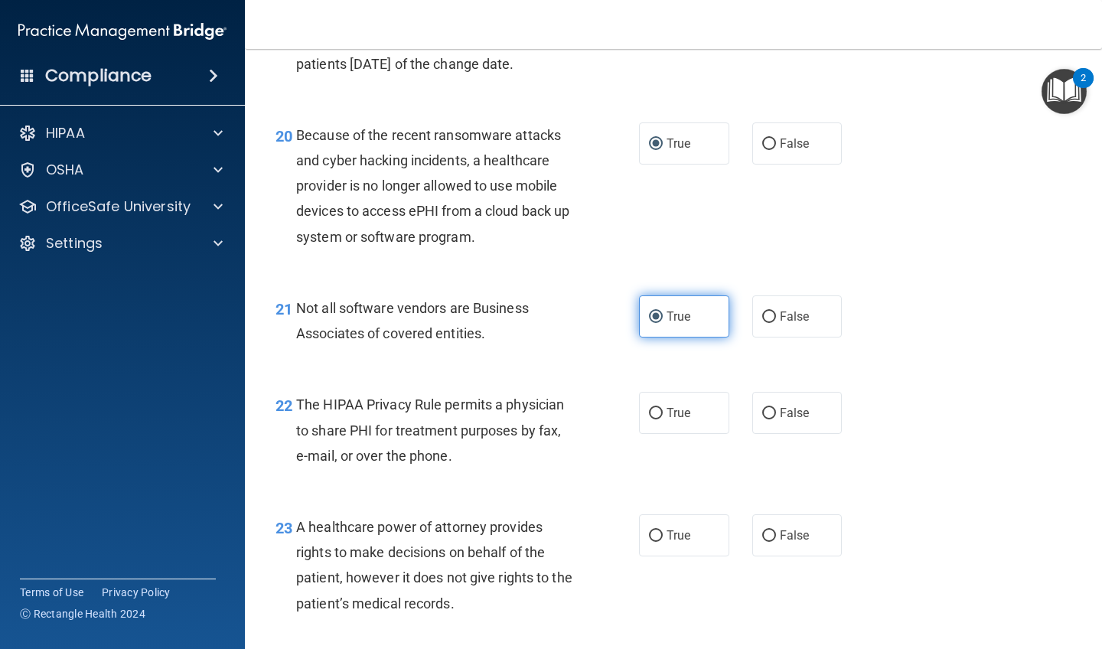
scroll to position [2792, 0]
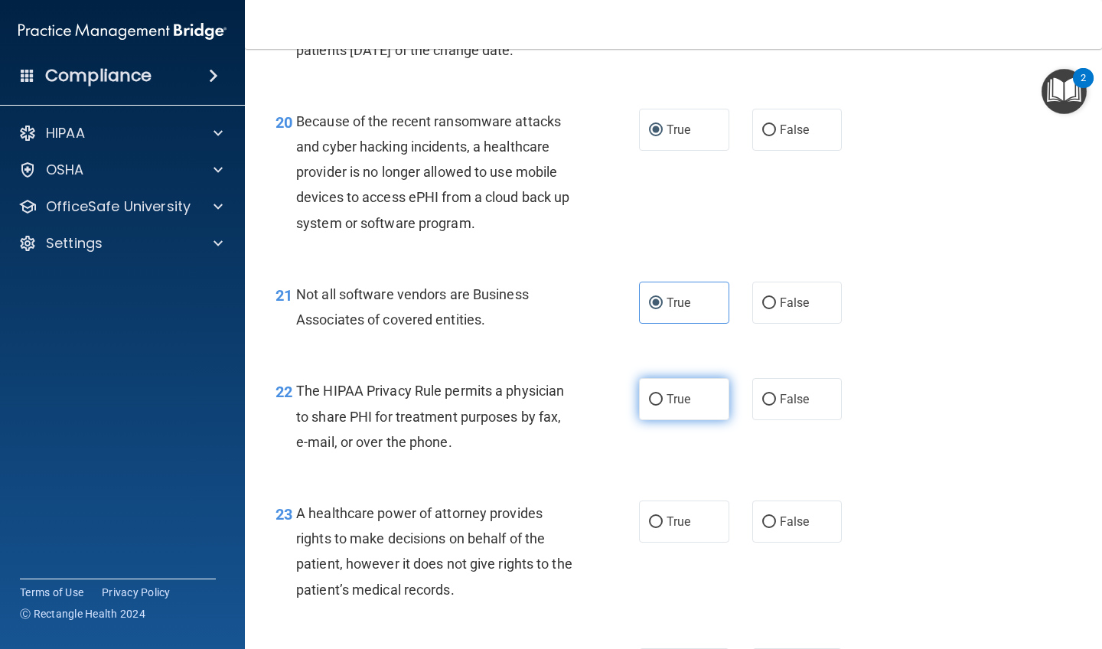
click at [669, 392] on span "True" at bounding box center [679, 399] width 24 height 15
click at [663, 394] on input "True" at bounding box center [656, 399] width 14 height 11
radio input "true"
click at [668, 500] on label "True" at bounding box center [684, 521] width 90 height 42
click at [663, 517] on input "True" at bounding box center [656, 522] width 14 height 11
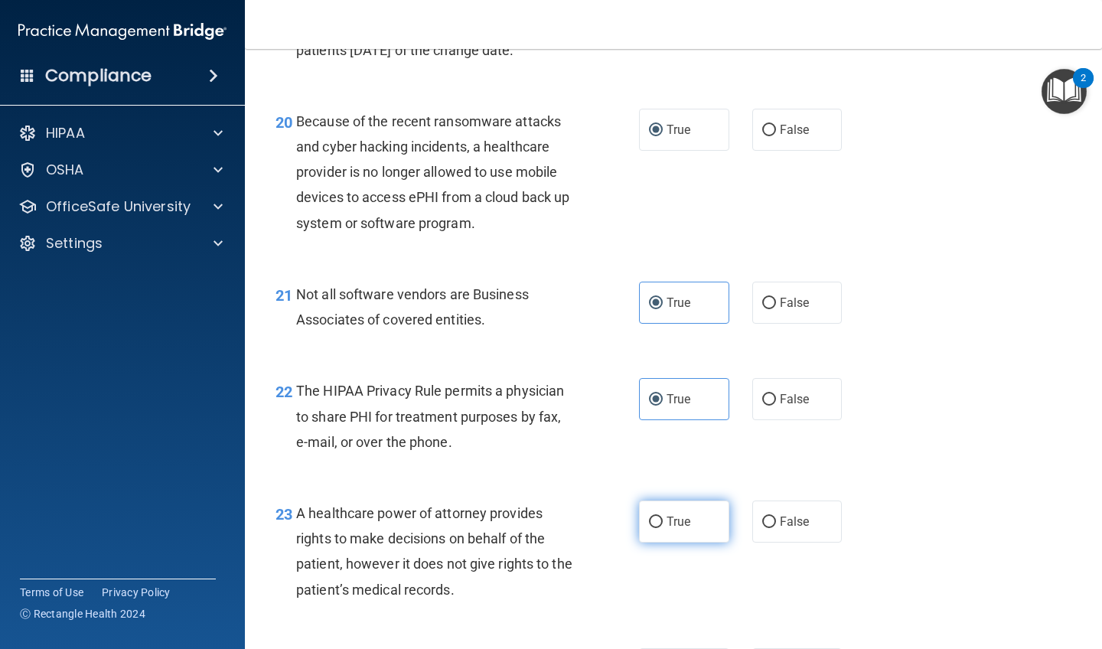
radio input "true"
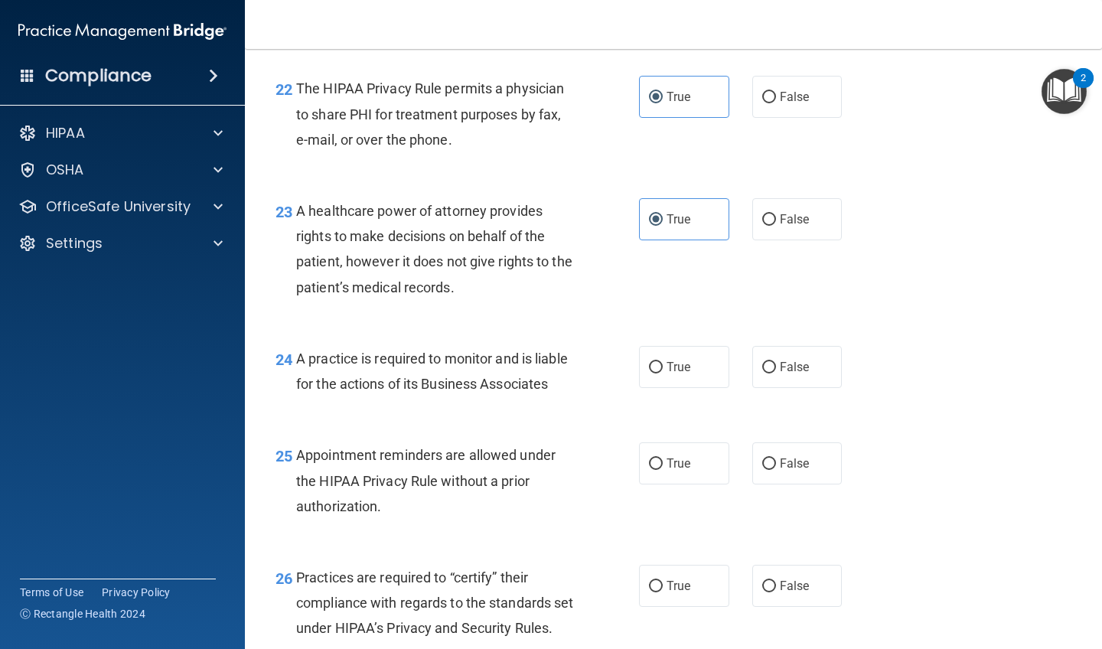
scroll to position [3099, 0]
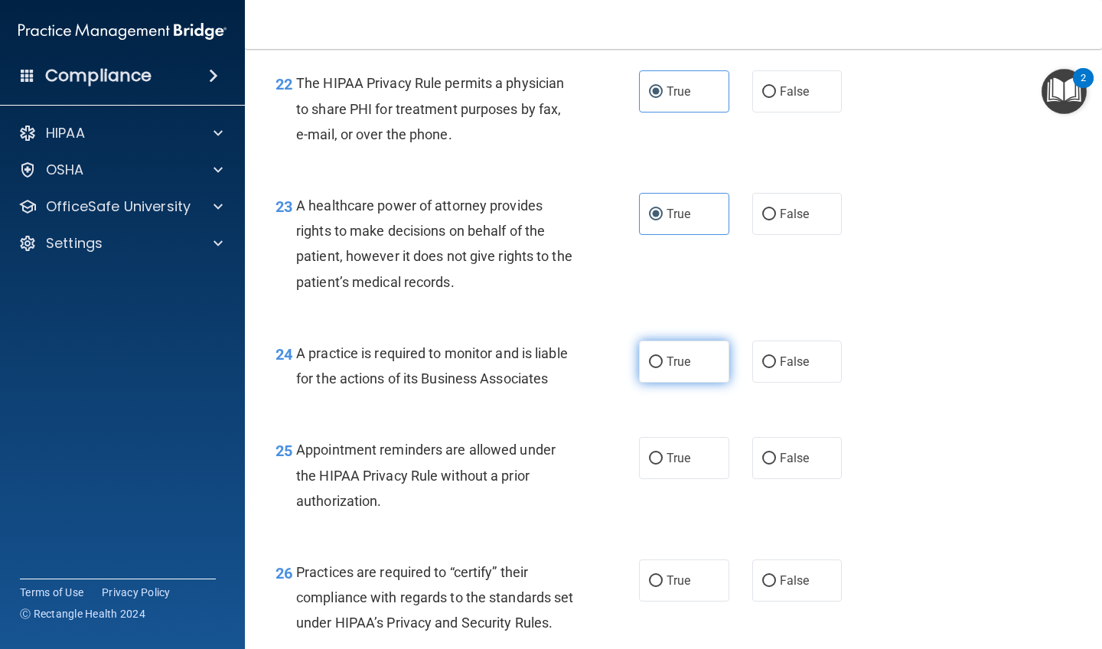
click at [670, 354] on span "True" at bounding box center [679, 361] width 24 height 15
click at [663, 357] on input "True" at bounding box center [656, 362] width 14 height 11
radio input "true"
click at [666, 448] on label "True" at bounding box center [684, 458] width 90 height 42
click at [663, 453] on input "True" at bounding box center [656, 458] width 14 height 11
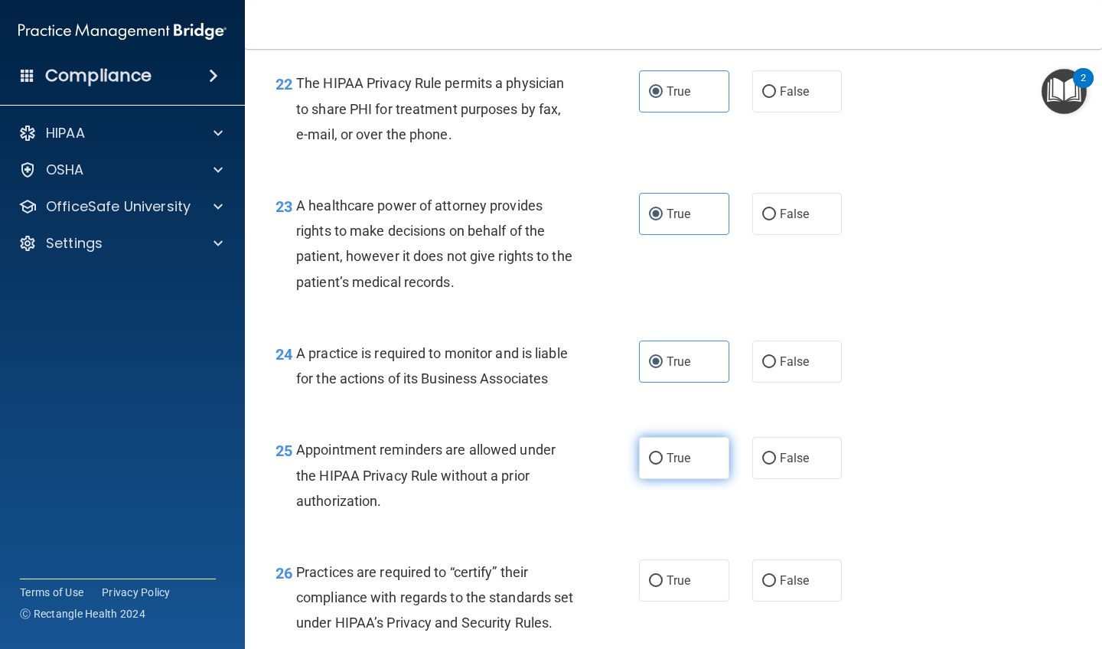
radio input "true"
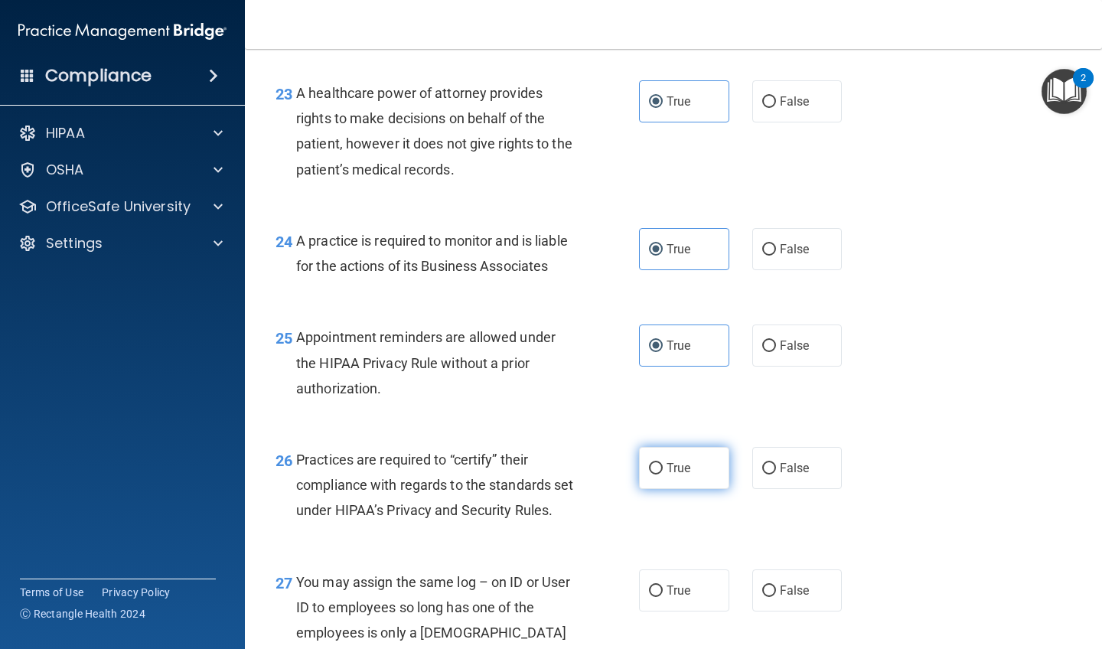
click at [666, 448] on label "True" at bounding box center [684, 468] width 90 height 42
click at [663, 463] on input "True" at bounding box center [656, 468] width 14 height 11
radio input "true"
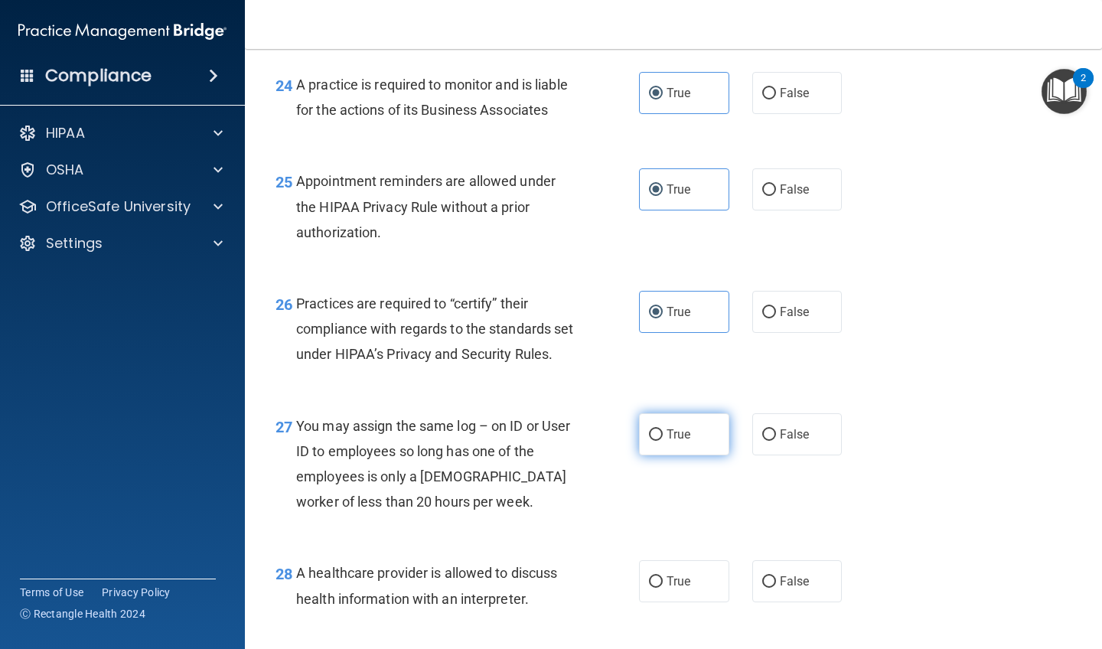
click at [666, 448] on label "True" at bounding box center [684, 434] width 90 height 42
click at [663, 441] on input "True" at bounding box center [656, 434] width 14 height 11
radio input "true"
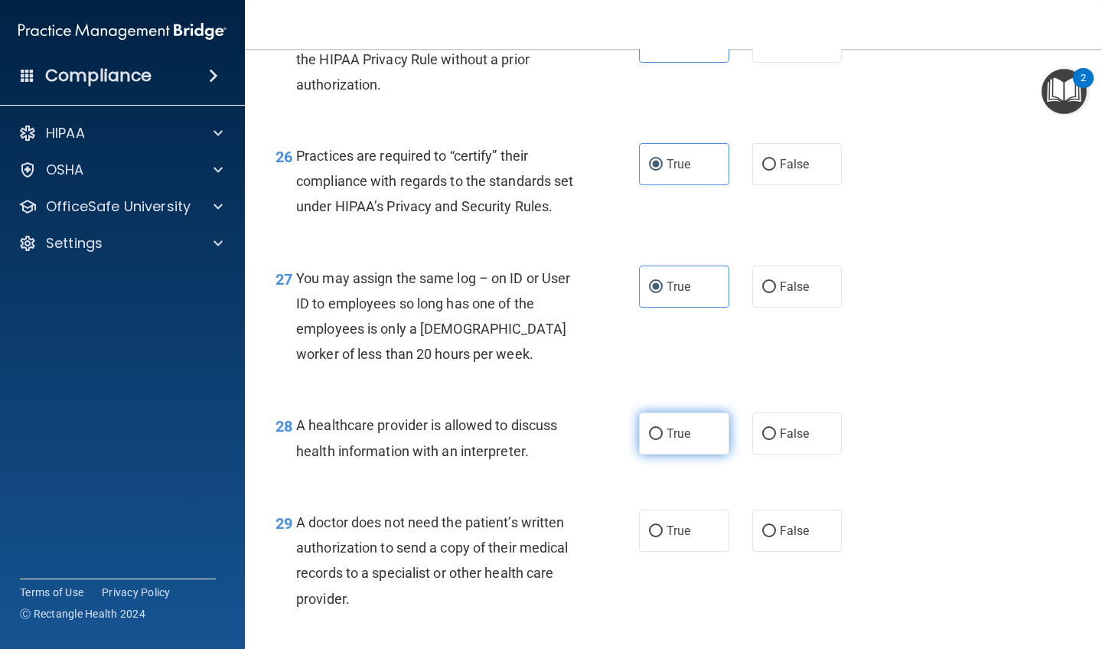
click at [666, 448] on label "True" at bounding box center [684, 433] width 90 height 42
click at [663, 440] on input "True" at bounding box center [656, 434] width 14 height 11
radio input "true"
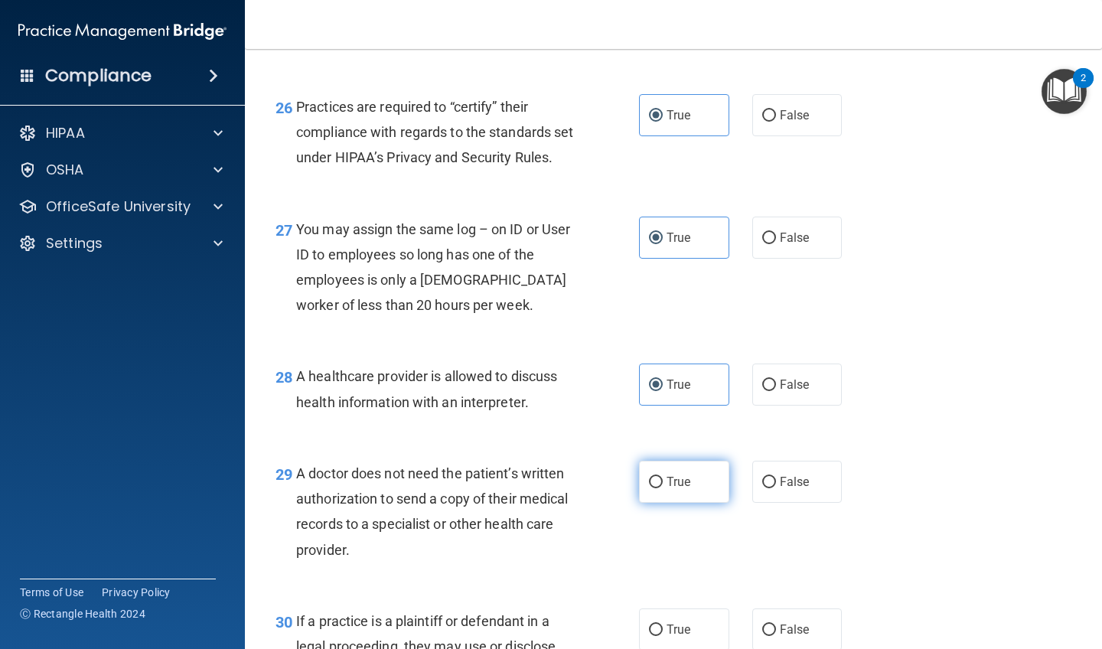
click at [672, 499] on label "True" at bounding box center [684, 482] width 90 height 42
click at [663, 488] on input "True" at bounding box center [656, 482] width 14 height 11
radio input "true"
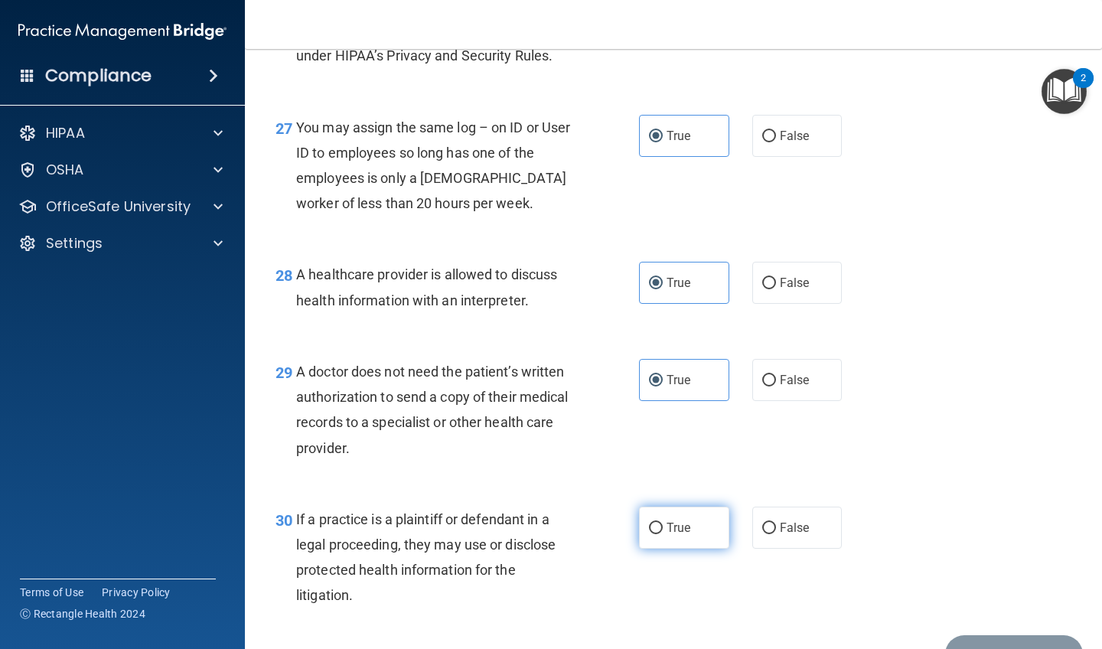
click at [654, 530] on input "True" at bounding box center [656, 528] width 14 height 11
radio input "true"
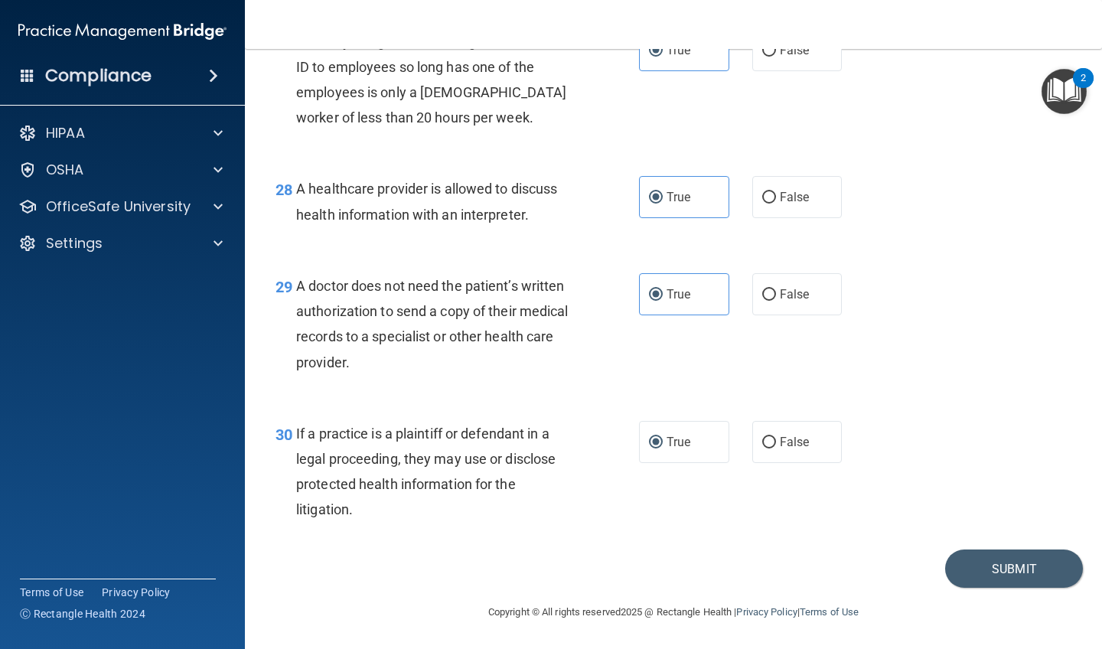
scroll to position [3758, 0]
click at [1002, 568] on button "Submit" at bounding box center [1014, 568] width 138 height 39
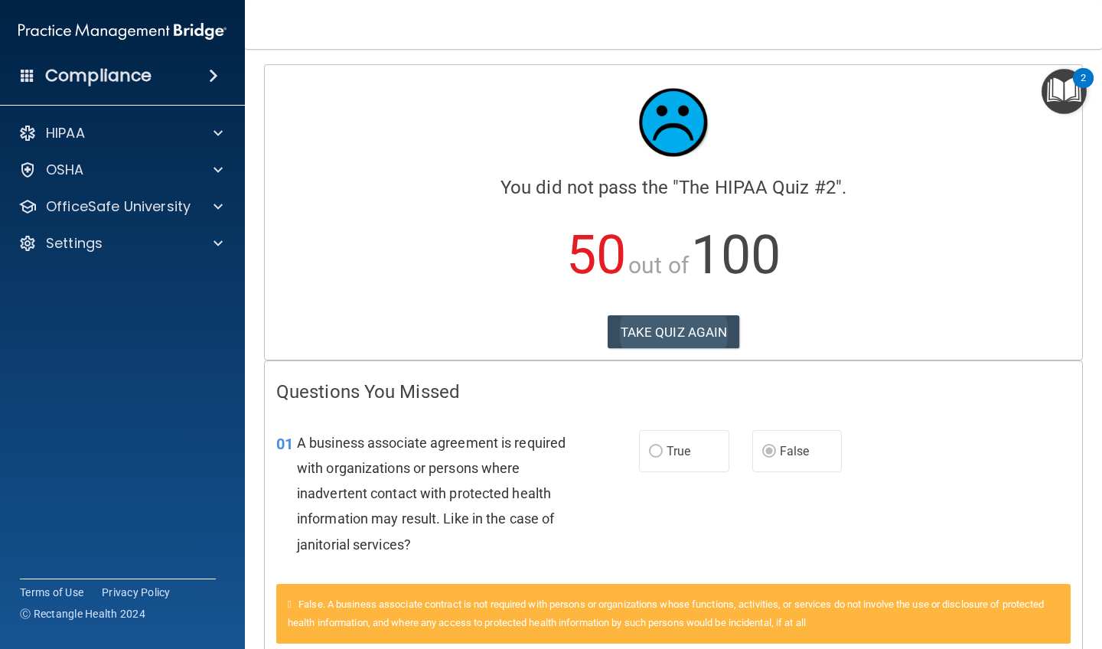
click at [680, 334] on button "TAKE QUIZ AGAIN" at bounding box center [674, 332] width 132 height 34
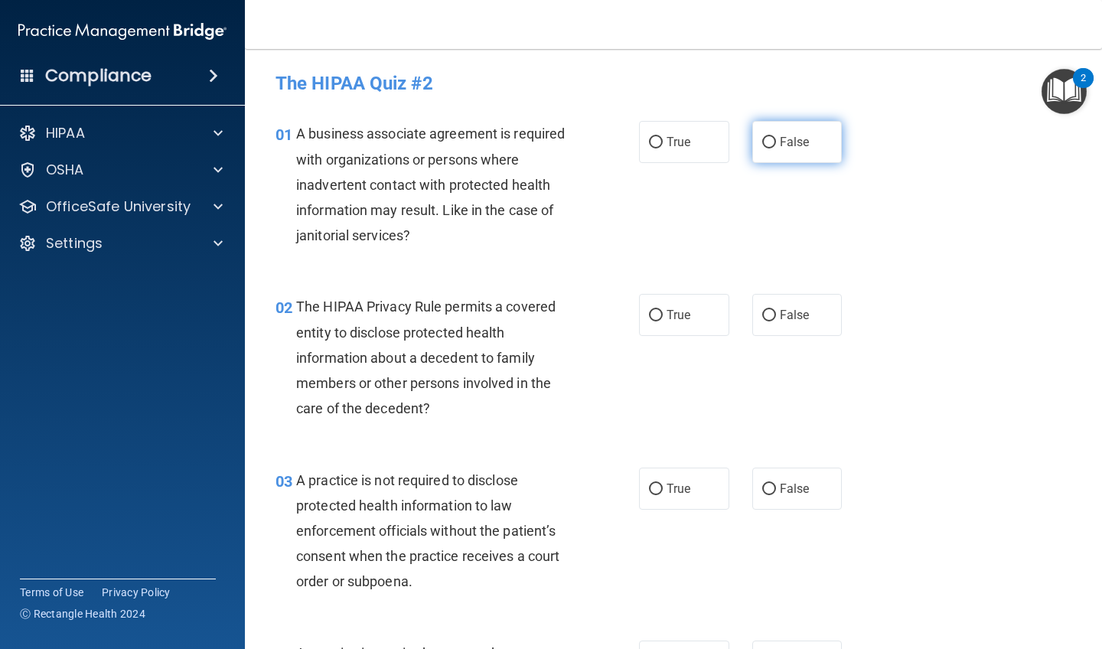
click at [778, 144] on label "False" at bounding box center [797, 142] width 90 height 42
click at [776, 144] on input "False" at bounding box center [769, 142] width 14 height 11
radio input "true"
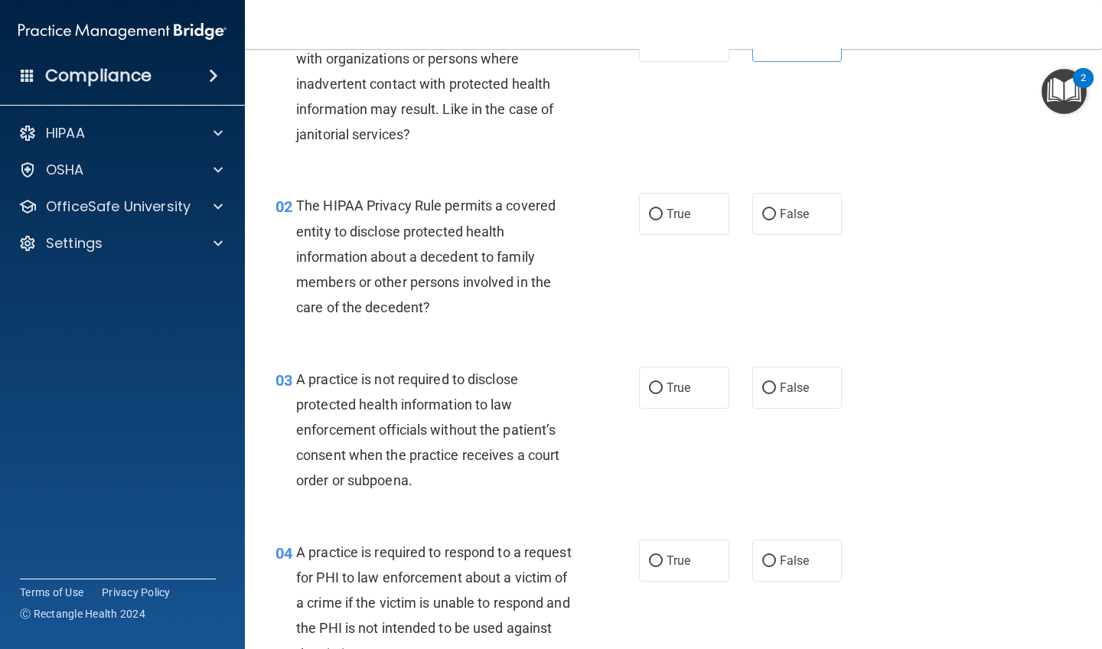
scroll to position [109, 0]
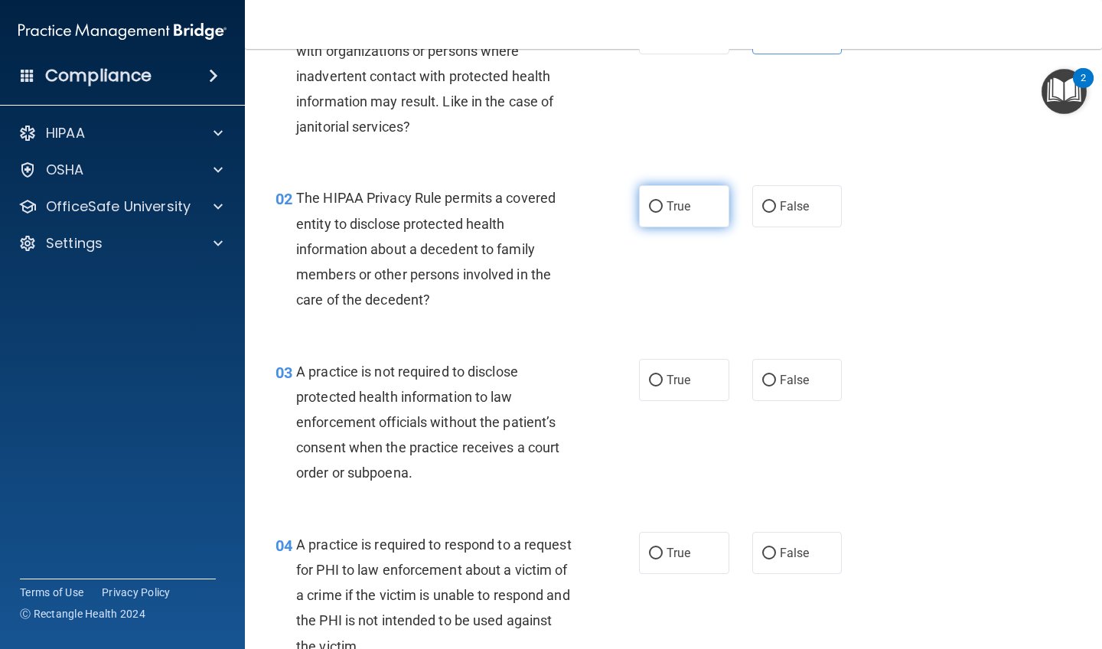
click at [699, 221] on label "True" at bounding box center [684, 206] width 90 height 42
click at [663, 213] on input "True" at bounding box center [656, 206] width 14 height 11
radio input "true"
click at [803, 379] on span "False" at bounding box center [795, 380] width 30 height 15
click at [776, 379] on input "False" at bounding box center [769, 380] width 14 height 11
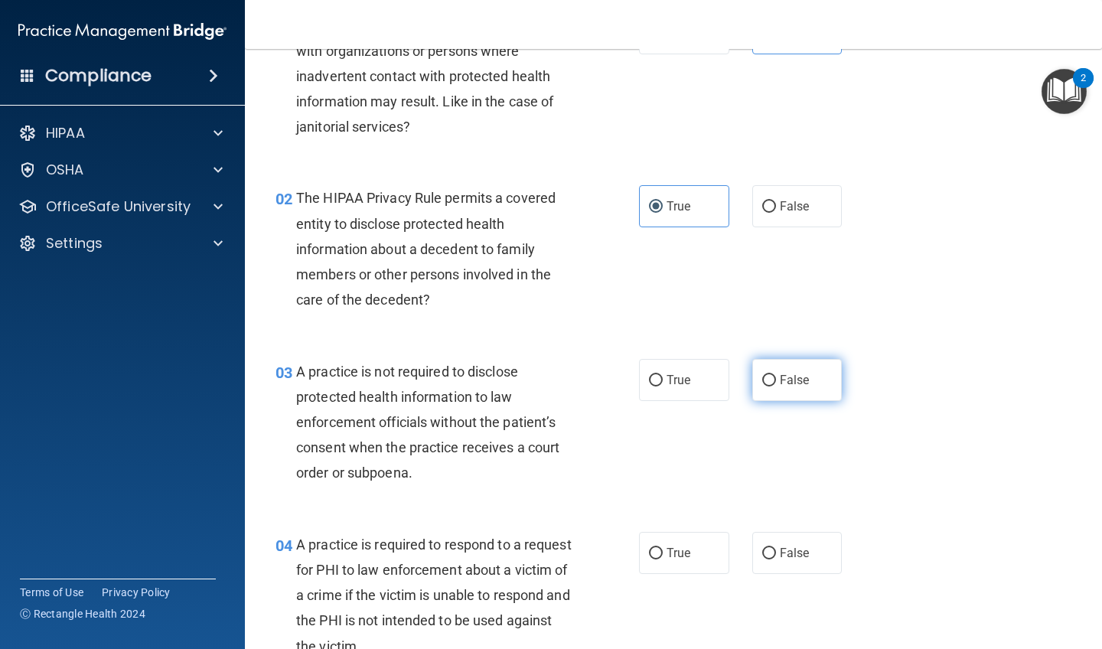
radio input "true"
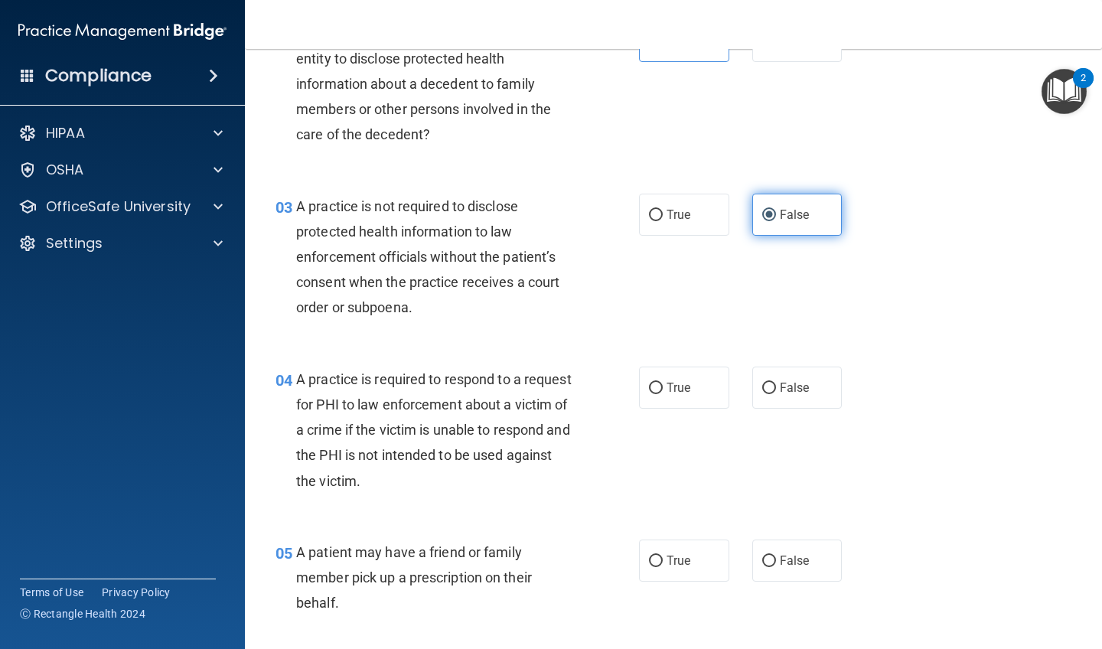
scroll to position [275, 0]
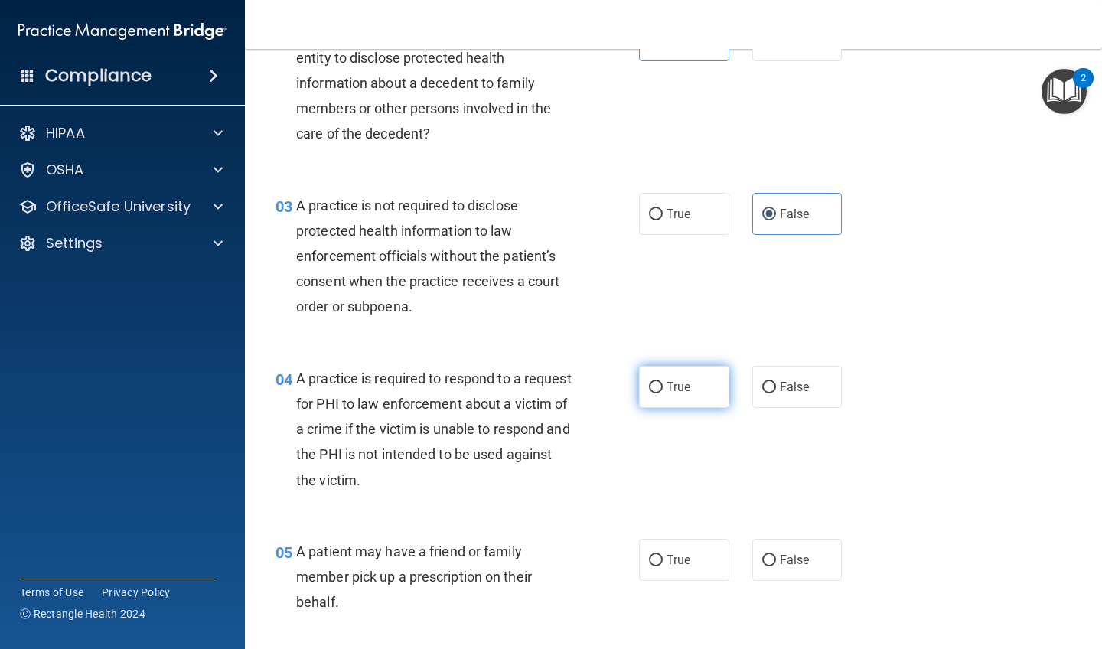
click at [706, 394] on label "True" at bounding box center [684, 387] width 90 height 42
click at [663, 393] on input "True" at bounding box center [656, 387] width 14 height 11
radio input "true"
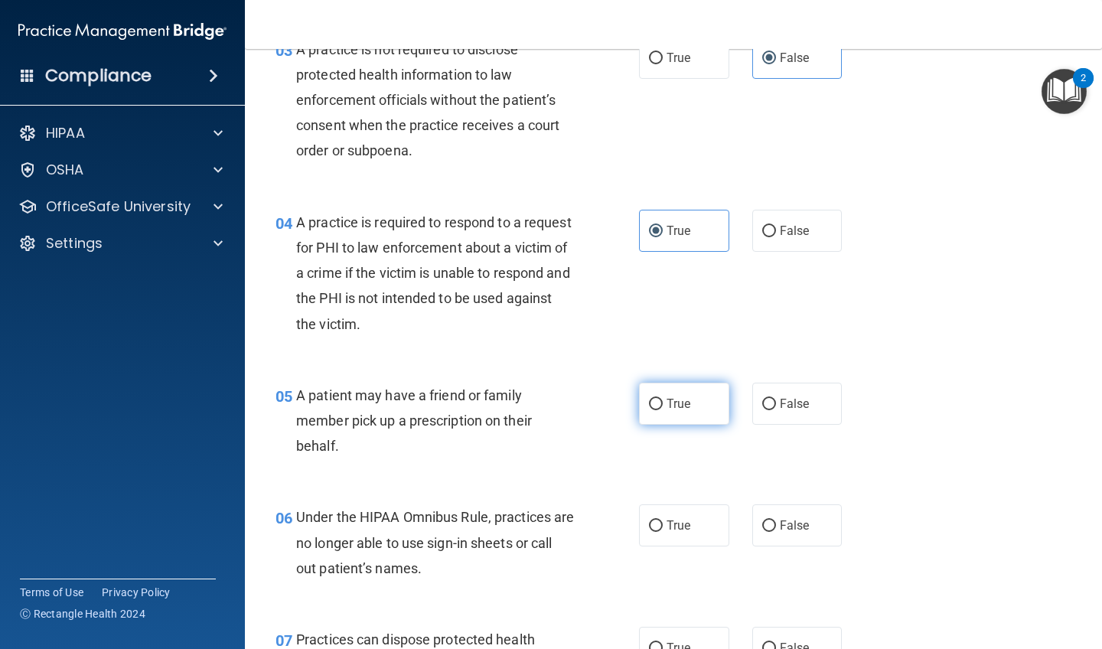
click at [706, 394] on label "True" at bounding box center [684, 404] width 90 height 42
click at [663, 399] on input "True" at bounding box center [656, 404] width 14 height 11
radio input "true"
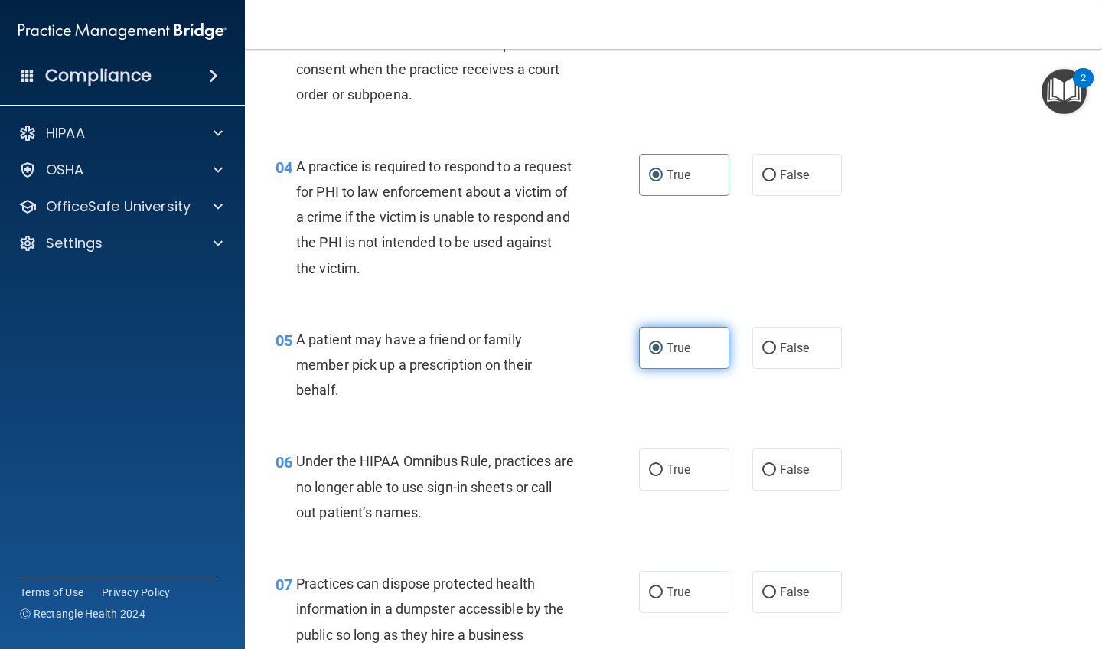
scroll to position [517, 0]
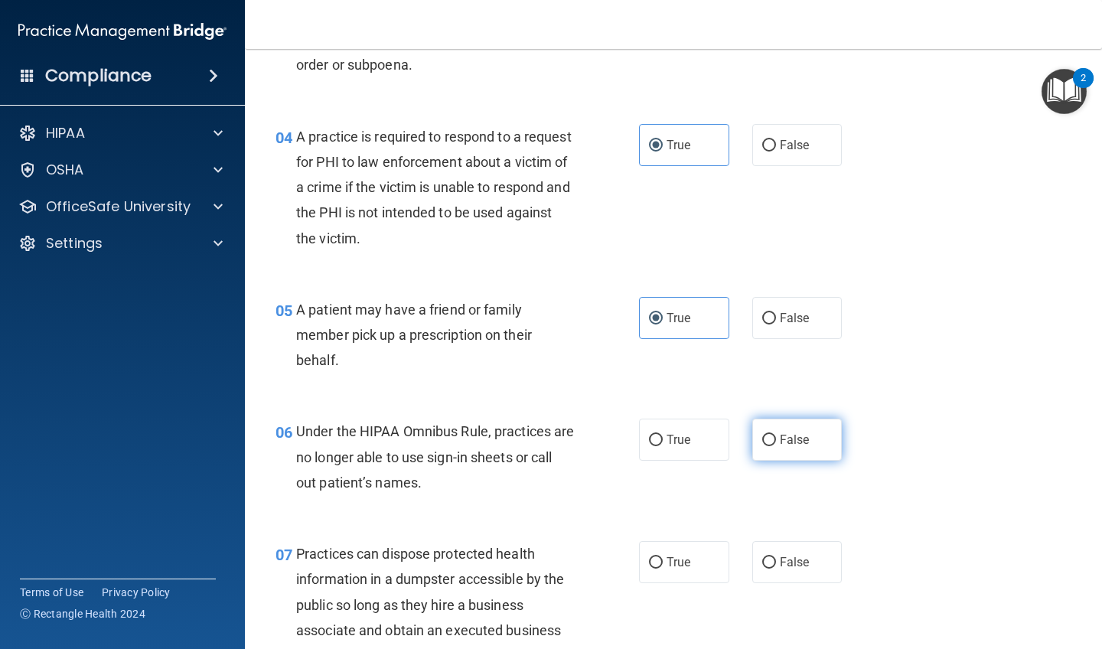
click at [788, 448] on label "False" at bounding box center [797, 440] width 90 height 42
click at [776, 446] on input "False" at bounding box center [769, 440] width 14 height 11
radio input "true"
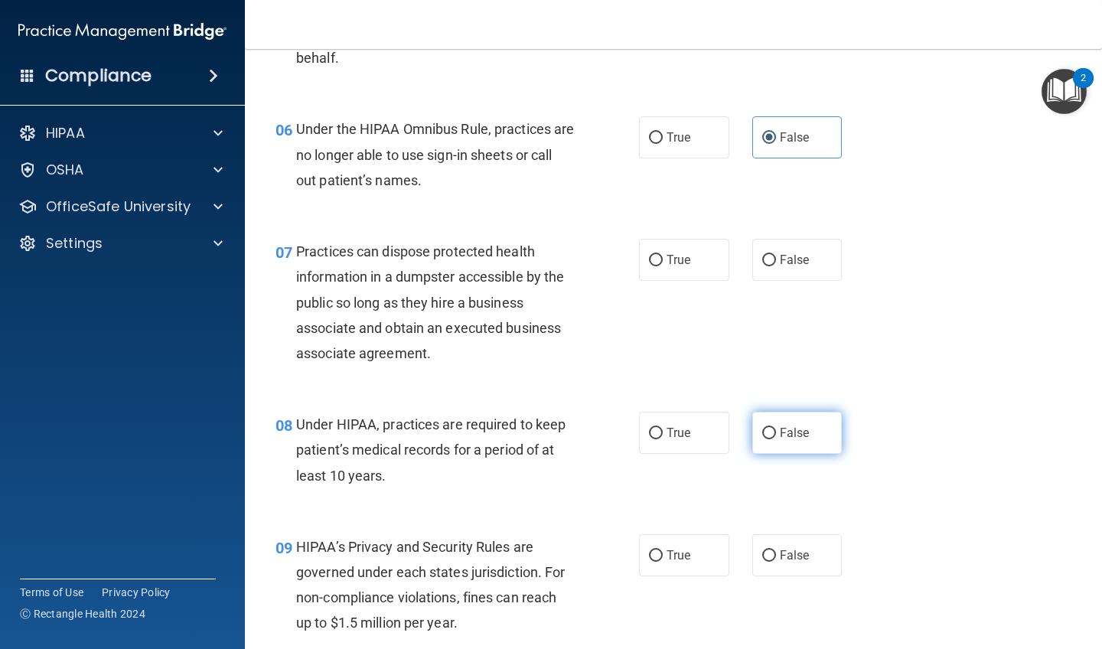
scroll to position [822, 0]
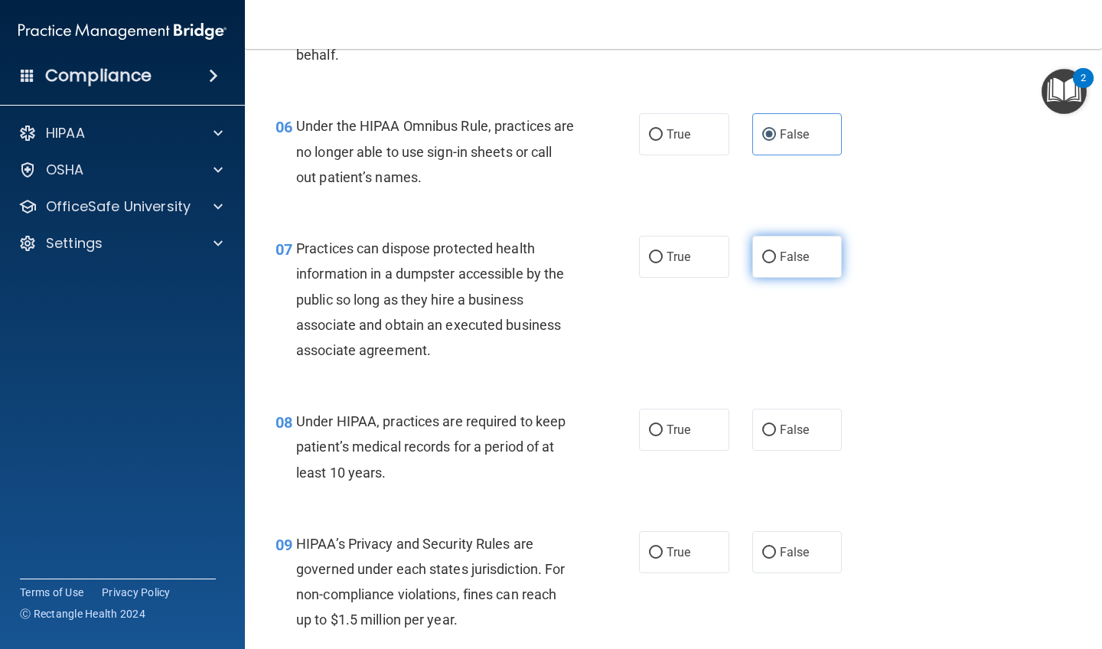
click at [780, 270] on label "False" at bounding box center [797, 257] width 90 height 42
click at [776, 263] on input "False" at bounding box center [769, 257] width 14 height 11
radio input "true"
click at [781, 442] on label "False" at bounding box center [797, 430] width 90 height 42
click at [776, 436] on input "False" at bounding box center [769, 430] width 14 height 11
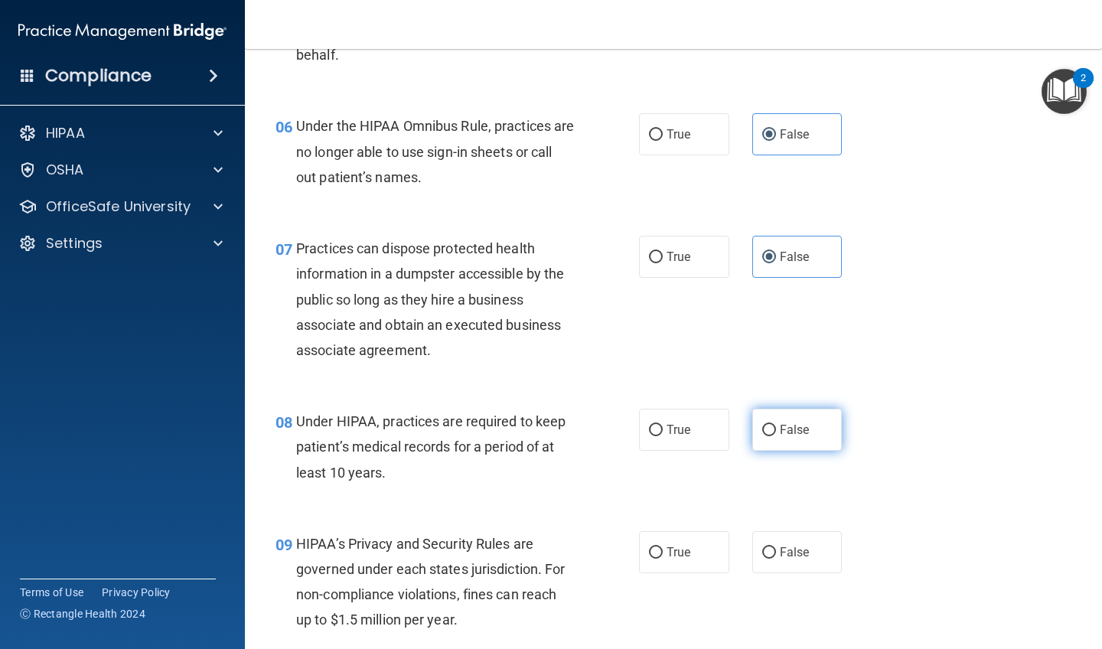
radio input "true"
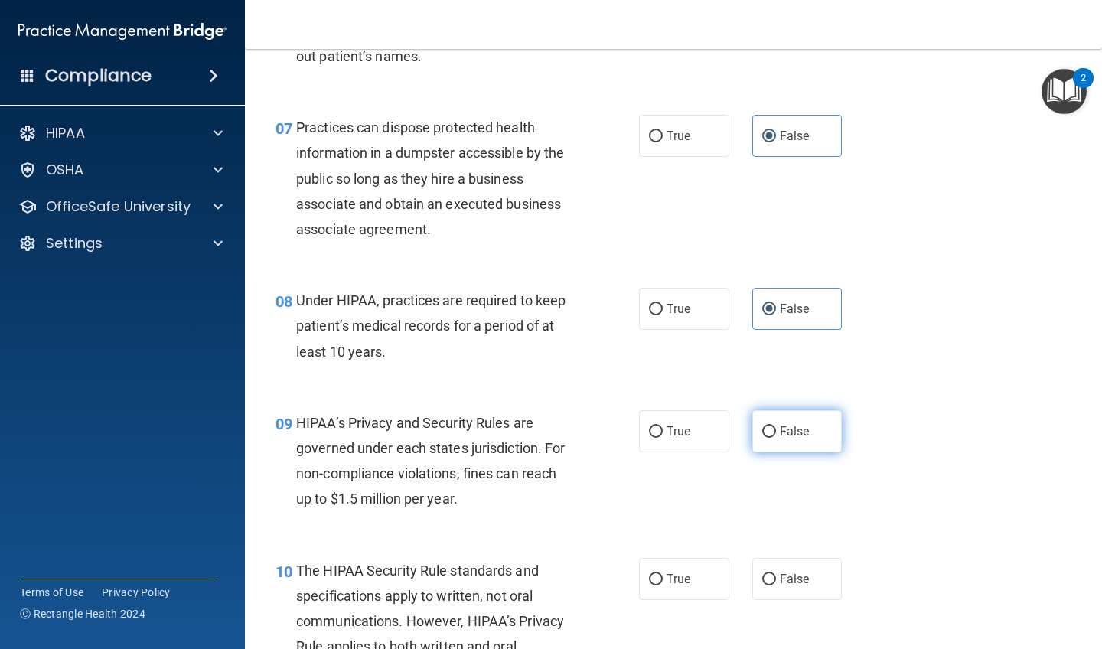
scroll to position [944, 0]
click at [784, 398] on div "09 HIPAA’s Privacy and Security Rules are governed under each states jurisdicti…" at bounding box center [673, 464] width 819 height 148
click at [794, 442] on label "False" at bounding box center [797, 430] width 90 height 42
click at [776, 437] on input "False" at bounding box center [769, 430] width 14 height 11
radio input "true"
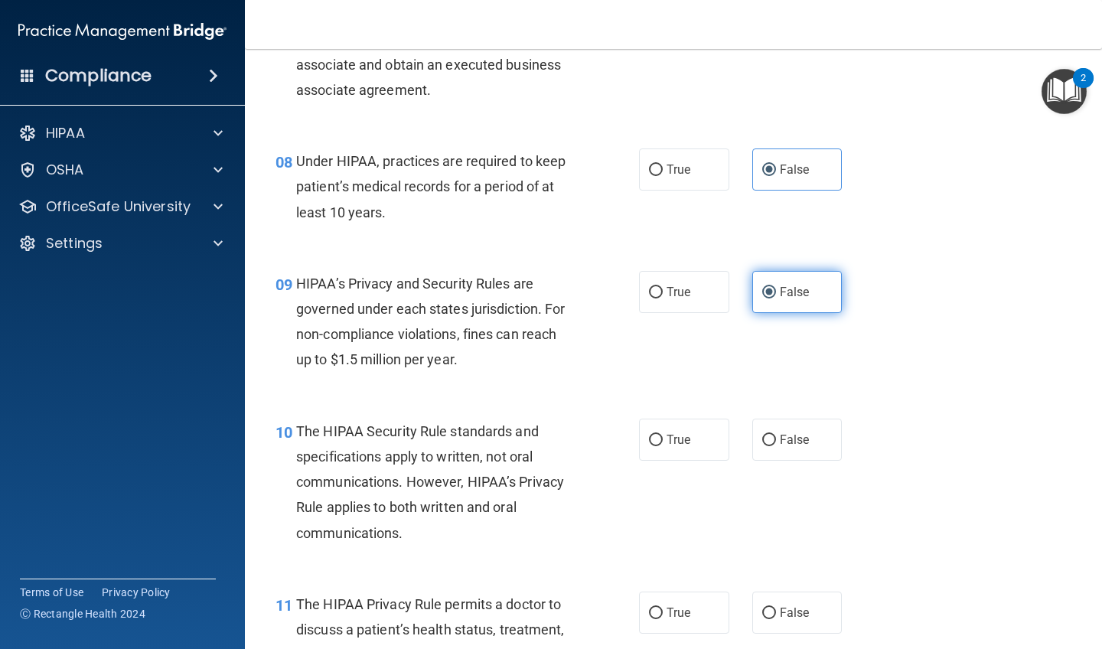
scroll to position [1083, 0]
click at [675, 445] on label "True" at bounding box center [684, 439] width 90 height 42
click at [663, 445] on input "True" at bounding box center [656, 439] width 14 height 11
radio input "true"
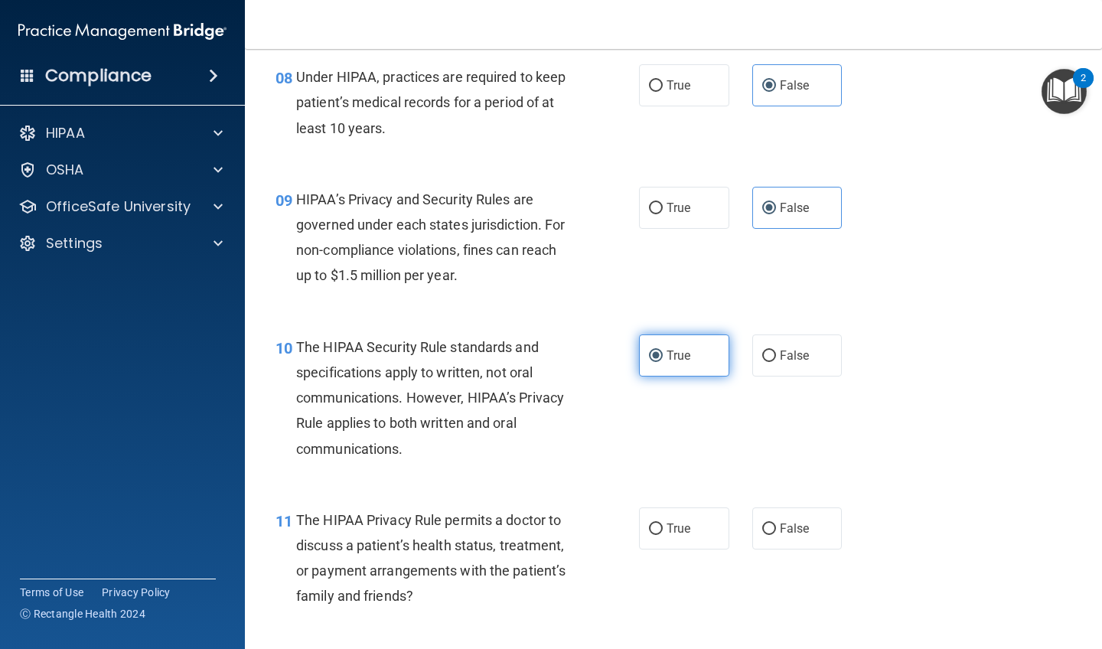
scroll to position [1186, 0]
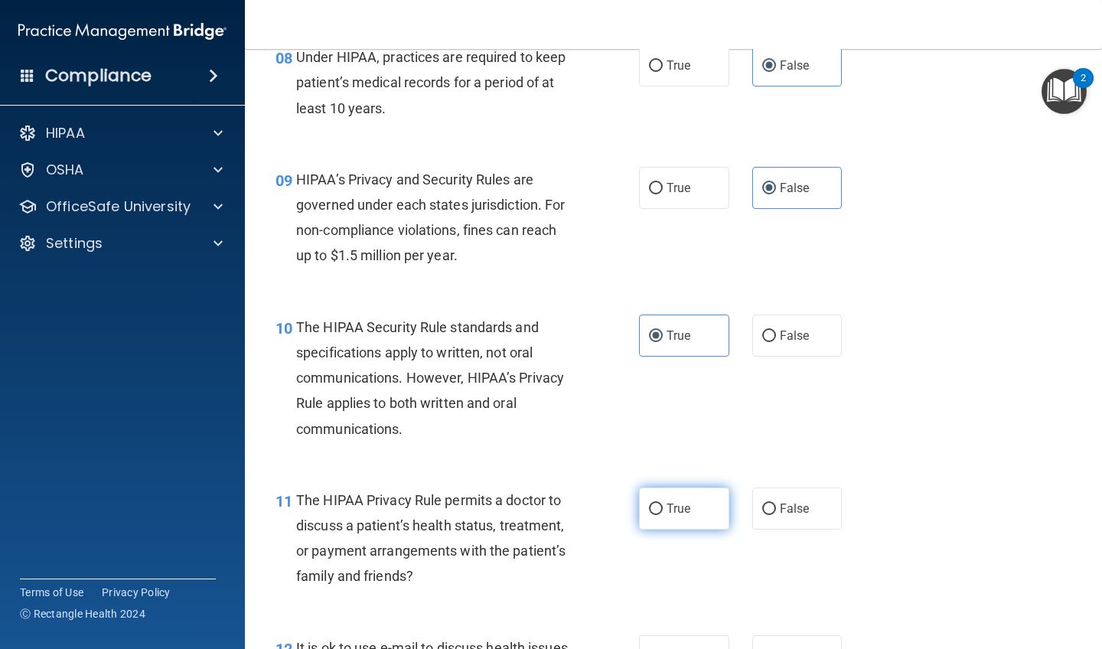
click at [657, 504] on input "True" at bounding box center [656, 509] width 14 height 11
radio input "true"
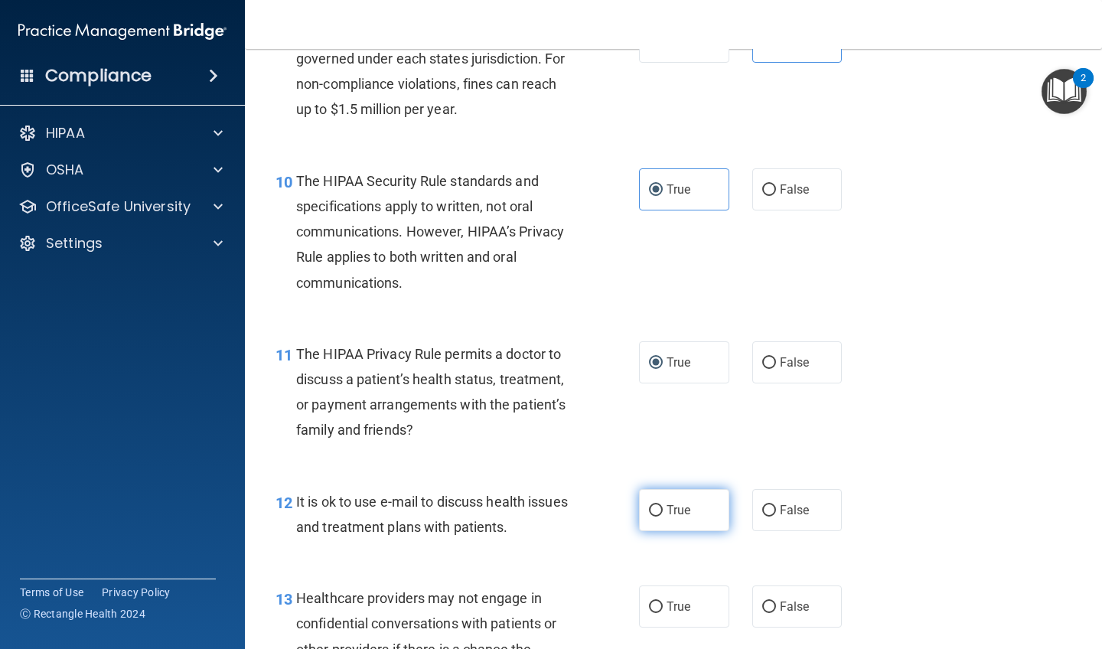
click at [657, 505] on input "True" at bounding box center [656, 510] width 14 height 11
radio input "true"
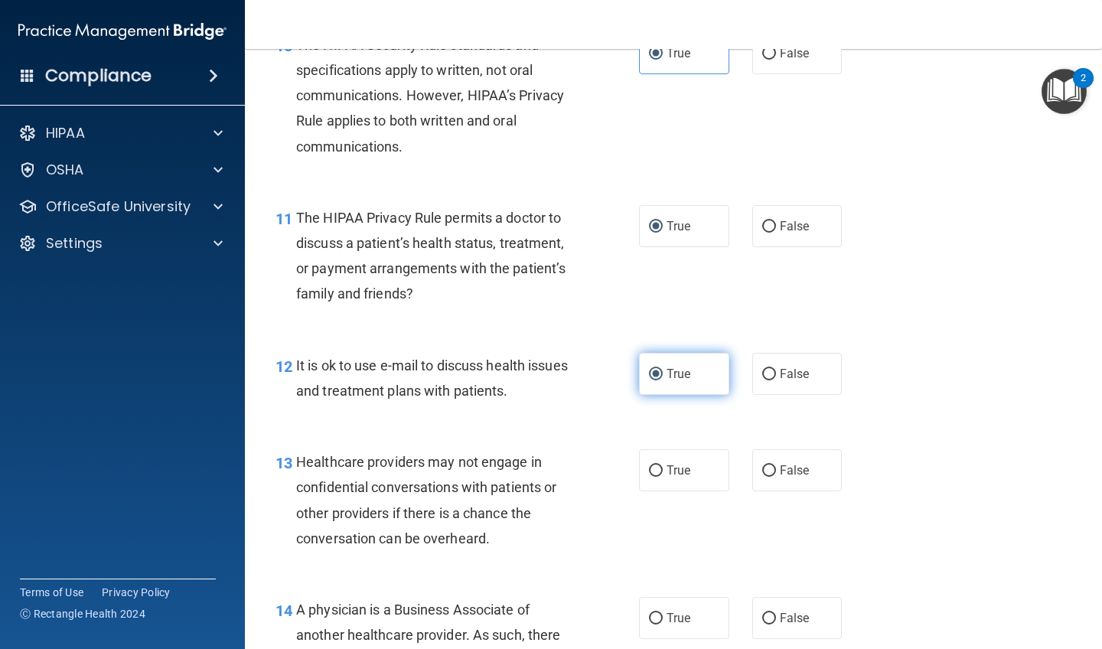
scroll to position [1471, 0]
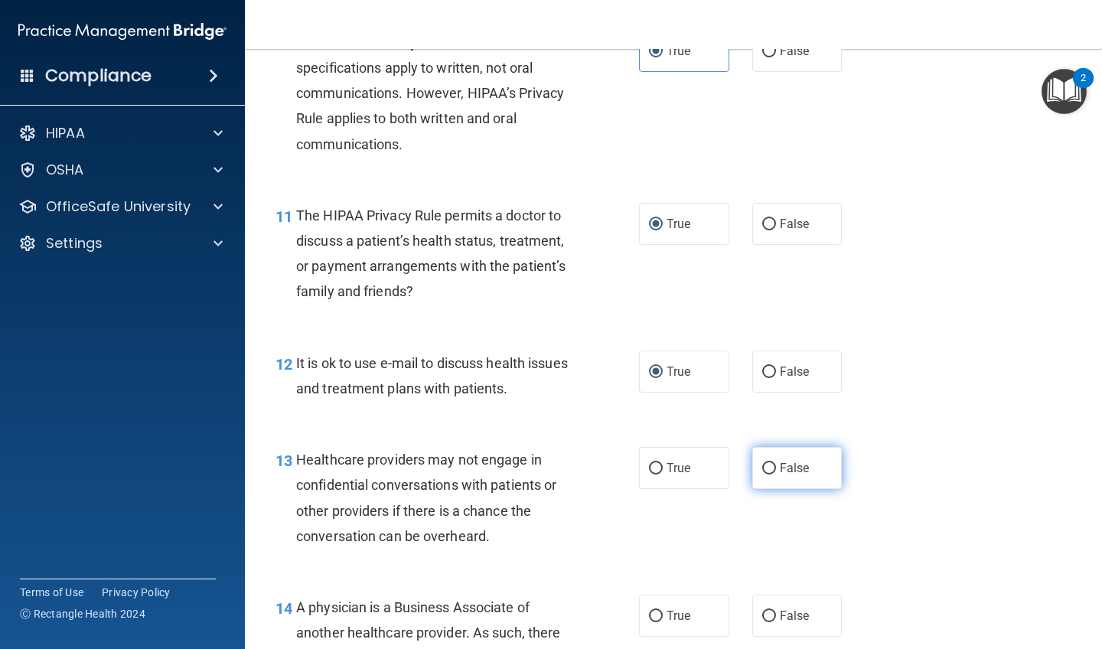
click at [793, 464] on span "False" at bounding box center [795, 468] width 30 height 15
click at [776, 464] on input "False" at bounding box center [769, 468] width 14 height 11
radio input "true"
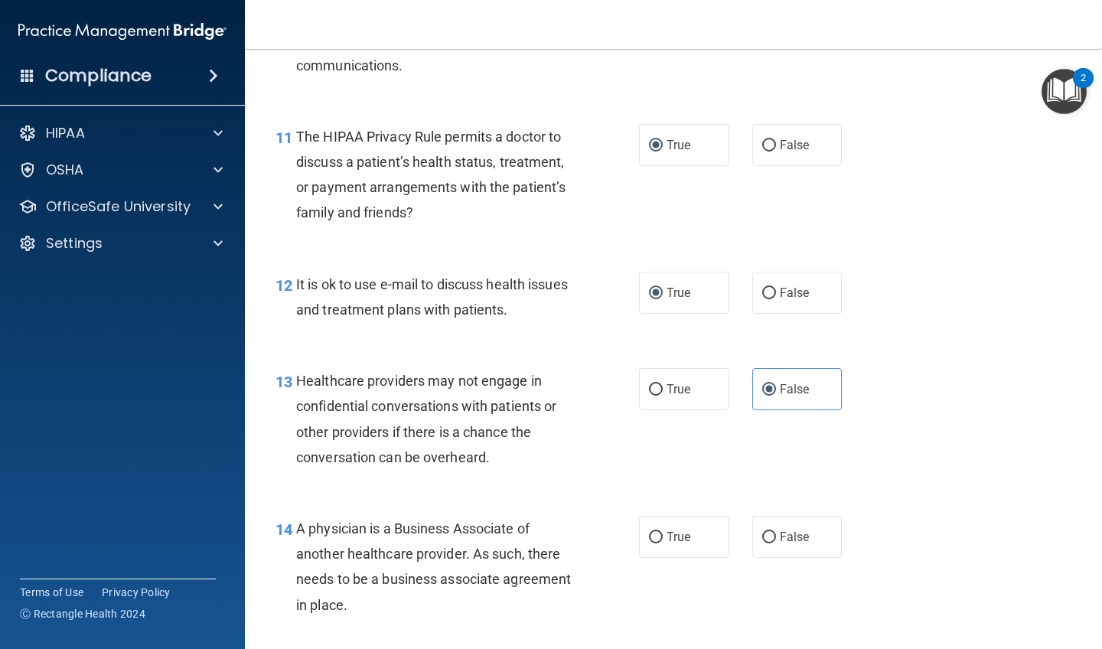
scroll to position [1579, 0]
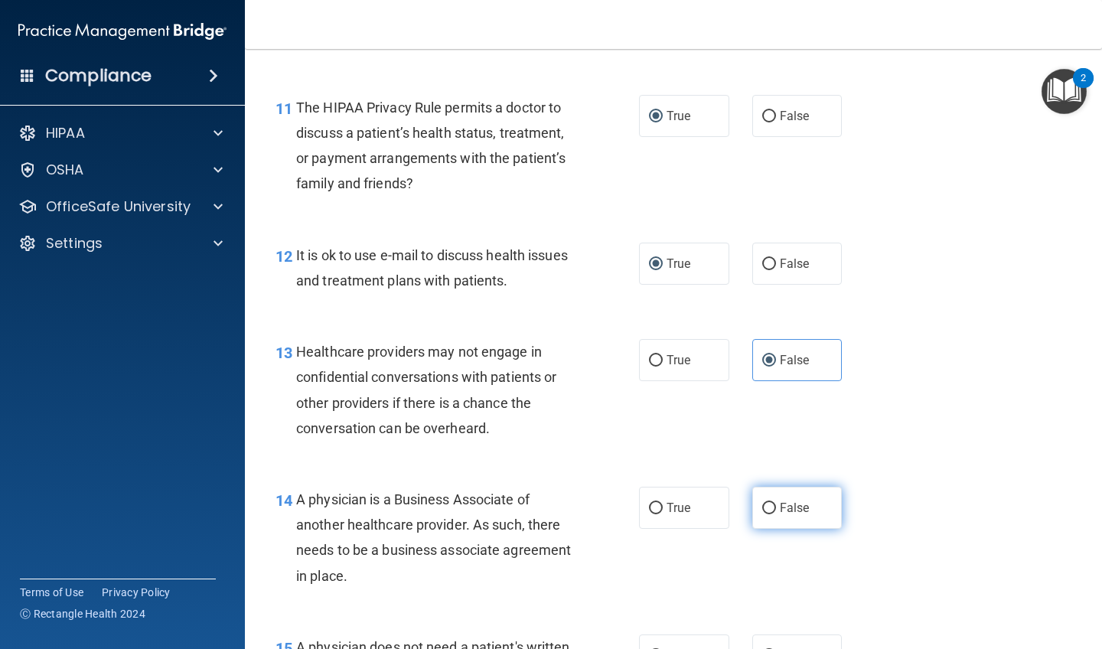
click at [783, 509] on label "False" at bounding box center [797, 508] width 90 height 42
click at [776, 509] on input "False" at bounding box center [769, 508] width 14 height 11
radio input "true"
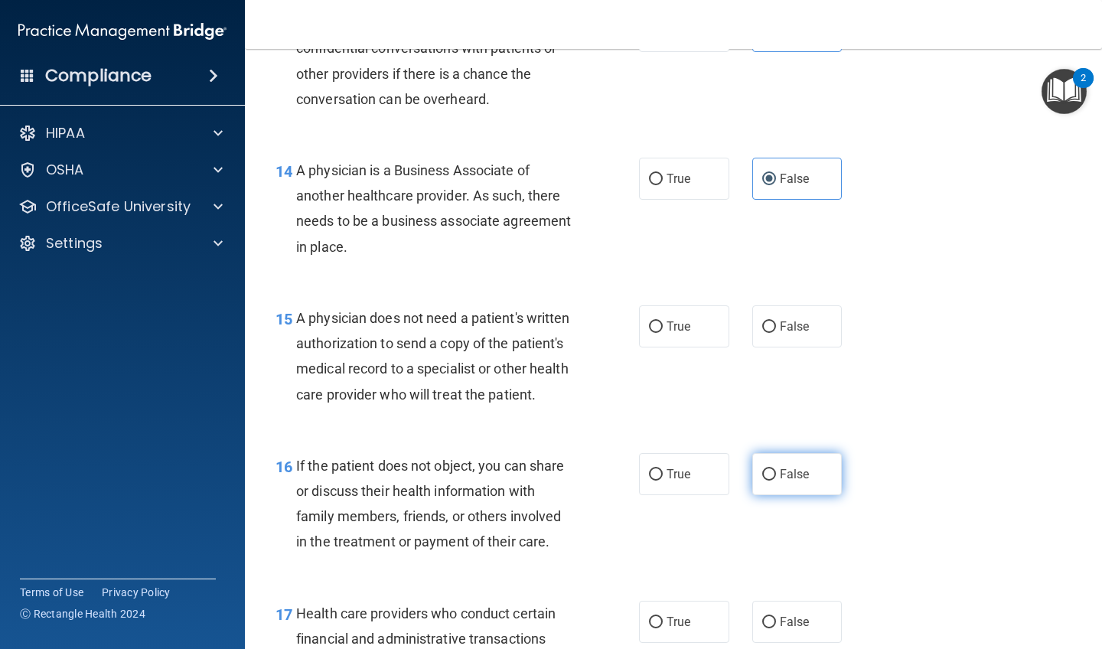
scroll to position [1909, 0]
click at [657, 307] on label "True" at bounding box center [684, 326] width 90 height 42
click at [657, 321] on input "True" at bounding box center [656, 326] width 14 height 11
radio input "true"
click at [683, 453] on label "True" at bounding box center [684, 473] width 90 height 42
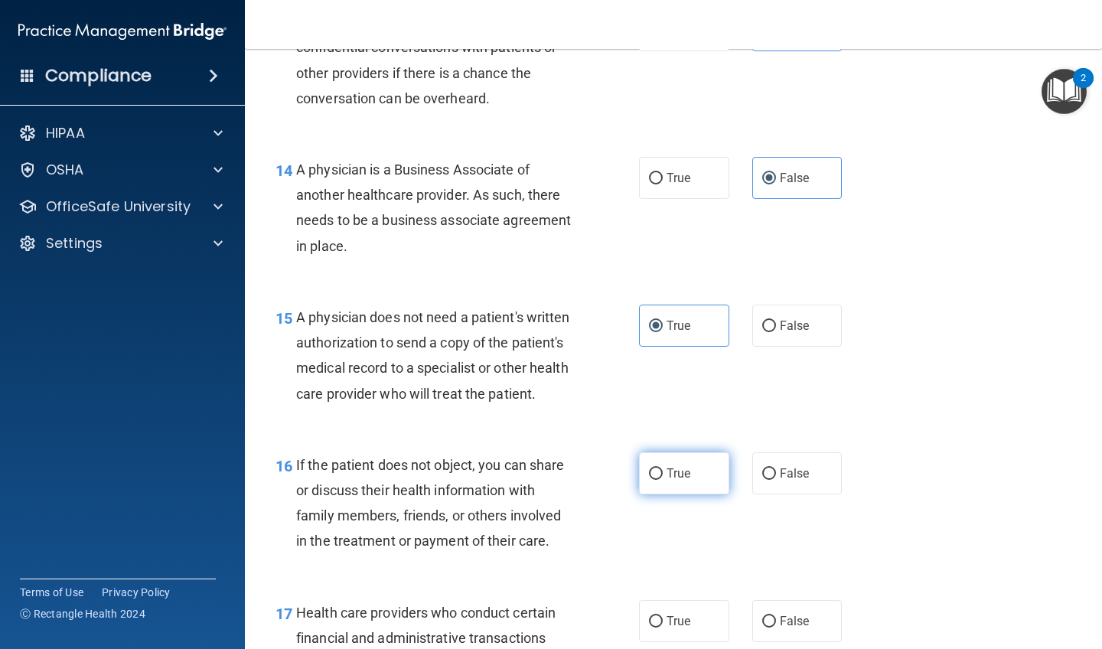
click at [663, 468] on input "True" at bounding box center [656, 473] width 14 height 11
radio input "true"
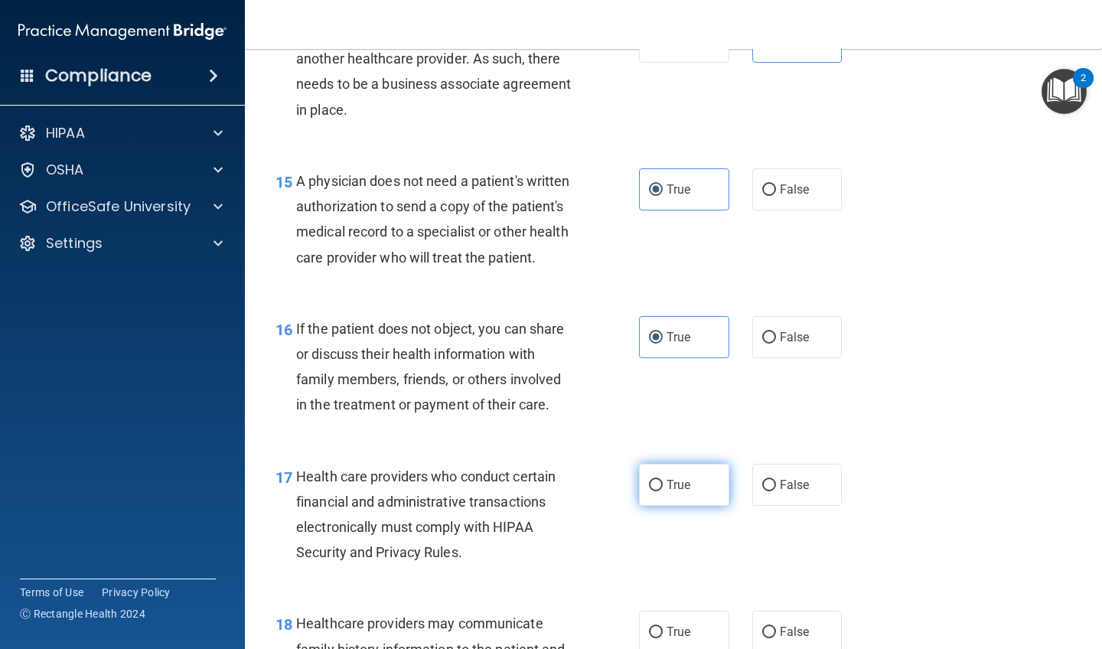
click at [683, 464] on label "True" at bounding box center [684, 485] width 90 height 42
click at [663, 480] on input "True" at bounding box center [656, 485] width 14 height 11
radio input "true"
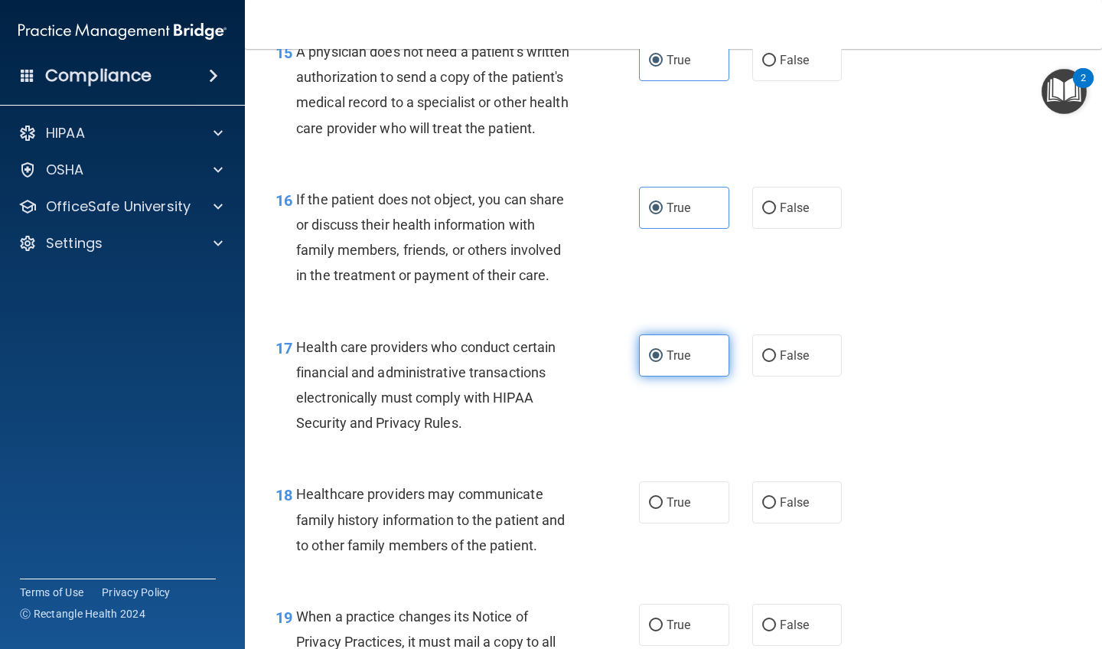
scroll to position [2175, 0]
click at [813, 498] on label "False" at bounding box center [797, 502] width 90 height 42
click at [776, 498] on input "False" at bounding box center [769, 502] width 14 height 11
radio input "true"
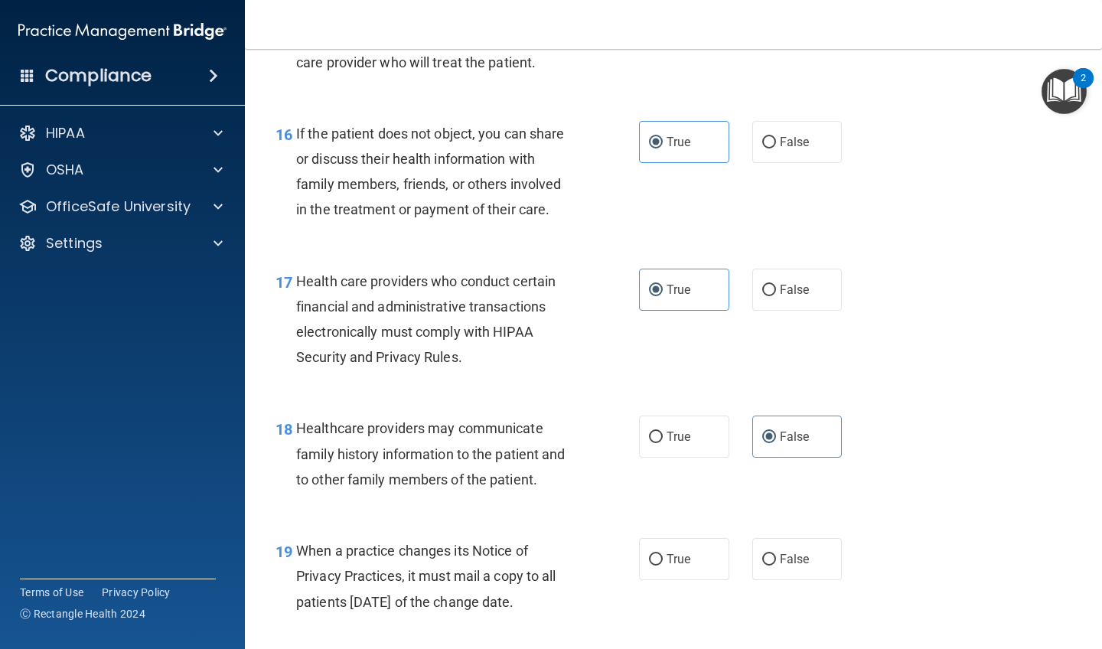
scroll to position [2241, 0]
click at [787, 553] on label "False" at bounding box center [797, 558] width 90 height 42
click at [776, 553] on input "False" at bounding box center [769, 558] width 14 height 11
radio input "true"
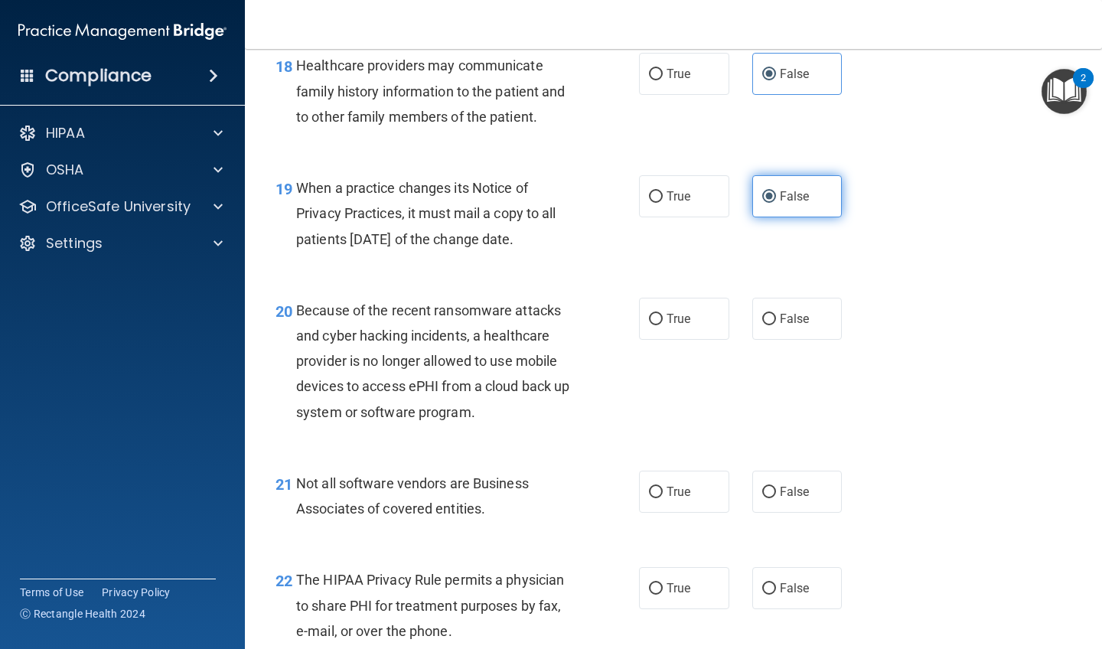
scroll to position [2616, 0]
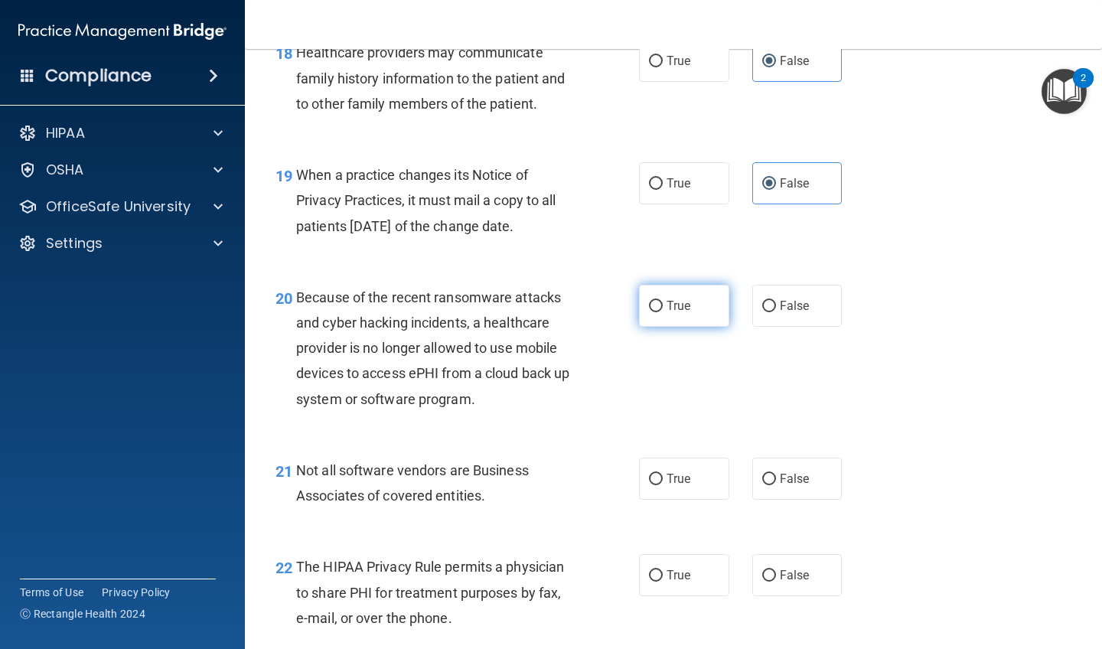
click at [654, 301] on input "True" at bounding box center [656, 306] width 14 height 11
radio input "true"
click at [784, 300] on label "False" at bounding box center [797, 306] width 90 height 42
click at [776, 301] on input "False" at bounding box center [769, 306] width 14 height 11
radio input "true"
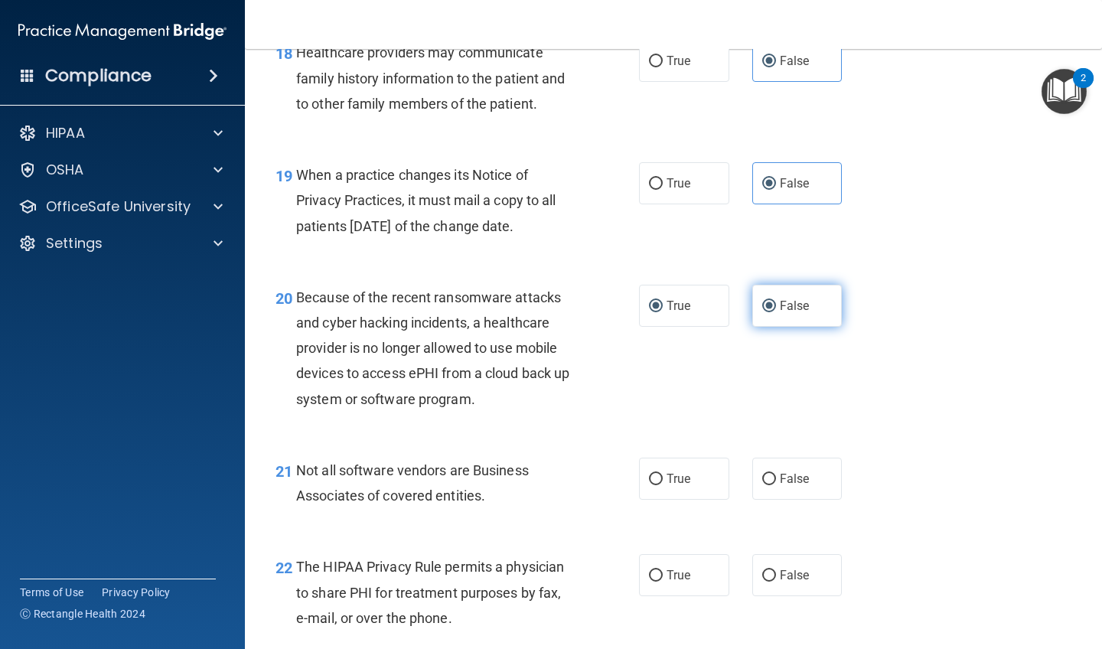
radio input "false"
click at [693, 471] on label "True" at bounding box center [684, 479] width 90 height 42
click at [663, 474] on input "True" at bounding box center [656, 479] width 14 height 11
radio input "true"
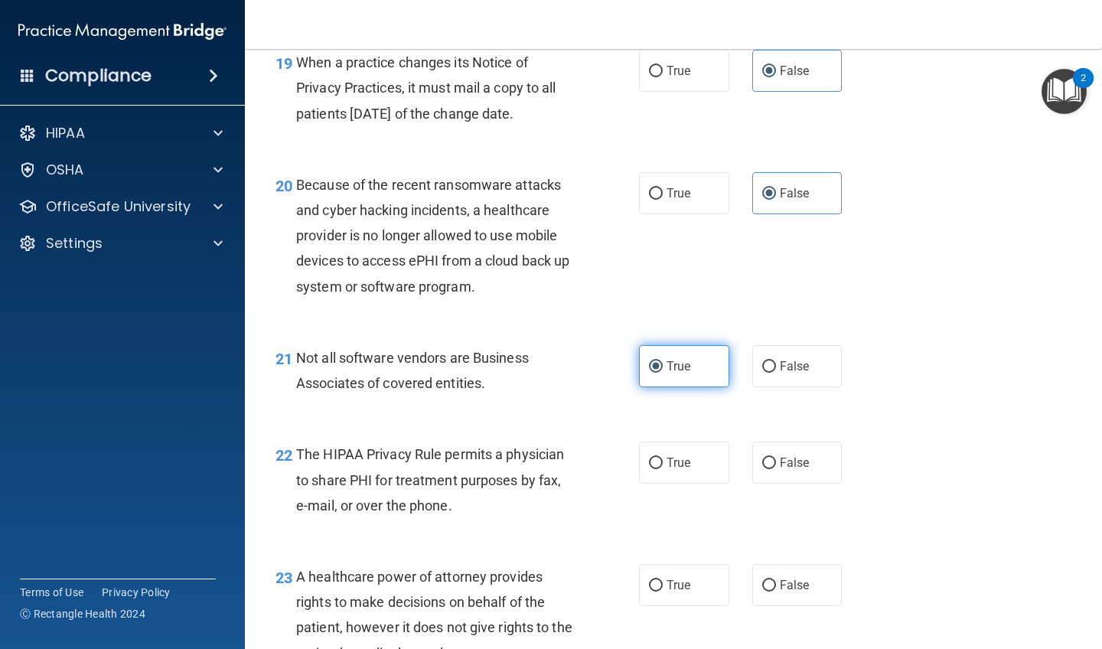
scroll to position [2731, 0]
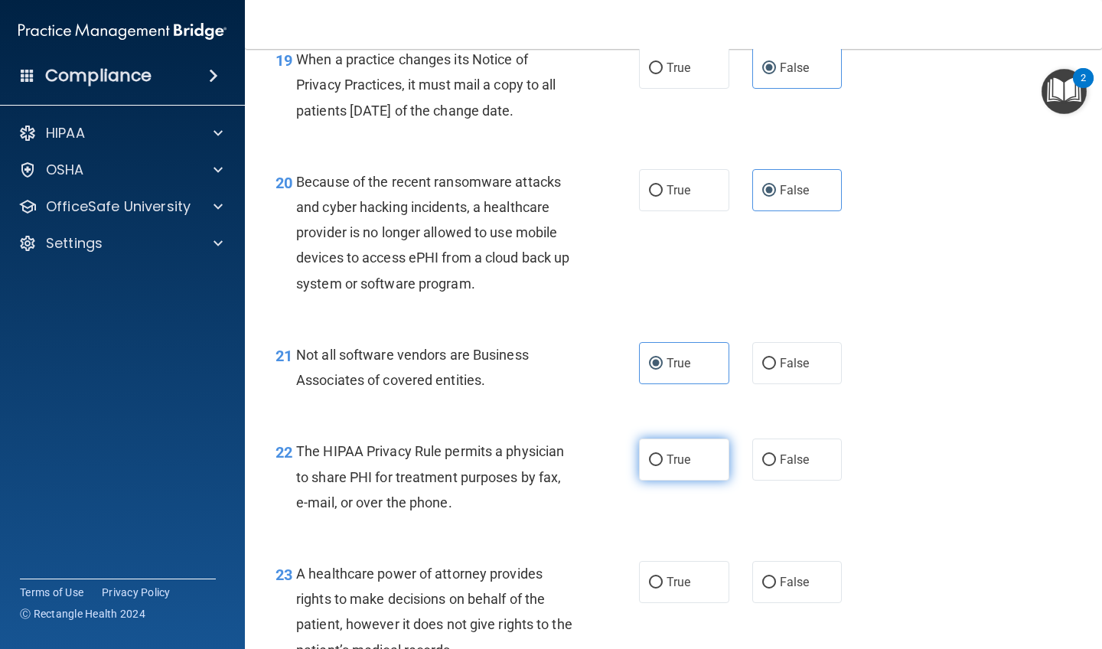
click at [684, 452] on span "True" at bounding box center [679, 459] width 24 height 15
click at [663, 455] on input "True" at bounding box center [656, 460] width 14 height 11
radio input "true"
click at [790, 575] on span "False" at bounding box center [795, 582] width 30 height 15
click at [776, 577] on input "False" at bounding box center [769, 582] width 14 height 11
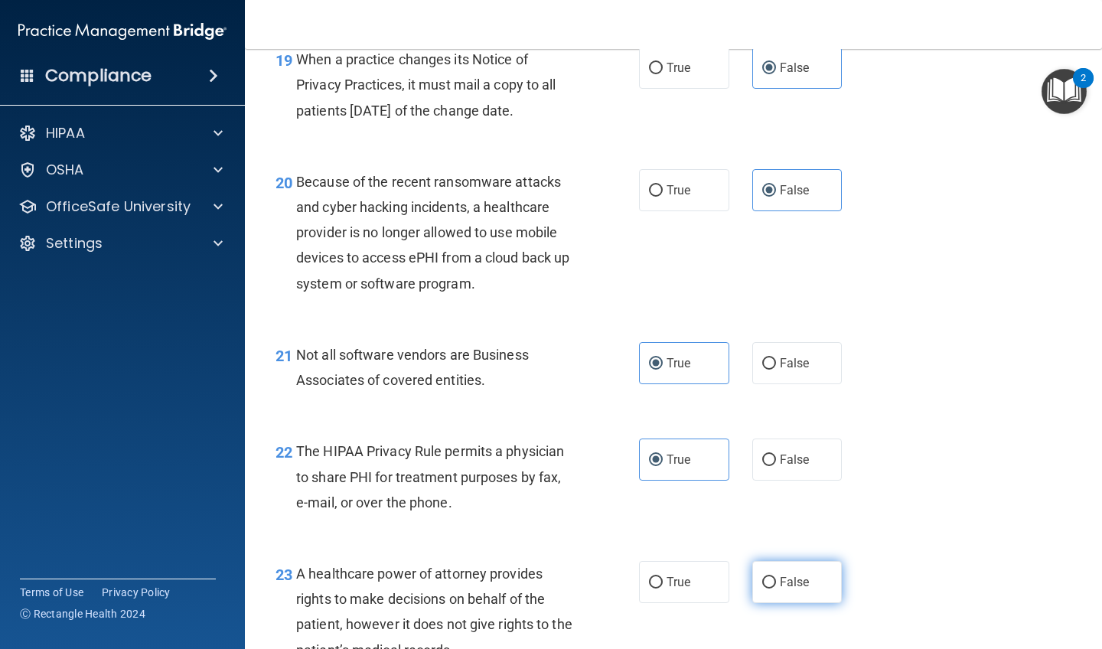
radio input "true"
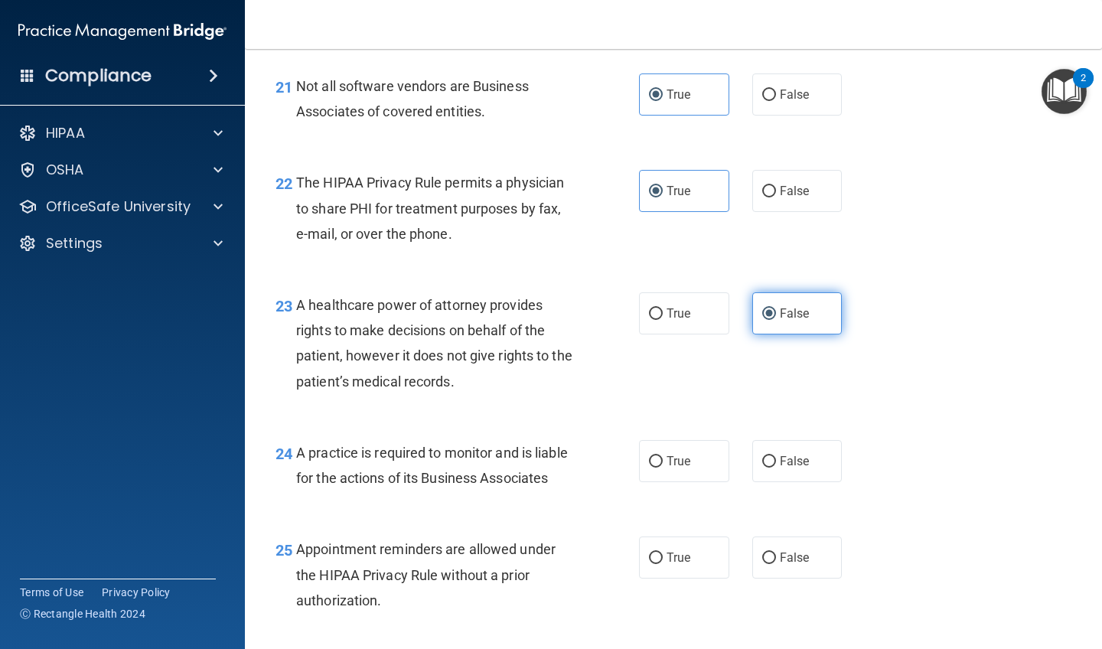
scroll to position [3004, 0]
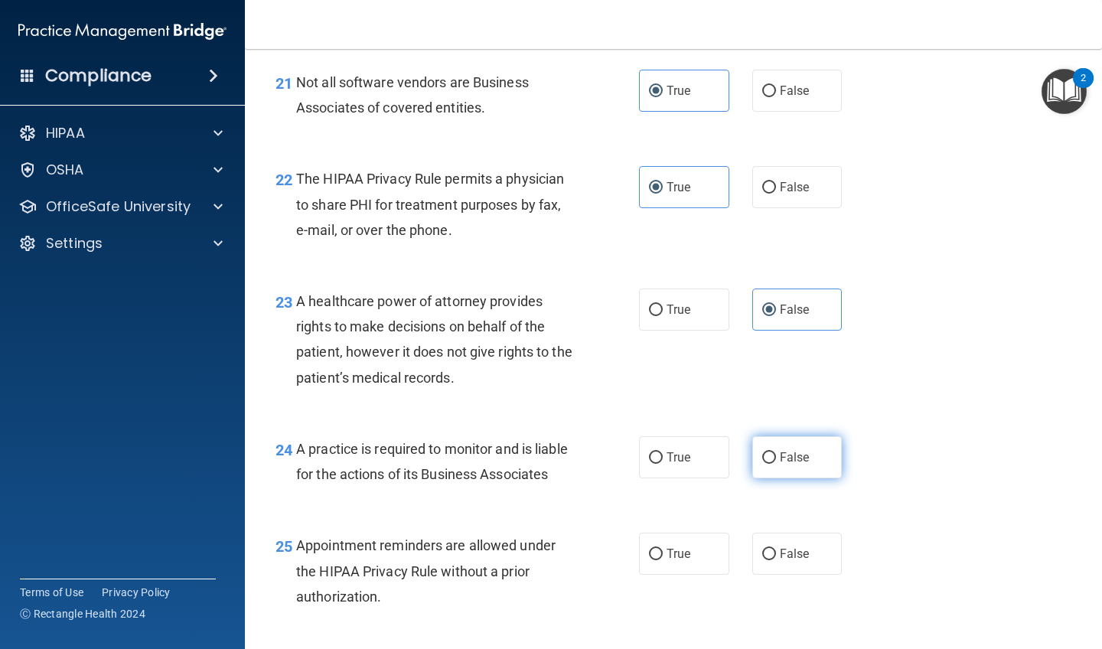
click at [787, 450] on span "False" at bounding box center [795, 457] width 30 height 15
click at [776, 452] on input "False" at bounding box center [769, 457] width 14 height 11
radio input "true"
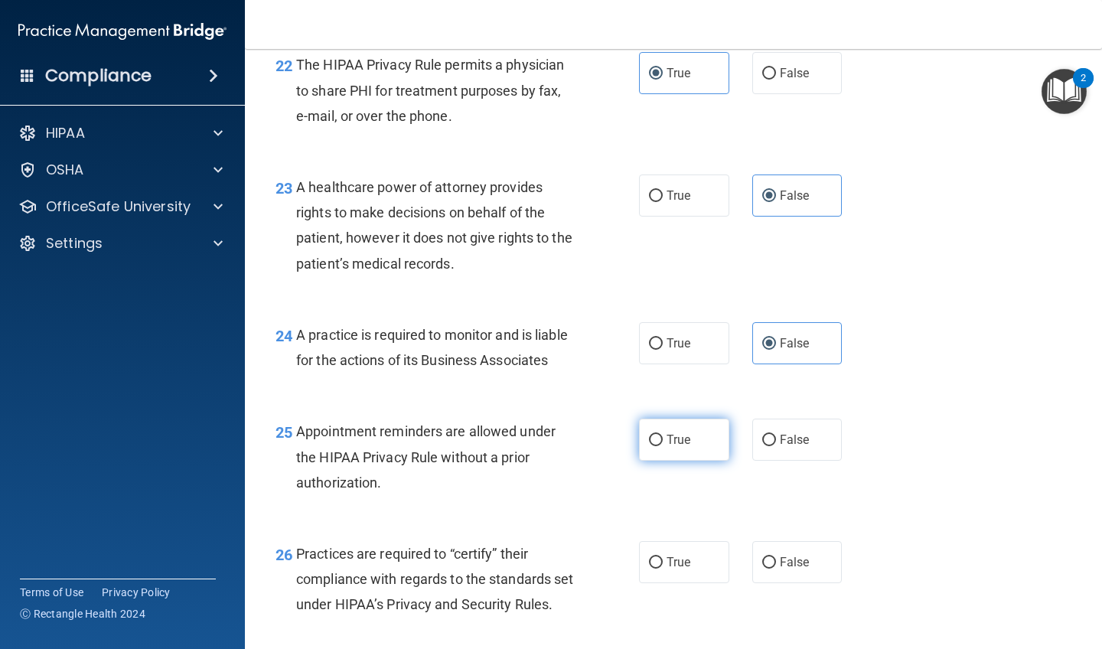
click at [683, 432] on span "True" at bounding box center [679, 439] width 24 height 15
click at [663, 435] on input "True" at bounding box center [656, 440] width 14 height 11
radio input "true"
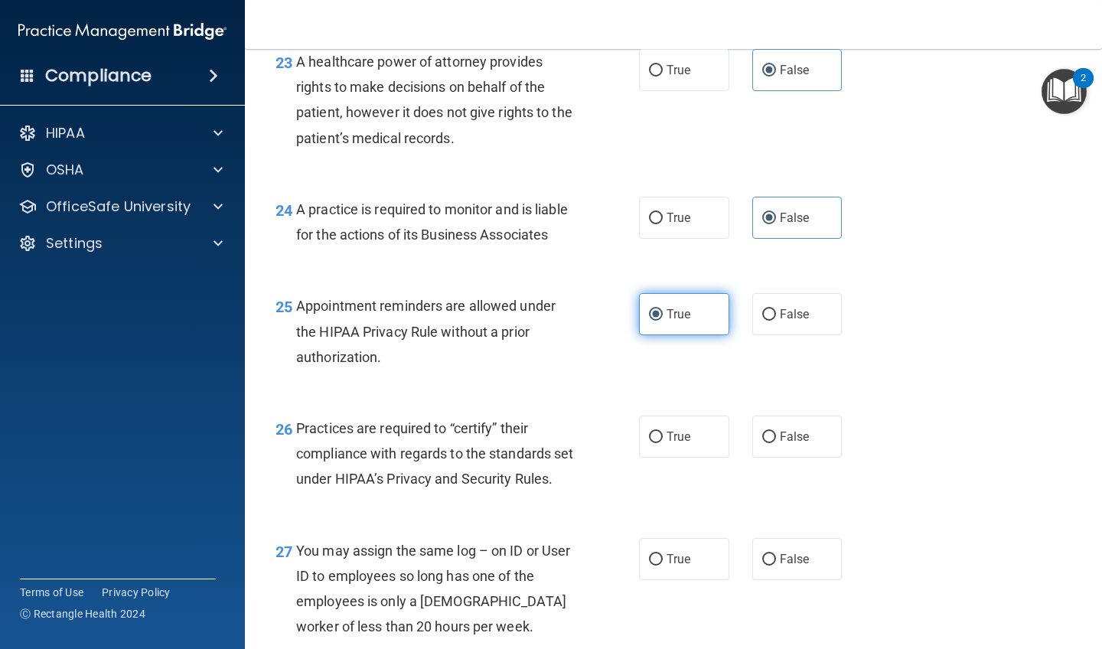
scroll to position [3363, 0]
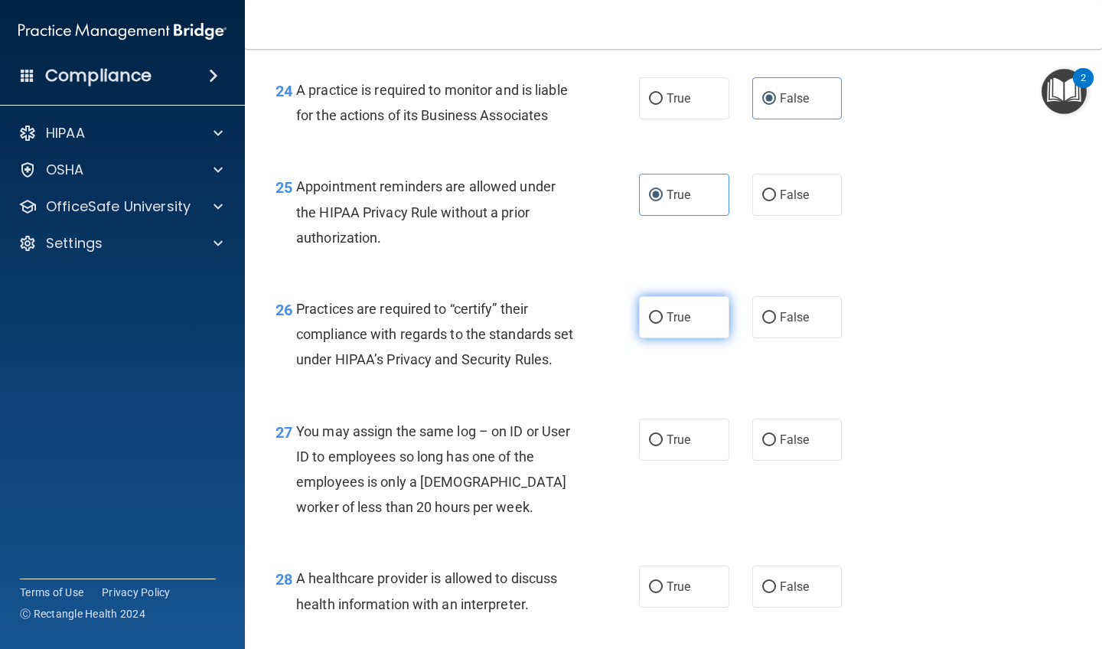
click at [671, 313] on label "True" at bounding box center [684, 317] width 90 height 42
click at [663, 313] on input "True" at bounding box center [656, 317] width 14 height 11
radio input "true"
click at [765, 312] on input "False" at bounding box center [769, 317] width 14 height 11
radio input "true"
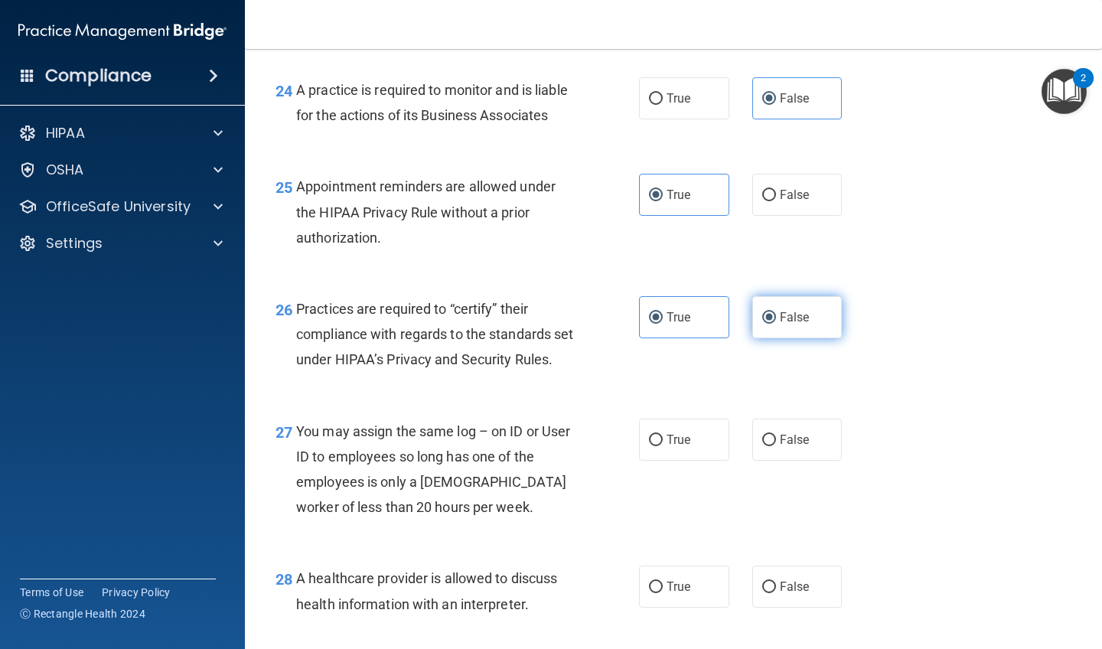
radio input "false"
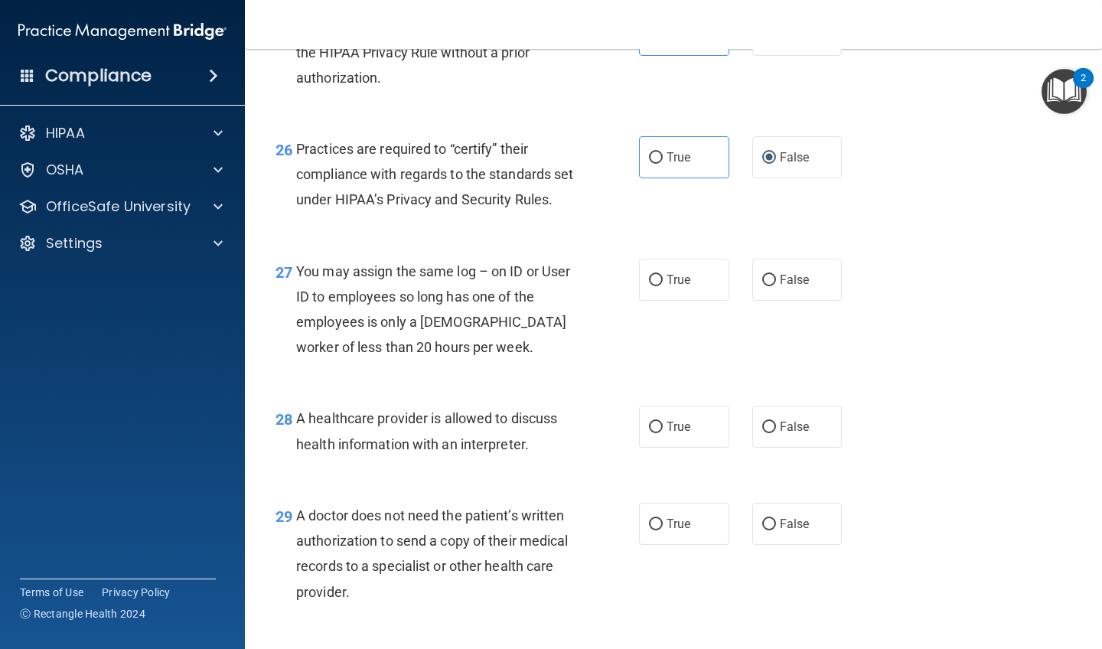
scroll to position [3532, 0]
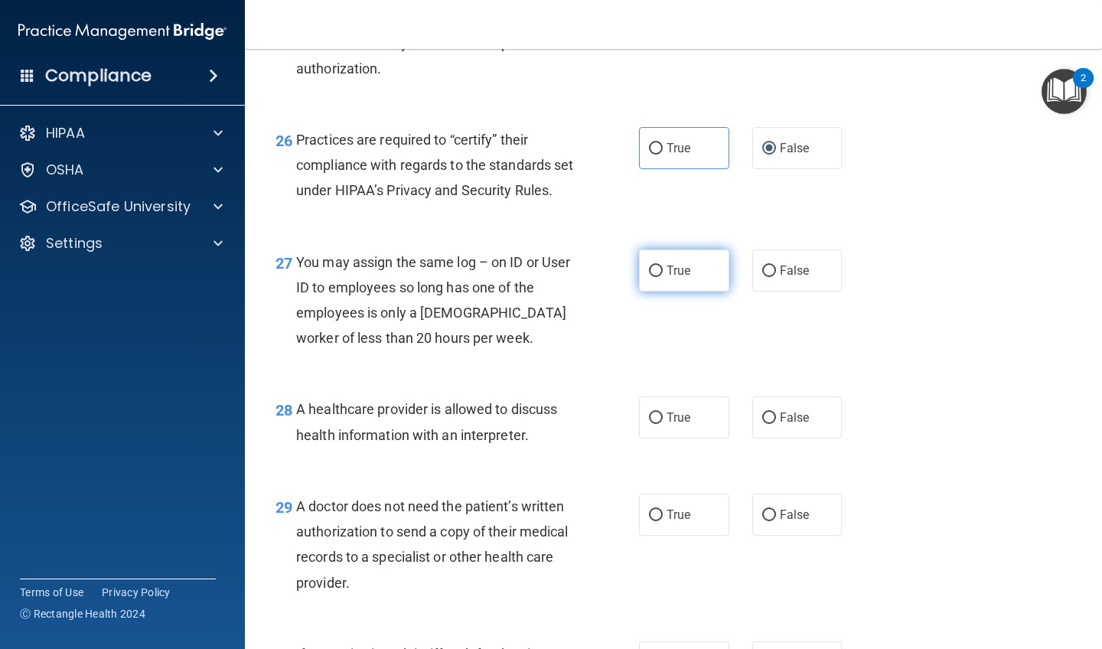
click at [714, 282] on label "True" at bounding box center [684, 270] width 90 height 42
click at [663, 277] on input "True" at bounding box center [656, 271] width 14 height 11
radio input "true"
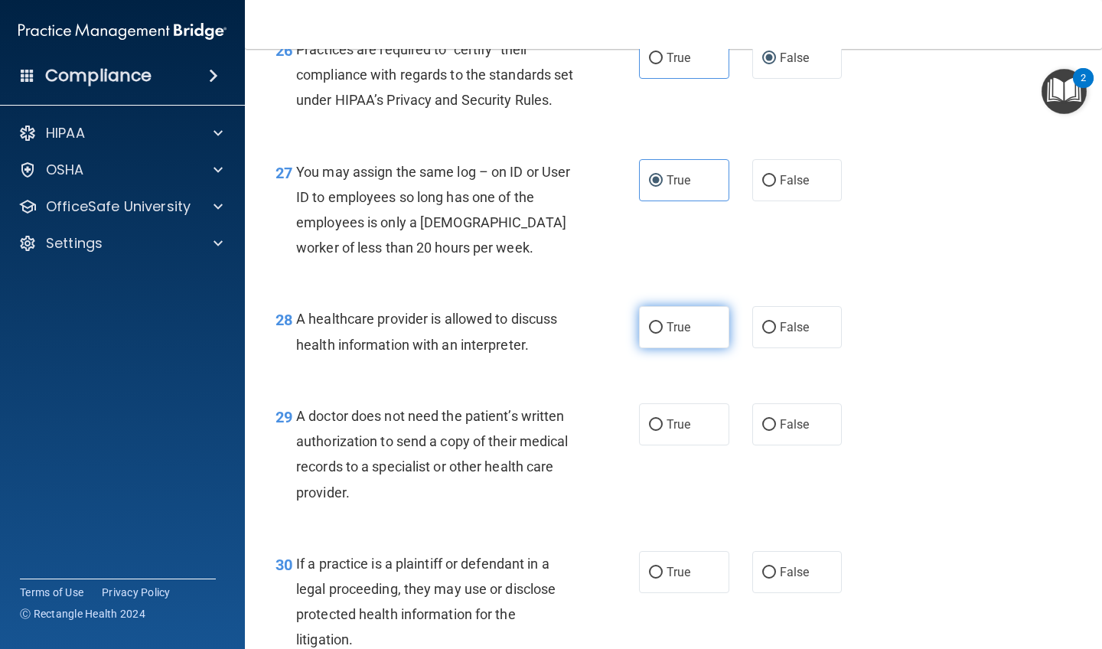
scroll to position [3661, 0]
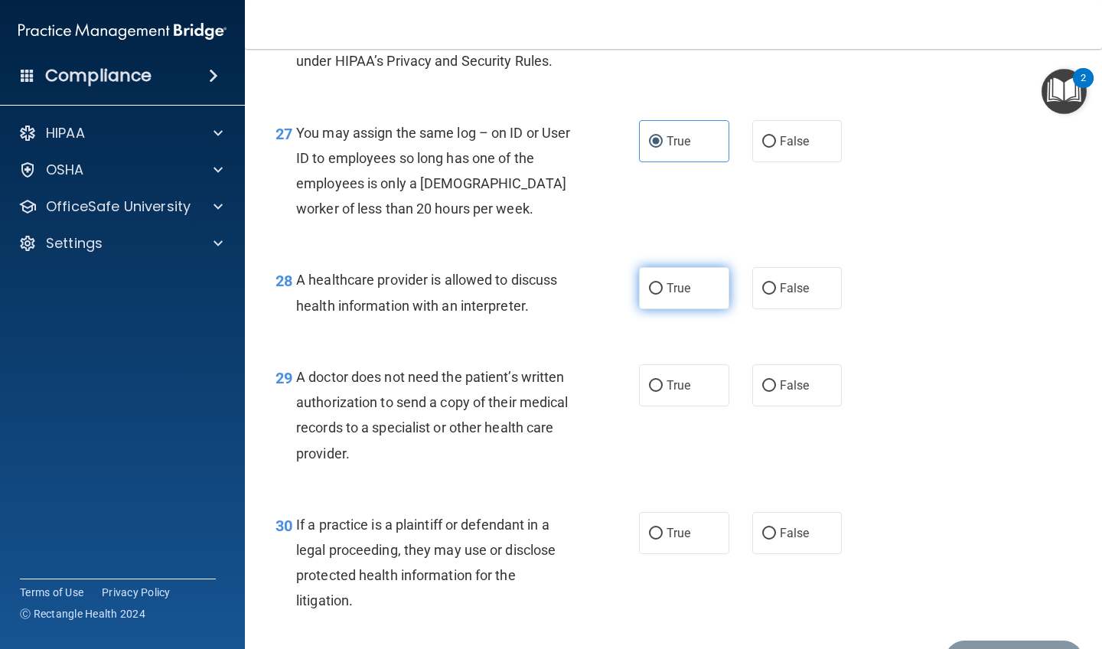
click at [660, 295] on input "True" at bounding box center [656, 288] width 14 height 11
radio input "true"
click at [660, 392] on input "True" at bounding box center [656, 385] width 14 height 11
radio input "true"
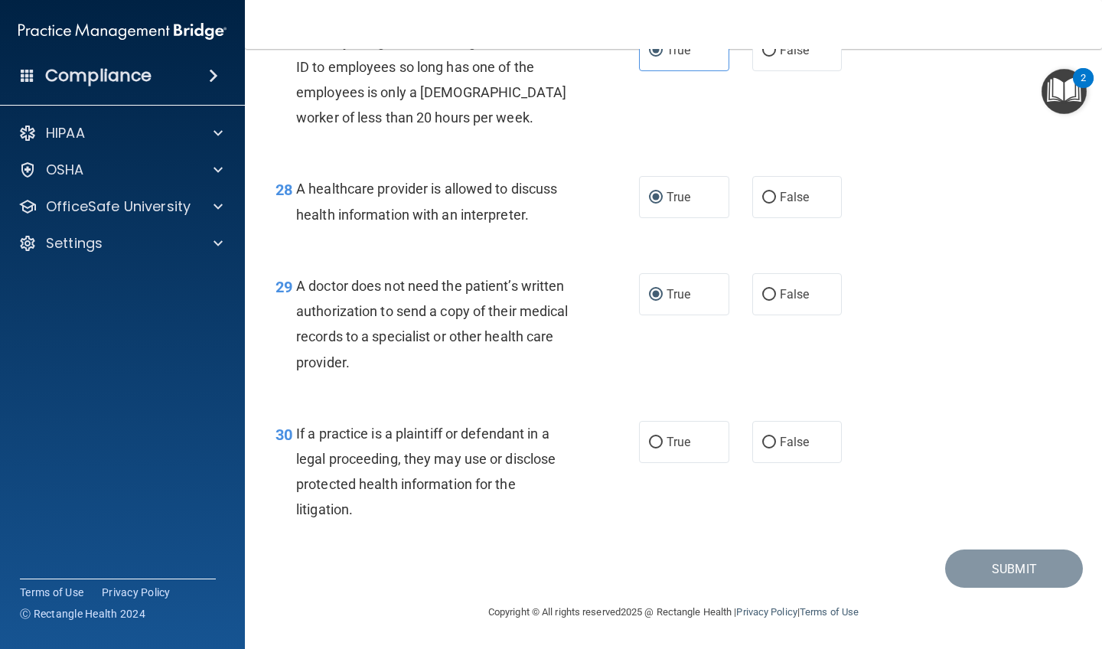
scroll to position [3758, 0]
click at [664, 463] on label "True" at bounding box center [684, 442] width 90 height 42
click at [663, 448] on input "True" at bounding box center [656, 442] width 14 height 11
radio input "true"
click at [1004, 574] on button "Submit" at bounding box center [1014, 568] width 138 height 39
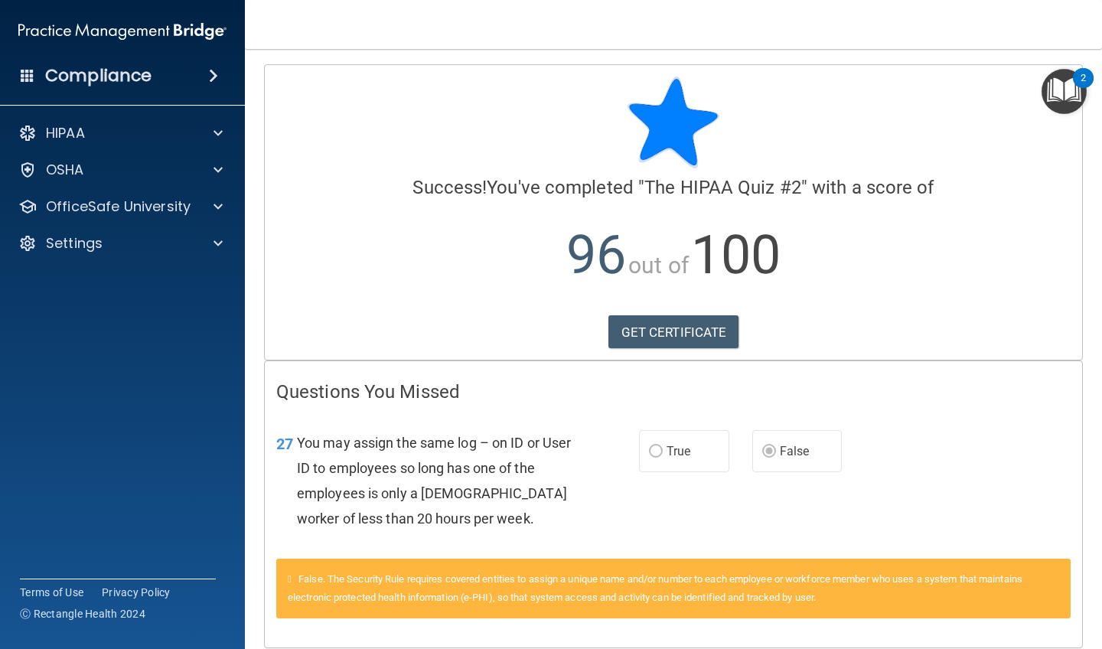
scroll to position [8, 0]
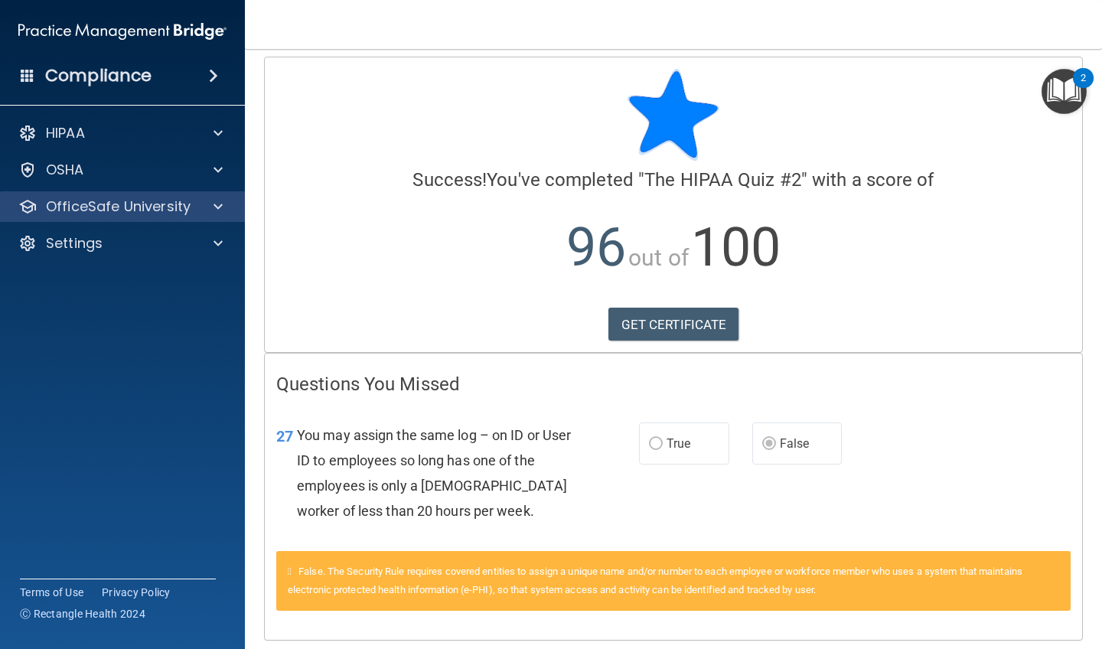
click at [169, 221] on div "OfficeSafe University" at bounding box center [123, 206] width 246 height 31
click at [193, 211] on div "OfficeSafe University" at bounding box center [102, 206] width 190 height 18
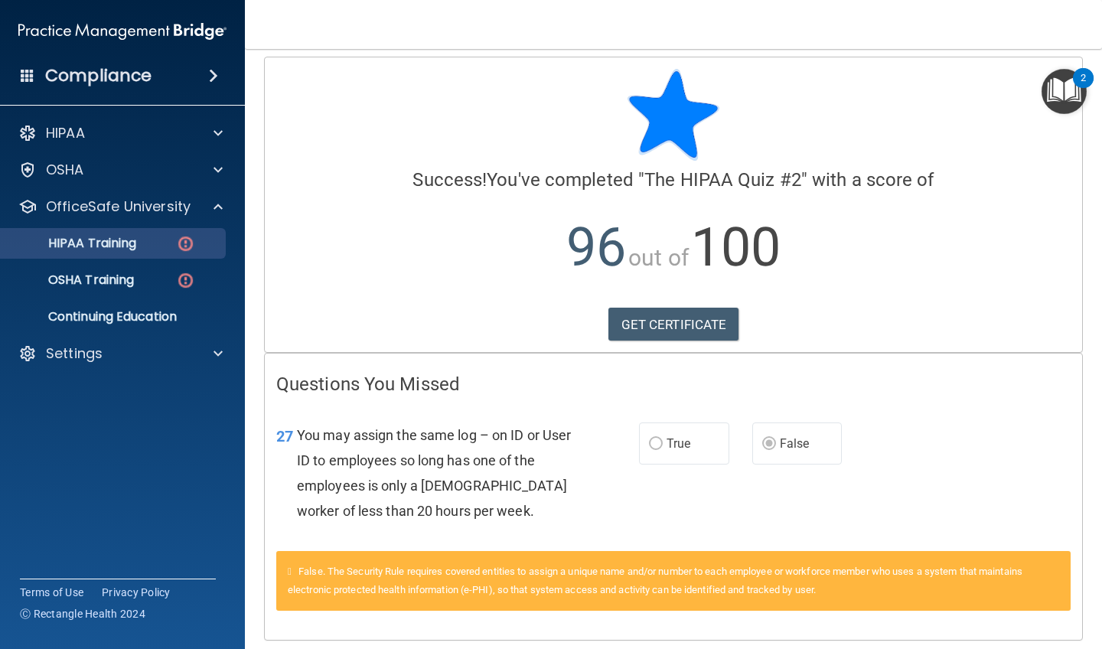
click at [153, 245] on div "HIPAA Training" at bounding box center [114, 243] width 209 height 15
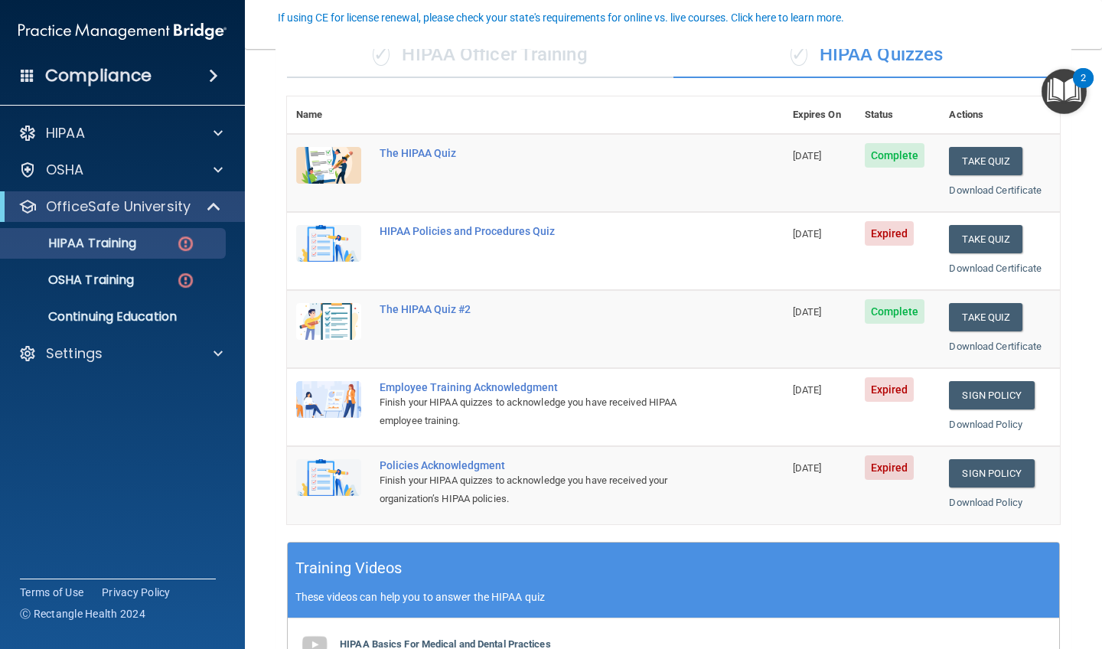
scroll to position [136, 0]
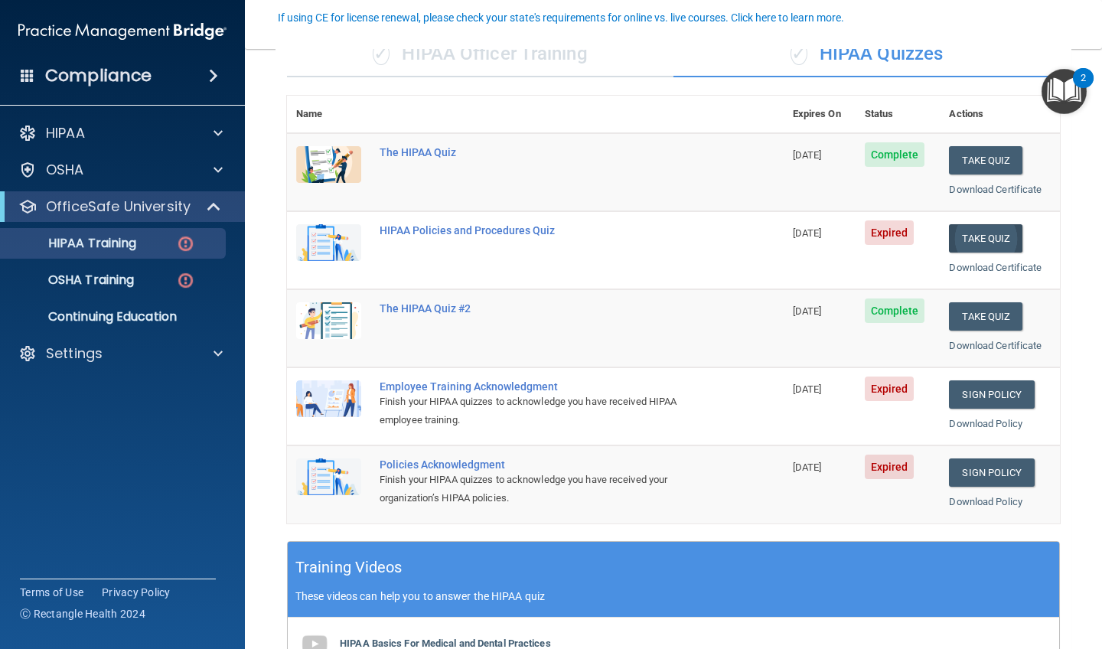
click at [983, 236] on button "Take Quiz" at bounding box center [985, 238] width 73 height 28
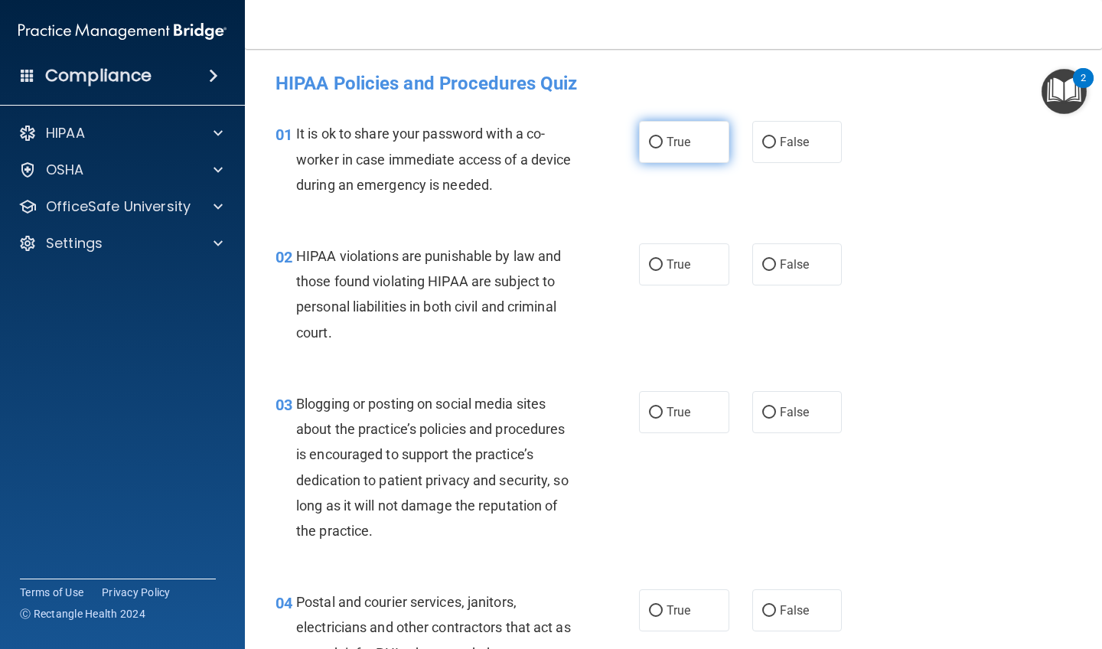
click at [685, 146] on span "True" at bounding box center [679, 142] width 24 height 15
click at [663, 146] on input "True" at bounding box center [656, 142] width 14 height 11
radio input "true"
click at [674, 270] on span "True" at bounding box center [679, 264] width 24 height 15
click at [663, 270] on input "True" at bounding box center [656, 264] width 14 height 11
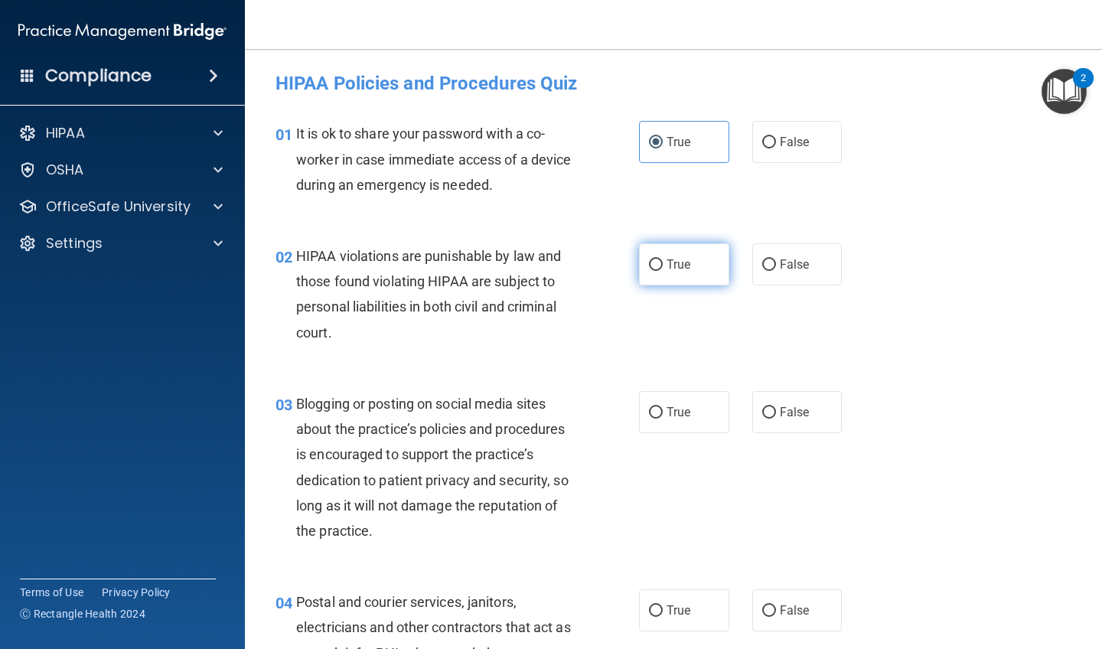
radio input "true"
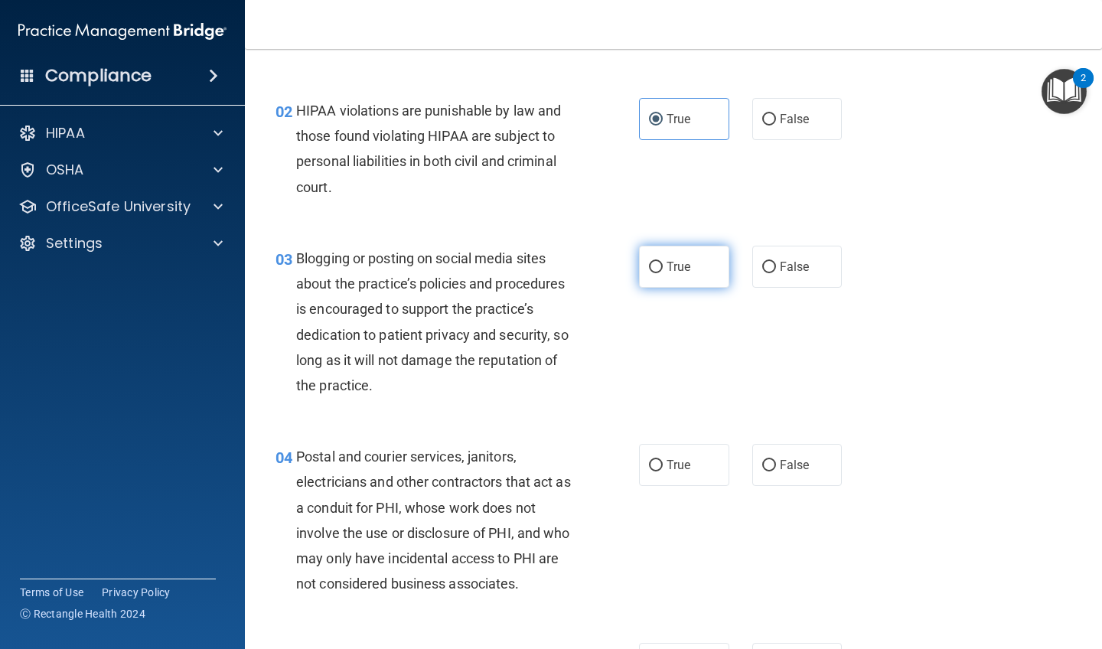
click at [674, 270] on span "True" at bounding box center [679, 266] width 24 height 15
click at [663, 270] on input "True" at bounding box center [656, 267] width 14 height 11
radio input "true"
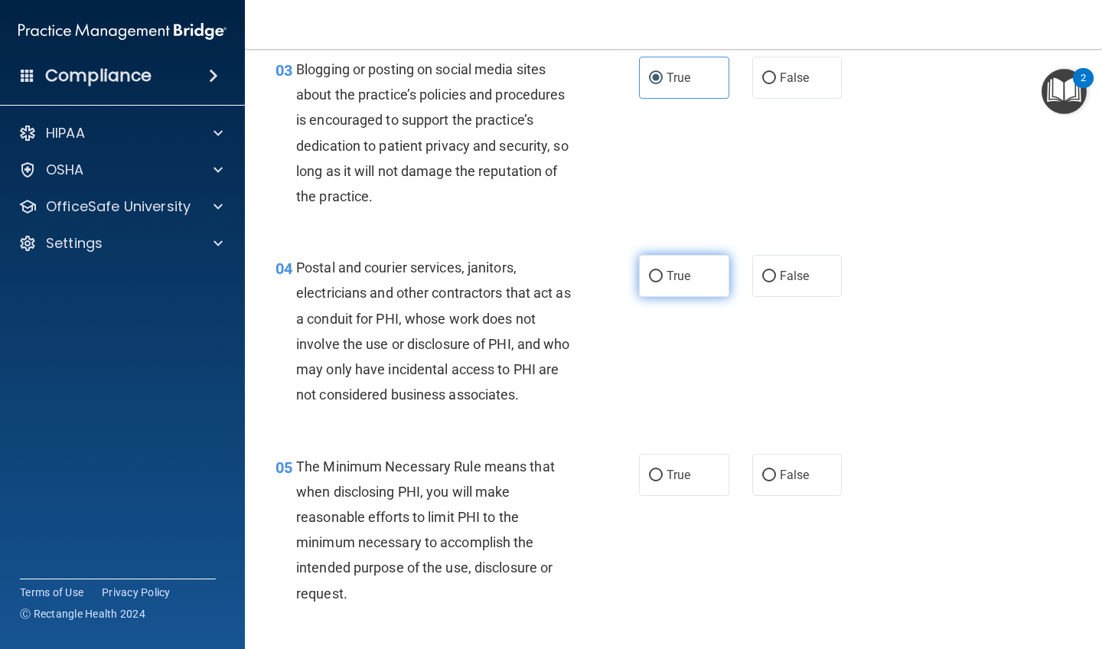
click at [674, 270] on span "True" at bounding box center [679, 276] width 24 height 15
click at [663, 271] on input "True" at bounding box center [656, 276] width 14 height 11
radio input "true"
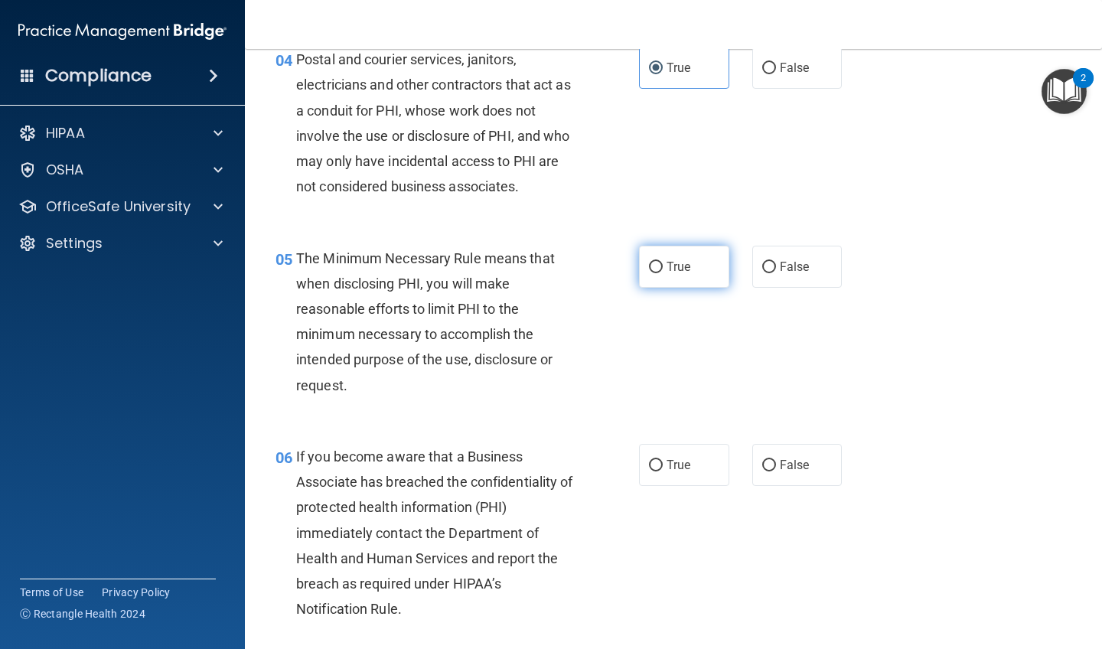
click at [674, 270] on label "True" at bounding box center [684, 267] width 90 height 42
click at [663, 270] on input "True" at bounding box center [656, 267] width 14 height 11
radio input "true"
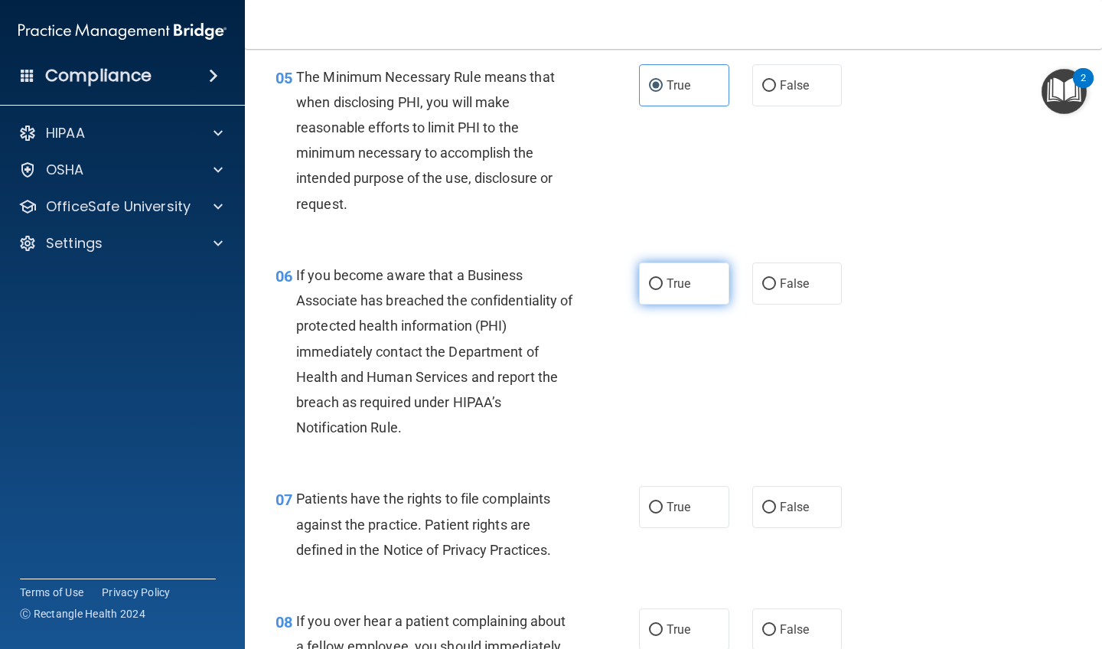
click at [674, 270] on label "True" at bounding box center [684, 283] width 90 height 42
click at [663, 279] on input "True" at bounding box center [656, 284] width 14 height 11
radio input "true"
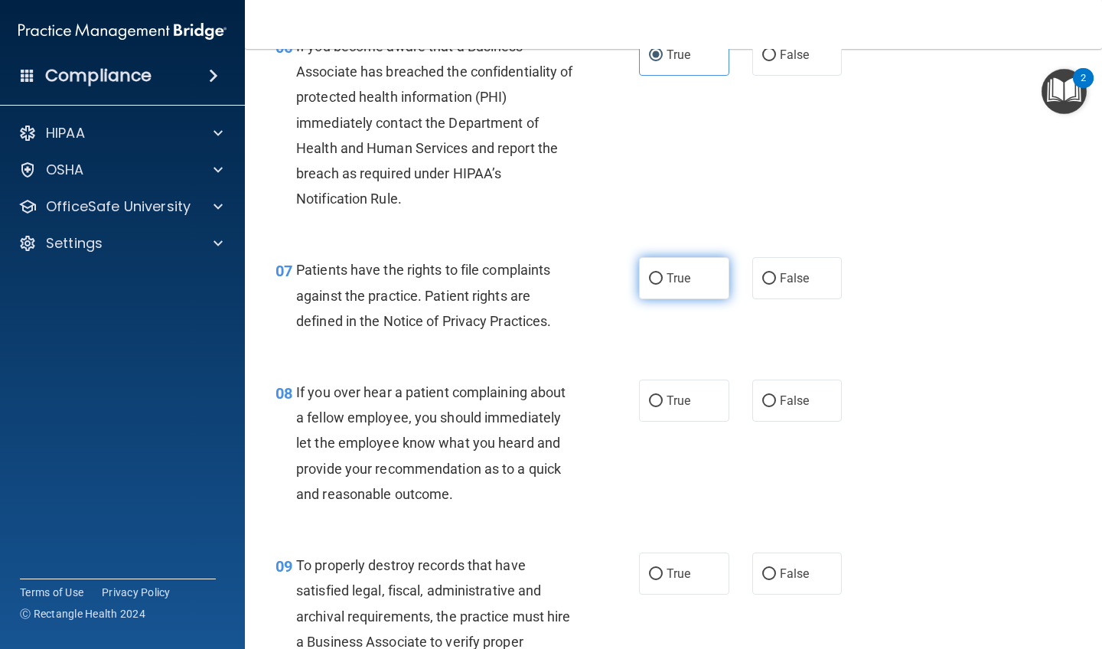
click at [674, 271] on span "True" at bounding box center [679, 278] width 24 height 15
click at [663, 273] on input "True" at bounding box center [656, 278] width 14 height 11
radio input "true"
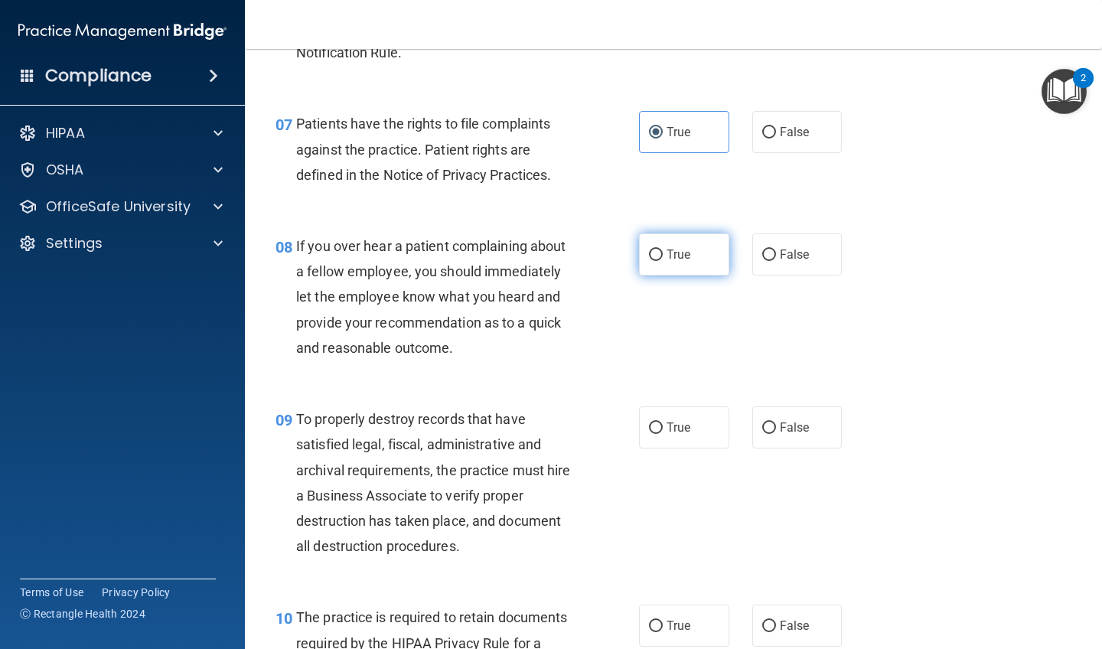
click at [668, 255] on span "True" at bounding box center [679, 254] width 24 height 15
click at [663, 255] on input "True" at bounding box center [656, 254] width 14 height 11
radio input "true"
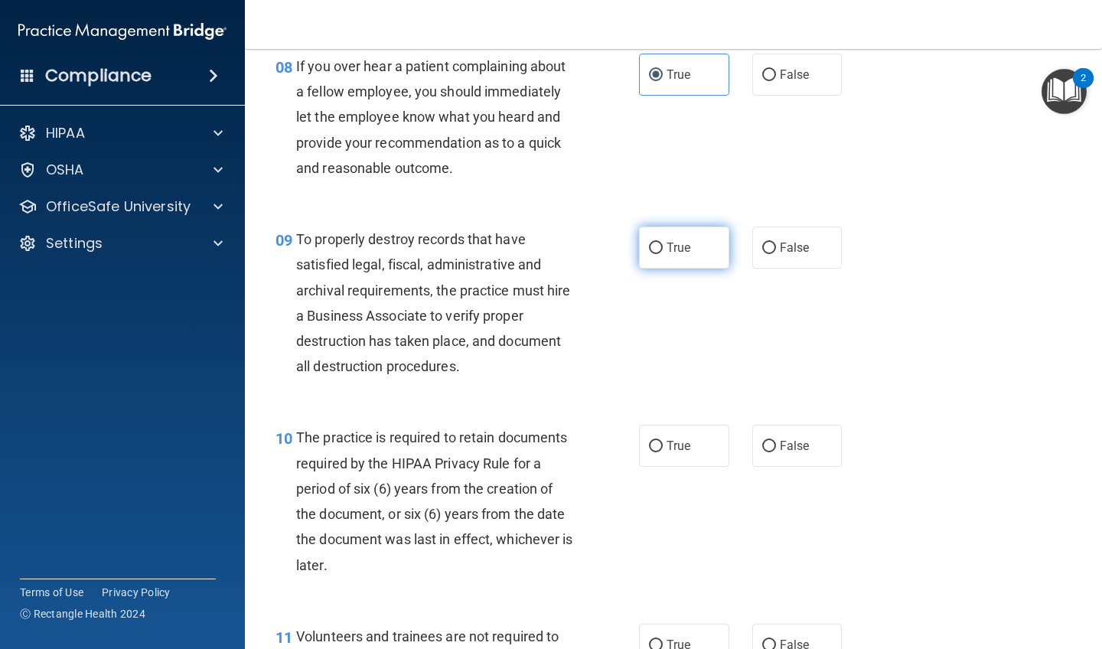
click at [668, 255] on label "True" at bounding box center [684, 248] width 90 height 42
click at [663, 254] on input "True" at bounding box center [656, 248] width 14 height 11
radio input "true"
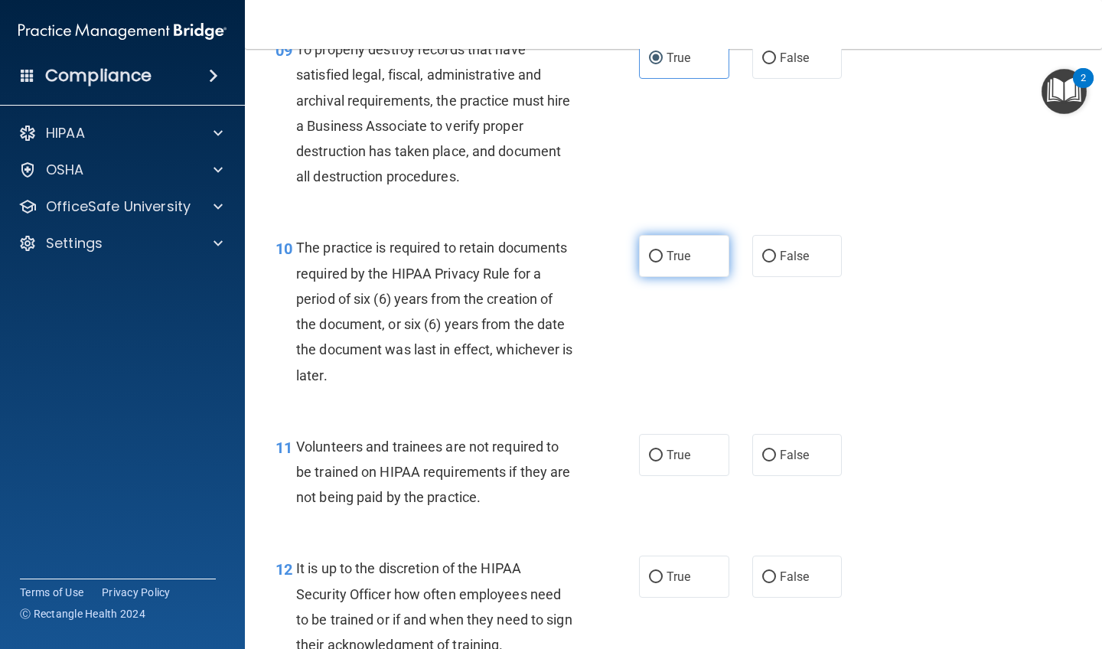
click at [668, 255] on span "True" at bounding box center [679, 256] width 24 height 15
click at [663, 255] on input "True" at bounding box center [656, 256] width 14 height 11
radio input "true"
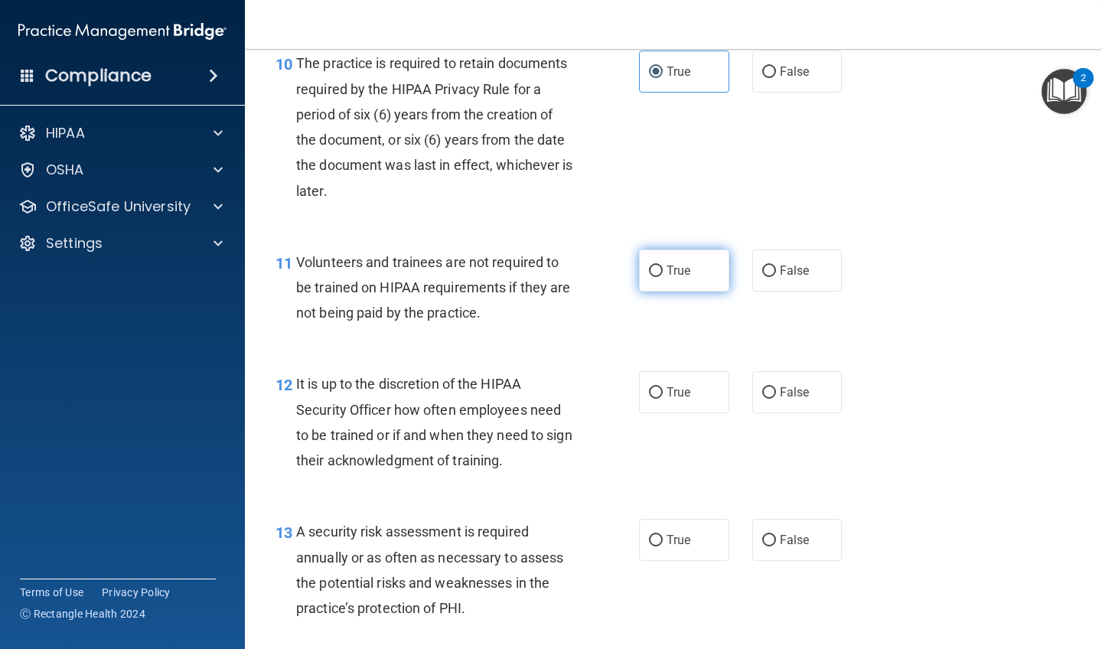
click at [668, 263] on span "True" at bounding box center [679, 270] width 24 height 15
click at [663, 266] on input "True" at bounding box center [656, 271] width 14 height 11
radio input "true"
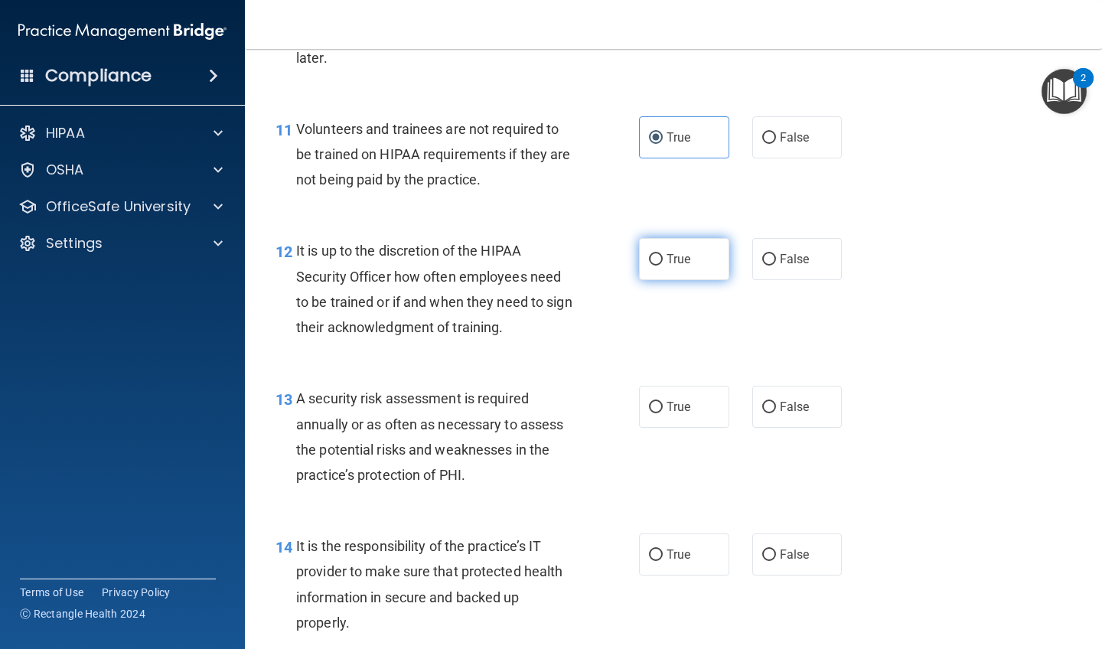
click at [668, 255] on span "True" at bounding box center [679, 259] width 24 height 15
click at [663, 255] on input "True" at bounding box center [656, 259] width 14 height 11
radio input "true"
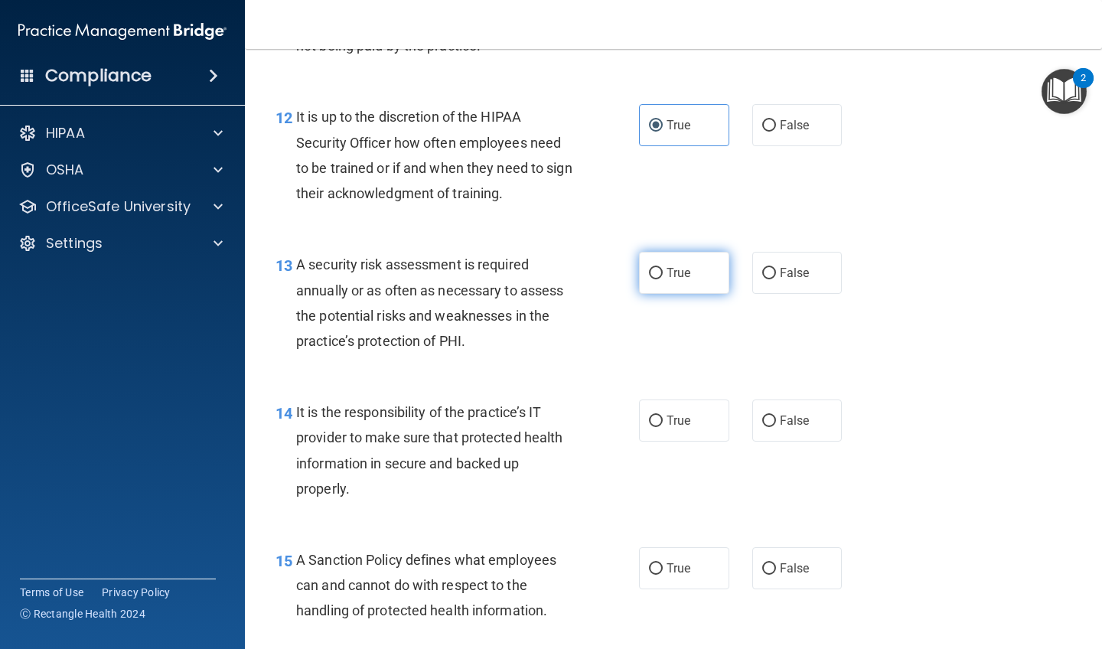
click at [668, 255] on label "True" at bounding box center [684, 273] width 90 height 42
click at [663, 268] on input "True" at bounding box center [656, 273] width 14 height 11
radio input "true"
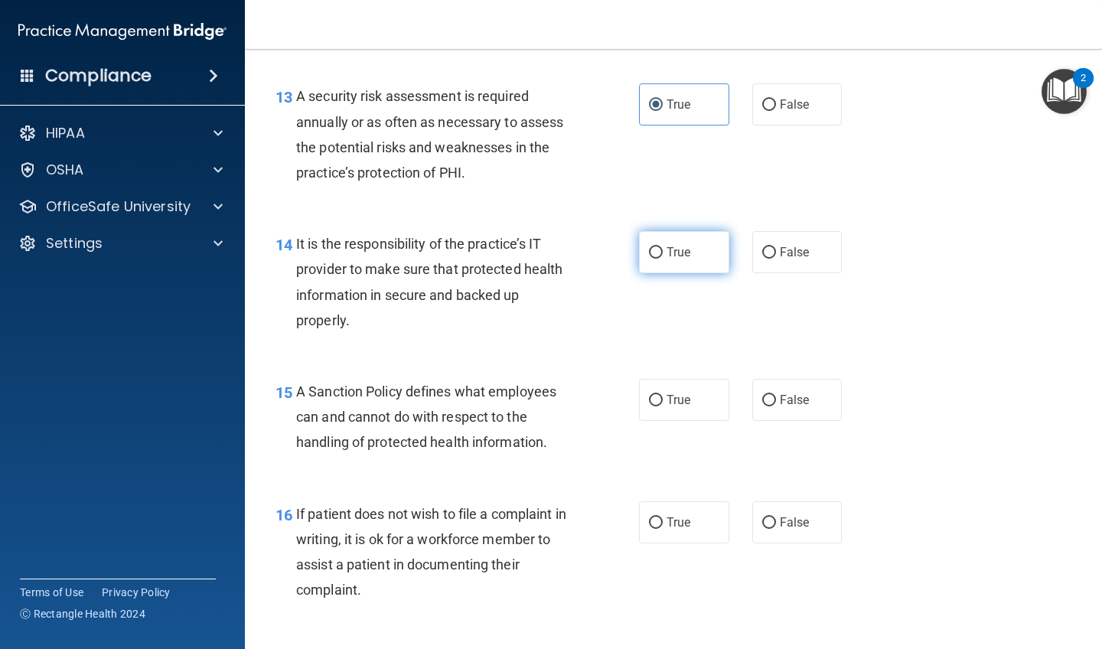
click at [668, 255] on label "True" at bounding box center [684, 252] width 90 height 42
click at [663, 255] on input "True" at bounding box center [656, 252] width 14 height 11
radio input "true"
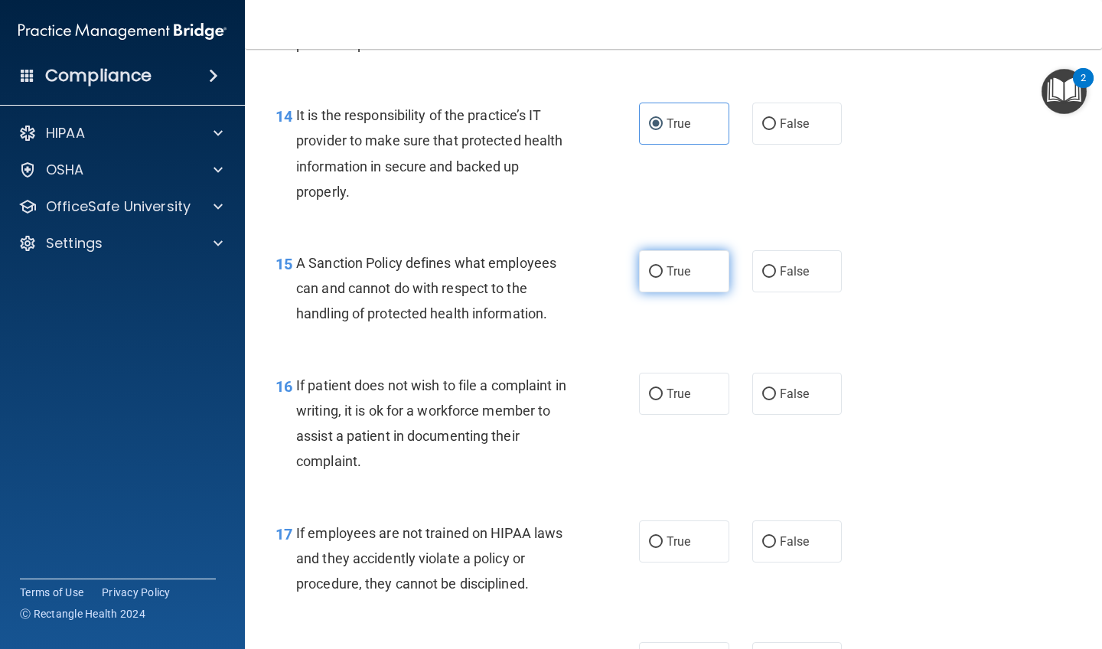
click at [668, 264] on span "True" at bounding box center [679, 271] width 24 height 15
click at [663, 266] on input "True" at bounding box center [656, 271] width 14 height 11
radio input "true"
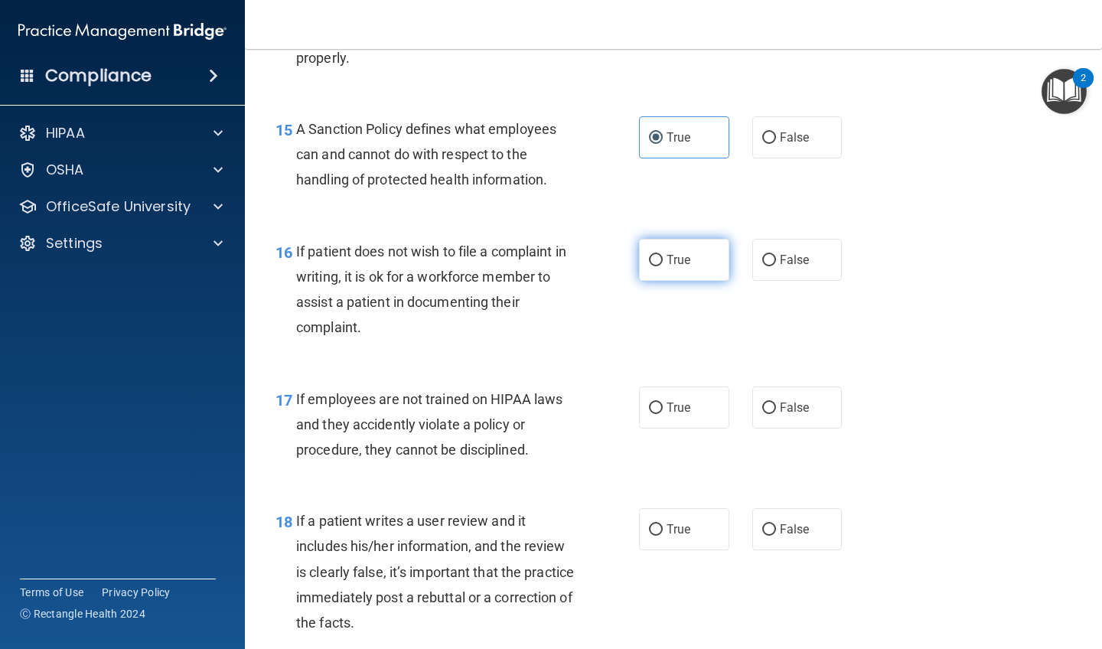
click at [668, 255] on label "True" at bounding box center [684, 260] width 90 height 42
click at [663, 255] on input "True" at bounding box center [656, 260] width 14 height 11
radio input "true"
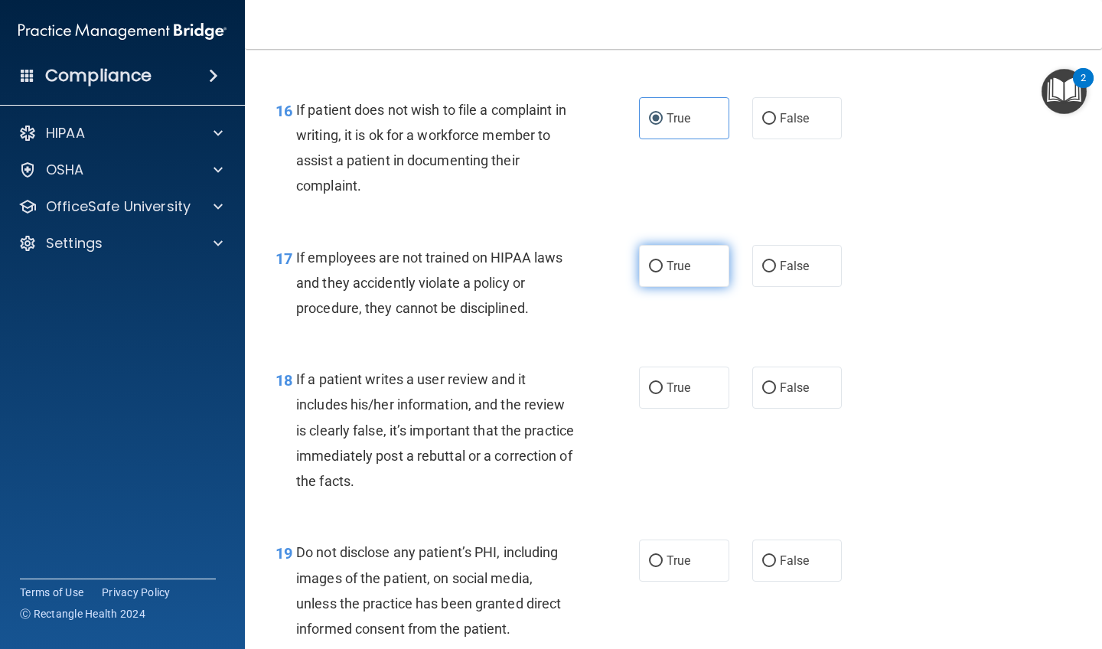
click at [668, 259] on span "True" at bounding box center [679, 266] width 24 height 15
click at [663, 261] on input "True" at bounding box center [656, 266] width 14 height 11
radio input "true"
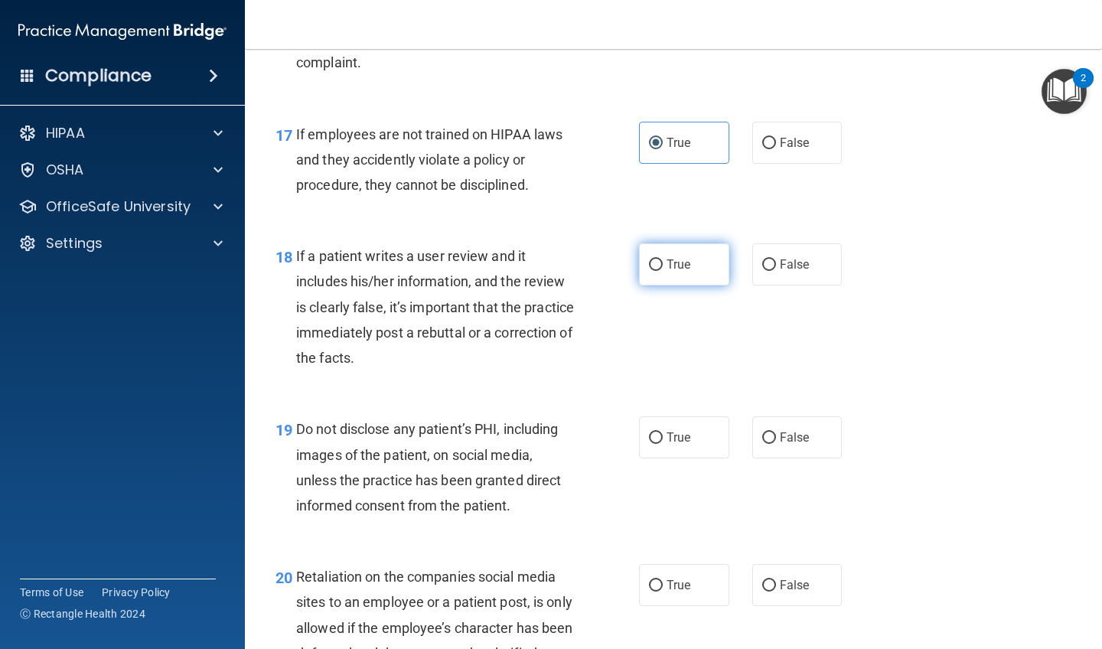
click at [668, 257] on span "True" at bounding box center [679, 264] width 24 height 15
click at [663, 259] on input "True" at bounding box center [656, 264] width 14 height 11
radio input "true"
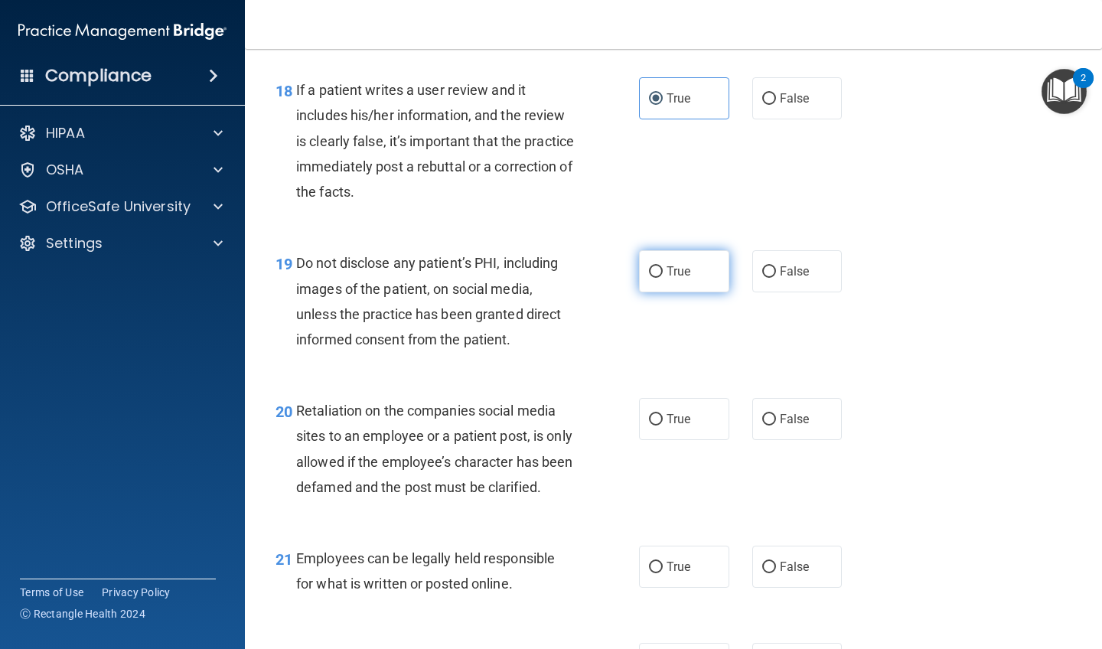
click at [668, 264] on span "True" at bounding box center [679, 271] width 24 height 15
click at [663, 266] on input "True" at bounding box center [656, 271] width 14 height 11
radio input "true"
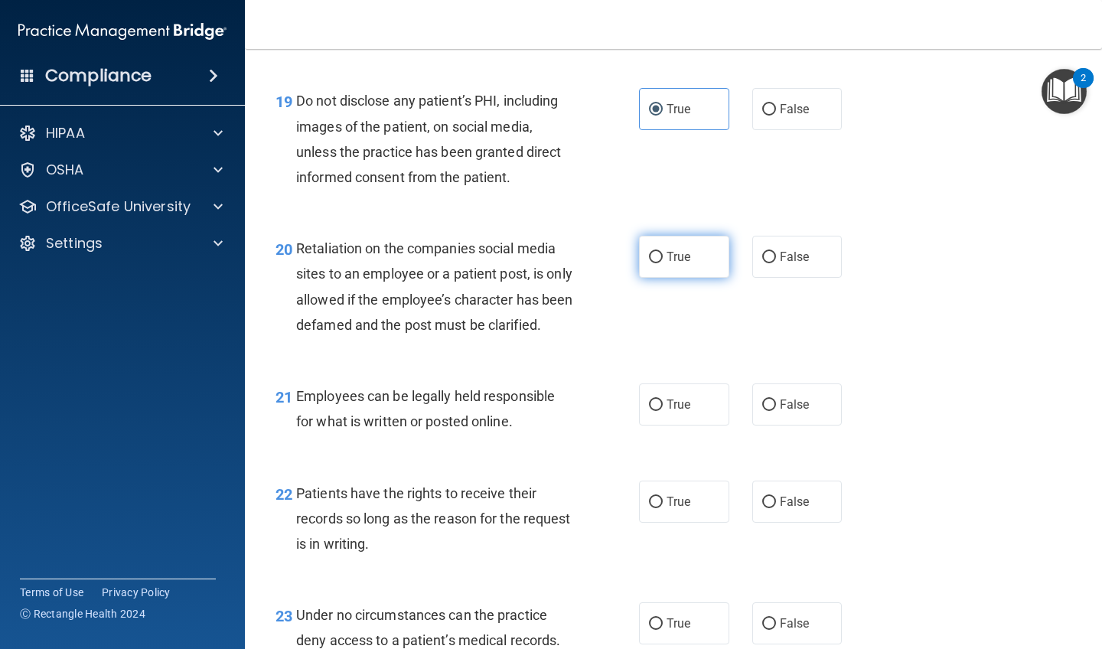
click at [668, 255] on label "True" at bounding box center [684, 257] width 90 height 42
click at [663, 255] on input "True" at bounding box center [656, 257] width 14 height 11
radio input "true"
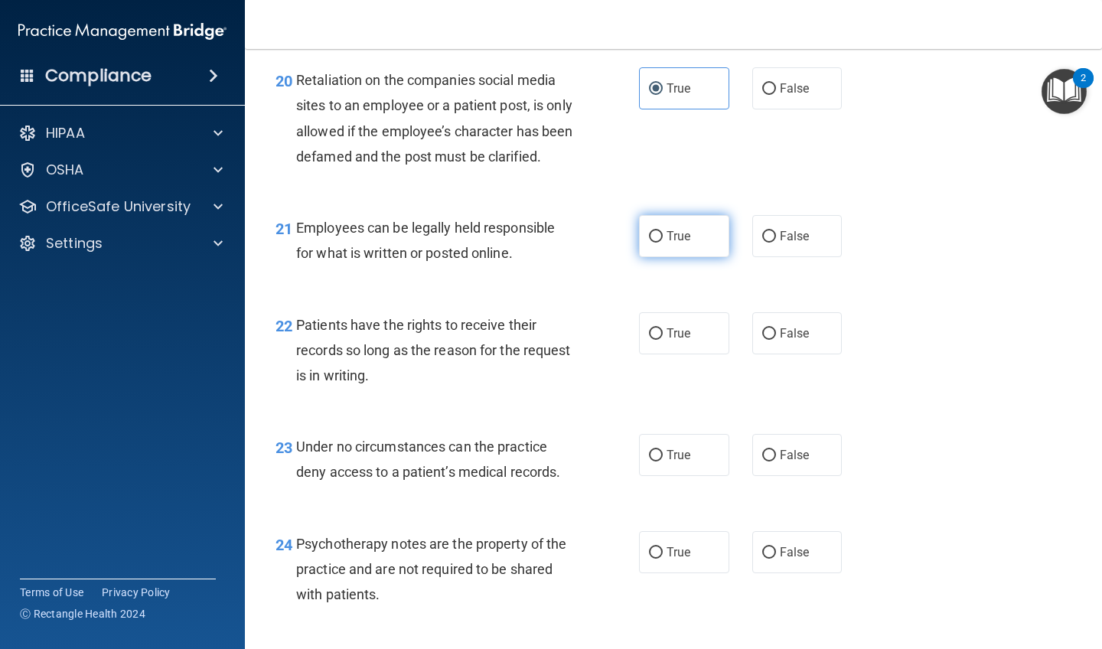
click at [668, 255] on label "True" at bounding box center [684, 236] width 90 height 42
click at [663, 243] on input "True" at bounding box center [656, 236] width 14 height 11
radio input "true"
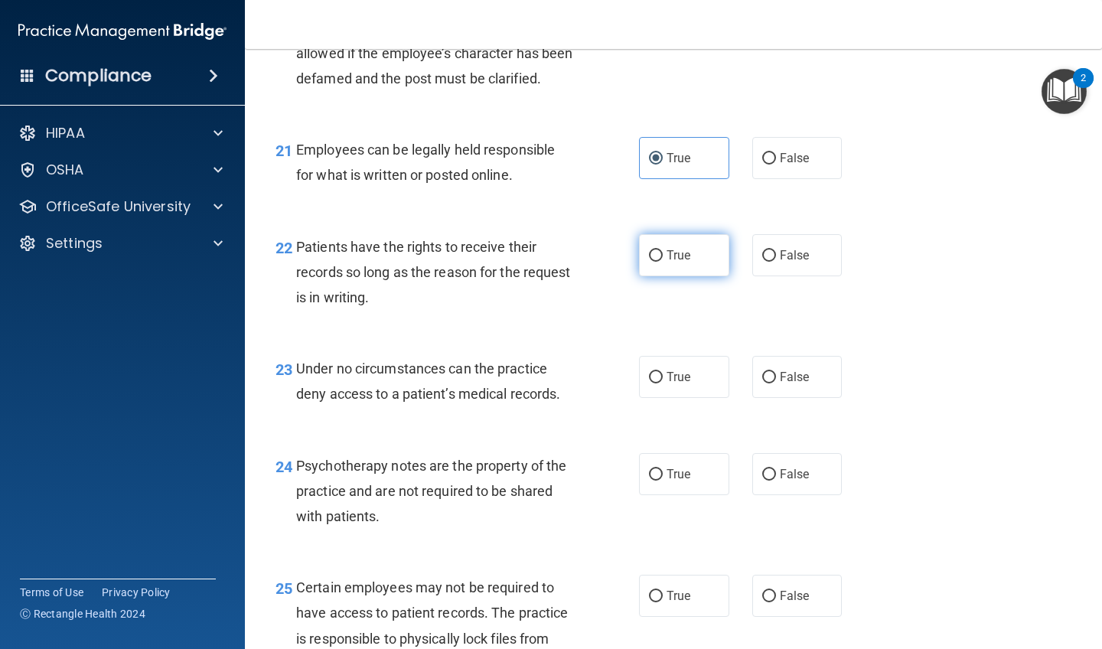
click at [668, 255] on label "True" at bounding box center [684, 255] width 90 height 42
click at [663, 255] on input "True" at bounding box center [656, 255] width 14 height 11
radio input "true"
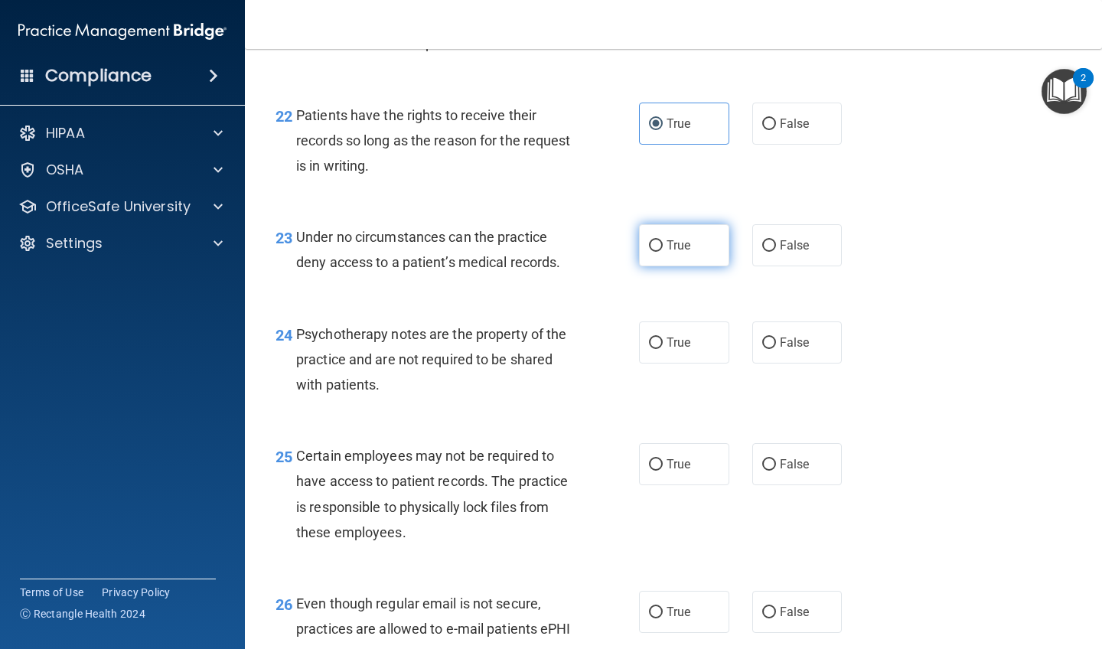
click at [668, 253] on span "True" at bounding box center [679, 245] width 24 height 15
click at [663, 252] on input "True" at bounding box center [656, 245] width 14 height 11
radio input "true"
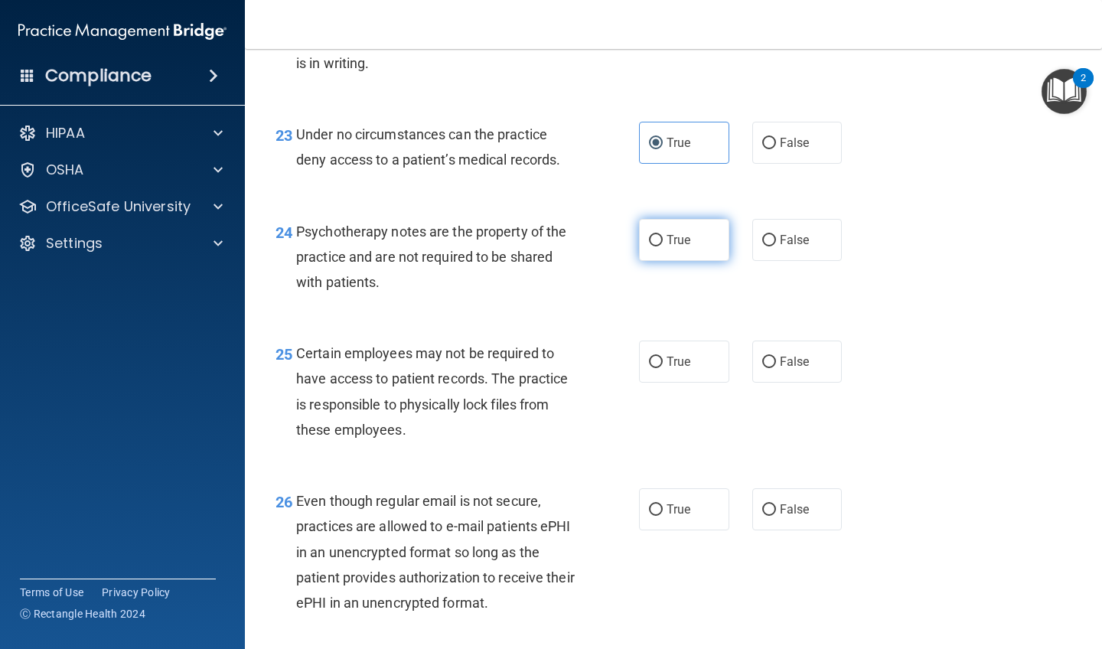
click at [668, 247] on span "True" at bounding box center [679, 240] width 24 height 15
click at [663, 246] on input "True" at bounding box center [656, 240] width 14 height 11
radio input "true"
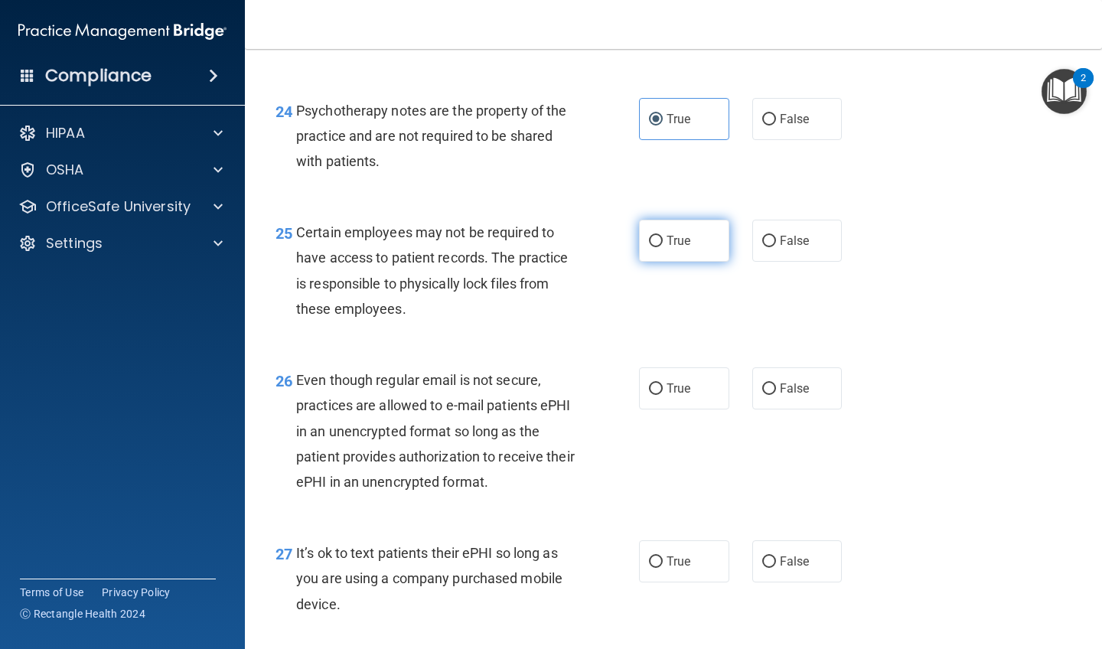
click at [668, 248] on span "True" at bounding box center [679, 240] width 24 height 15
click at [663, 247] on input "True" at bounding box center [656, 241] width 14 height 11
radio input "true"
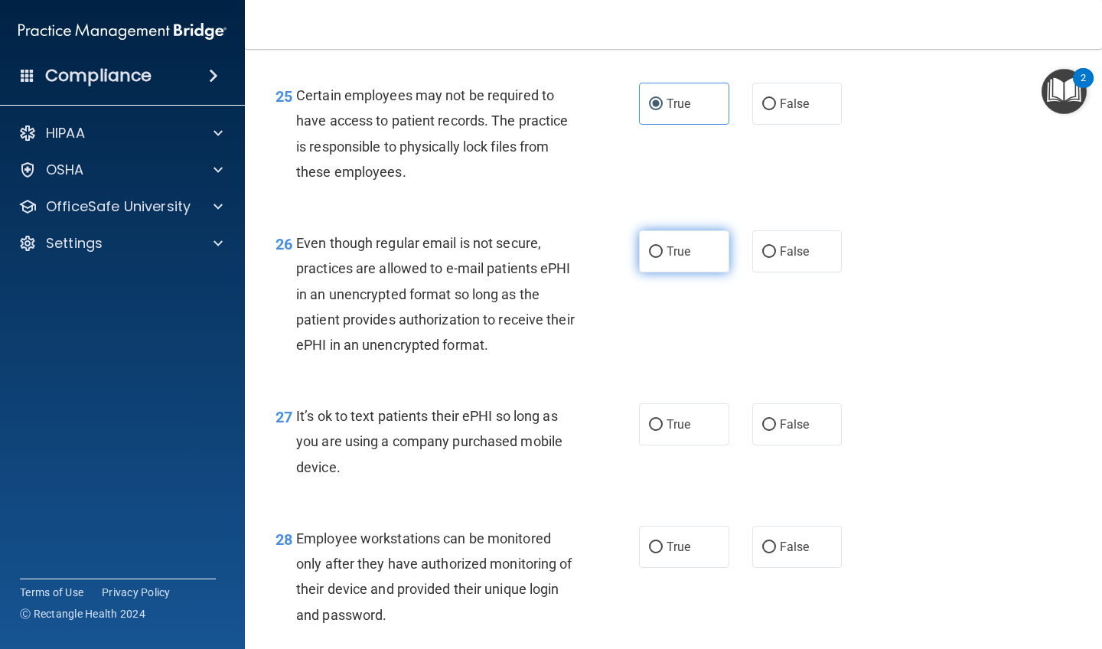
click at [668, 255] on span "True" at bounding box center [679, 251] width 24 height 15
click at [663, 255] on input "True" at bounding box center [656, 251] width 14 height 11
radio input "true"
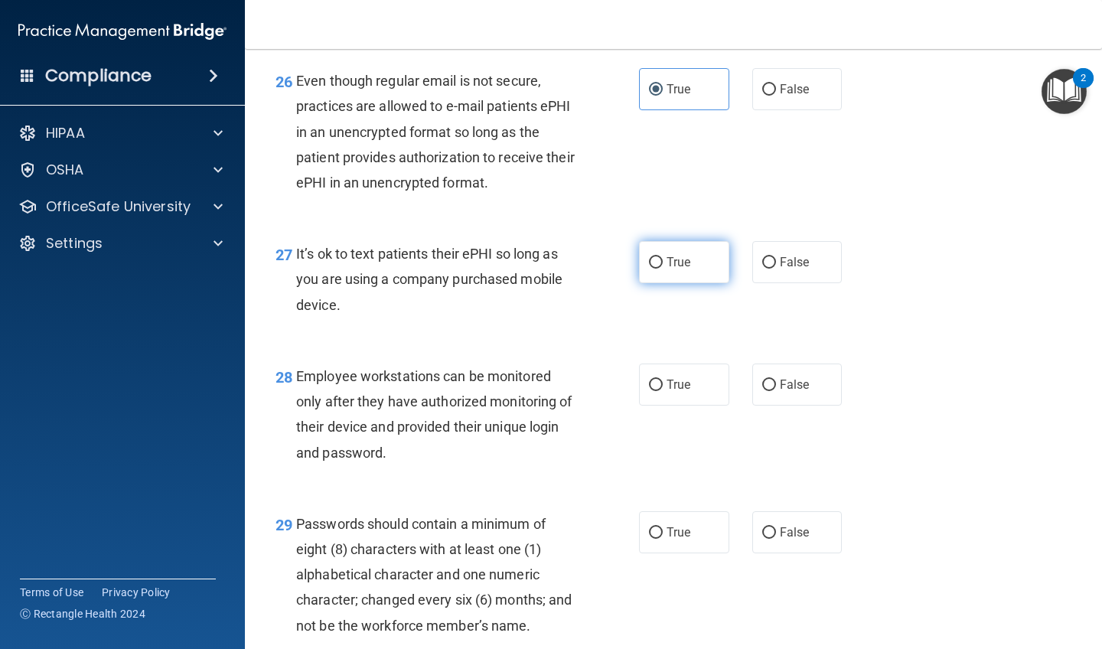
click at [668, 255] on label "True" at bounding box center [684, 262] width 90 height 42
click at [663, 257] on input "True" at bounding box center [656, 262] width 14 height 11
radio input "true"
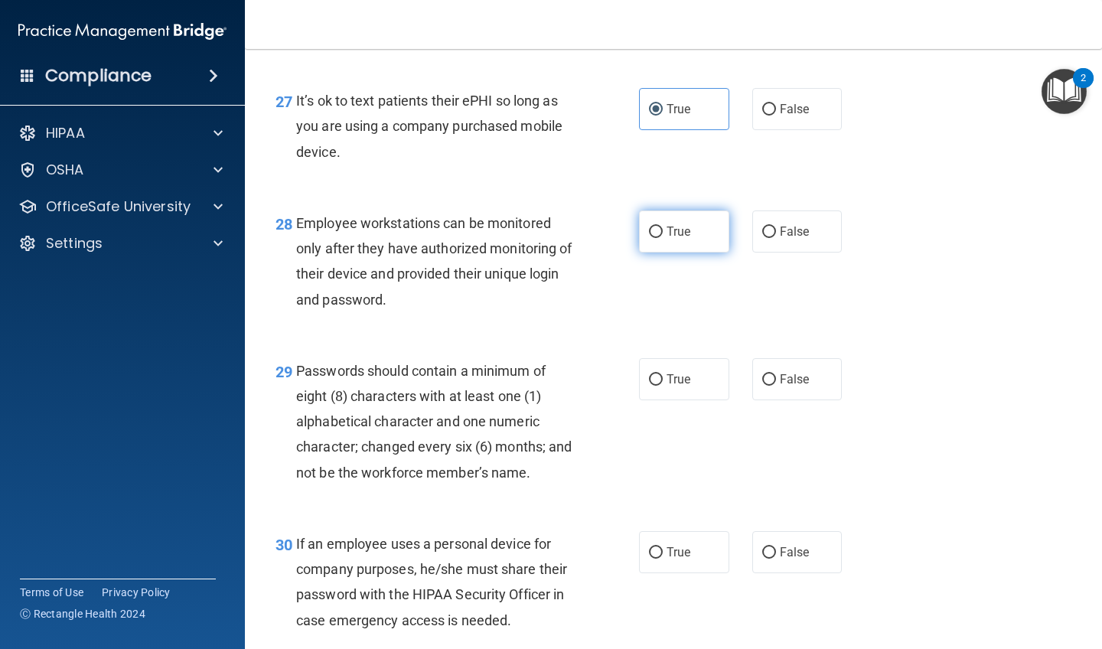
click at [668, 253] on label "True" at bounding box center [684, 231] width 90 height 42
click at [663, 238] on input "True" at bounding box center [656, 232] width 14 height 11
radio input "true"
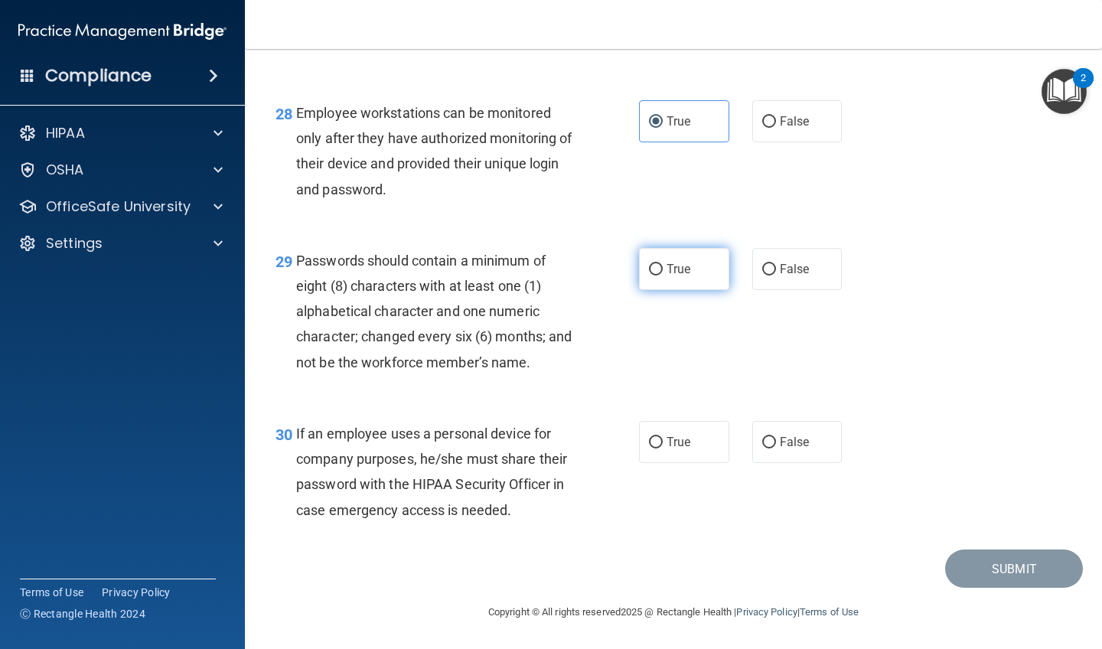
click at [668, 255] on label "True" at bounding box center [684, 269] width 90 height 42
click at [663, 264] on input "True" at bounding box center [656, 269] width 14 height 11
radio input "true"
click at [674, 430] on label "True" at bounding box center [684, 442] width 90 height 42
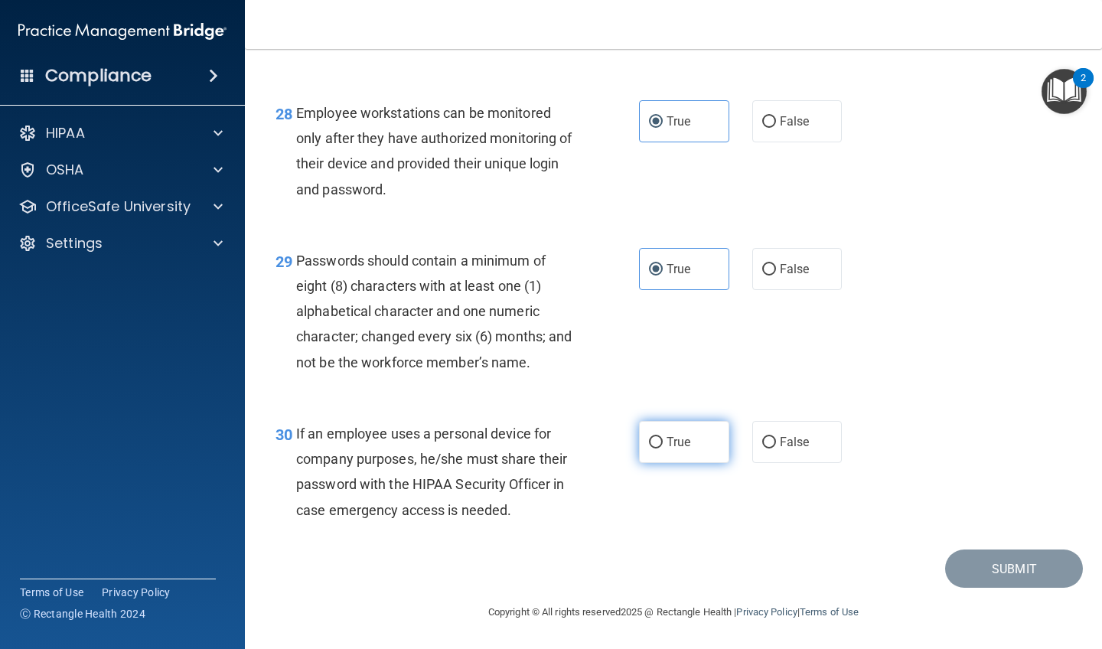
click at [663, 437] on input "True" at bounding box center [656, 442] width 14 height 11
radio input "true"
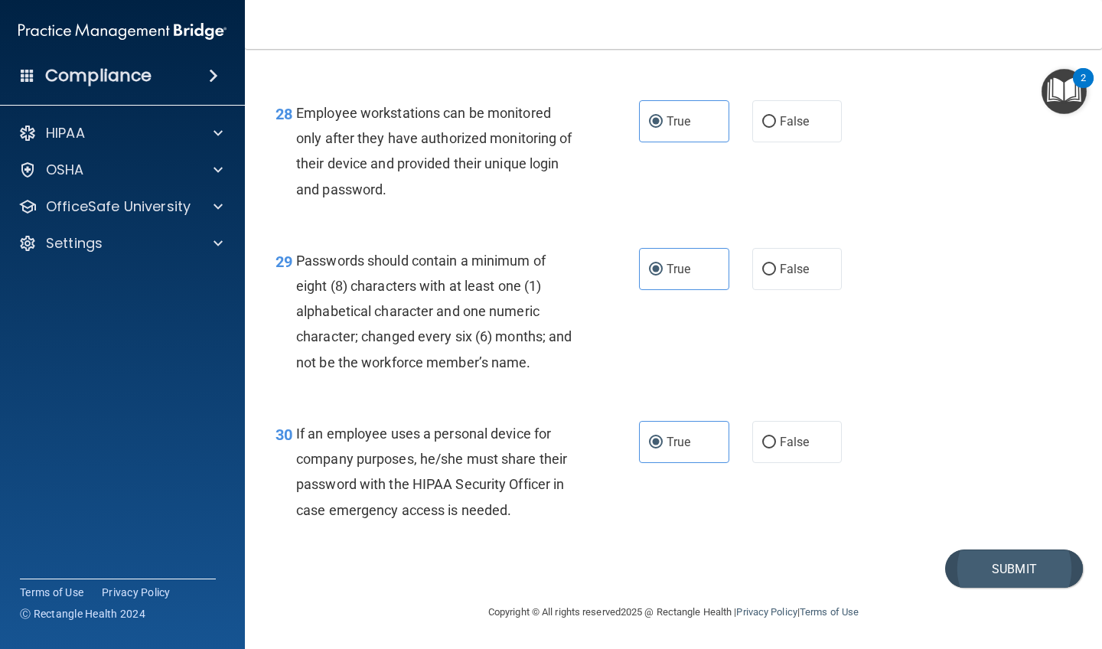
click at [1018, 575] on button "Submit" at bounding box center [1014, 568] width 138 height 39
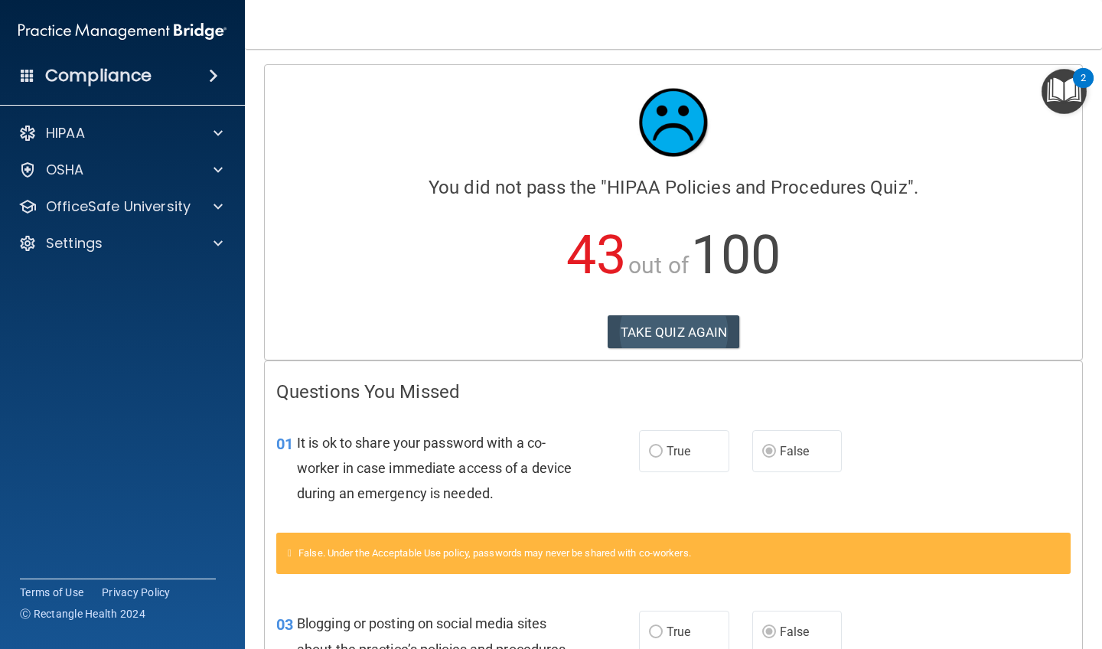
click at [682, 336] on button "TAKE QUIZ AGAIN" at bounding box center [674, 332] width 132 height 34
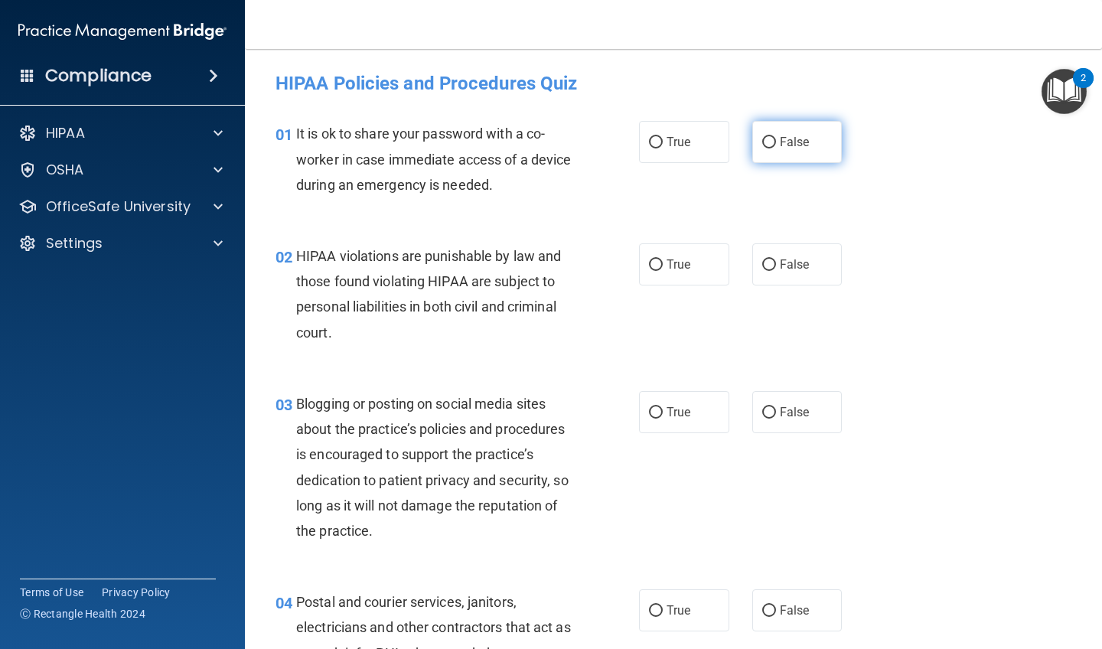
click at [779, 158] on label "False" at bounding box center [797, 142] width 90 height 42
click at [776, 148] on input "False" at bounding box center [769, 142] width 14 height 11
radio input "true"
click at [686, 257] on span "True" at bounding box center [679, 264] width 24 height 15
click at [663, 259] on input "True" at bounding box center [656, 264] width 14 height 11
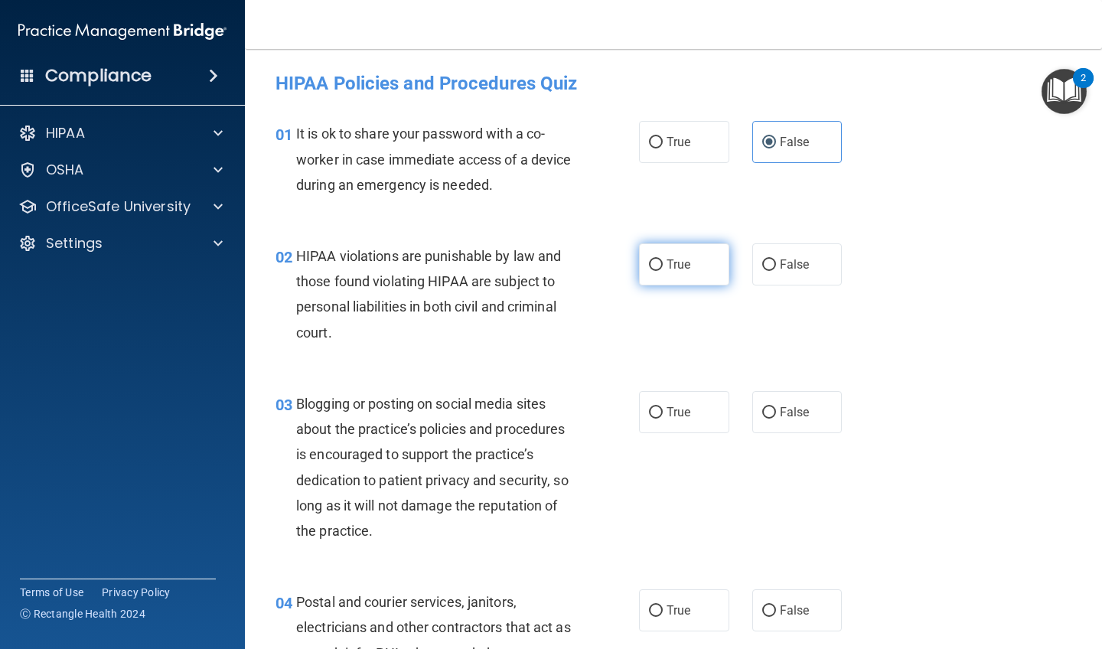
radio input "true"
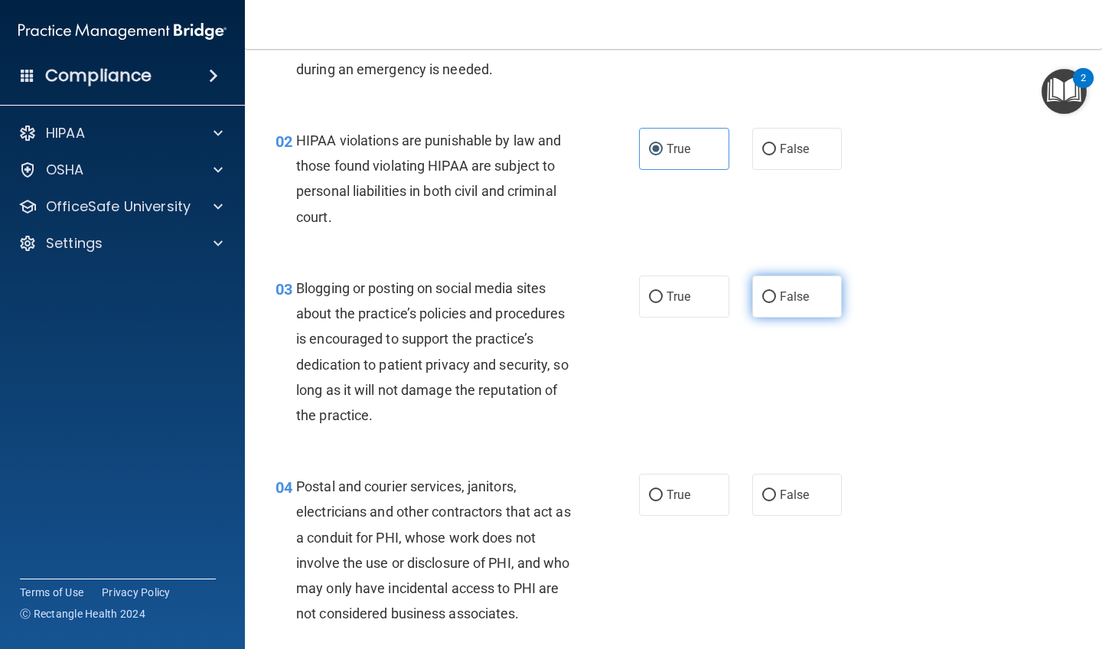
click at [813, 309] on label "False" at bounding box center [797, 296] width 90 height 42
click at [776, 303] on input "False" at bounding box center [769, 297] width 14 height 11
radio input "true"
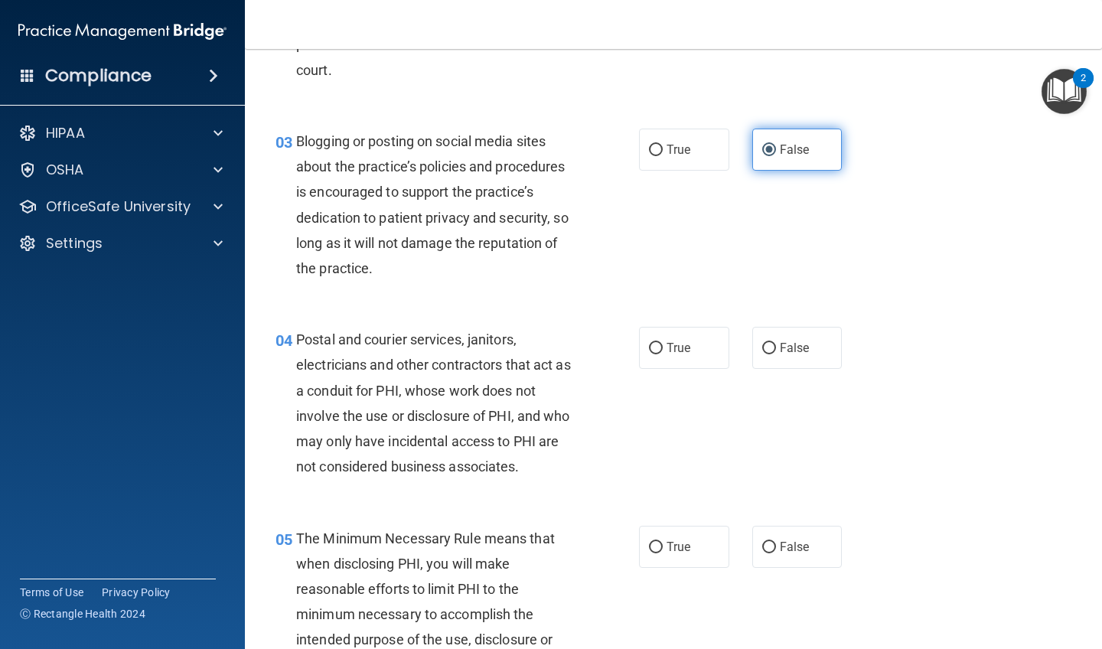
scroll to position [281, 0]
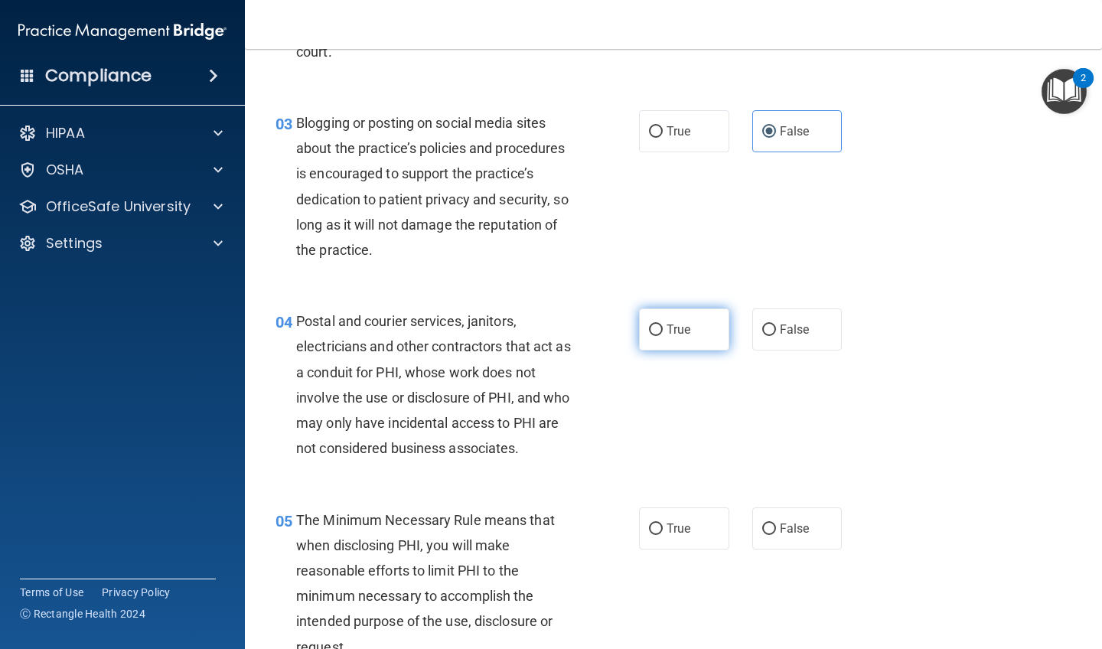
click at [677, 328] on span "True" at bounding box center [679, 329] width 24 height 15
click at [663, 328] on input "True" at bounding box center [656, 329] width 14 height 11
radio input "true"
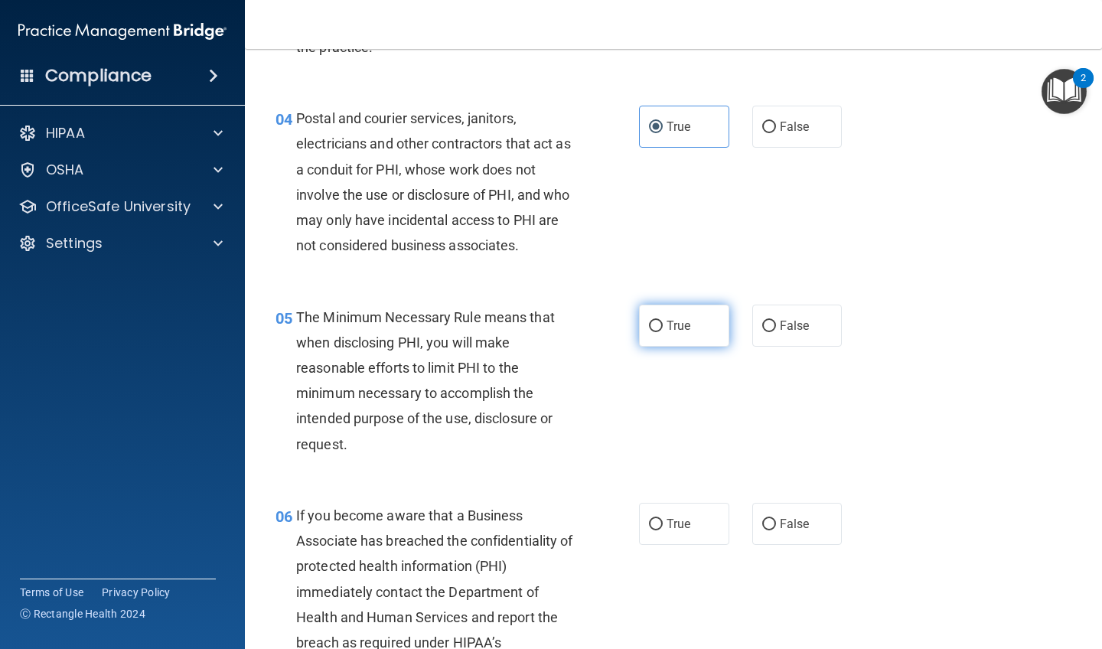
click at [677, 328] on span "True" at bounding box center [679, 325] width 24 height 15
click at [663, 328] on input "True" at bounding box center [656, 326] width 14 height 11
radio input "true"
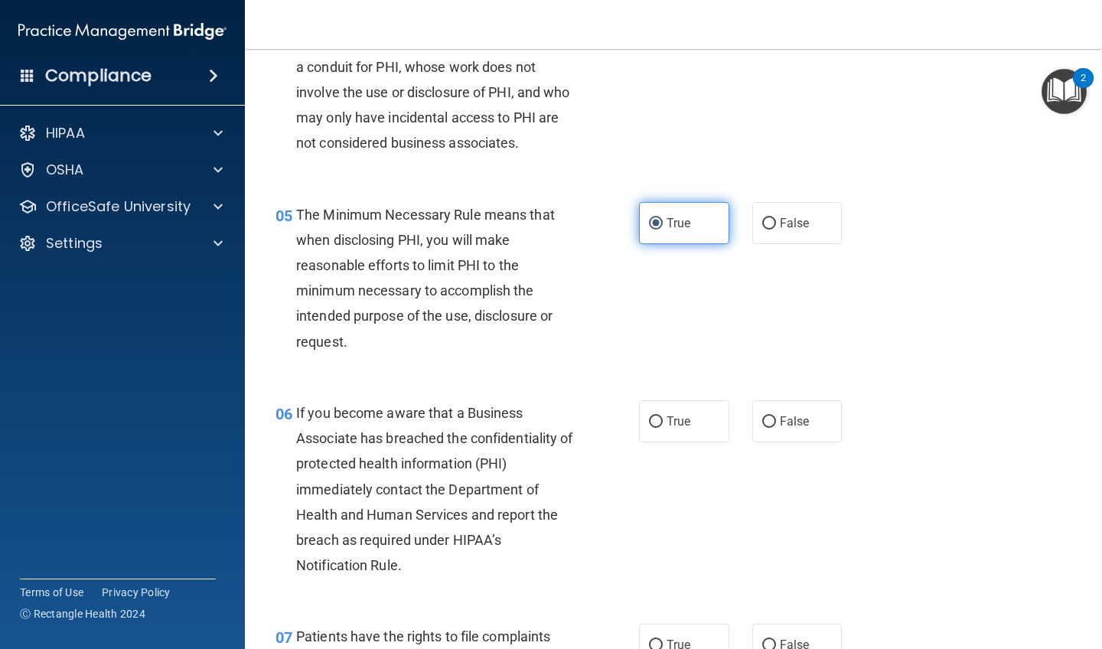
scroll to position [619, 0]
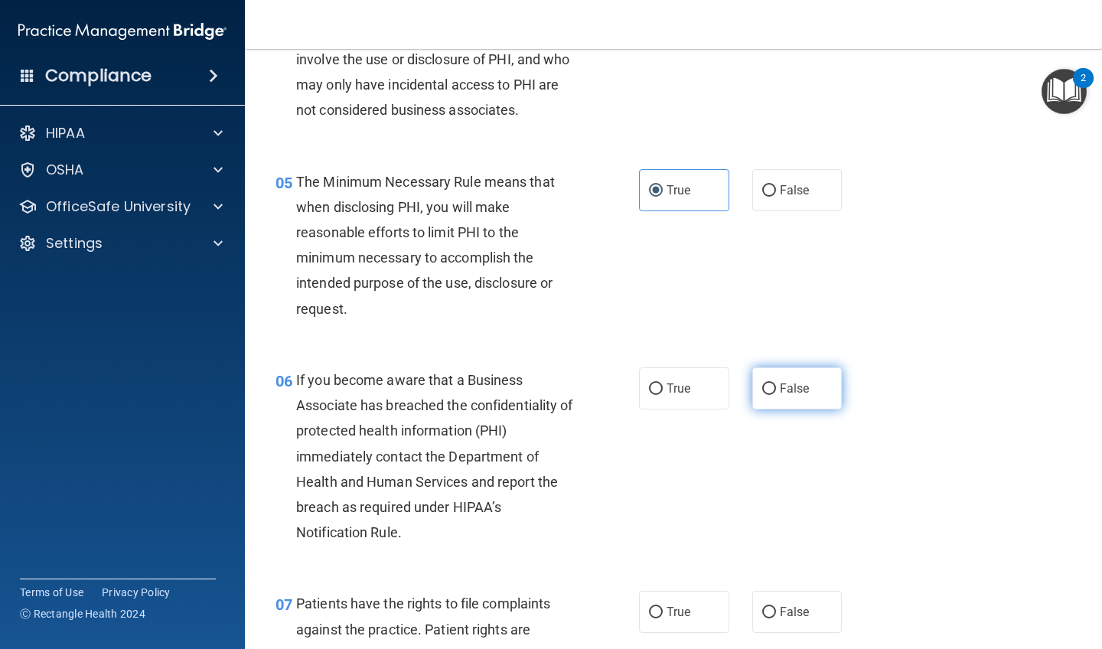
click at [781, 385] on span "False" at bounding box center [795, 388] width 30 height 15
click at [776, 385] on input "False" at bounding box center [769, 388] width 14 height 11
radio input "true"
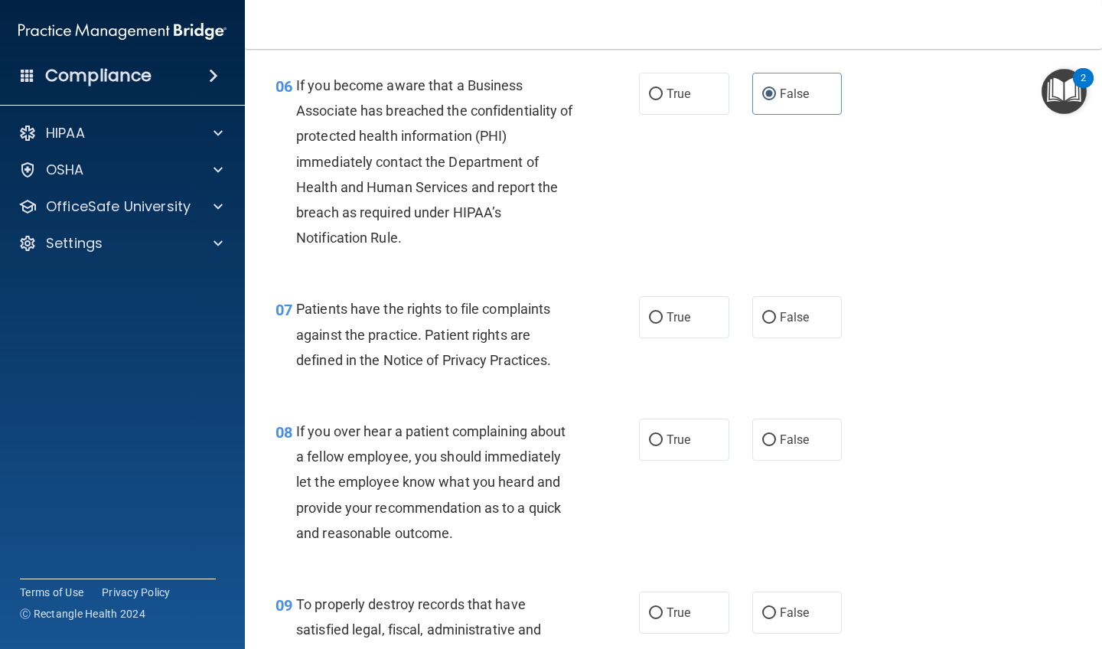
scroll to position [936, 0]
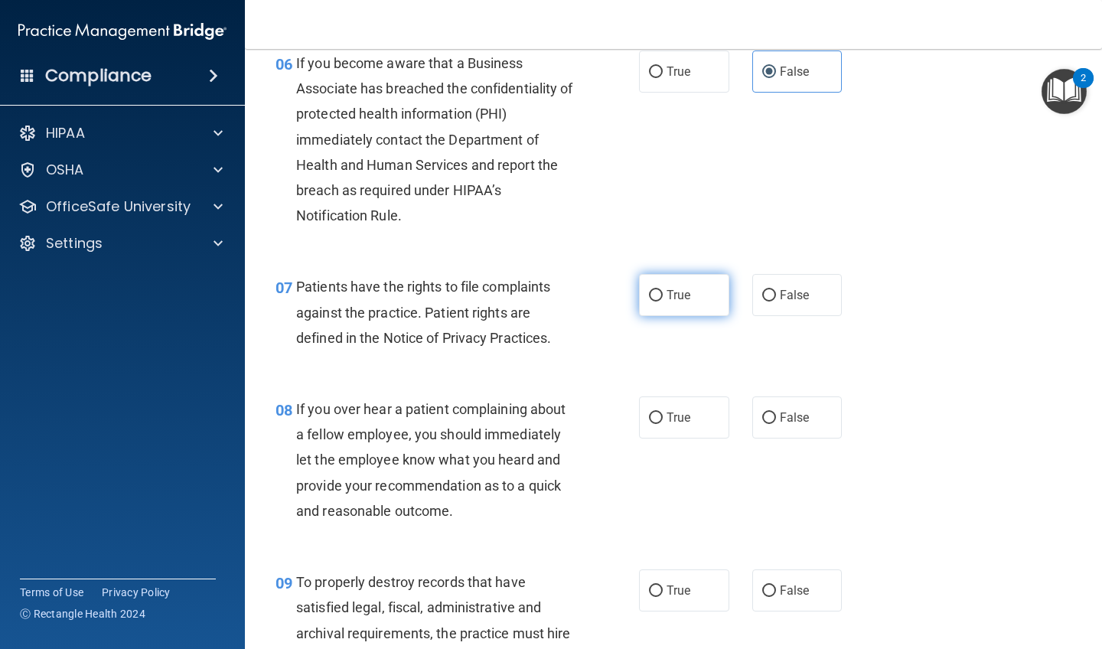
click at [660, 274] on label "True" at bounding box center [684, 295] width 90 height 42
click at [660, 290] on input "True" at bounding box center [656, 295] width 14 height 11
radio input "true"
click at [814, 436] on div "08 If you over hear a patient complaining about a fellow employee, you should i…" at bounding box center [673, 463] width 819 height 173
click at [790, 410] on span "False" at bounding box center [795, 417] width 30 height 15
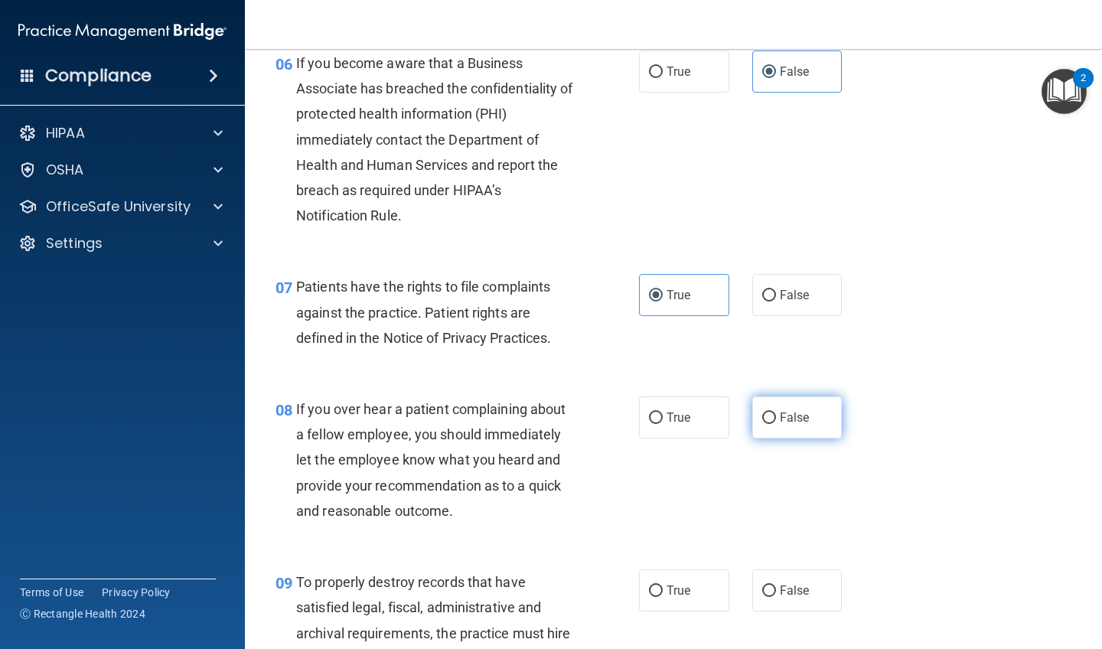
click at [776, 412] on input "False" at bounding box center [769, 417] width 14 height 11
radio input "true"
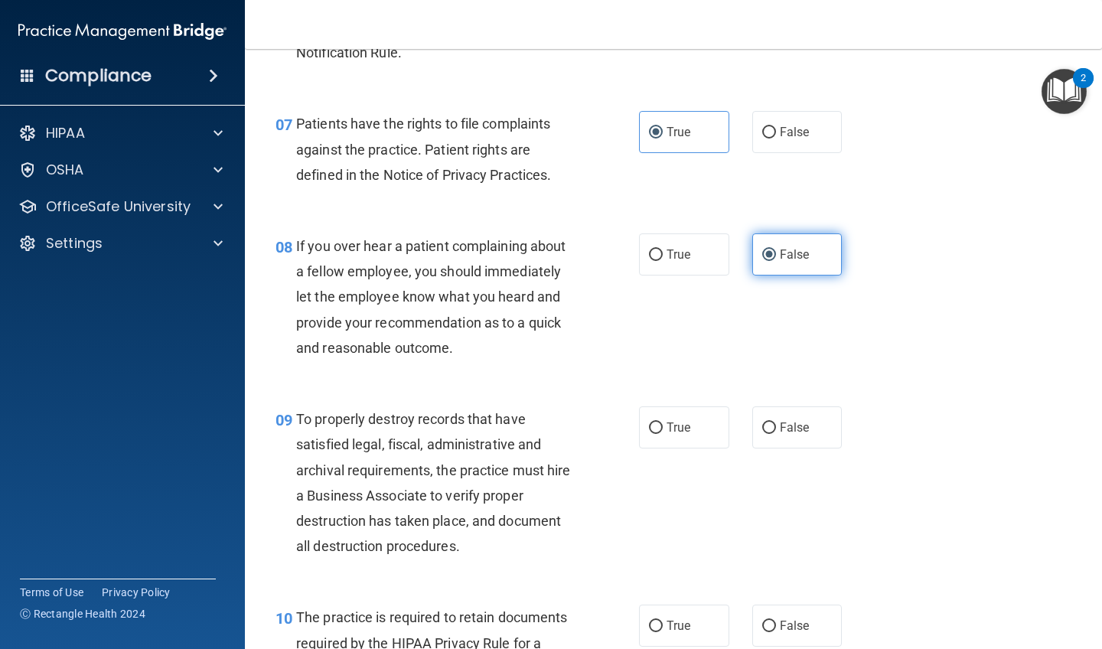
scroll to position [1143, 0]
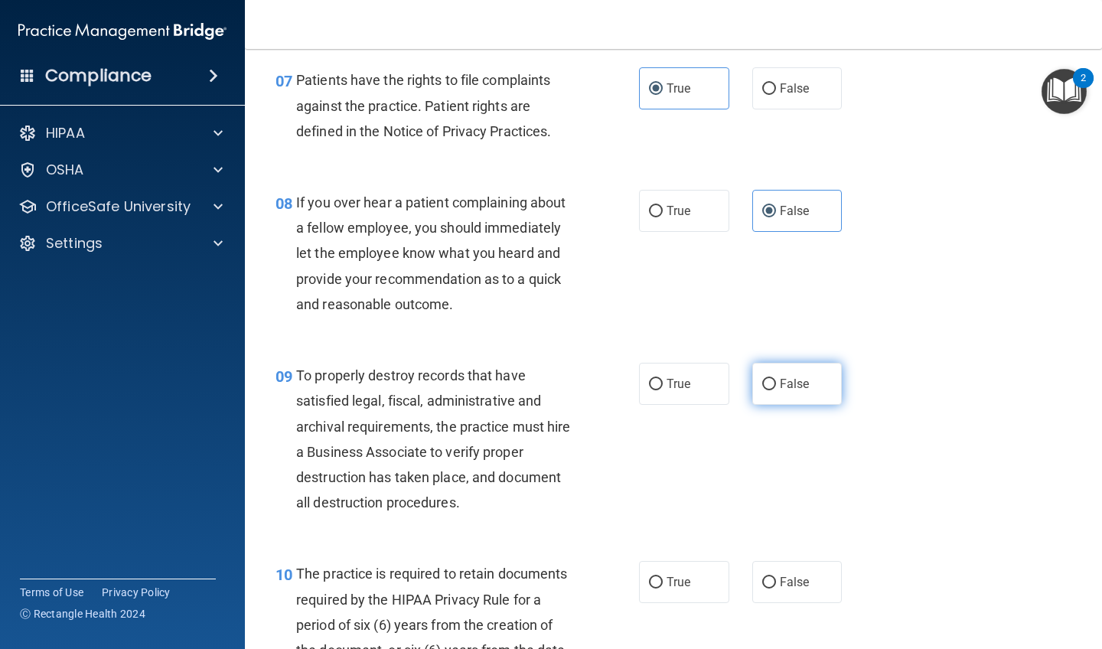
click at [787, 383] on span "False" at bounding box center [795, 384] width 30 height 15
click at [776, 383] on input "False" at bounding box center [769, 384] width 14 height 11
radio input "true"
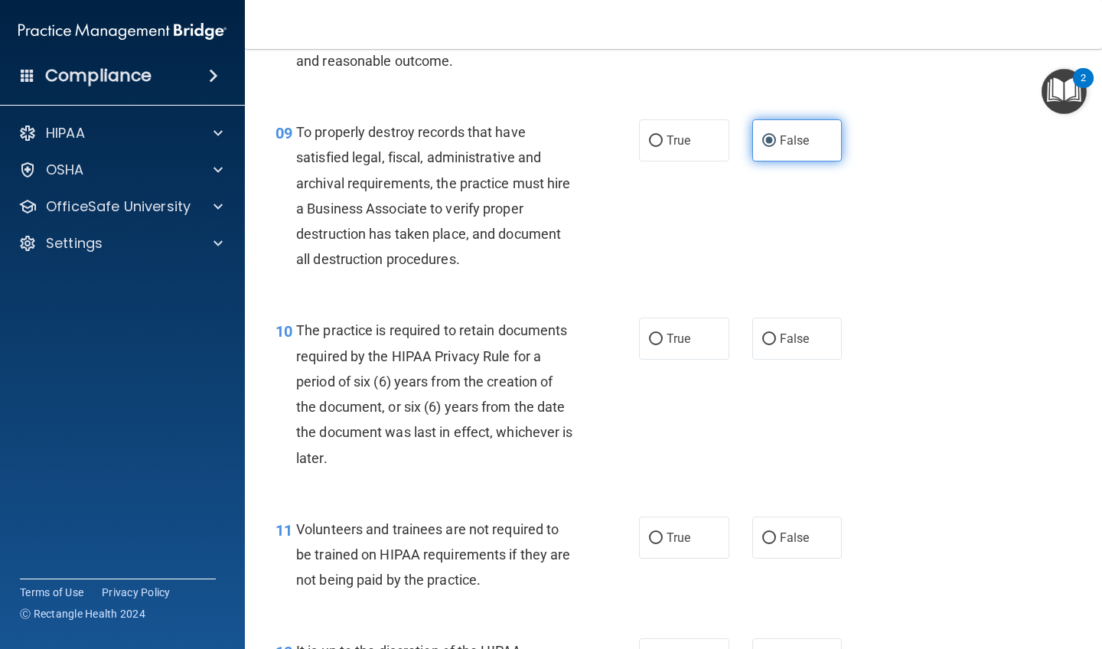
scroll to position [1413, 0]
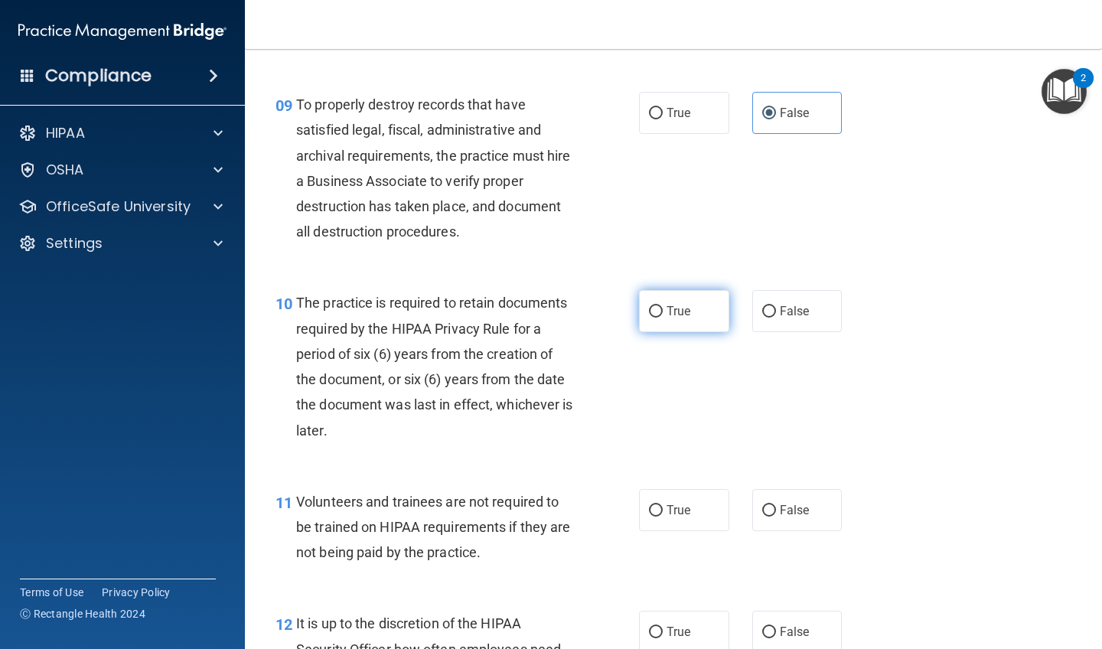
click at [663, 306] on label "True" at bounding box center [684, 311] width 90 height 42
click at [663, 306] on input "True" at bounding box center [656, 311] width 14 height 11
radio input "true"
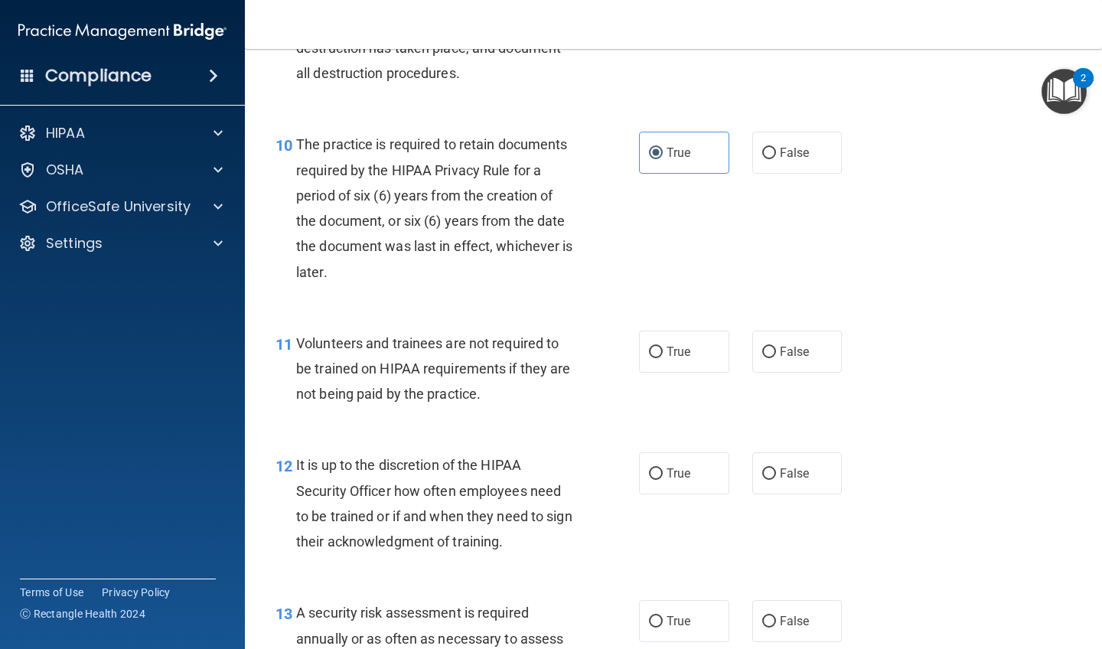
scroll to position [1579, 0]
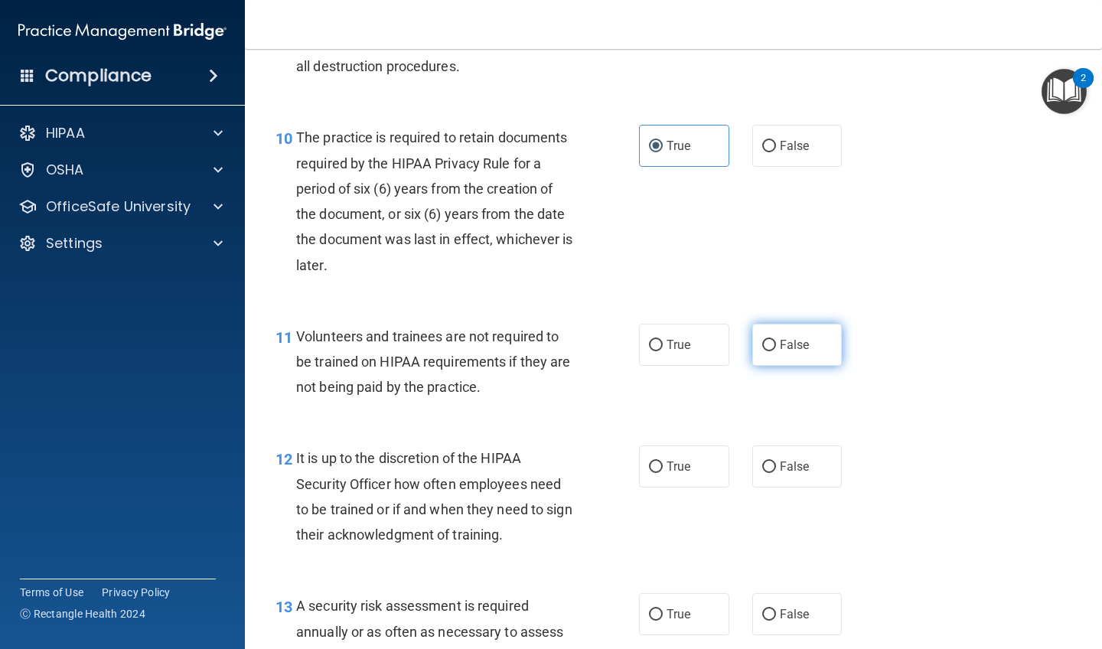
click at [788, 351] on label "False" at bounding box center [797, 345] width 90 height 42
click at [776, 351] on input "False" at bounding box center [769, 345] width 14 height 11
radio input "true"
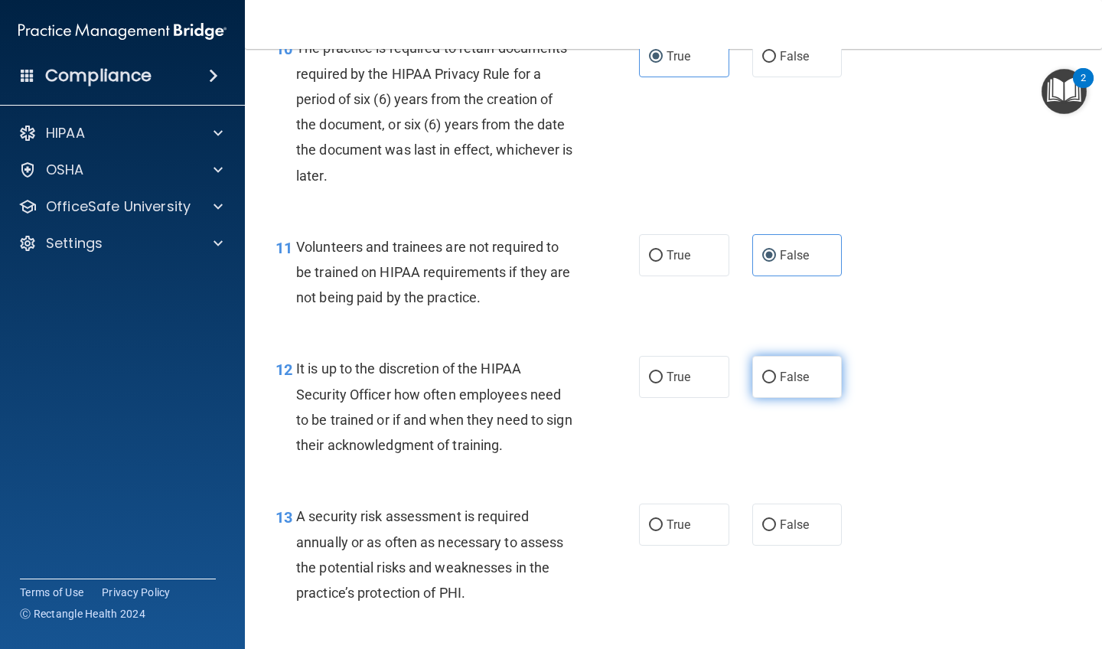
click at [786, 386] on label "False" at bounding box center [797, 377] width 90 height 42
click at [776, 383] on input "False" at bounding box center [769, 377] width 14 height 11
radio input "true"
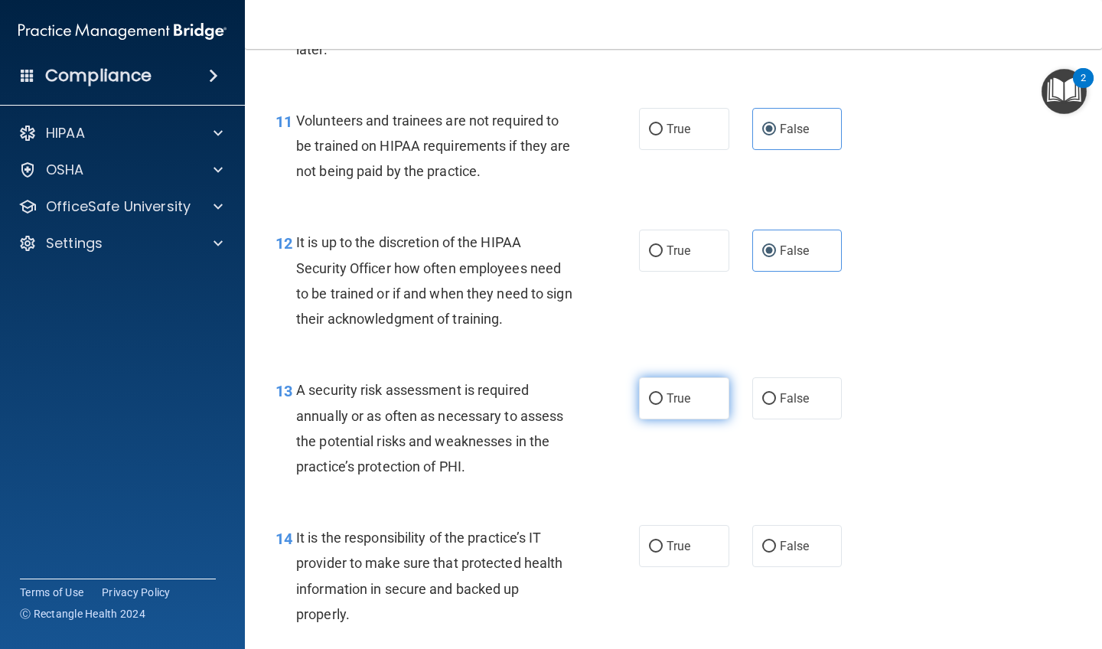
click at [690, 391] on span "True" at bounding box center [679, 398] width 24 height 15
click at [663, 393] on input "True" at bounding box center [656, 398] width 14 height 11
radio input "true"
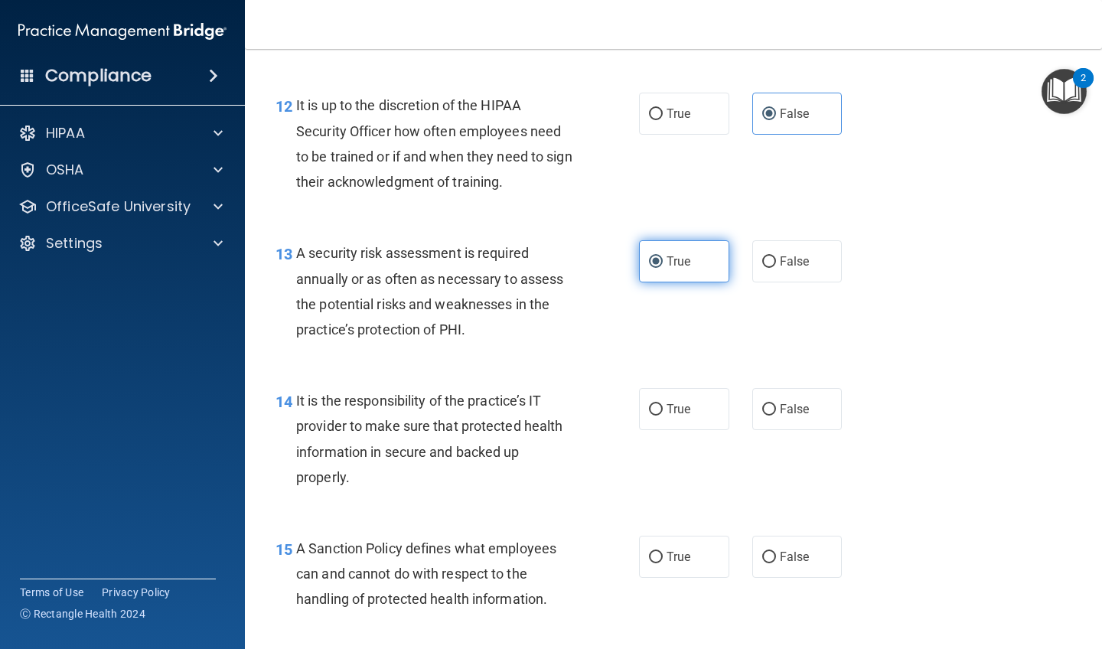
scroll to position [1933, 0]
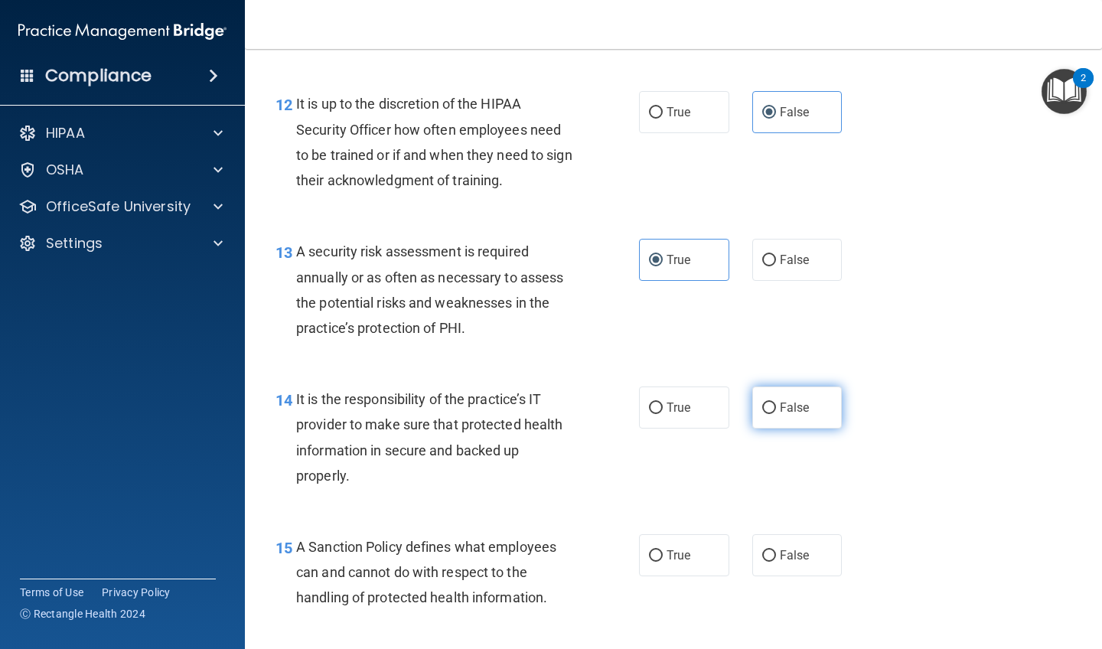
click at [791, 400] on span "False" at bounding box center [795, 407] width 30 height 15
click at [776, 403] on input "False" at bounding box center [769, 408] width 14 height 11
radio input "true"
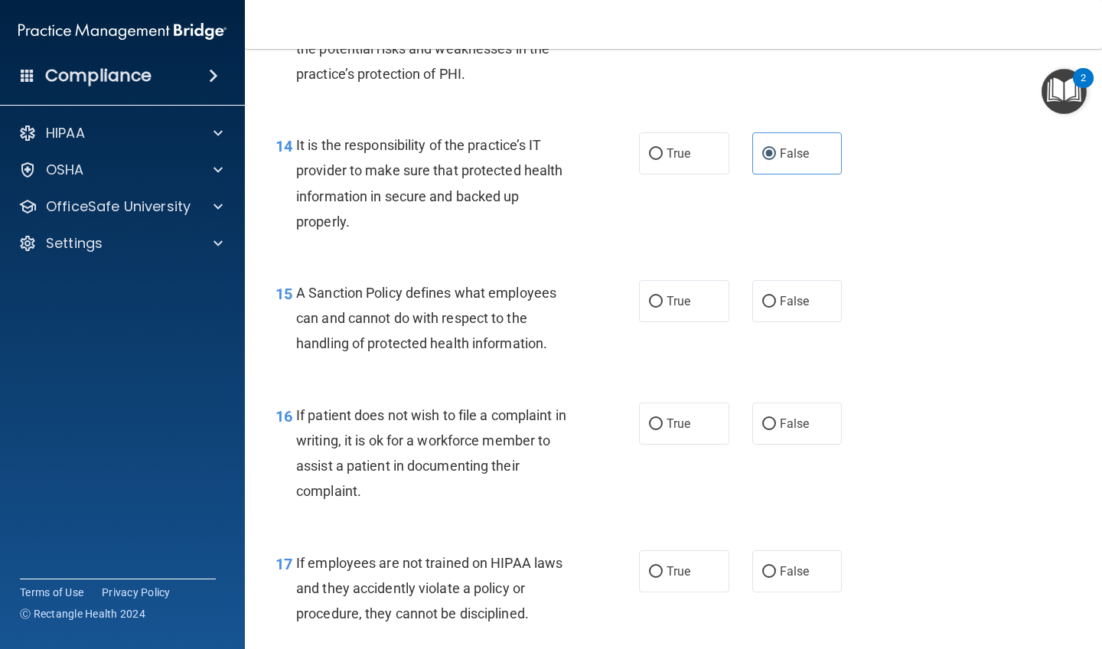
scroll to position [2190, 0]
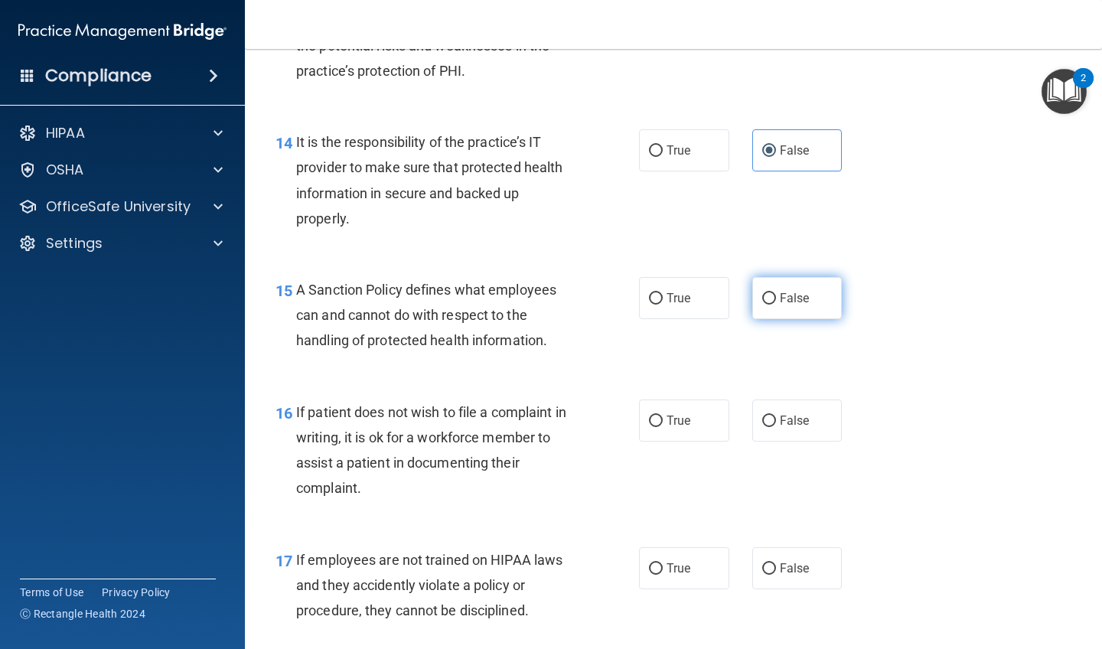
click at [771, 293] on input "False" at bounding box center [769, 298] width 14 height 11
radio input "true"
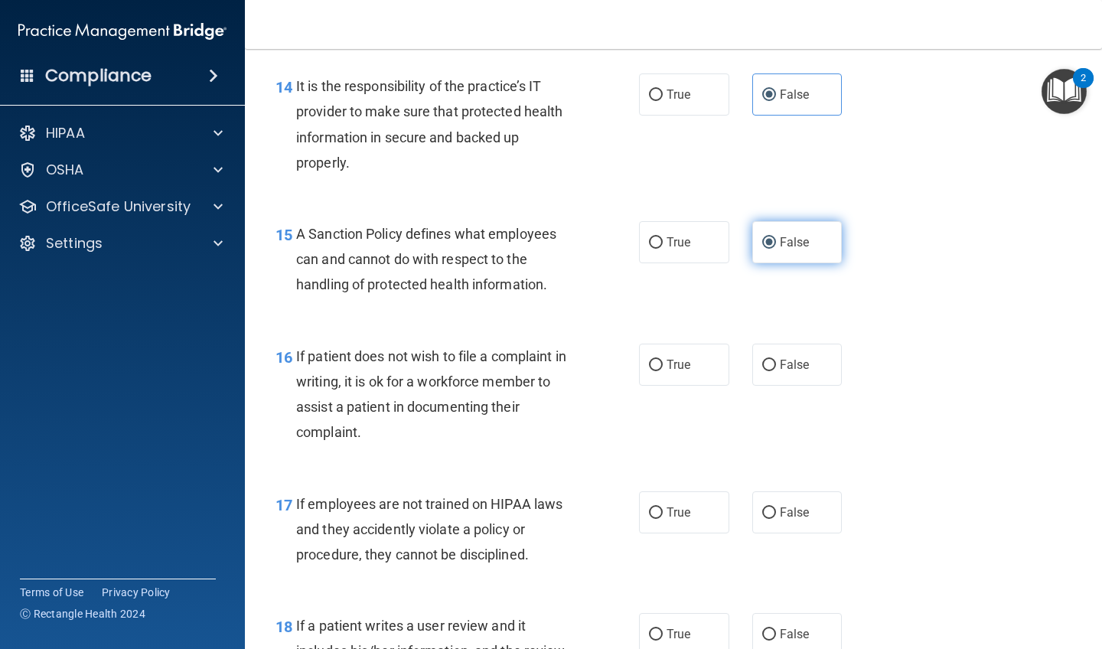
scroll to position [2271, 0]
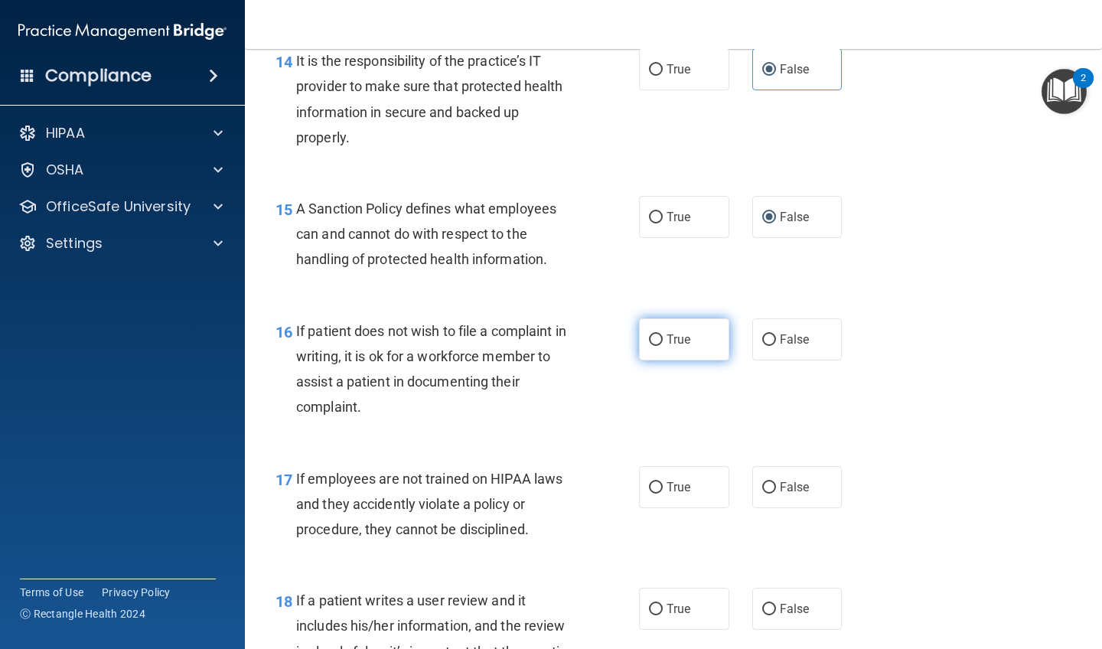
click at [690, 338] on label "True" at bounding box center [684, 339] width 90 height 42
click at [663, 338] on input "True" at bounding box center [656, 339] width 14 height 11
radio input "true"
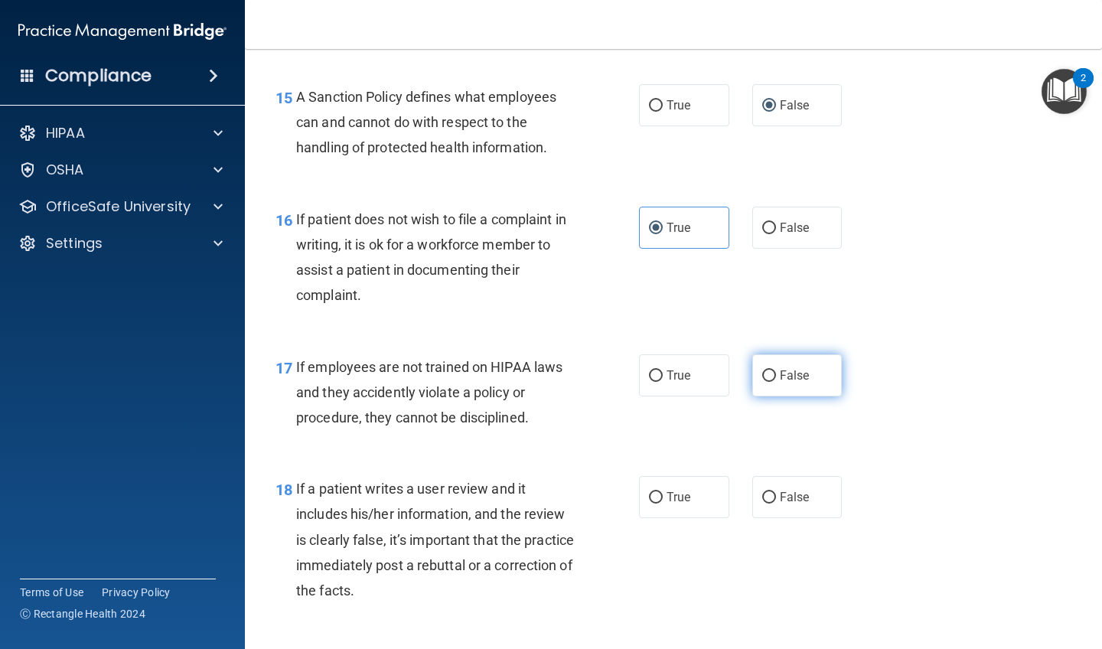
click at [784, 368] on span "False" at bounding box center [795, 375] width 30 height 15
click at [776, 370] on input "False" at bounding box center [769, 375] width 14 height 11
radio input "true"
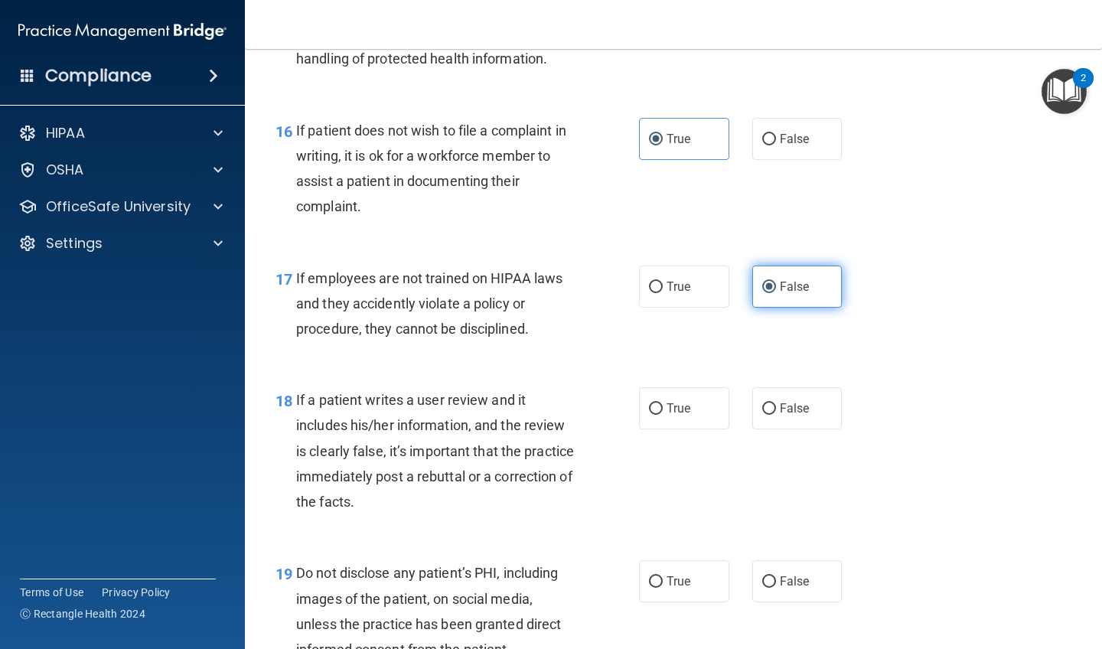
scroll to position [2504, 0]
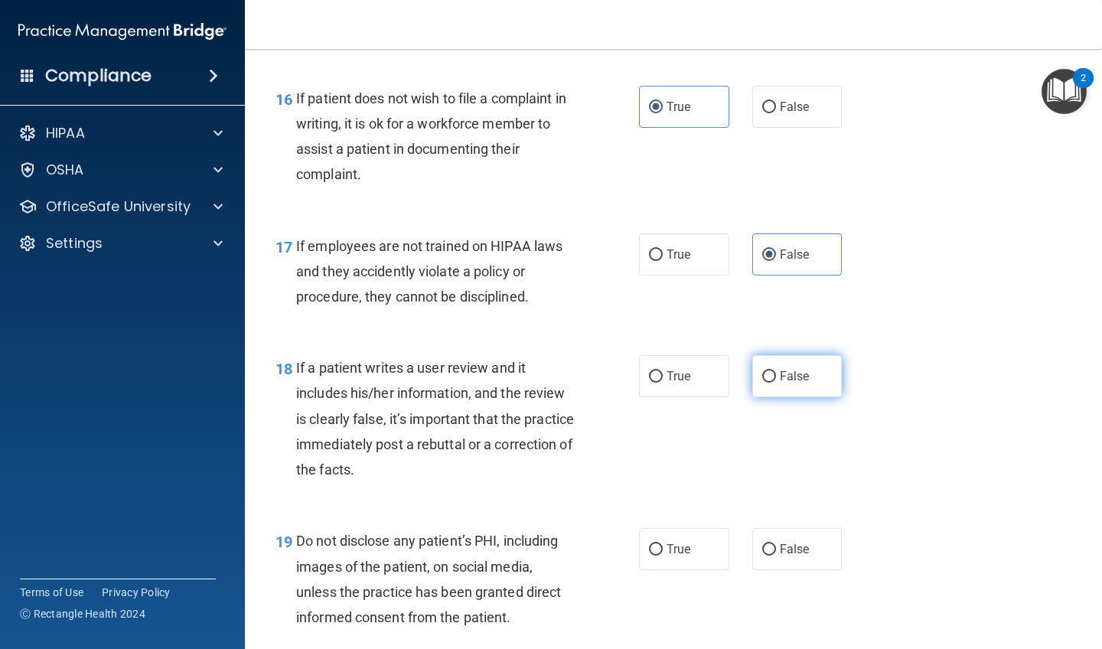
click at [774, 371] on input "False" at bounding box center [769, 376] width 14 height 11
radio input "true"
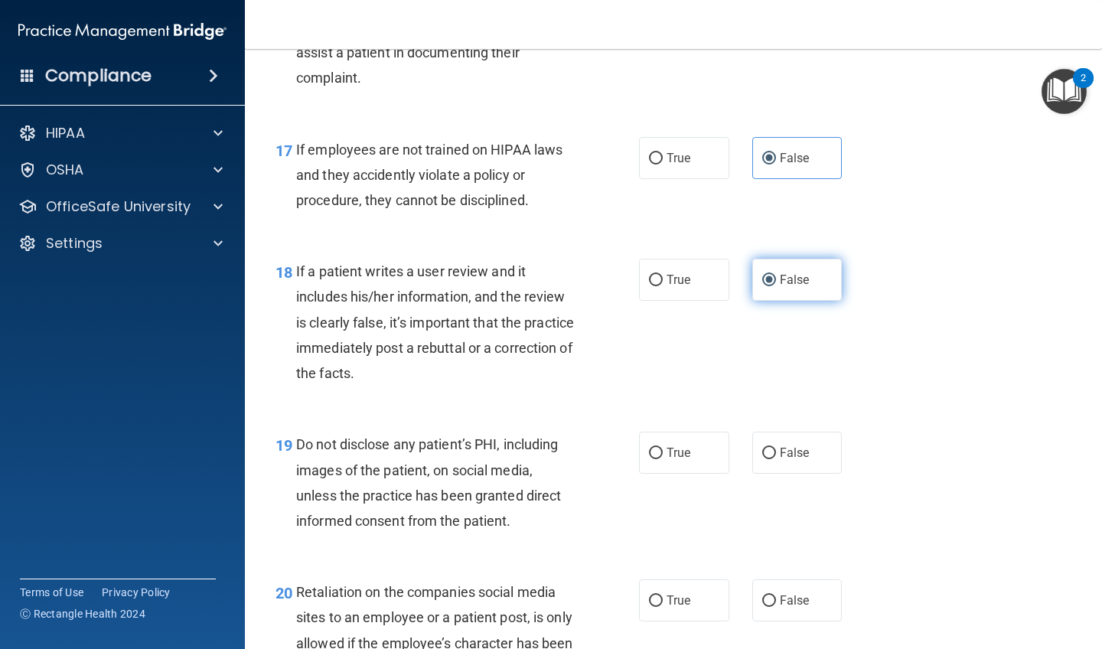
scroll to position [2634, 0]
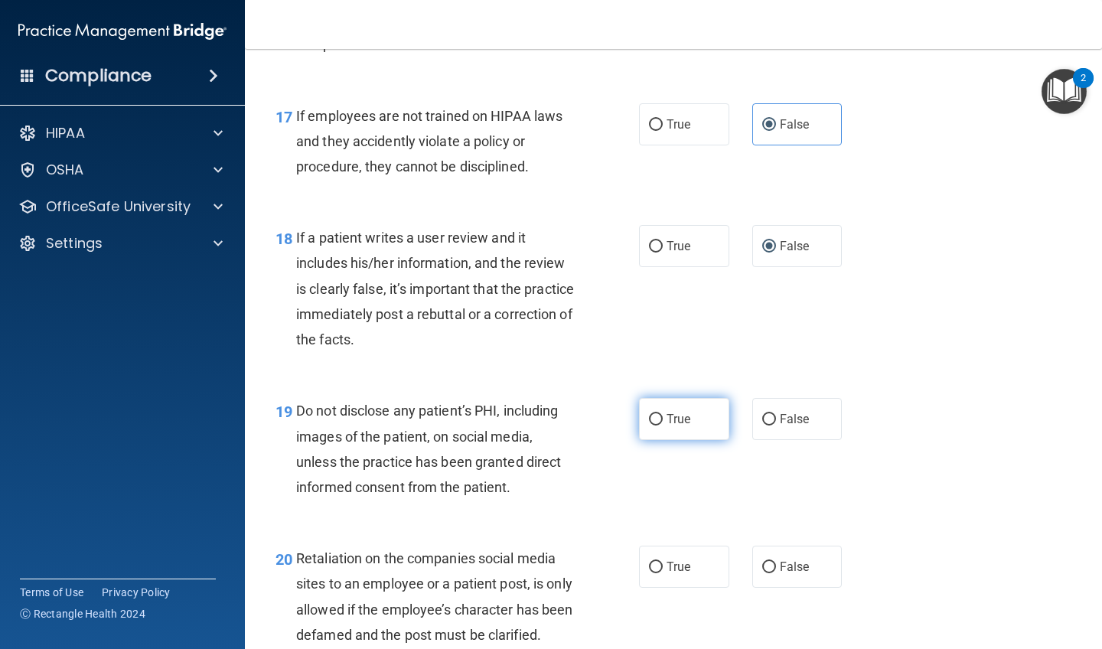
click at [665, 399] on label "True" at bounding box center [684, 419] width 90 height 42
click at [663, 414] on input "True" at bounding box center [656, 419] width 14 height 11
radio input "true"
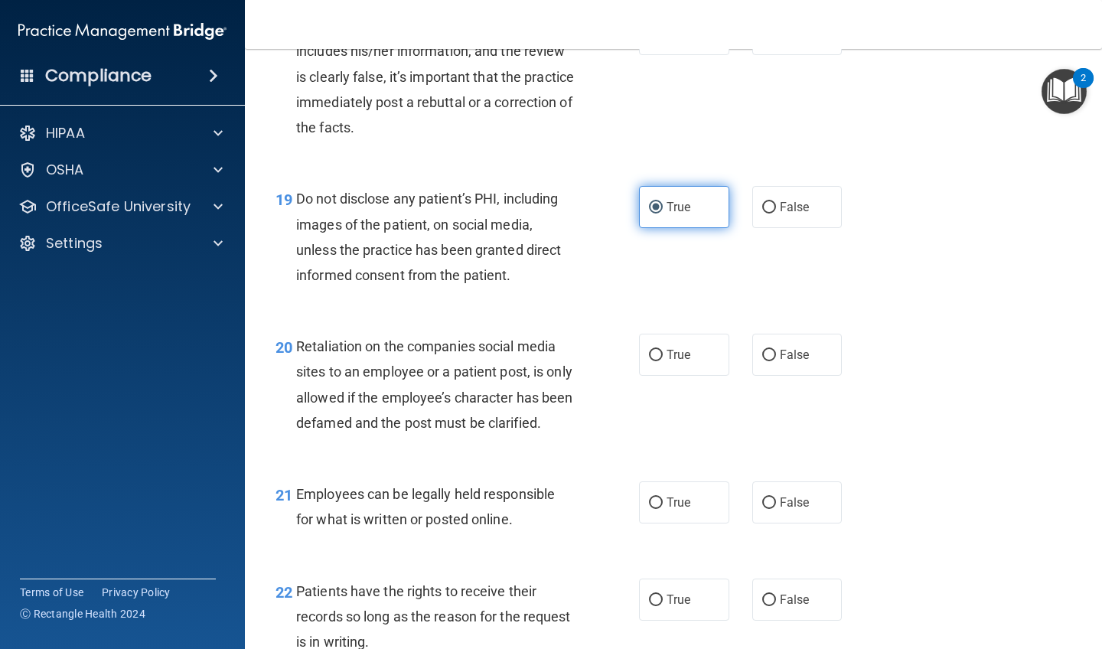
scroll to position [2847, 0]
click at [787, 349] on label "False" at bounding box center [797, 354] width 90 height 42
click at [776, 349] on input "False" at bounding box center [769, 354] width 14 height 11
radio input "true"
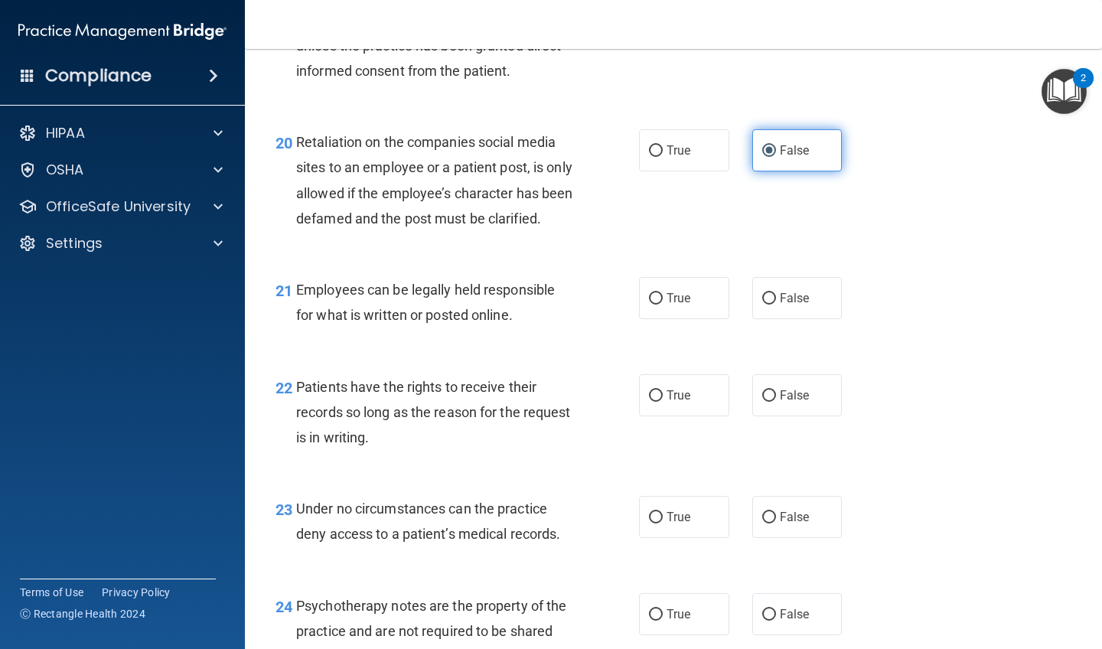
scroll to position [3052, 0]
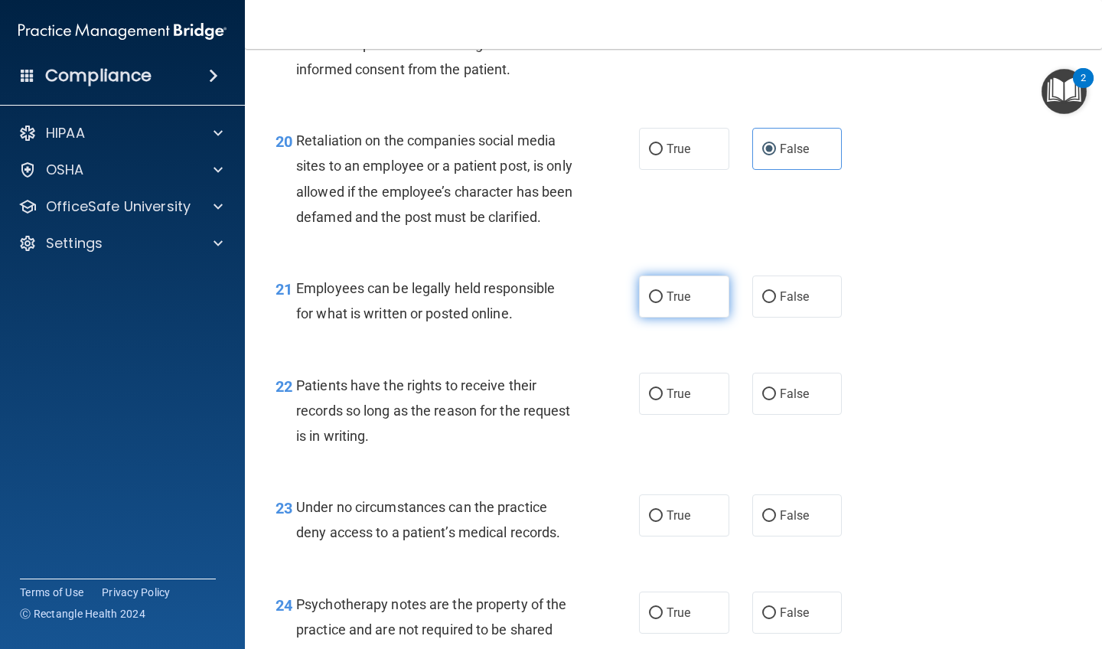
click at [677, 304] on span "True" at bounding box center [679, 296] width 24 height 15
click at [663, 303] on input "True" at bounding box center [656, 297] width 14 height 11
radio input "true"
click at [784, 415] on label "False" at bounding box center [797, 394] width 90 height 42
click at [776, 400] on input "False" at bounding box center [769, 394] width 14 height 11
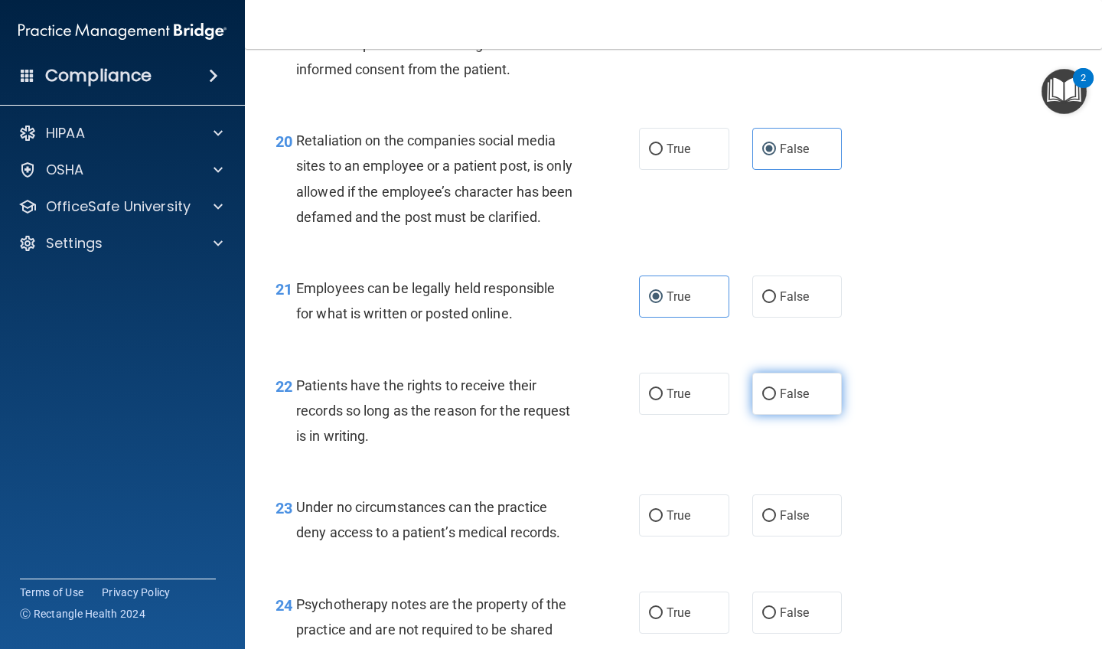
radio input "true"
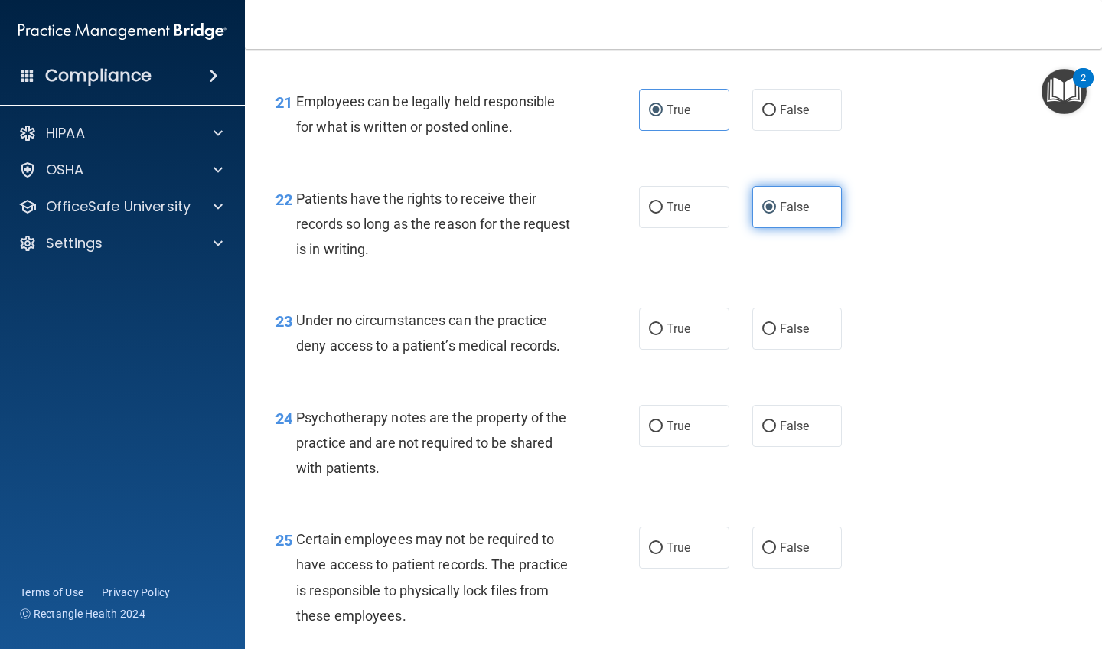
scroll to position [3242, 0]
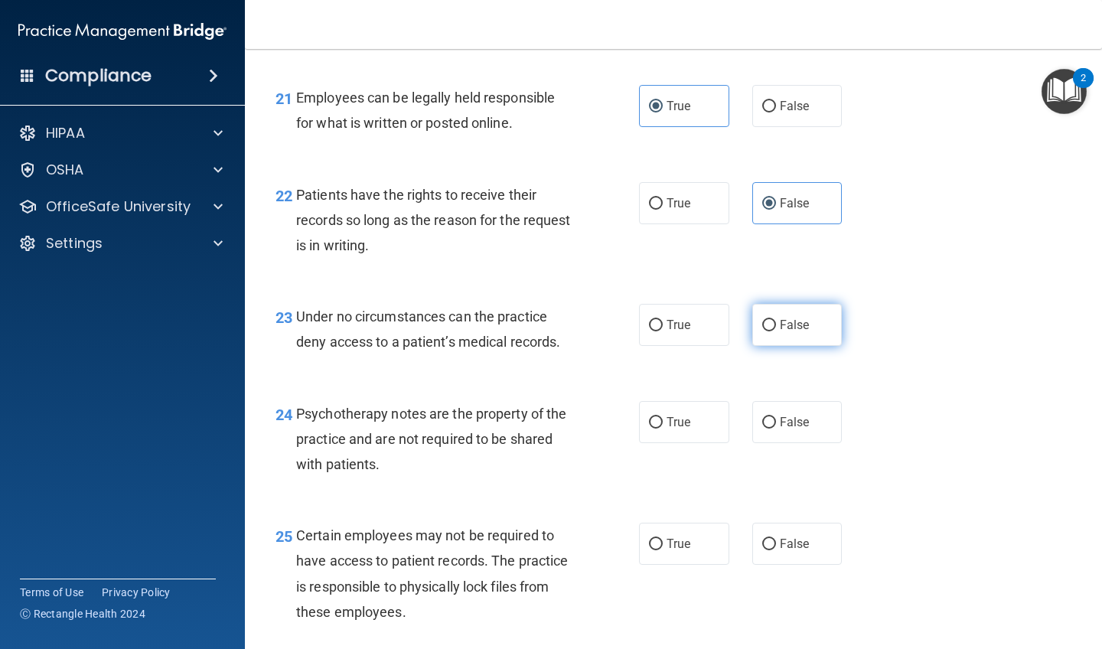
click at [784, 332] on span "False" at bounding box center [795, 325] width 30 height 15
click at [776, 331] on input "False" at bounding box center [769, 325] width 14 height 11
radio input "true"
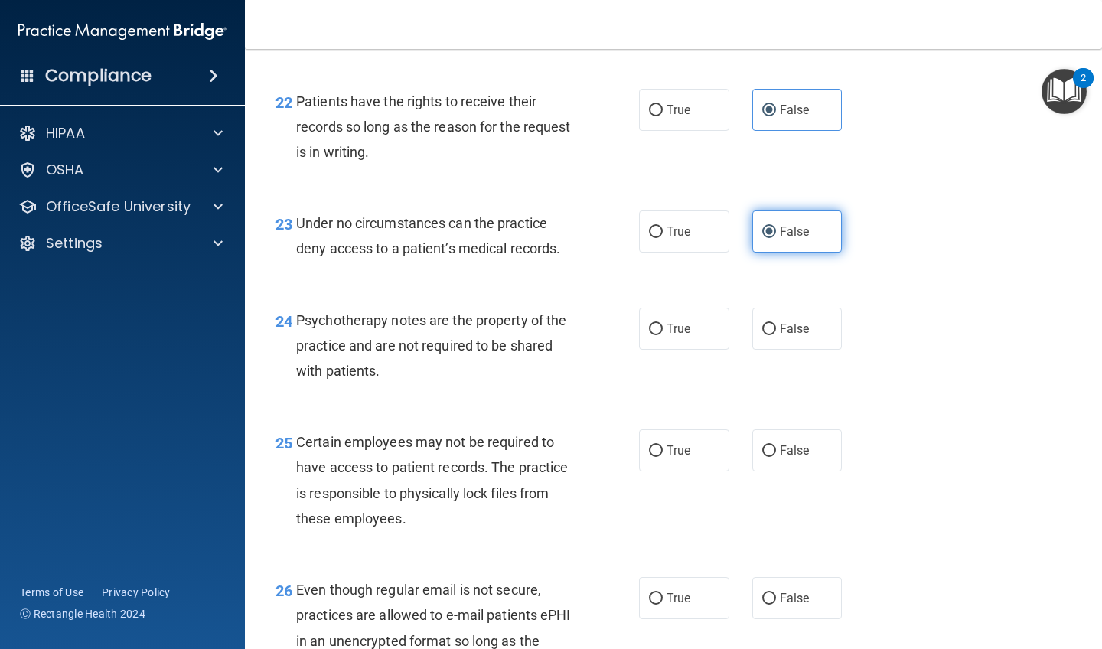
scroll to position [3337, 0]
click at [784, 335] on span "False" at bounding box center [795, 328] width 30 height 15
click at [776, 334] on input "False" at bounding box center [769, 328] width 14 height 11
radio input "true"
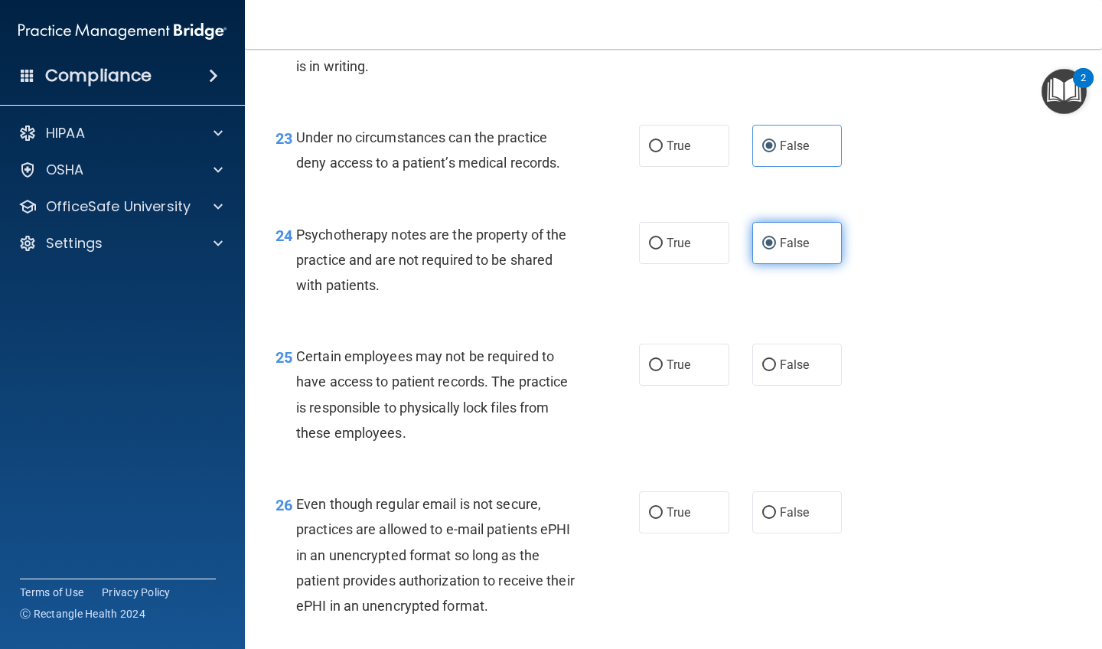
scroll to position [3431, 0]
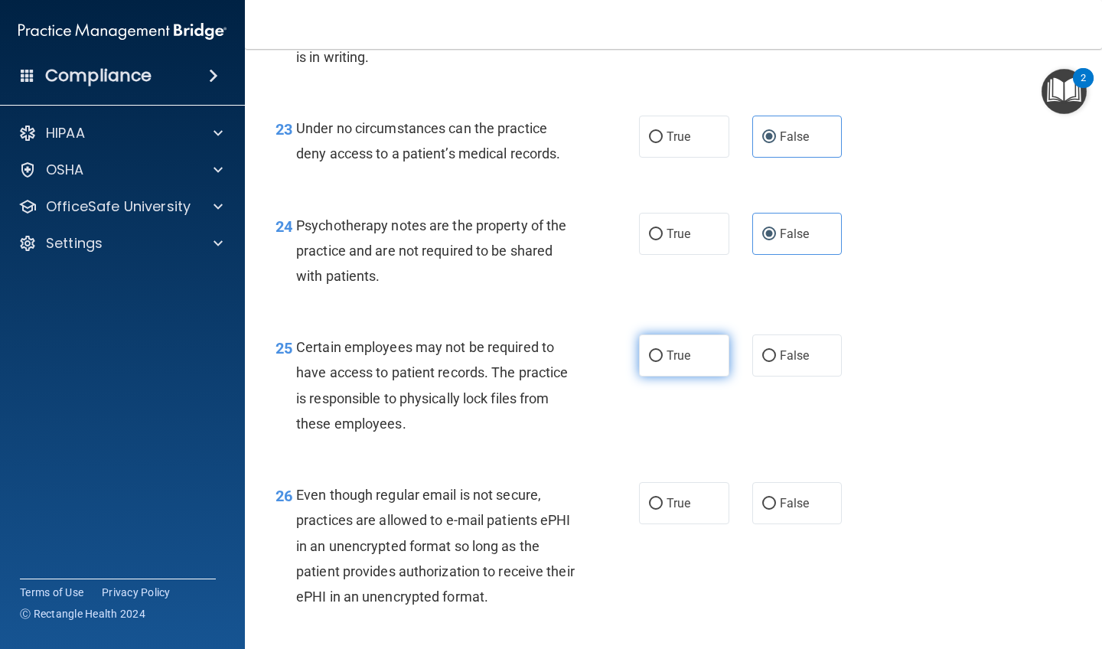
click at [691, 352] on label "True" at bounding box center [684, 355] width 90 height 42
click at [663, 352] on input "True" at bounding box center [656, 355] width 14 height 11
radio input "true"
click at [669, 228] on label "True" at bounding box center [684, 234] width 90 height 42
click at [663, 229] on input "True" at bounding box center [656, 234] width 14 height 11
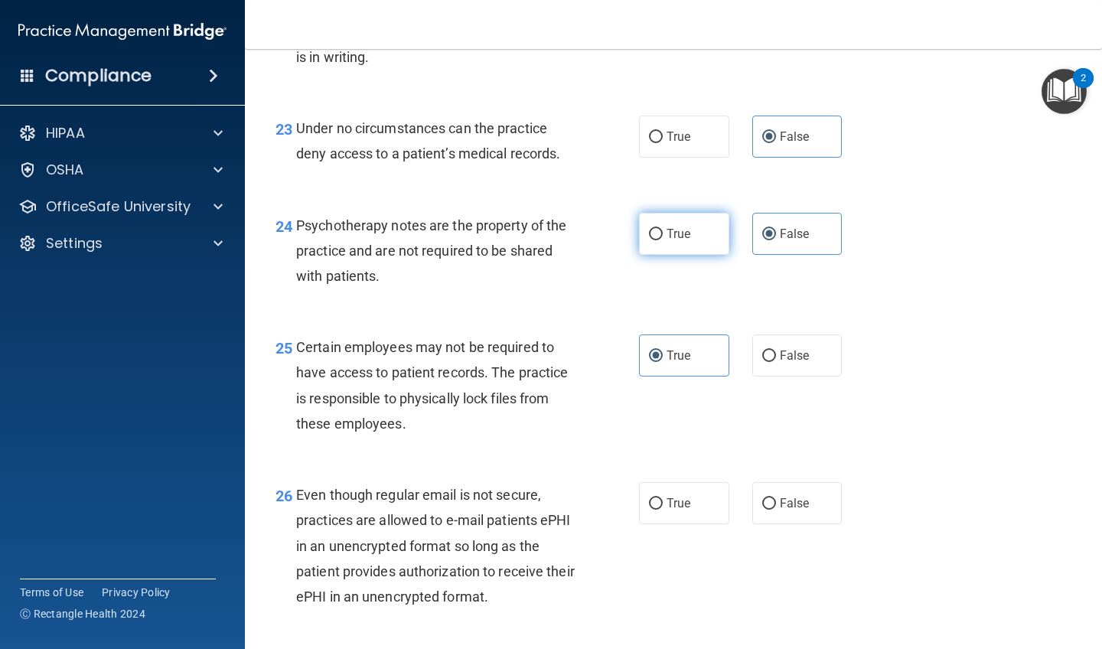
radio input "true"
radio input "false"
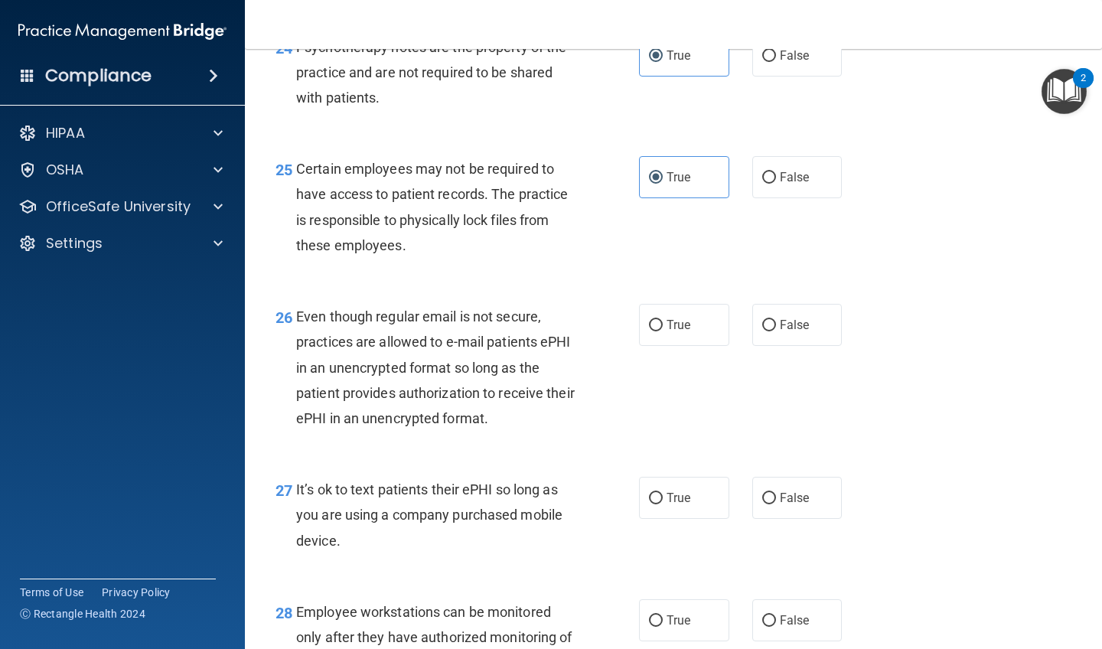
scroll to position [3614, 0]
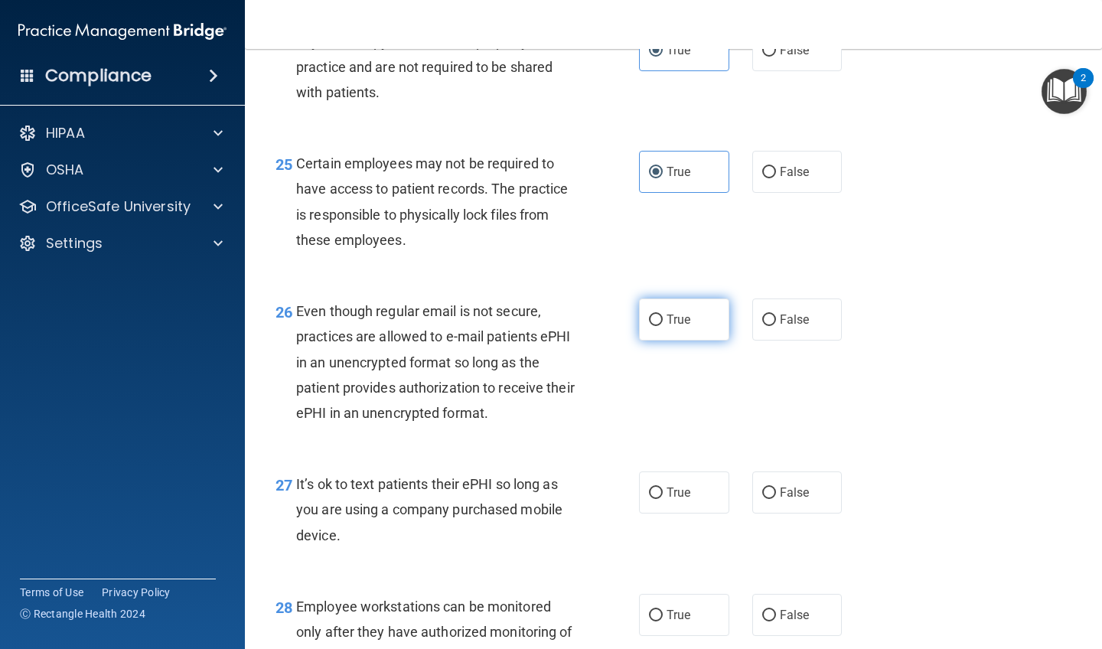
click at [690, 334] on label "True" at bounding box center [684, 319] width 90 height 42
click at [663, 326] on input "True" at bounding box center [656, 320] width 14 height 11
radio input "true"
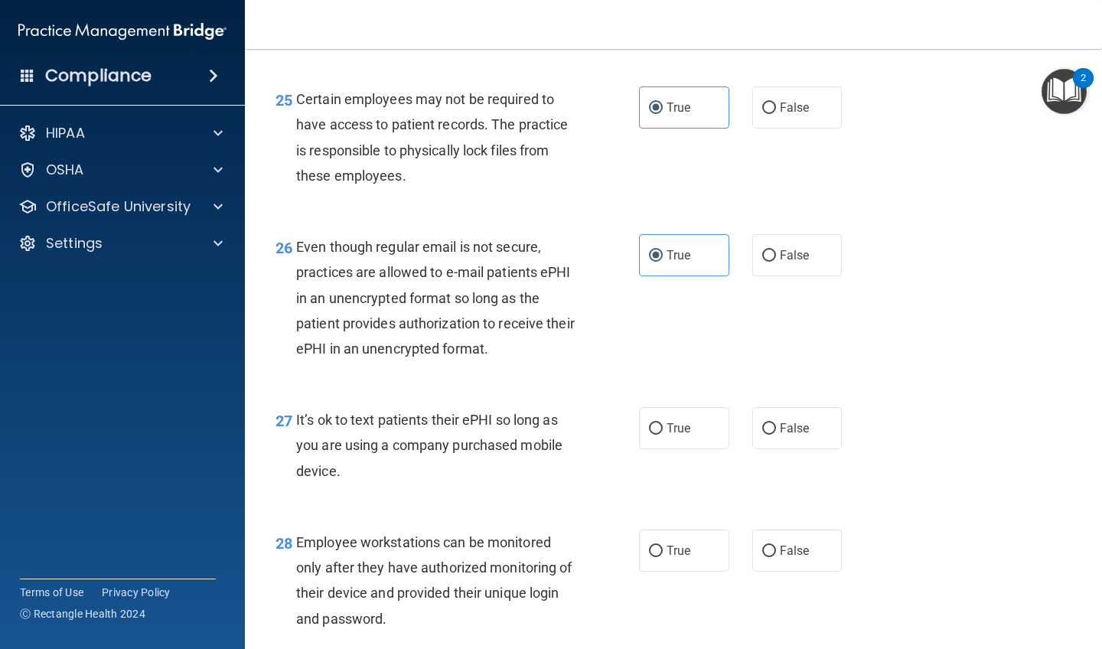
scroll to position [3683, 0]
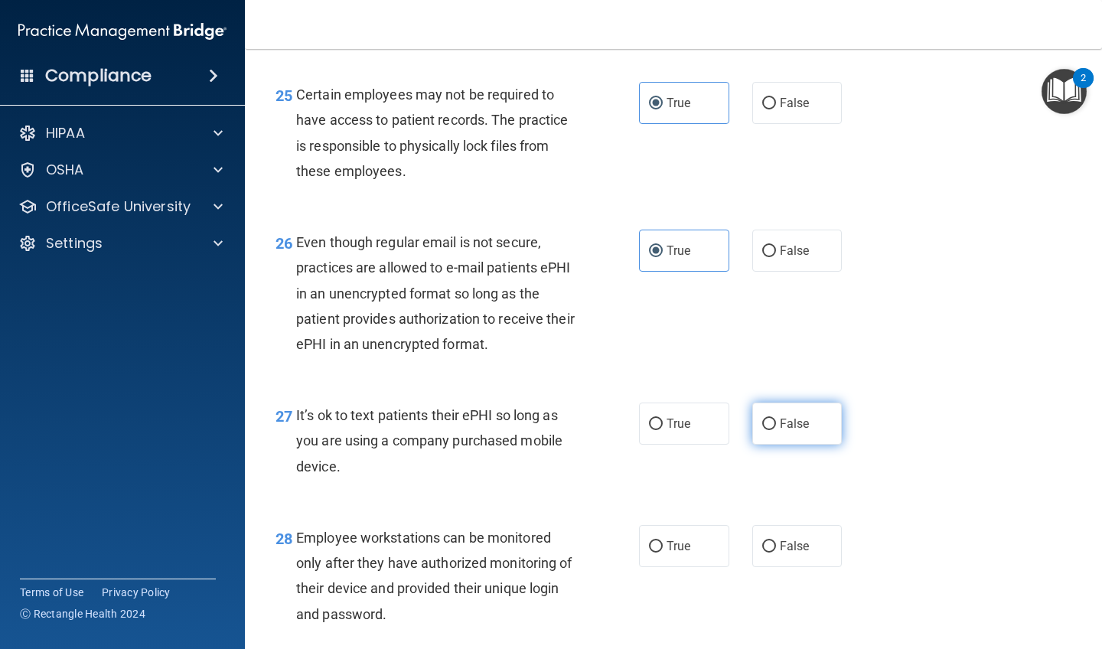
click at [784, 431] on span "False" at bounding box center [795, 423] width 30 height 15
click at [776, 430] on input "False" at bounding box center [769, 424] width 14 height 11
radio input "true"
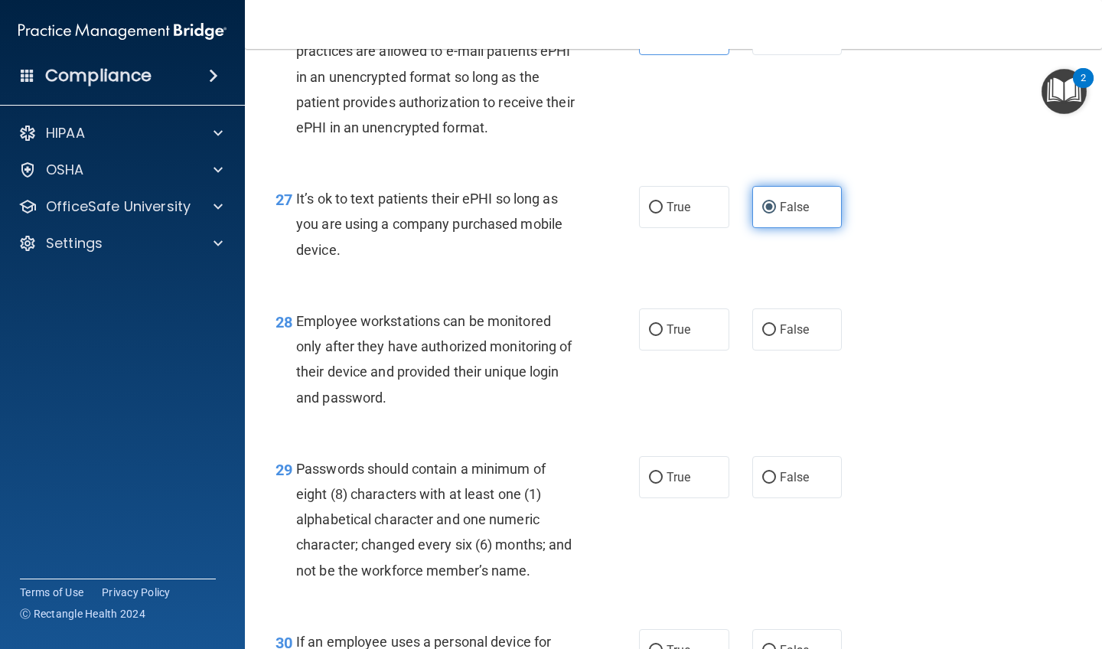
scroll to position [3901, 0]
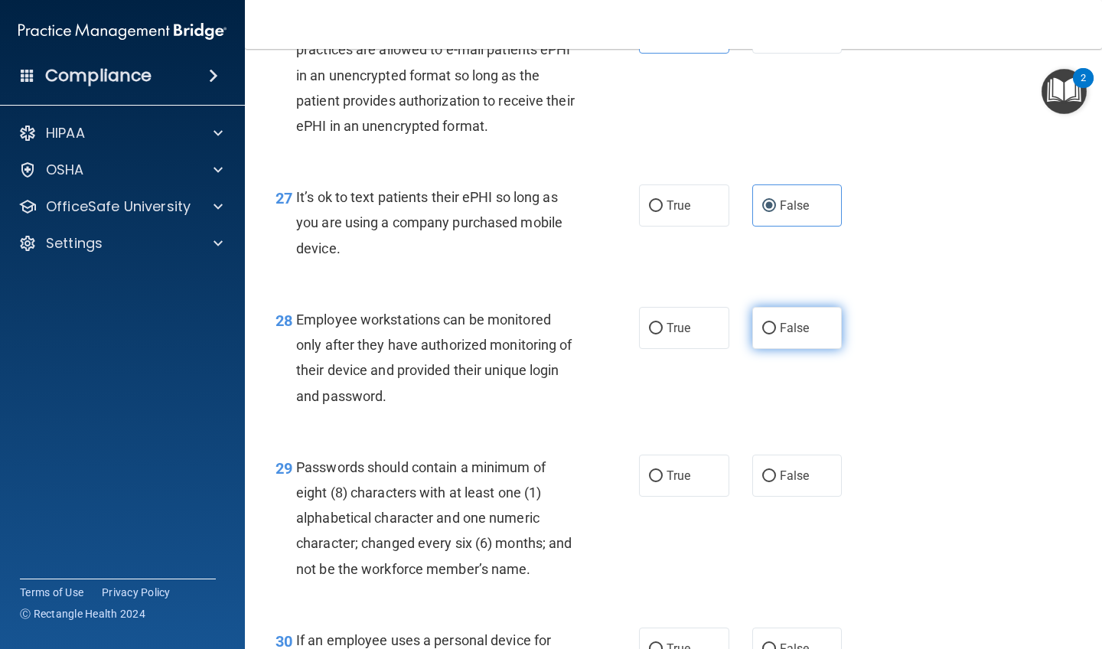
click at [800, 345] on label "False" at bounding box center [797, 328] width 90 height 42
click at [776, 334] on input "False" at bounding box center [769, 328] width 14 height 11
radio input "true"
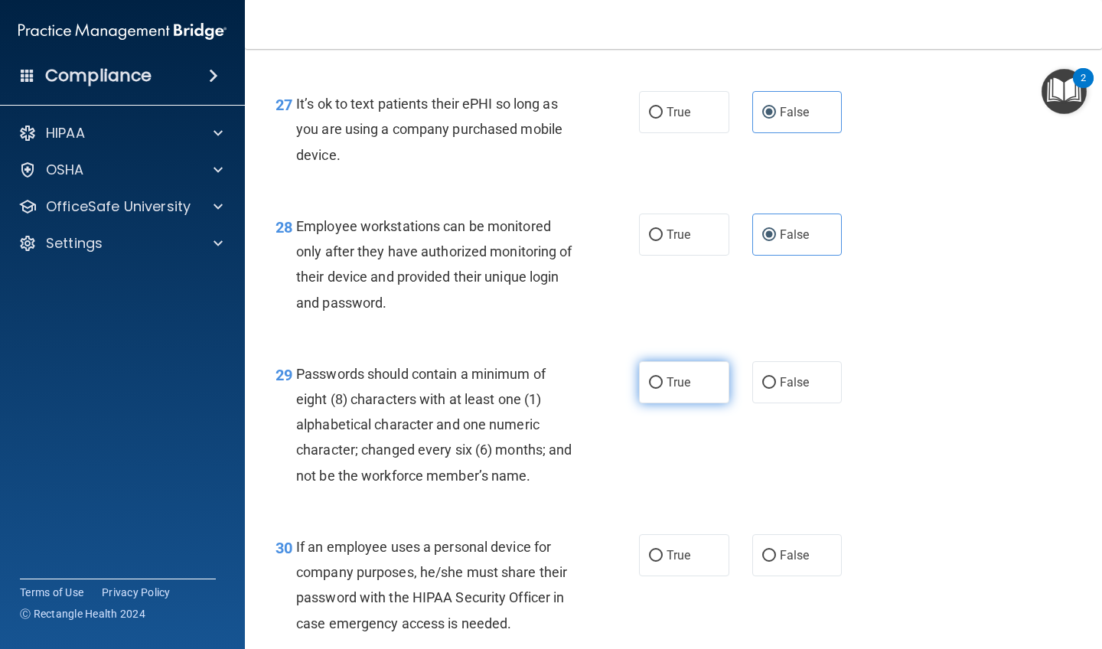
click at [694, 393] on label "True" at bounding box center [684, 382] width 90 height 42
click at [663, 389] on input "True" at bounding box center [656, 382] width 14 height 11
radio input "true"
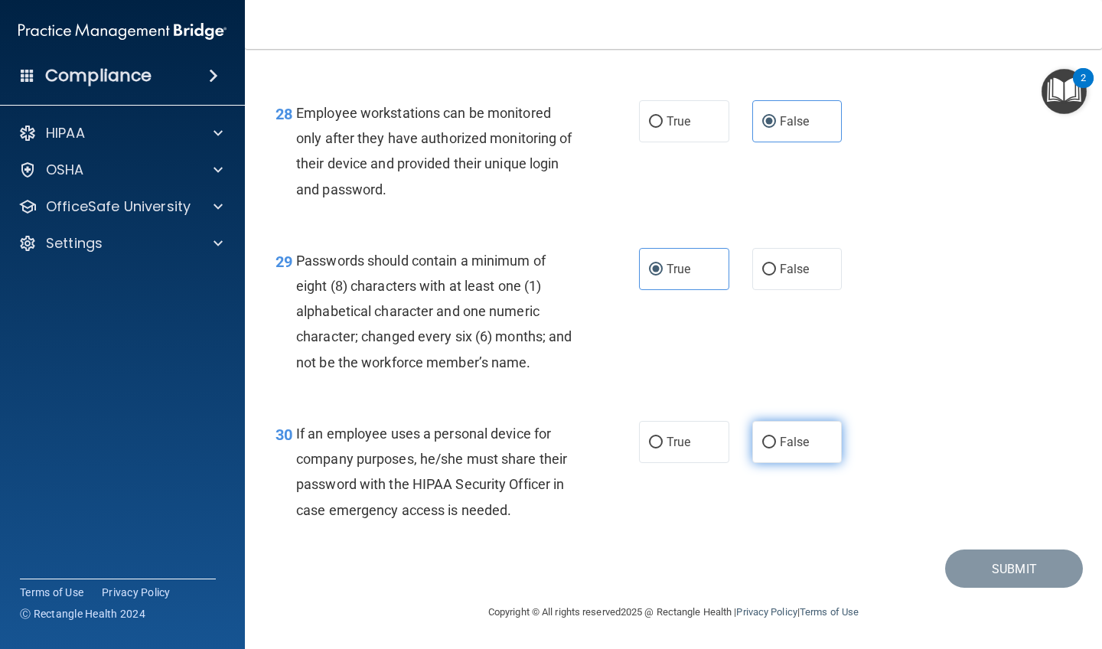
scroll to position [4112, 0]
click at [768, 437] on input "False" at bounding box center [769, 442] width 14 height 11
radio input "true"
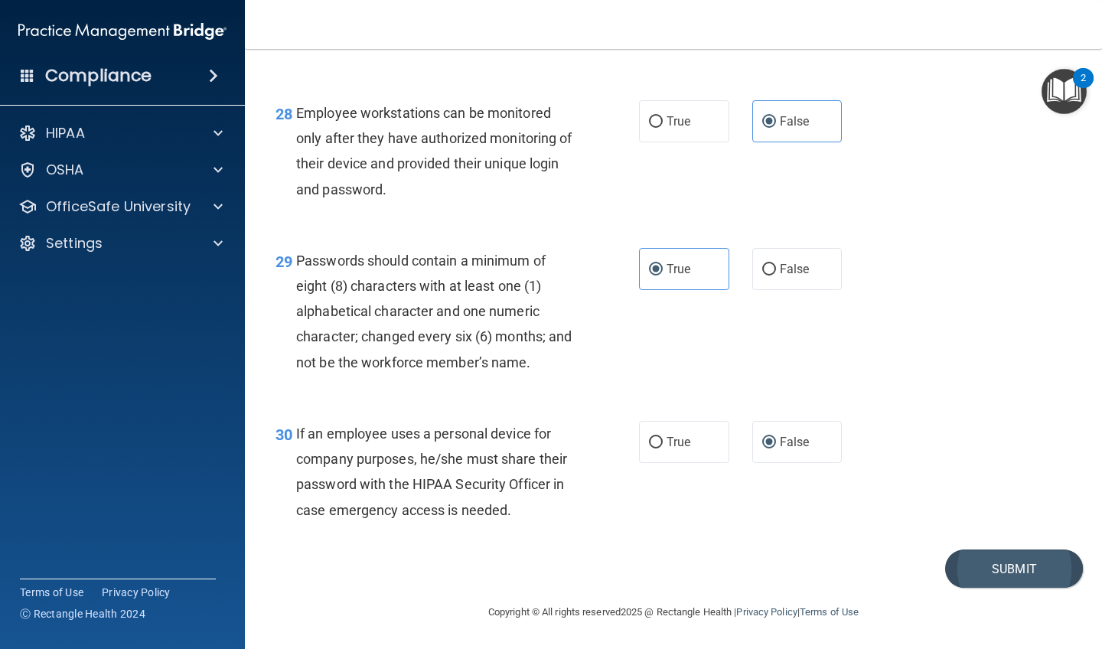
click at [988, 569] on button "Submit" at bounding box center [1014, 568] width 138 height 39
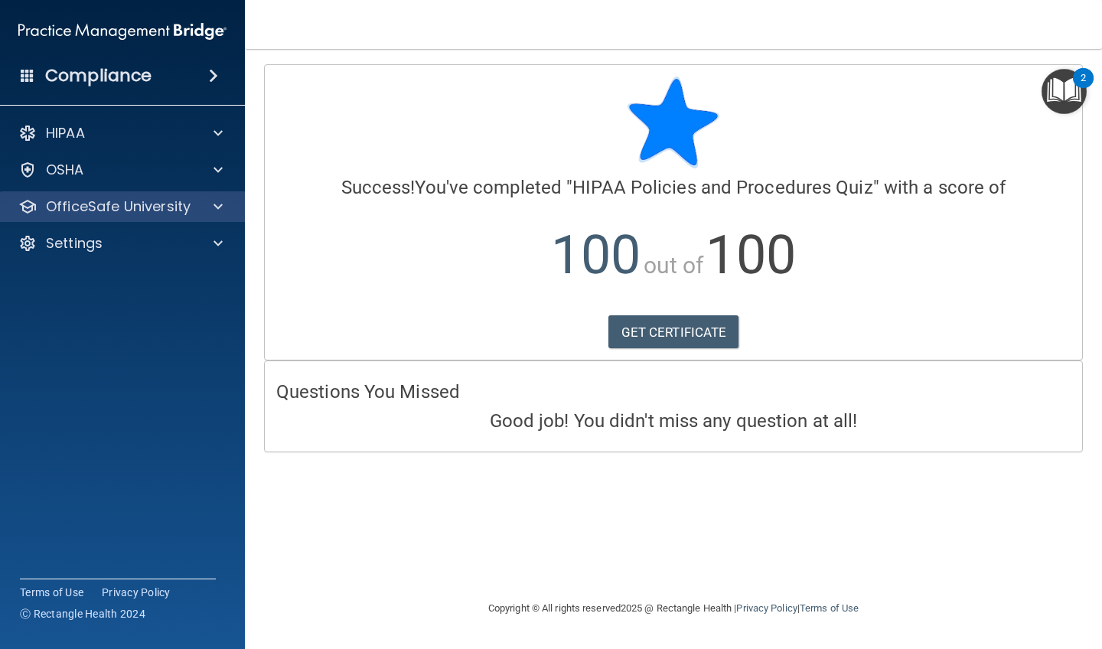
click at [158, 216] on div "OfficeSafe University" at bounding box center [123, 206] width 246 height 31
click at [189, 214] on div "OfficeSafe University" at bounding box center [102, 206] width 190 height 18
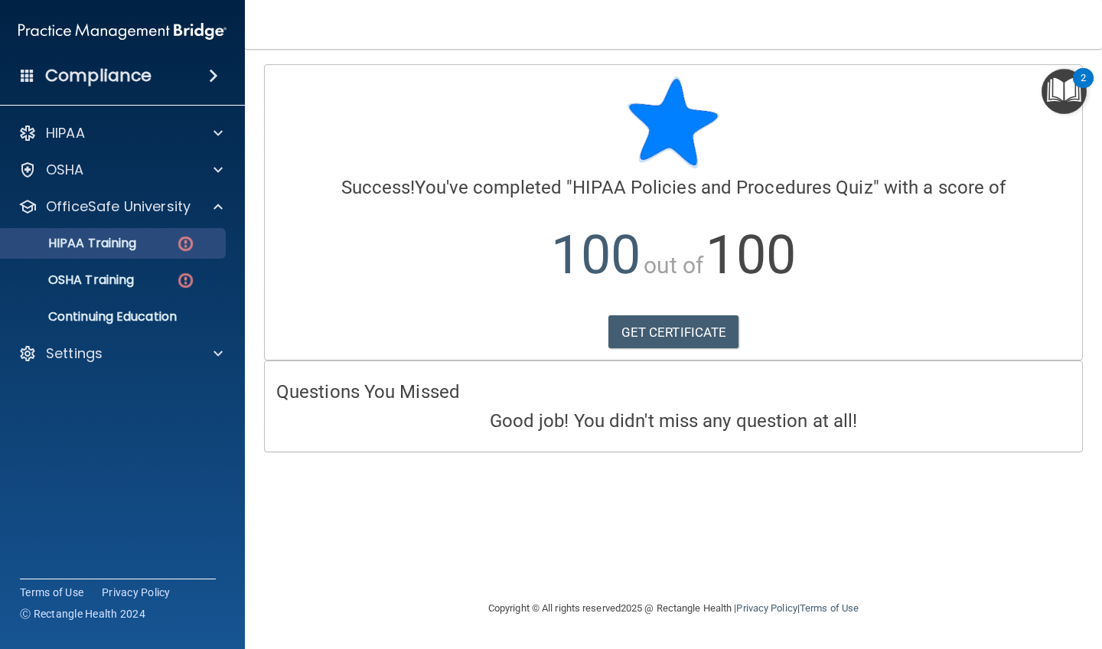
click at [181, 240] on img at bounding box center [185, 243] width 19 height 19
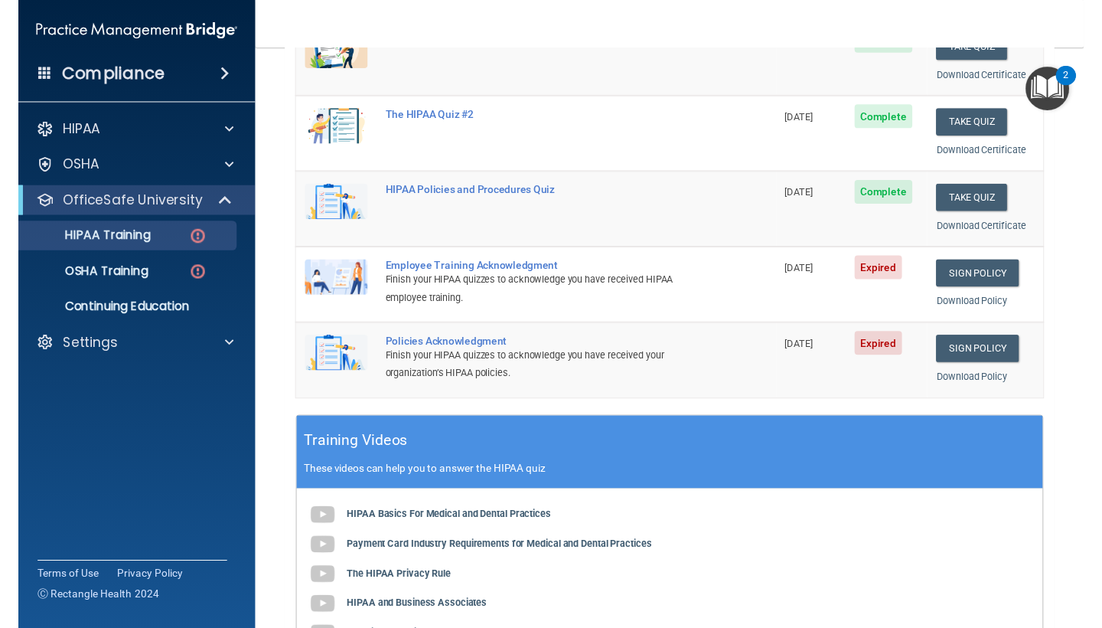
scroll to position [237, 0]
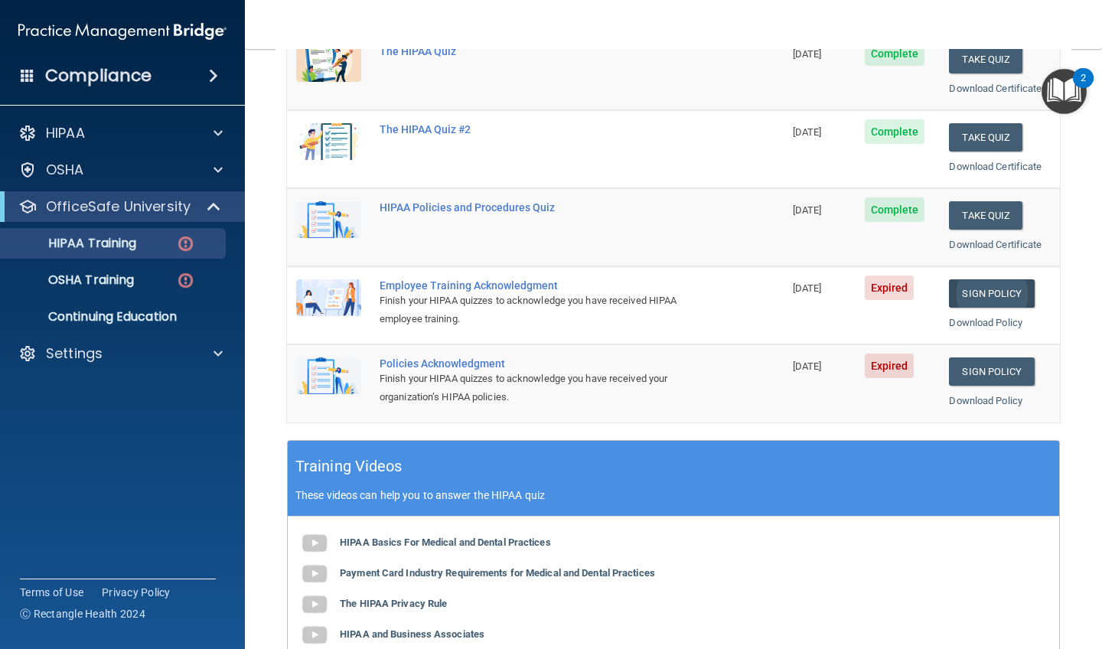
click at [990, 289] on link "Sign Policy" at bounding box center [991, 293] width 85 height 28
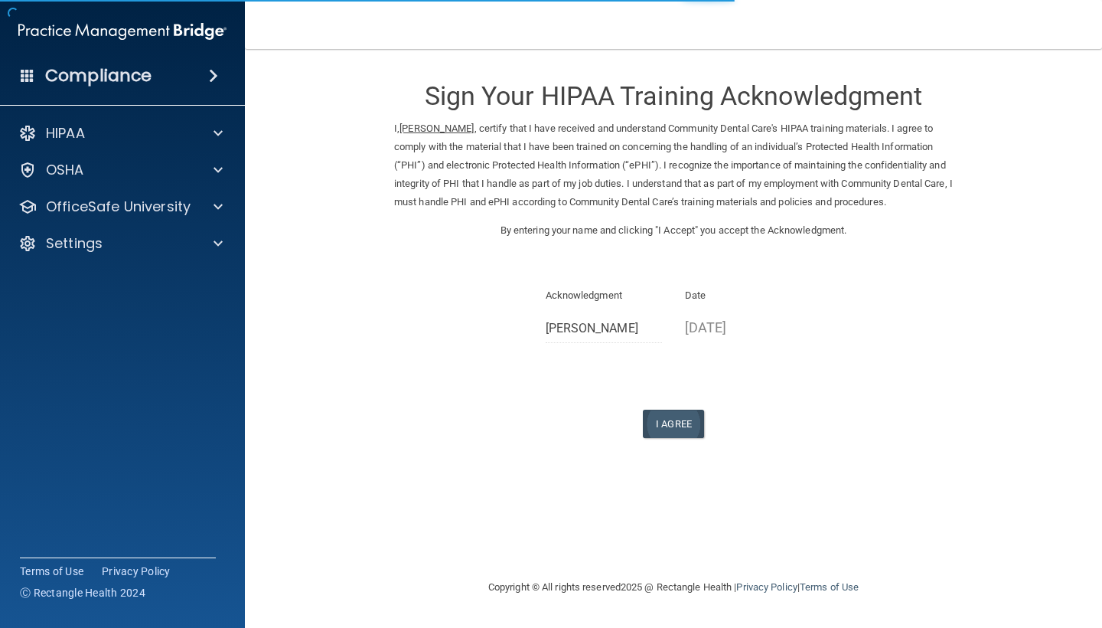
click at [678, 432] on button "I Agree" at bounding box center [673, 423] width 61 height 28
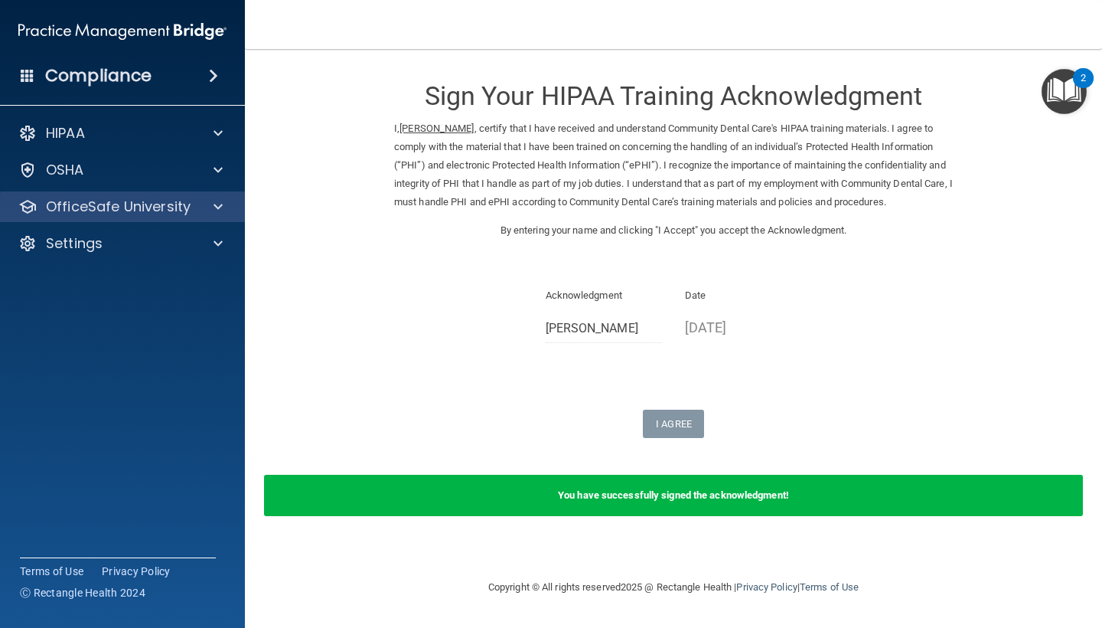
click at [157, 213] on p "OfficeSafe University" at bounding box center [118, 206] width 145 height 18
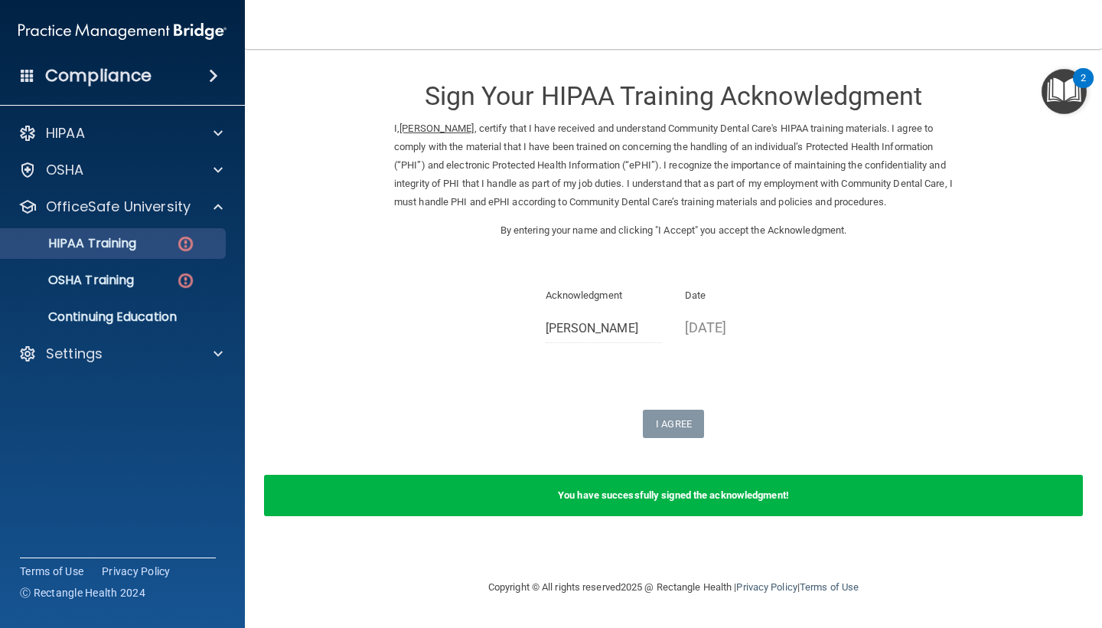
click at [165, 243] on div "HIPAA Training" at bounding box center [114, 243] width 209 height 15
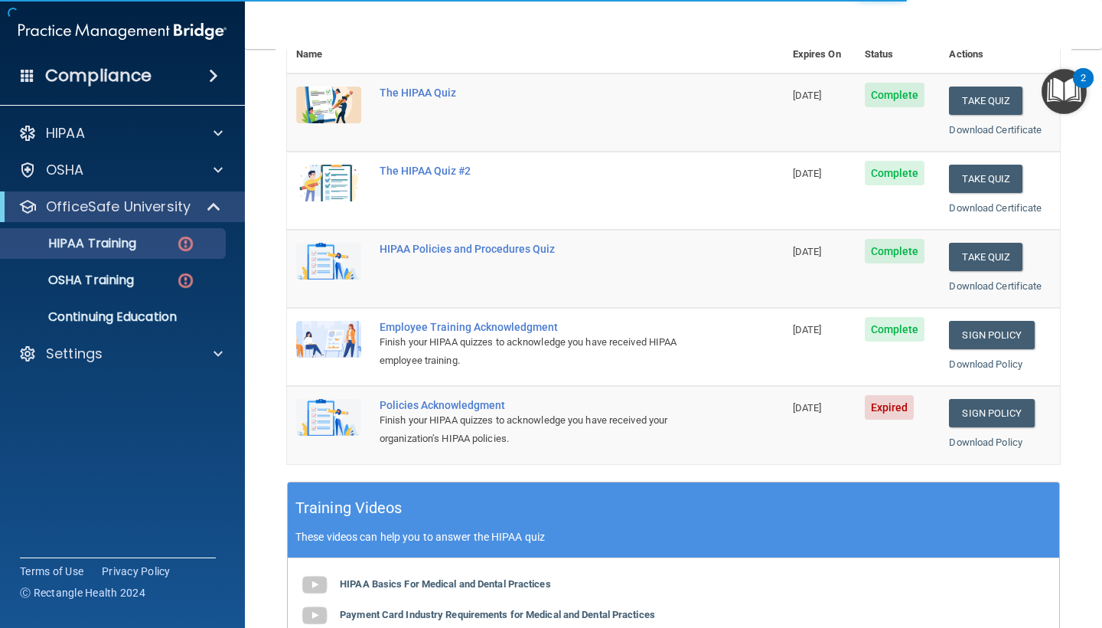
scroll to position [265, 0]
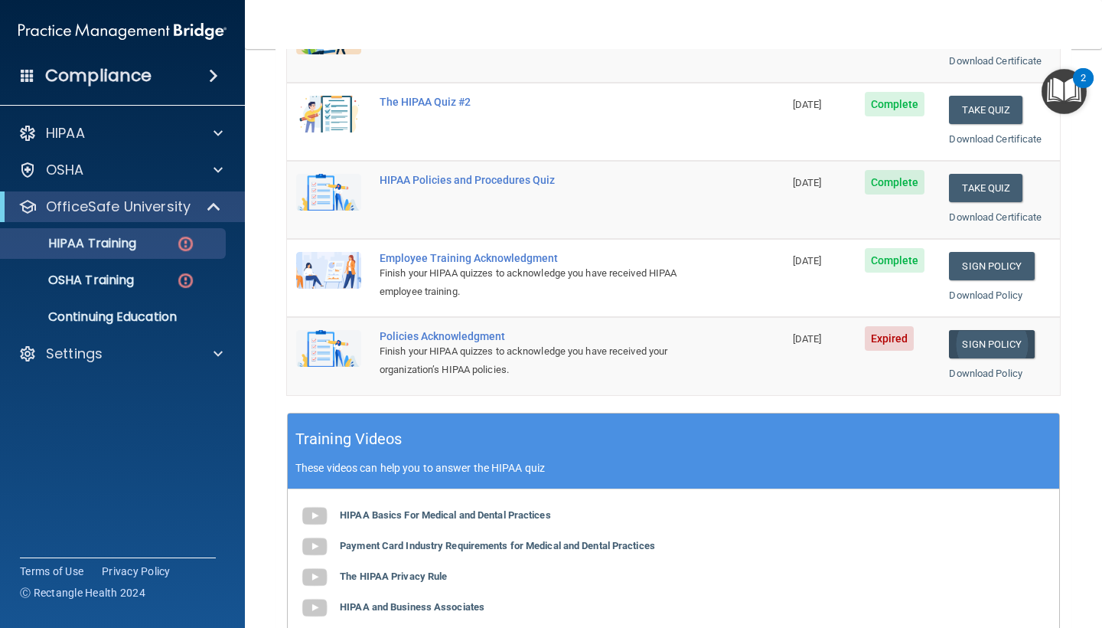
click at [1008, 334] on link "Sign Policy" at bounding box center [991, 344] width 85 height 28
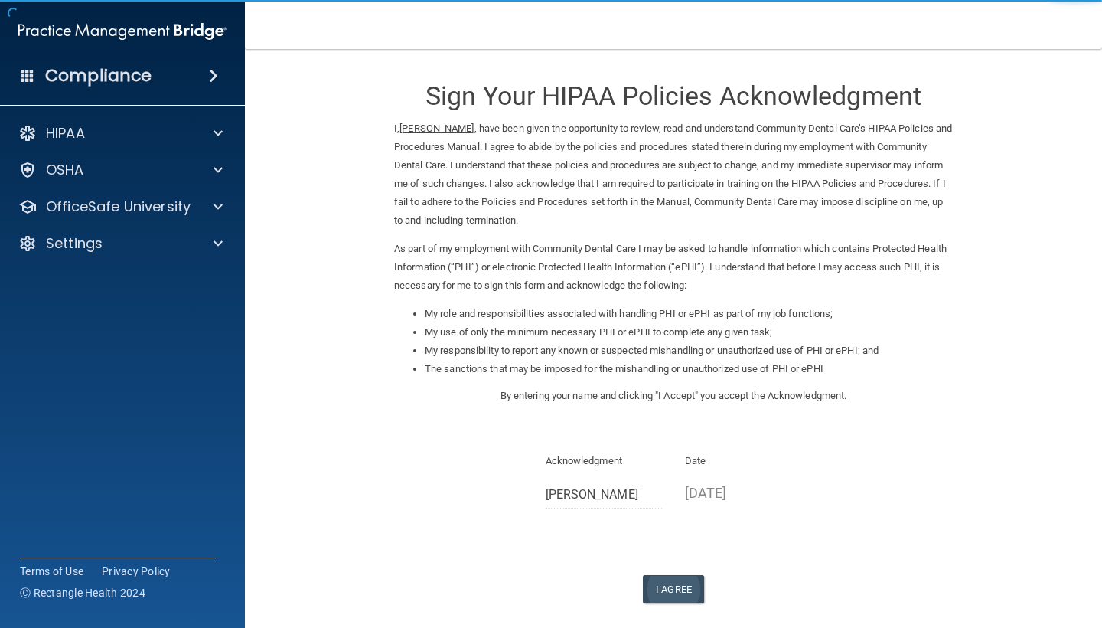
click at [671, 576] on button "I Agree" at bounding box center [673, 589] width 61 height 28
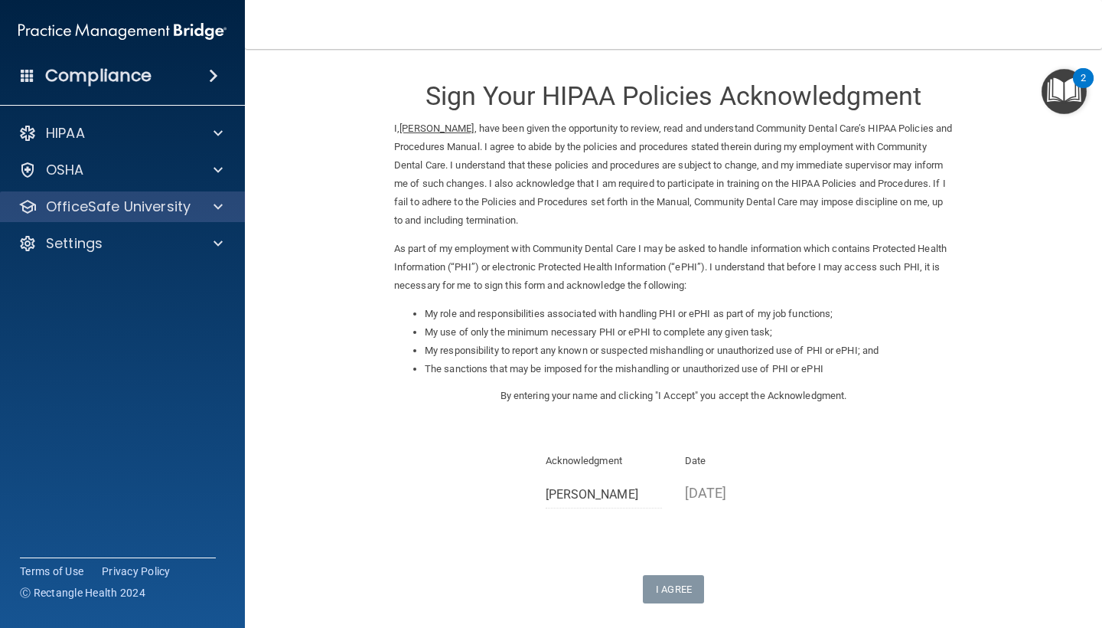
click at [169, 207] on p "OfficeSafe University" at bounding box center [118, 206] width 145 height 18
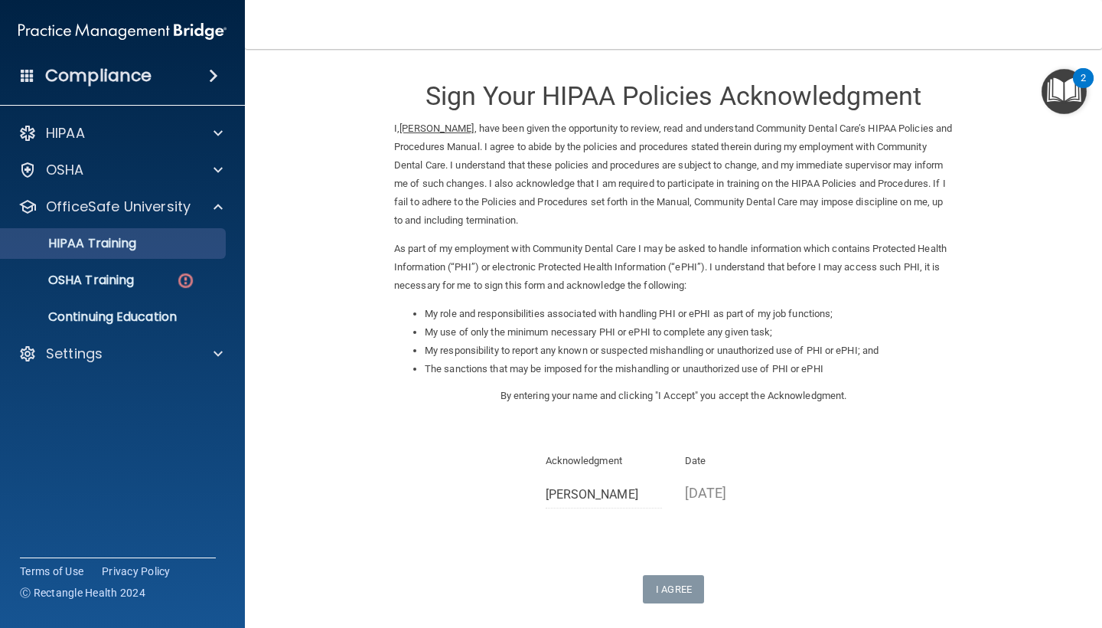
click at [160, 242] on div "HIPAA Training" at bounding box center [114, 243] width 209 height 15
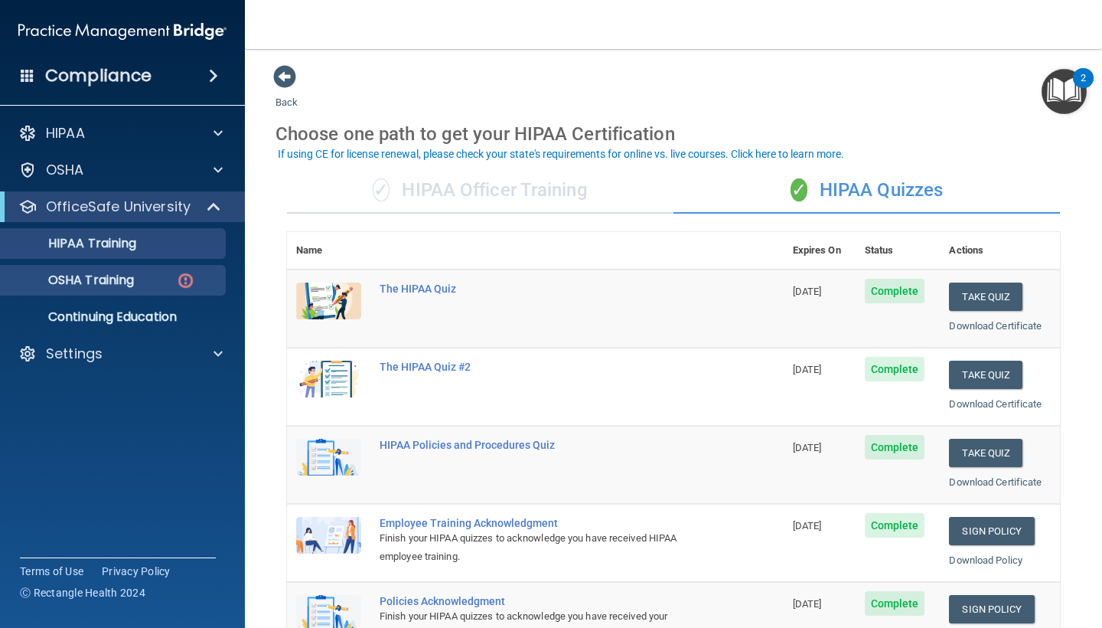
click at [136, 292] on link "OSHA Training" at bounding box center [105, 280] width 241 height 31
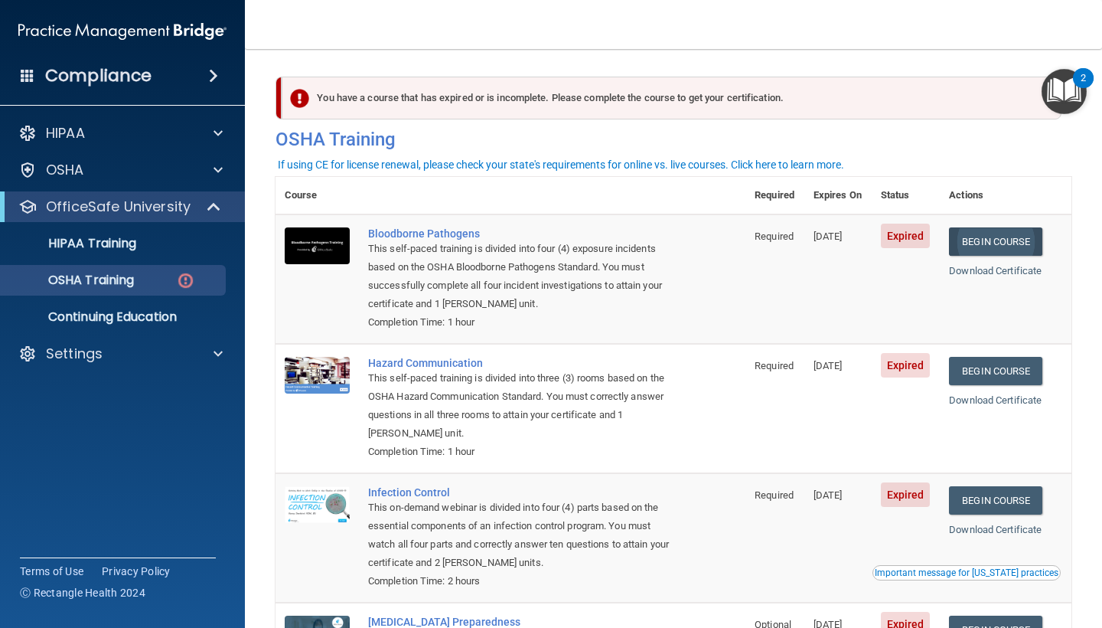
click at [1013, 240] on link "Begin Course" at bounding box center [995, 241] width 93 height 28
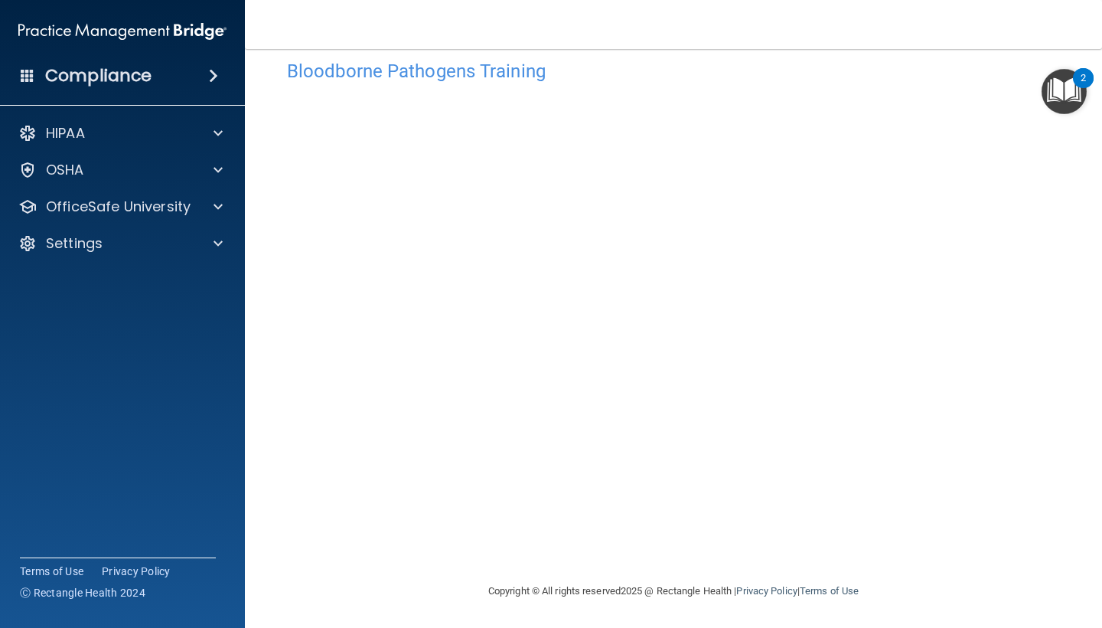
scroll to position [27, 0]
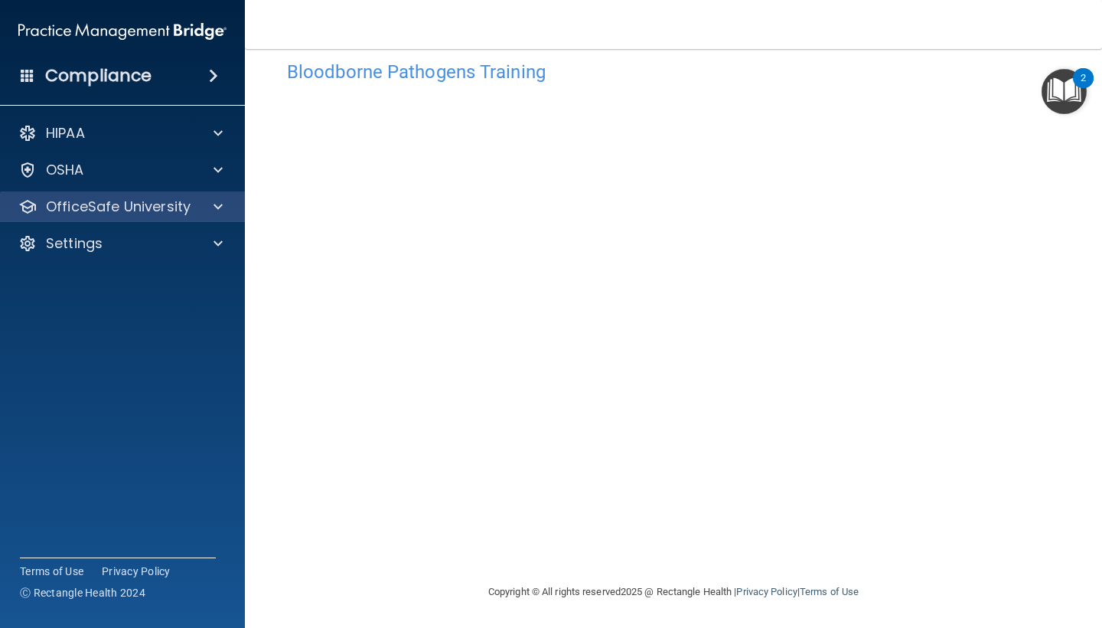
click at [177, 213] on p "OfficeSafe University" at bounding box center [118, 206] width 145 height 18
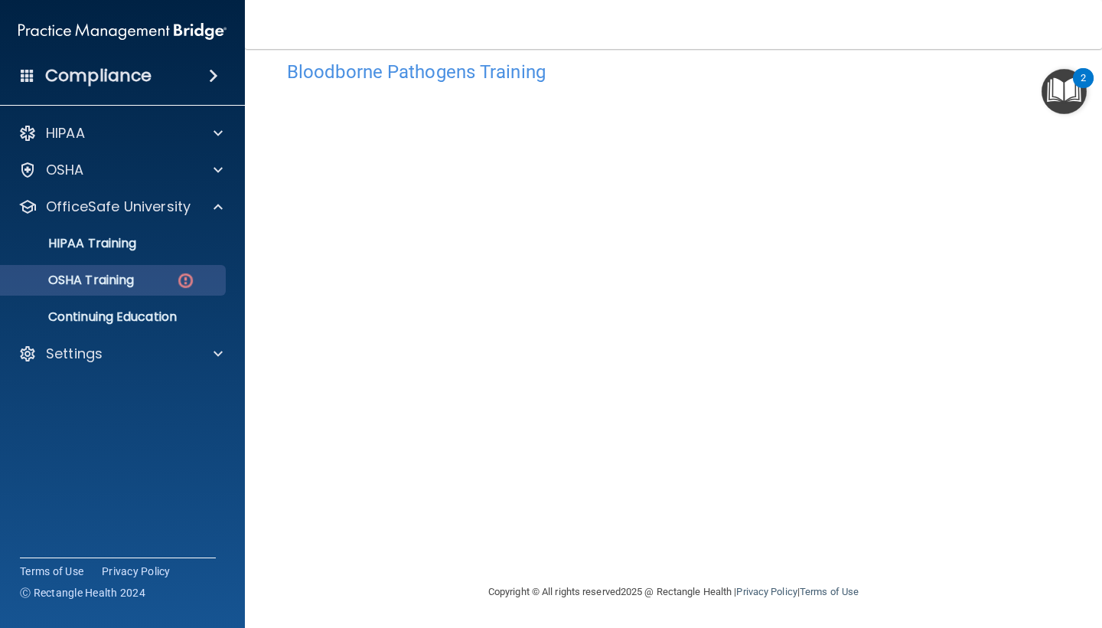
click at [176, 292] on link "OSHA Training" at bounding box center [105, 280] width 241 height 31
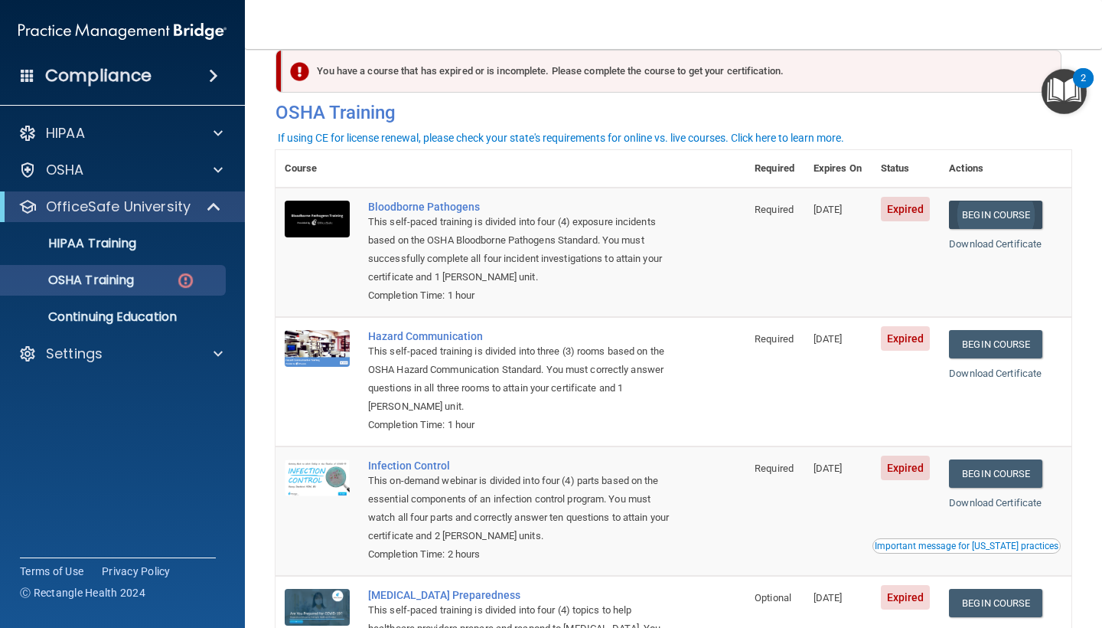
click at [1024, 217] on link "Begin Course" at bounding box center [995, 215] width 93 height 28
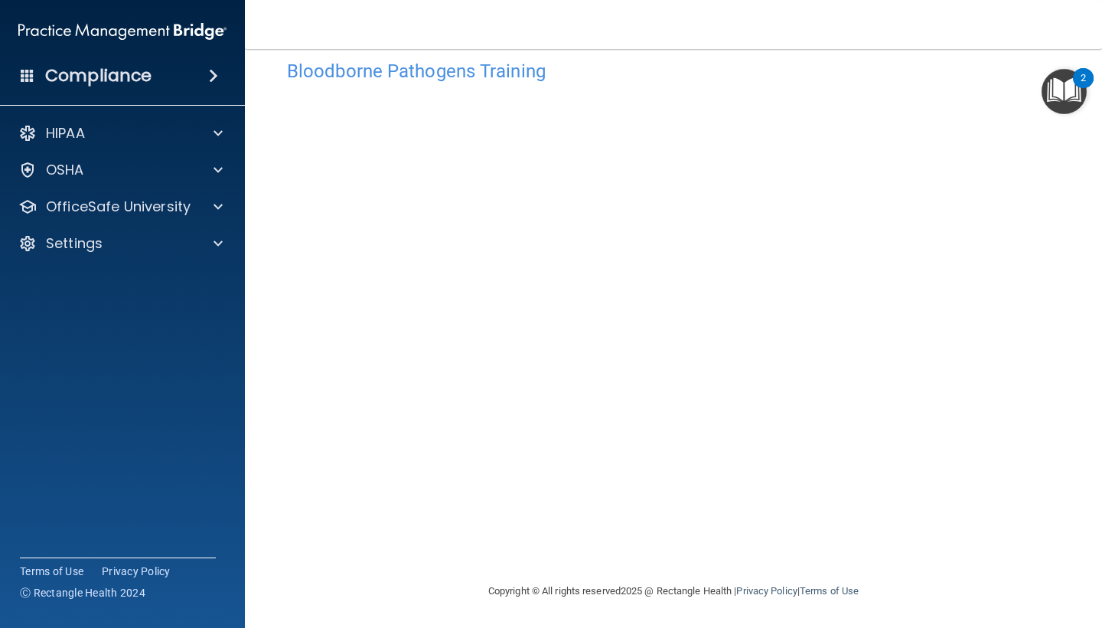
scroll to position [27, 0]
